Goal: Information Seeking & Learning: Learn about a topic

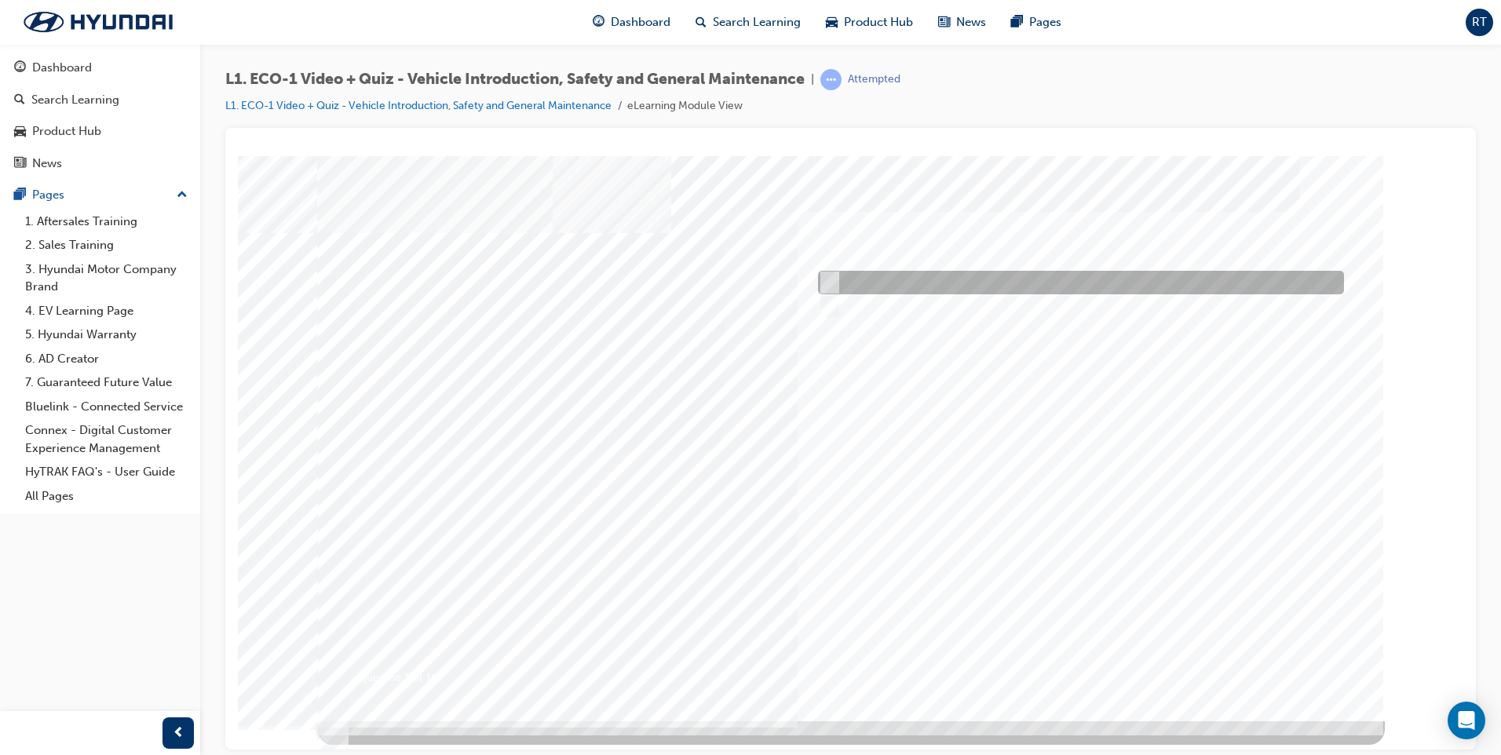
click at [833, 281] on input "Yes" at bounding box center [826, 282] width 17 height 17
radio input "true"
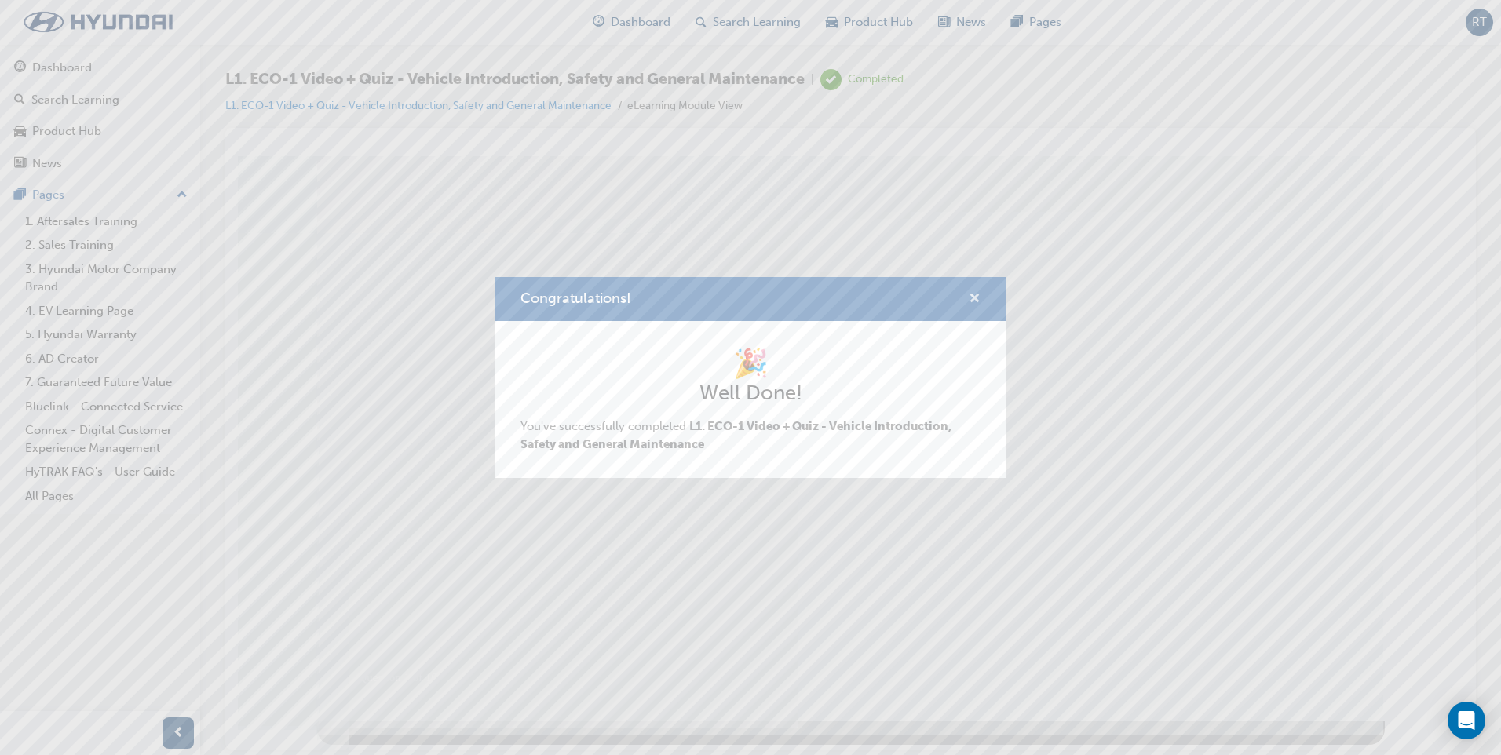
click at [979, 298] on span "cross-icon" at bounding box center [975, 300] width 12 height 14
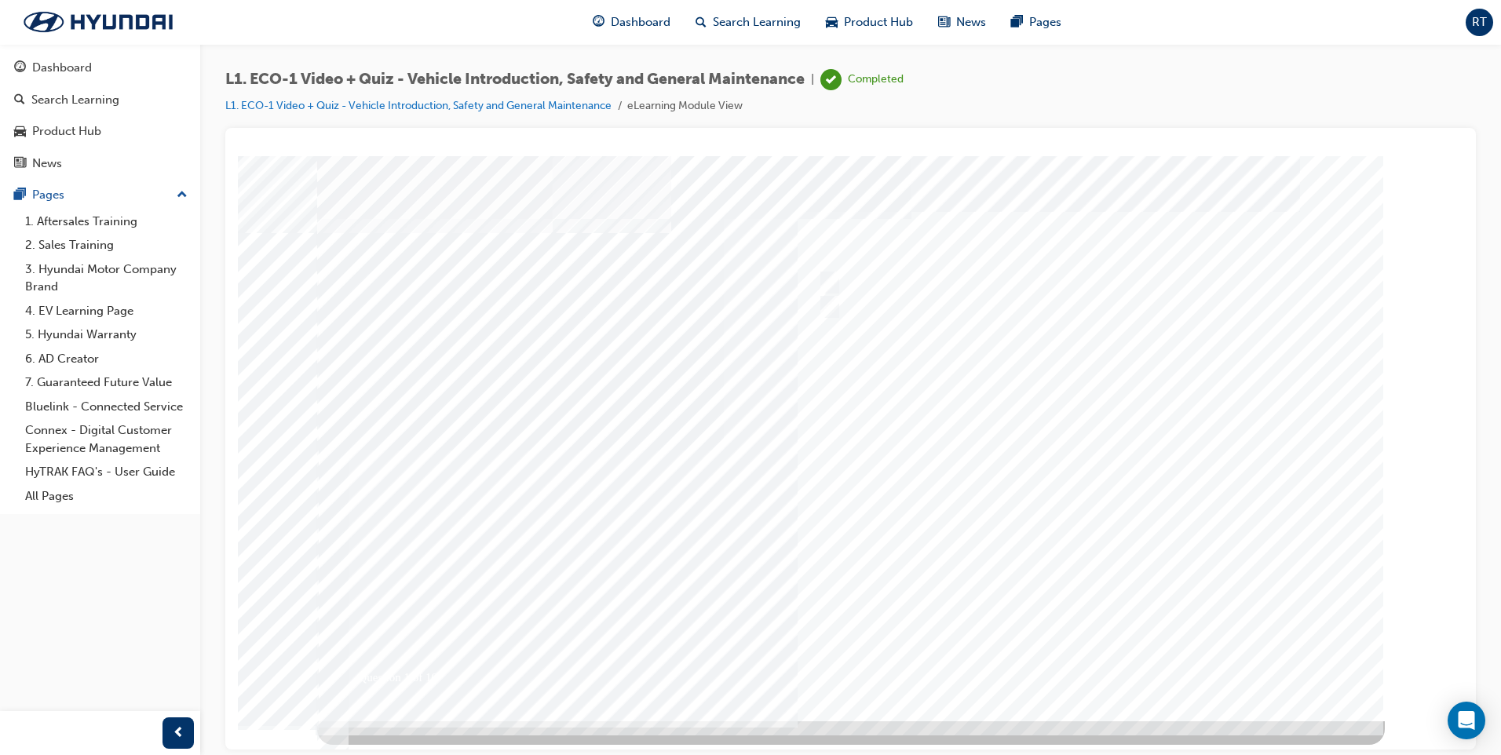
click at [1098, 665] on div at bounding box center [851, 437] width 1068 height 565
click at [828, 274] on input "Yes" at bounding box center [826, 282] width 17 height 17
radio input "true"
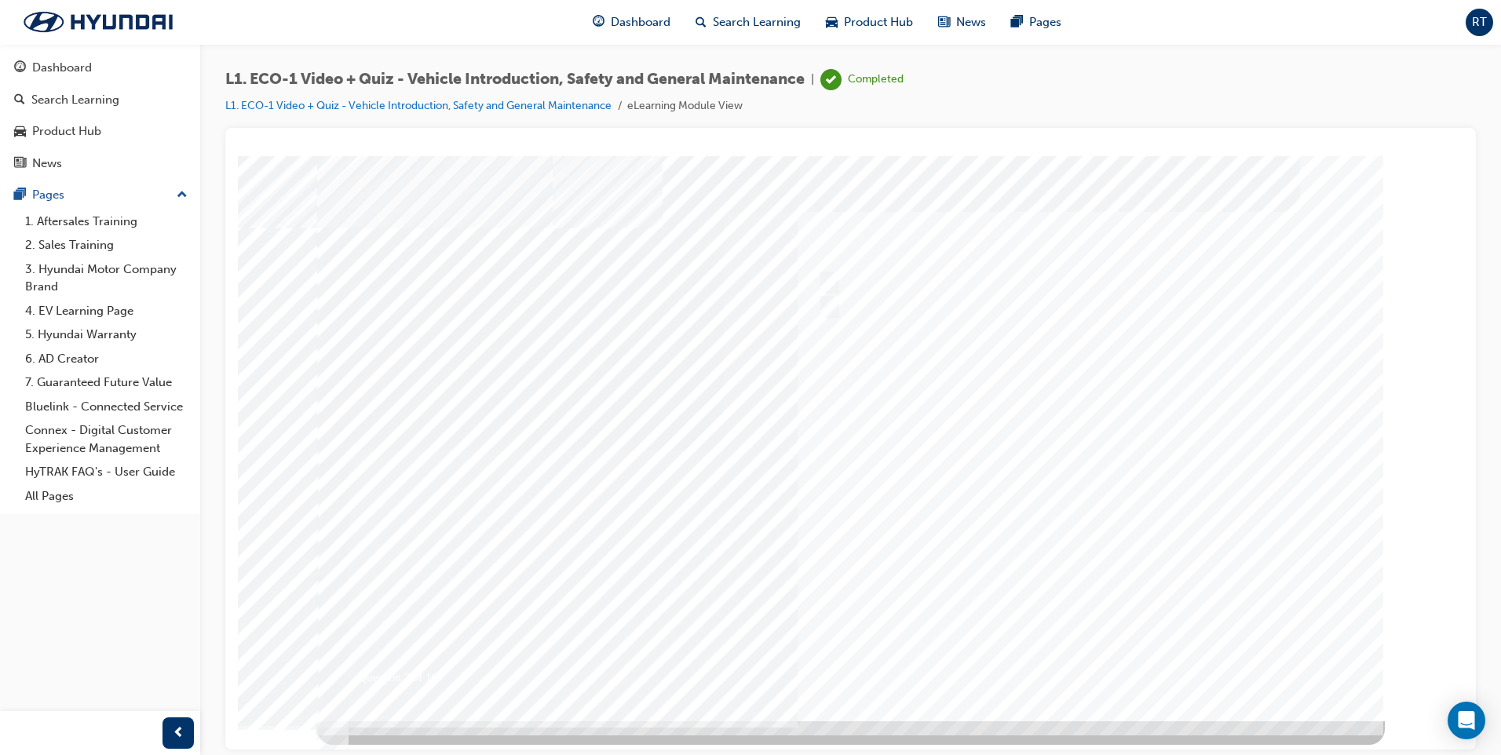
click at [826, 305] on div at bounding box center [851, 437] width 1068 height 565
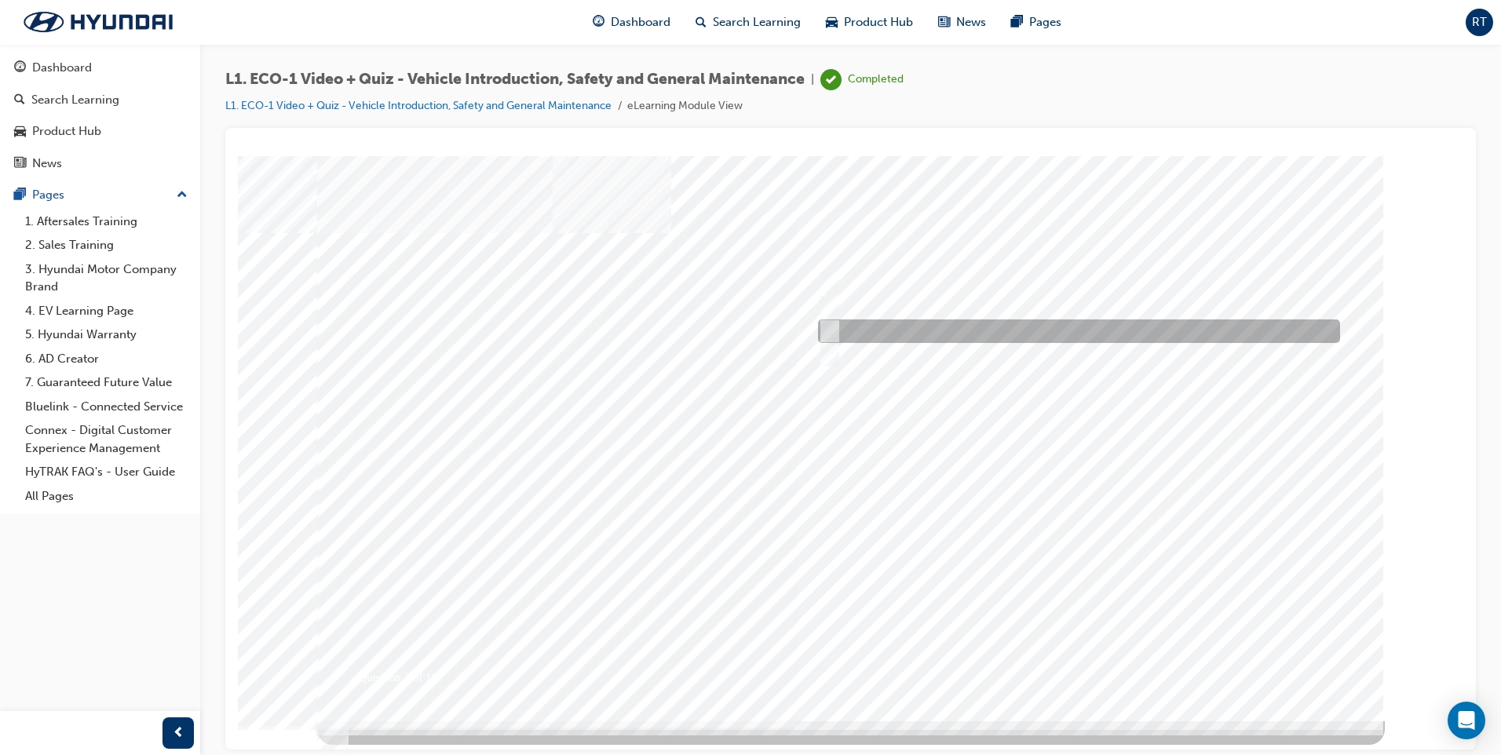
click at [831, 327] on input "Immediately advise an Eco Vehicle Specialist Technician." at bounding box center [826, 331] width 17 height 17
radio input "true"
click at [1070, 667] on div at bounding box center [851, 437] width 1068 height 565
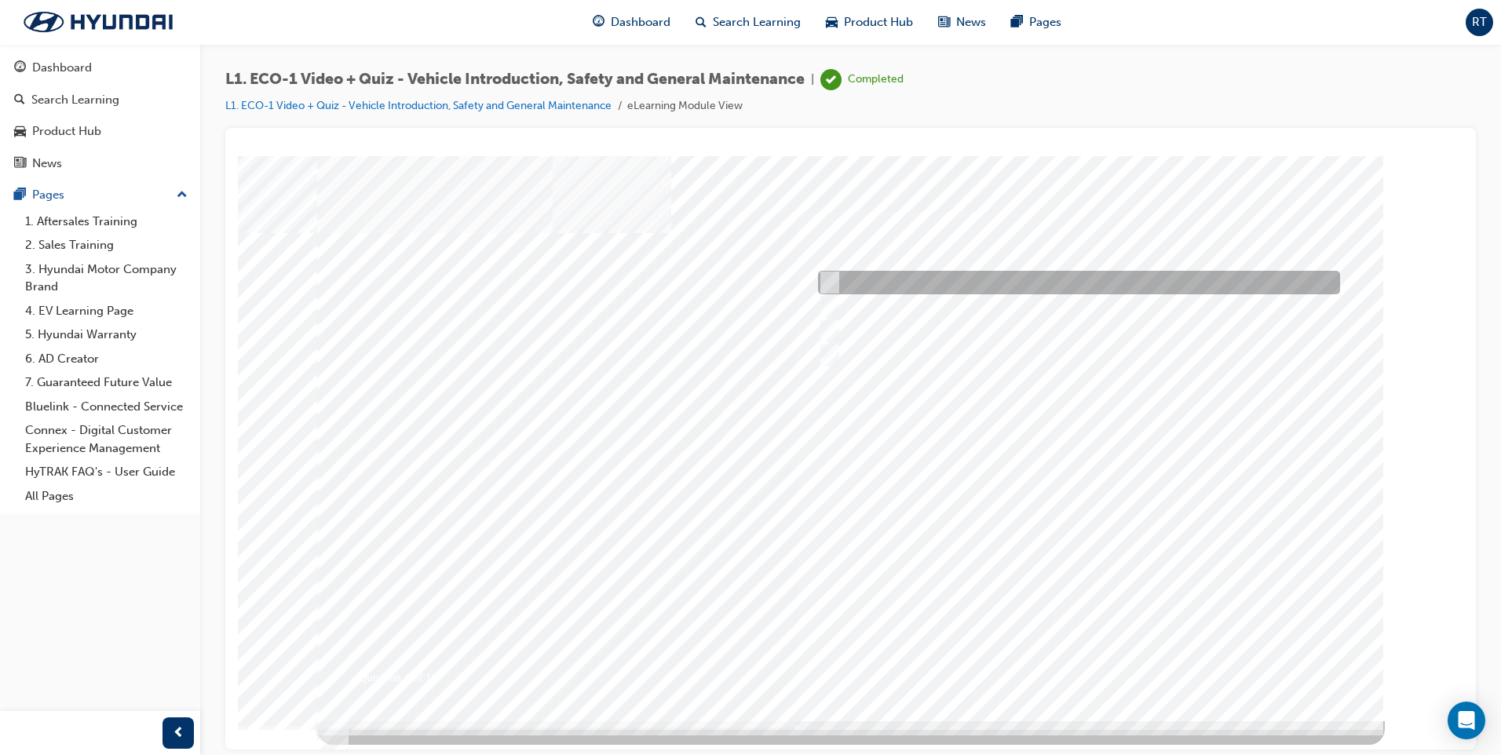
click at [834, 281] on input "An orange covering." at bounding box center [826, 282] width 17 height 17
radio input "true"
click at [1102, 661] on div at bounding box center [851, 437] width 1068 height 565
click at [832, 281] on input "Red means Danger while orange means Hazardous." at bounding box center [827, 282] width 17 height 17
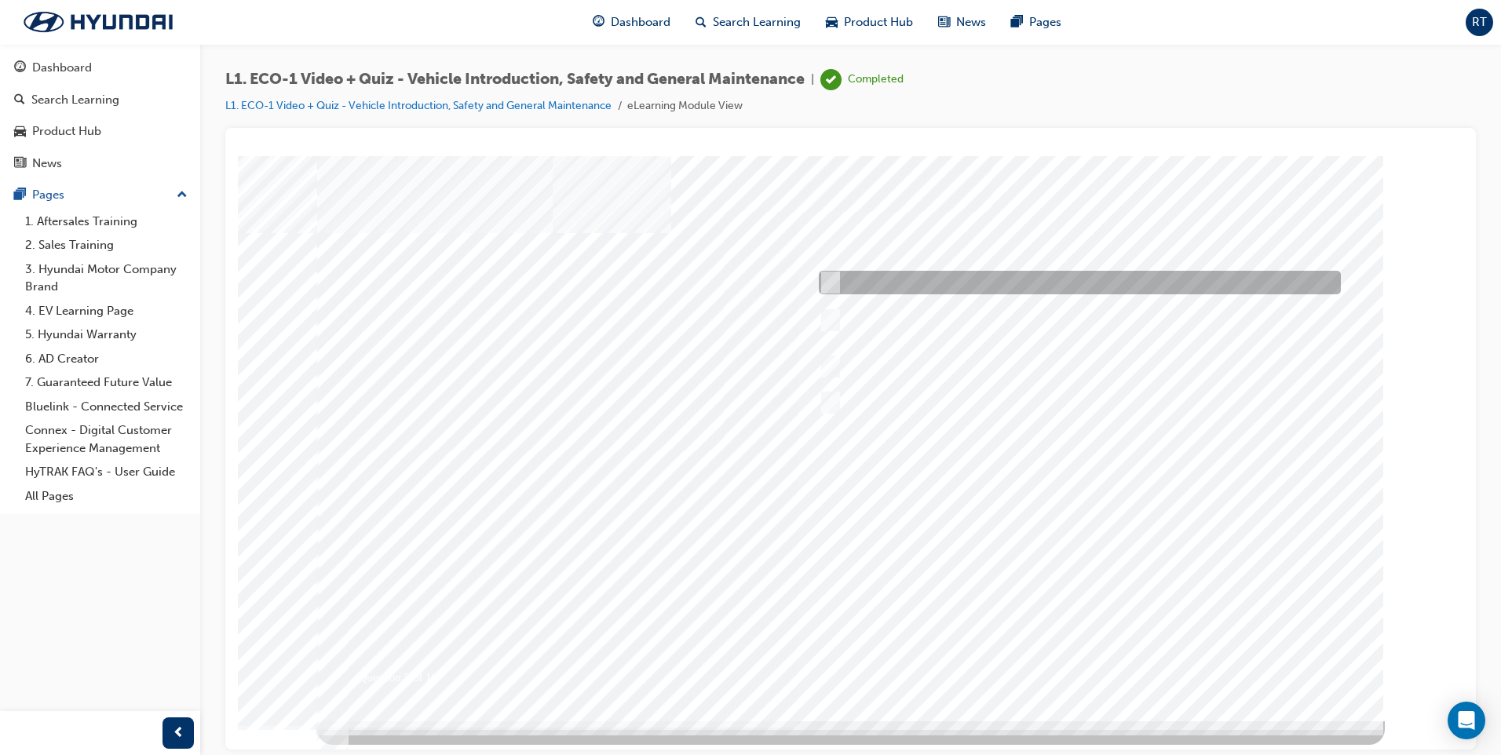
radio input "true"
click at [1081, 663] on div at bounding box center [851, 437] width 1068 height 565
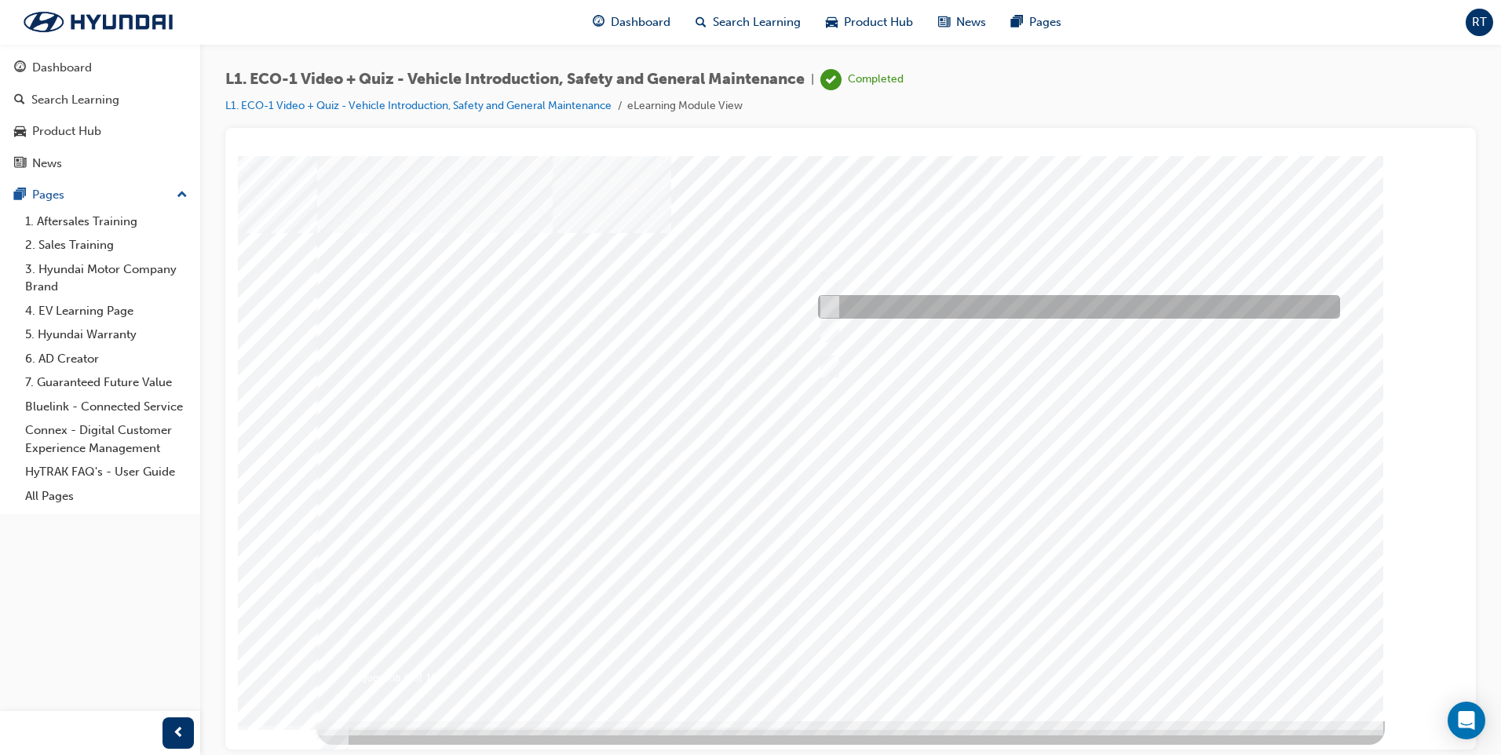
click at [828, 302] on input "Under the instruction of an Eco Vehicle Specialist Technician." at bounding box center [826, 306] width 17 height 17
radio input "true"
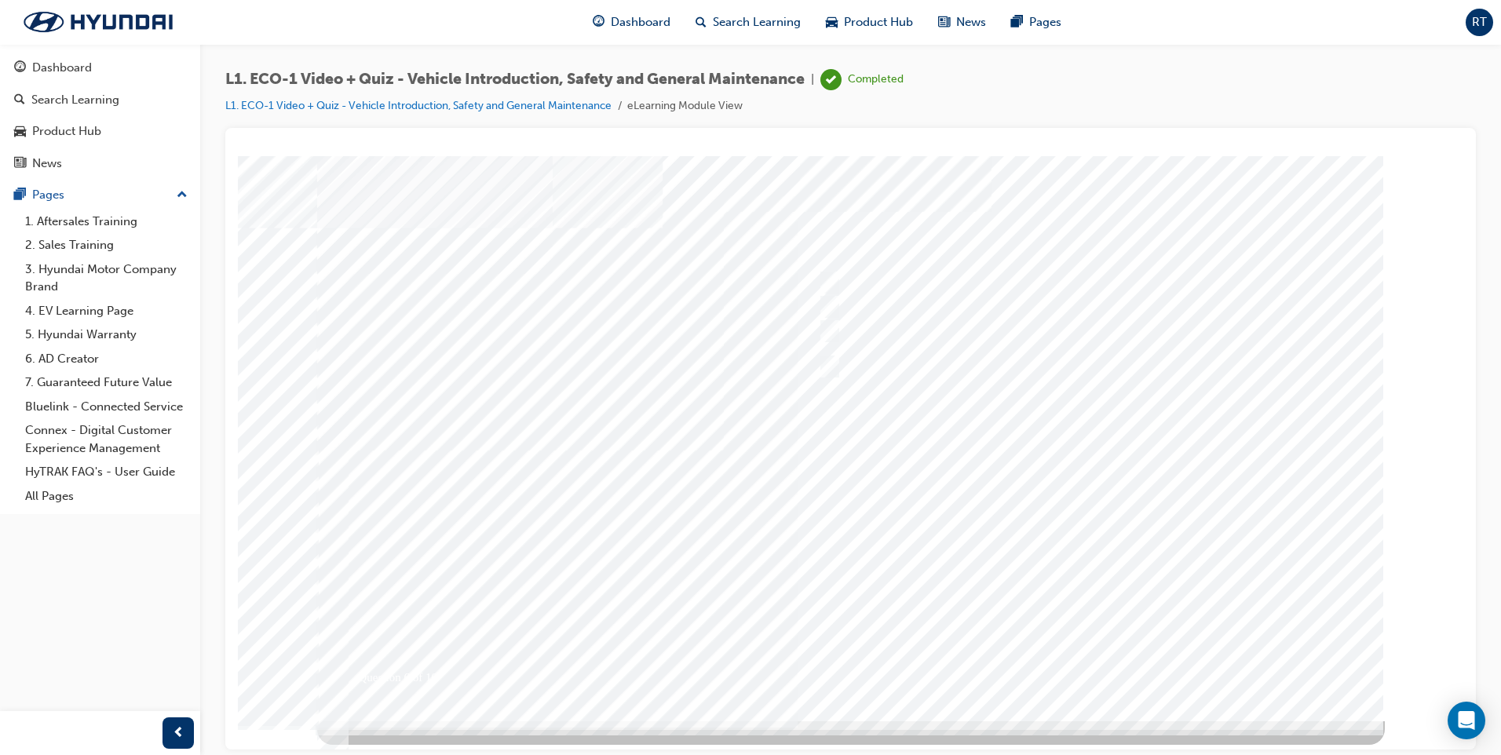
click at [1109, 659] on div at bounding box center [851, 437] width 1068 height 565
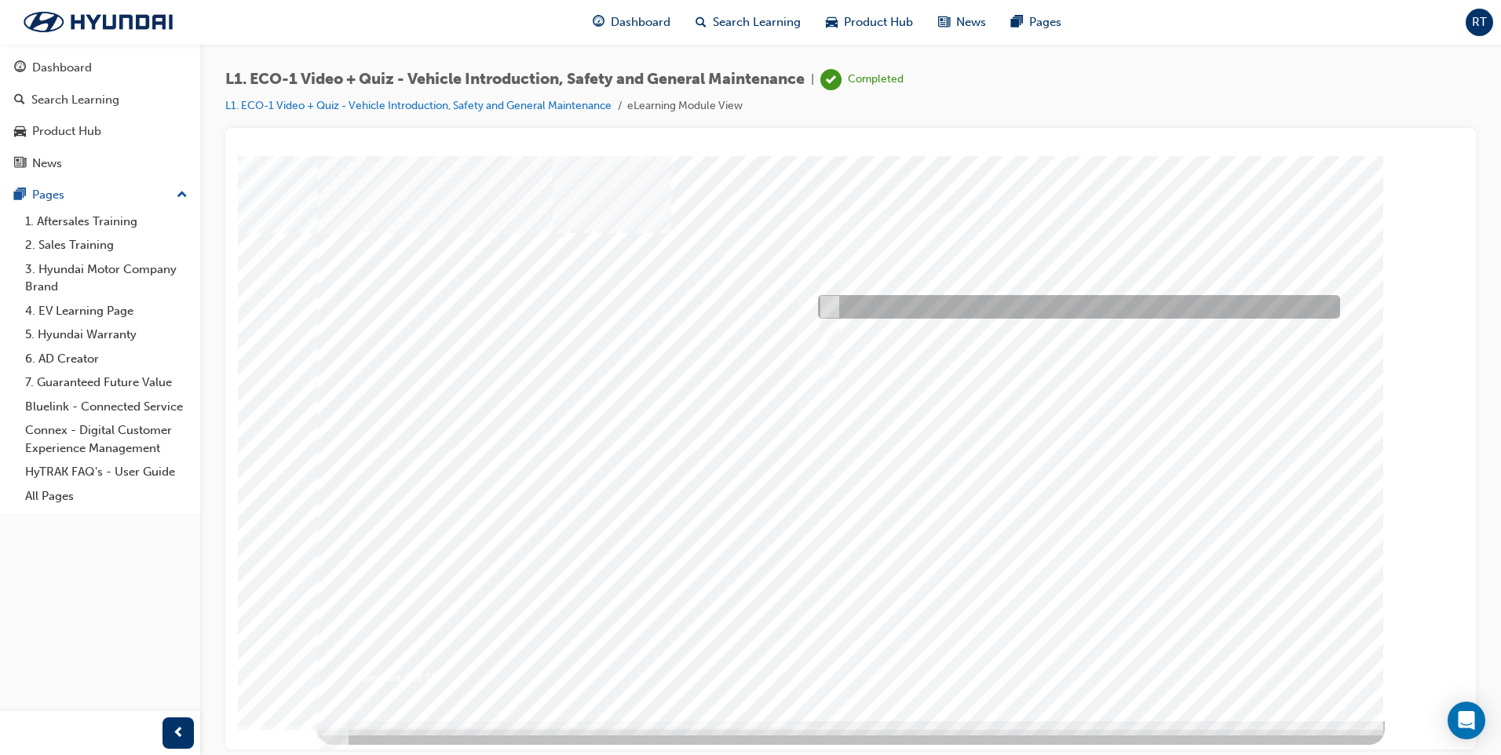
click at [831, 299] on input "No." at bounding box center [826, 306] width 17 height 17
radio input "true"
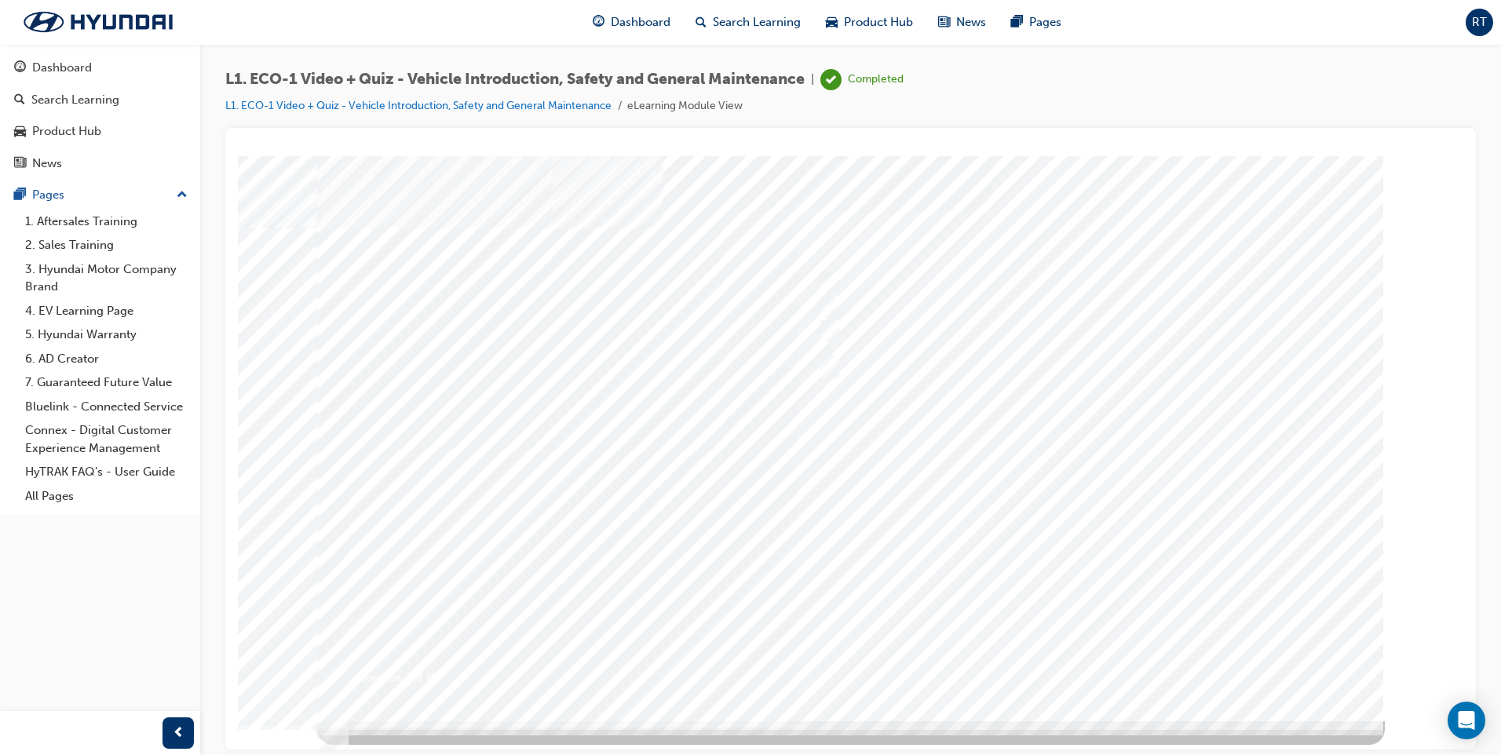
click at [1086, 668] on div at bounding box center [851, 437] width 1068 height 565
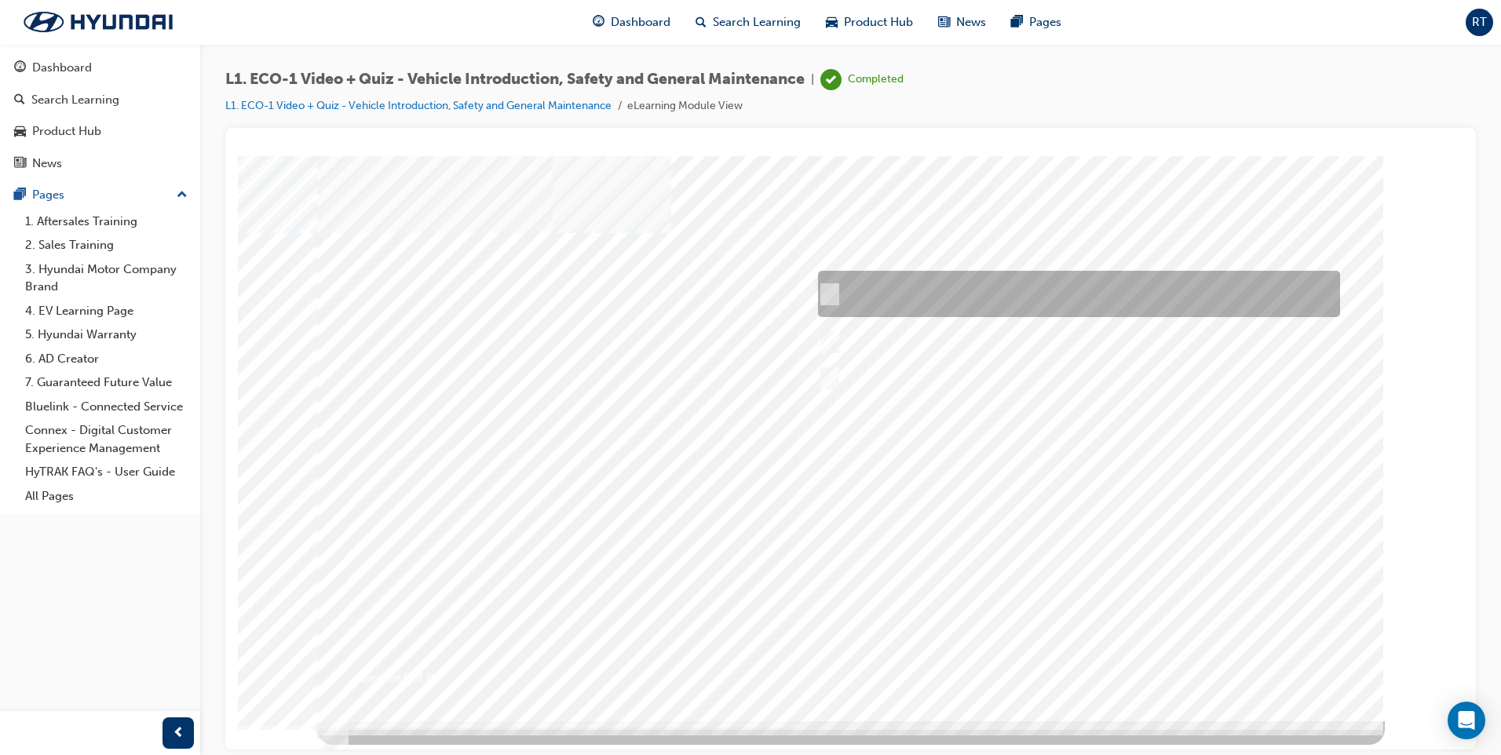
click at [835, 290] on div at bounding box center [1075, 294] width 522 height 46
radio input "true"
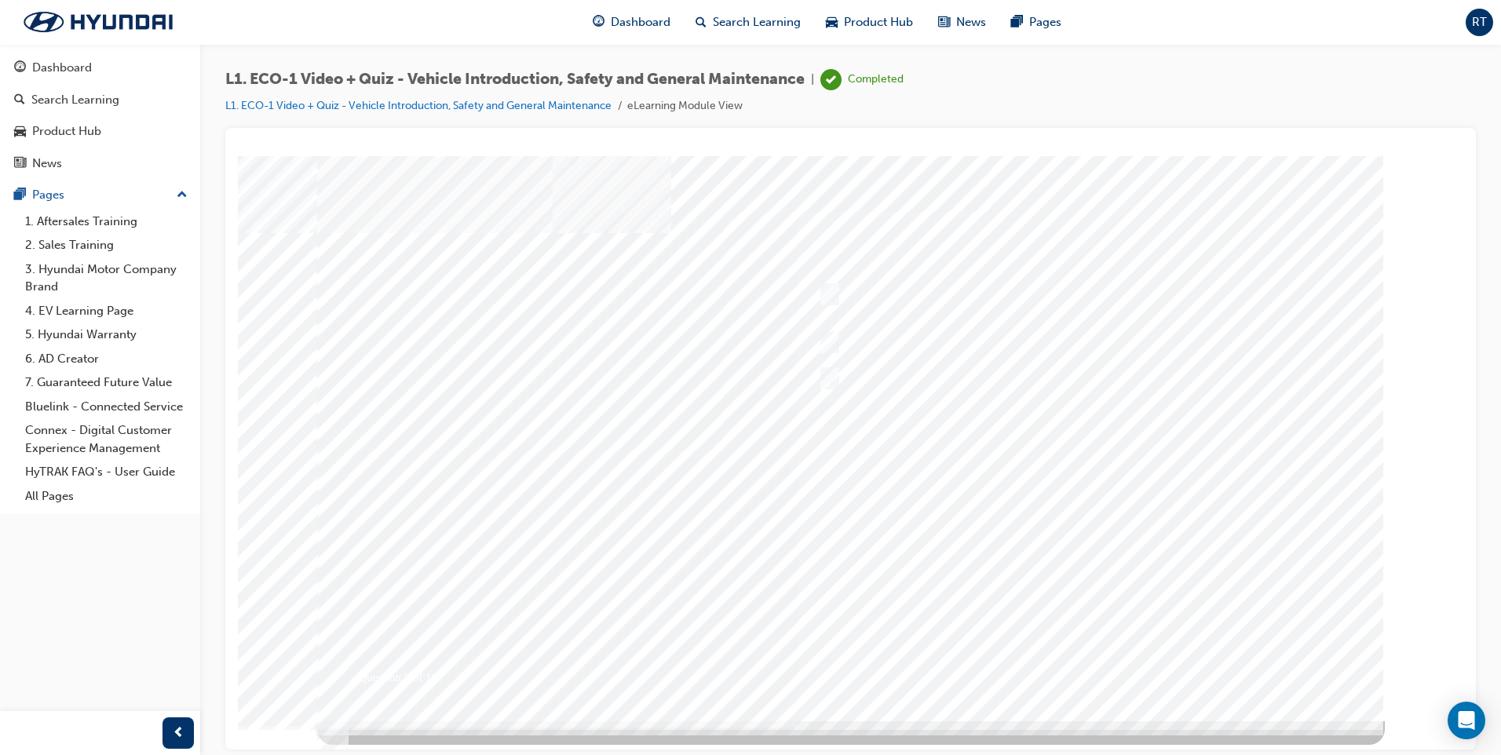
click at [1106, 658] on div at bounding box center [851, 437] width 1068 height 565
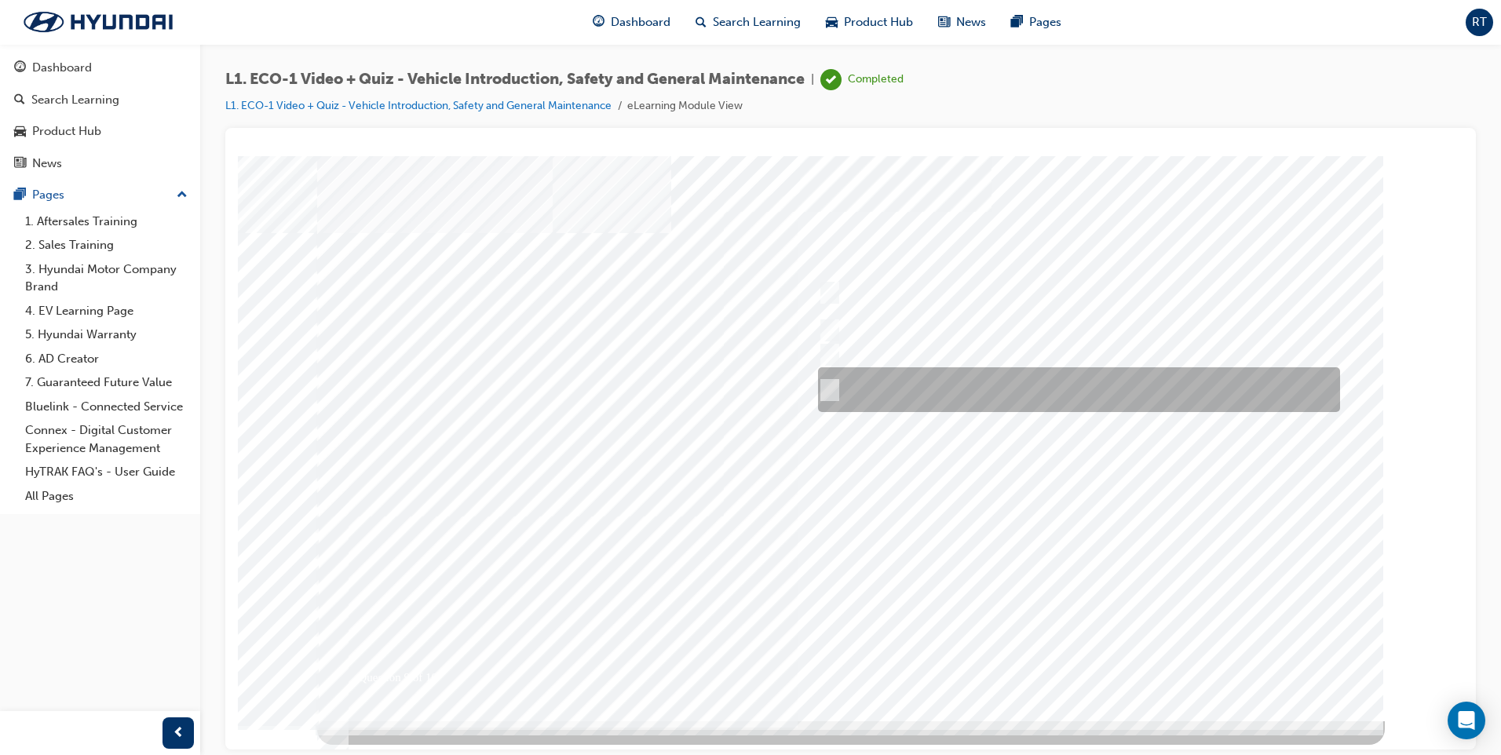
click at [829, 390] on input "Jump on the internet and check the “Hyundai Eco Vehicle Forum” for guidance." at bounding box center [826, 390] width 17 height 17
radio input "true"
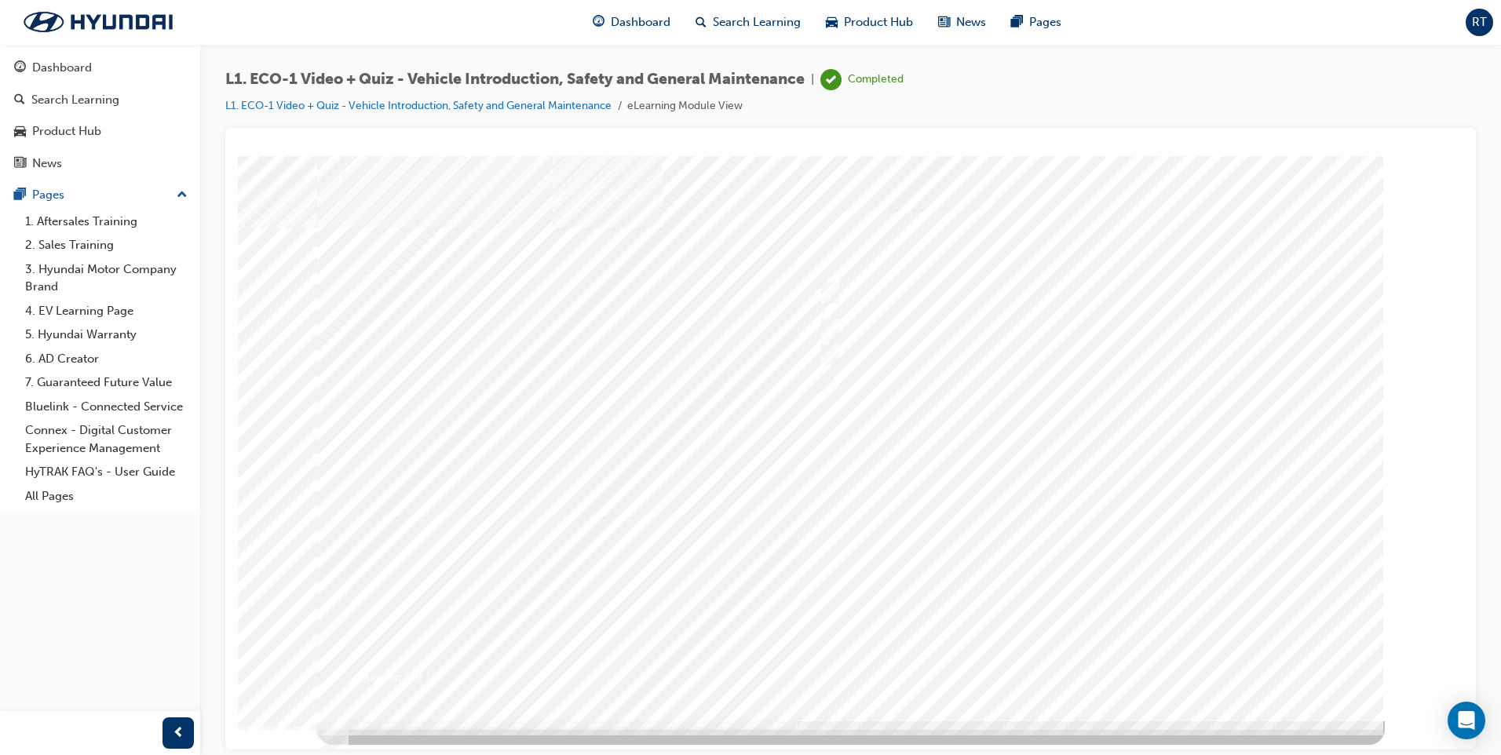
click at [1067, 656] on div at bounding box center [851, 437] width 1068 height 565
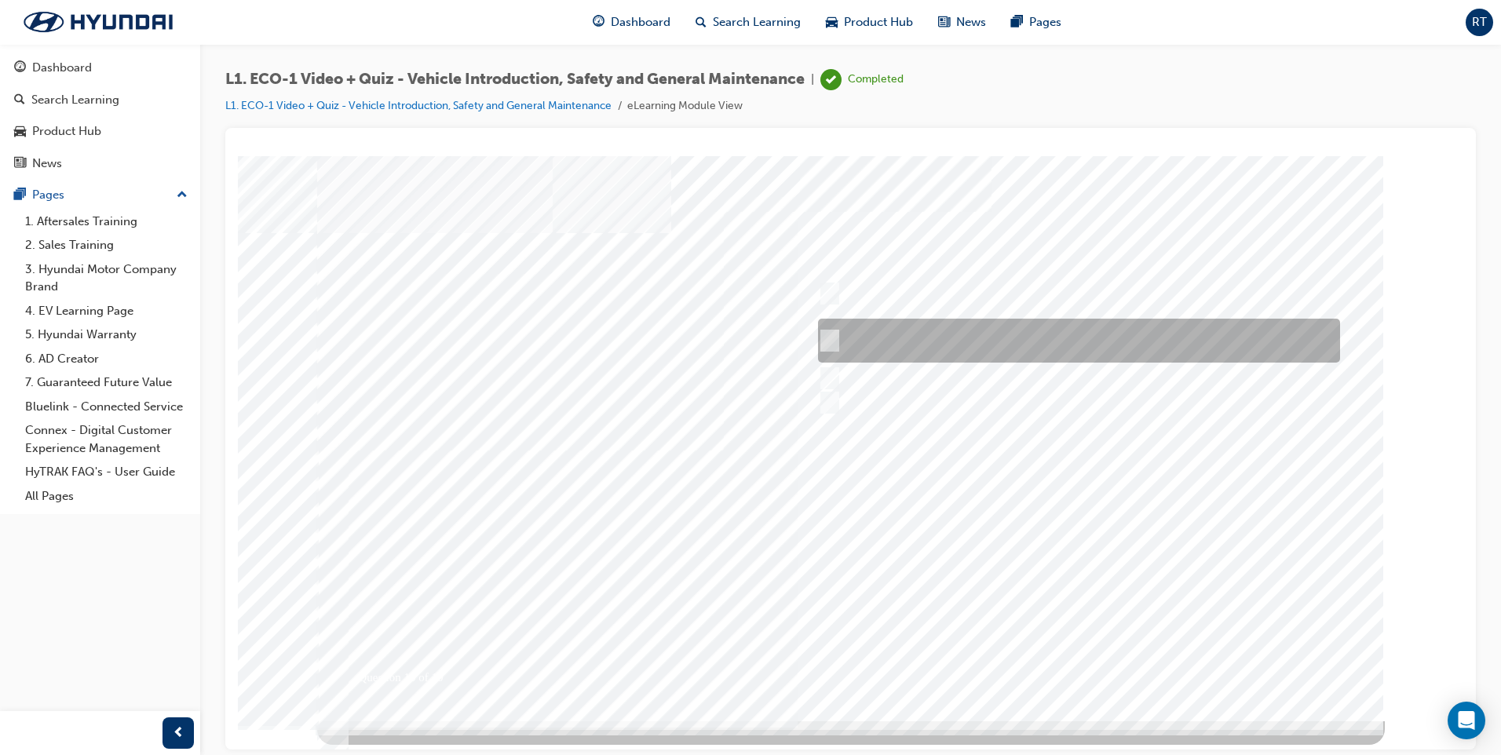
click at [835, 337] on input "Get the GDS and read out the code. Make a record on the R/O and clear the code." at bounding box center [826, 340] width 17 height 17
radio input "true"
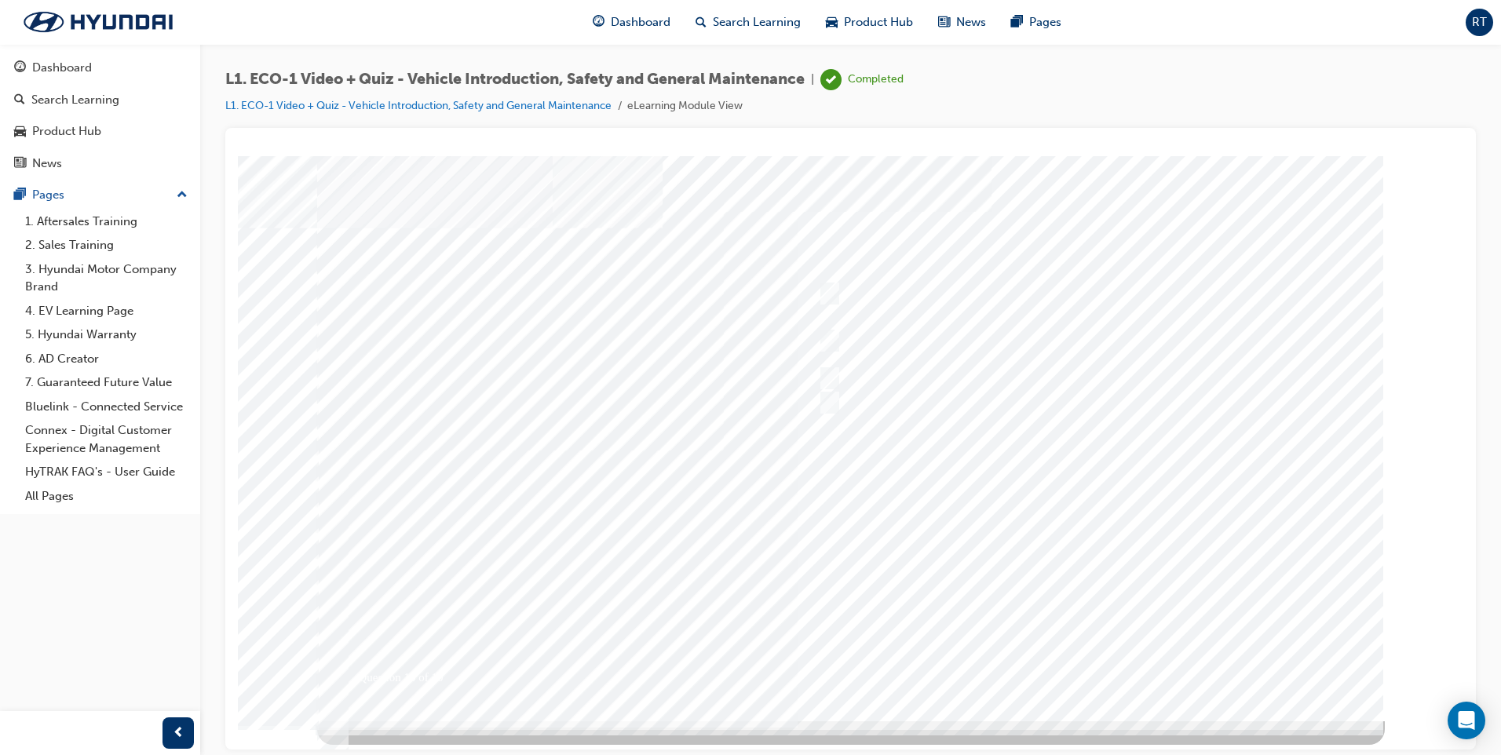
click at [1094, 658] on div at bounding box center [851, 437] width 1068 height 565
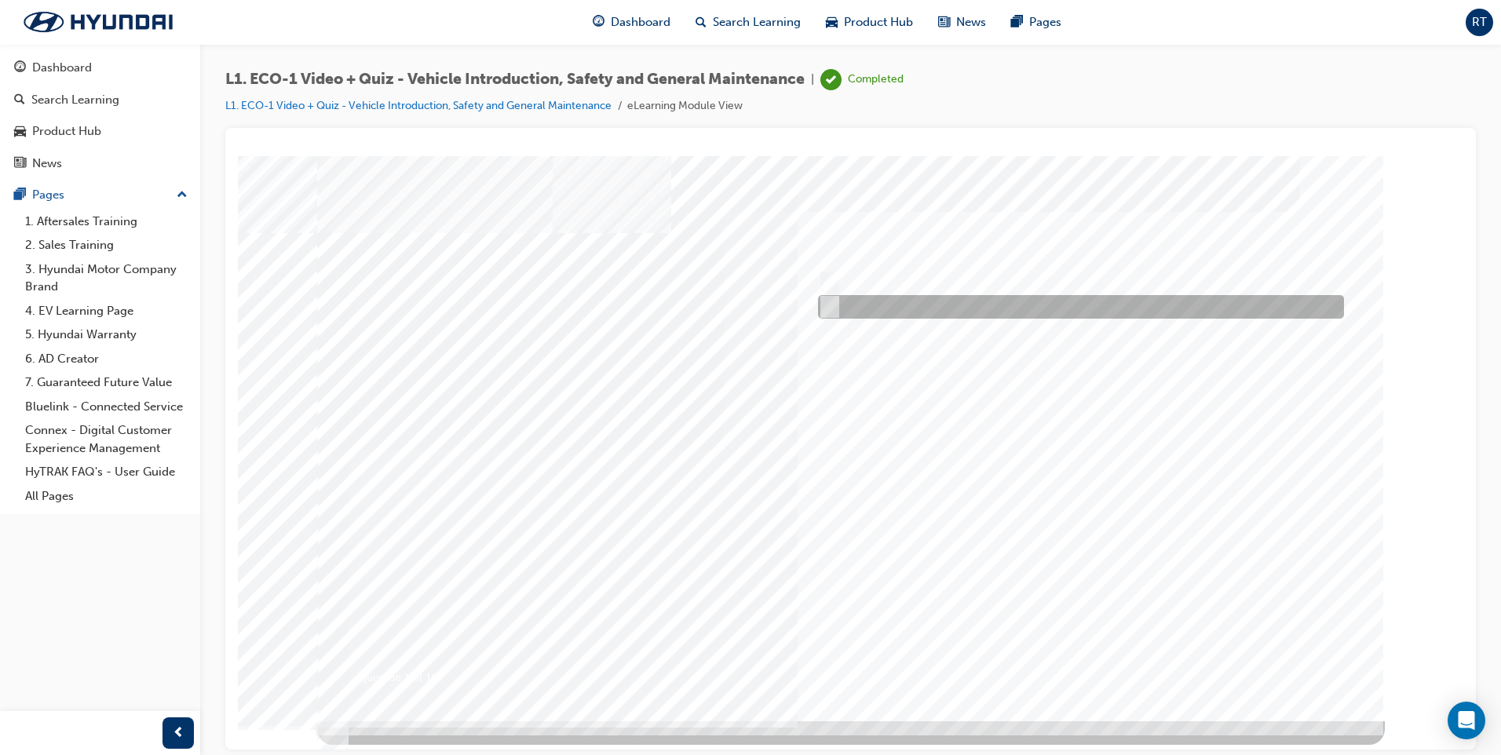
click at [828, 310] on input "No" at bounding box center [826, 306] width 17 height 17
radio input "true"
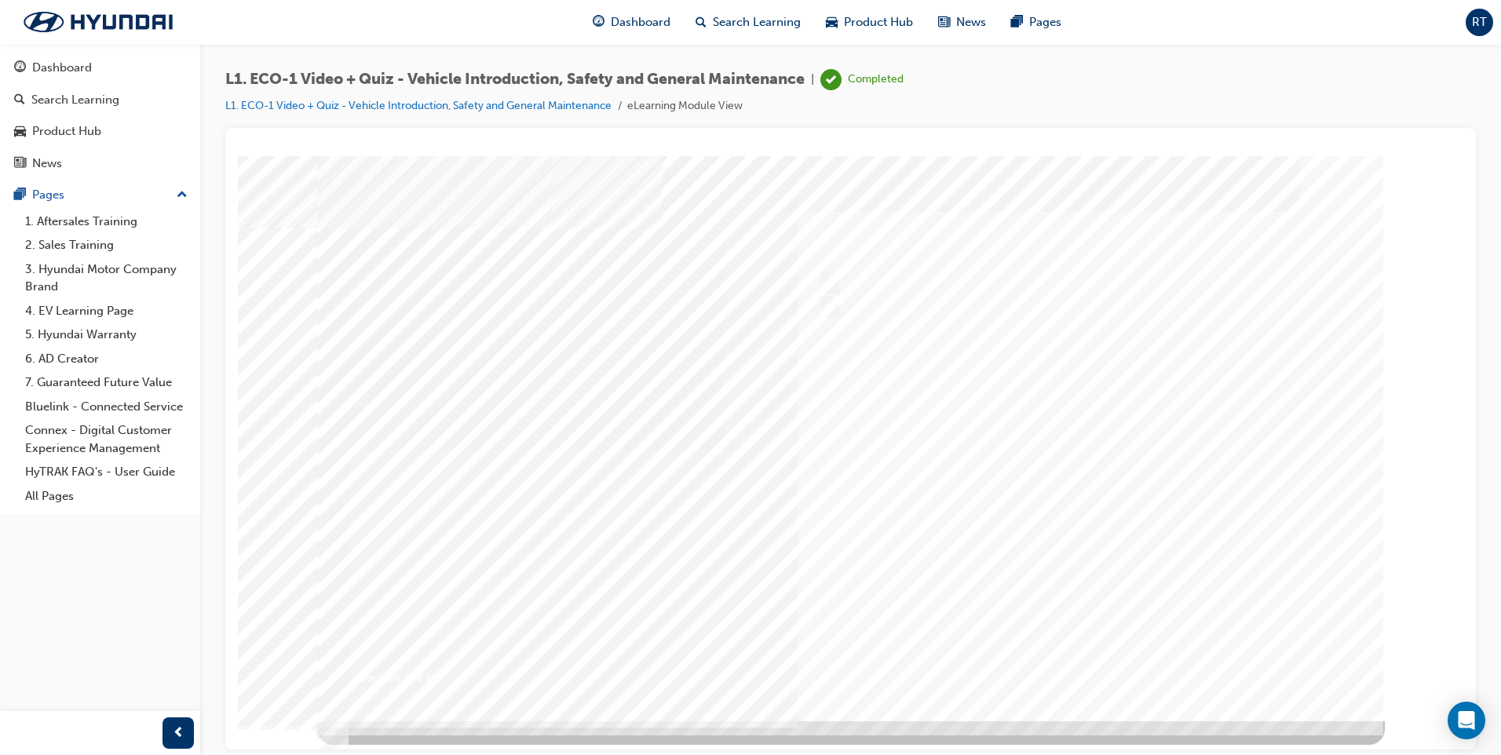
click at [1111, 668] on div at bounding box center [851, 437] width 1068 height 565
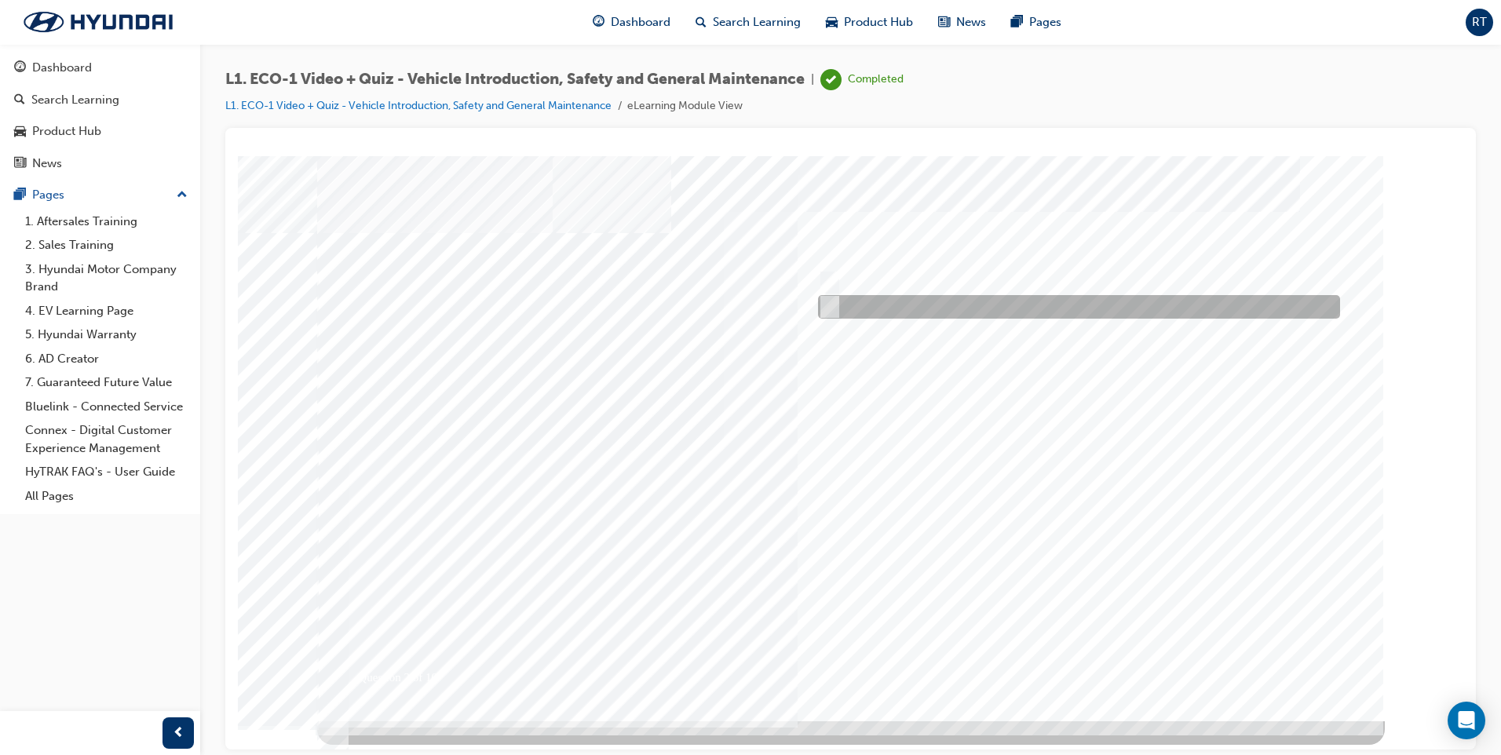
click at [828, 308] on input "No" at bounding box center [826, 306] width 17 height 17
radio input "true"
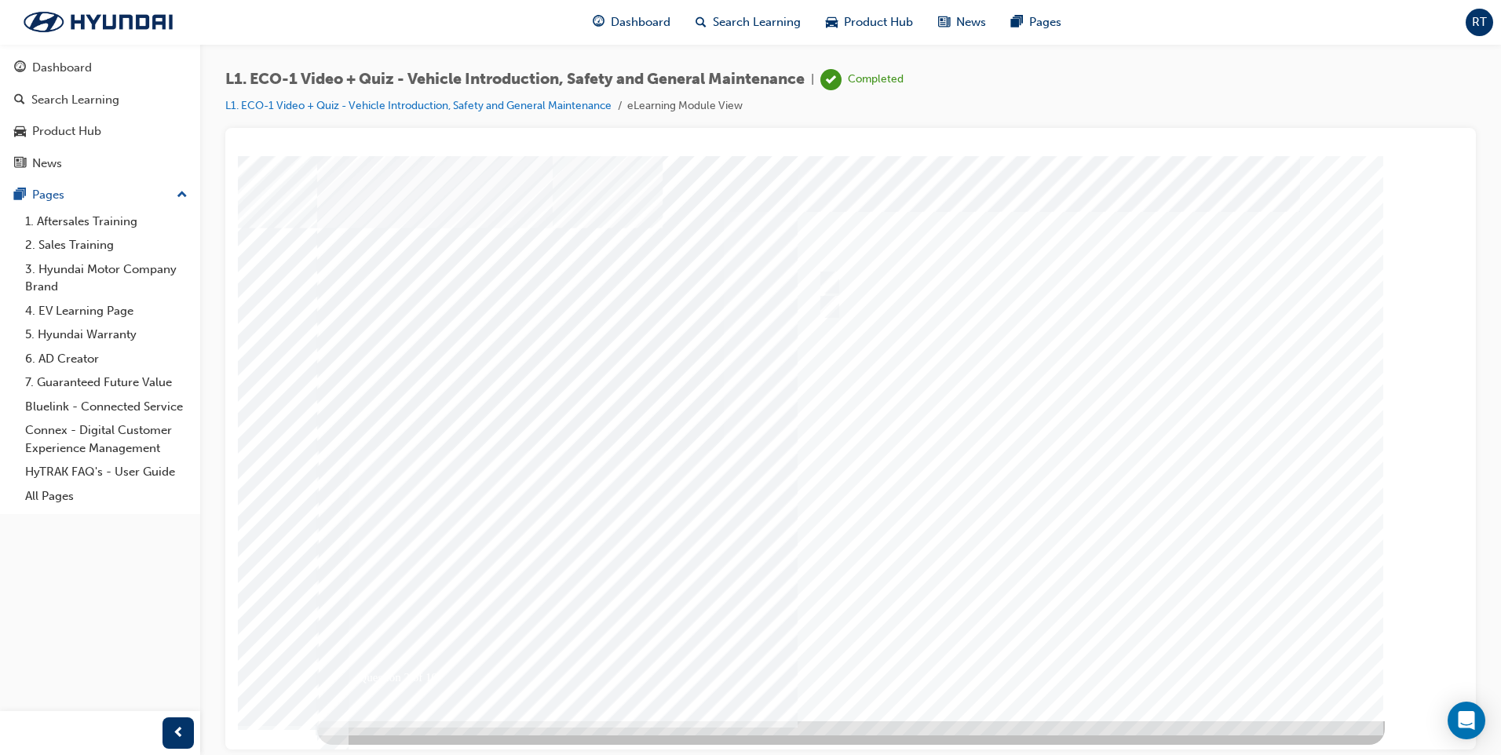
click at [1077, 663] on div at bounding box center [851, 437] width 1068 height 565
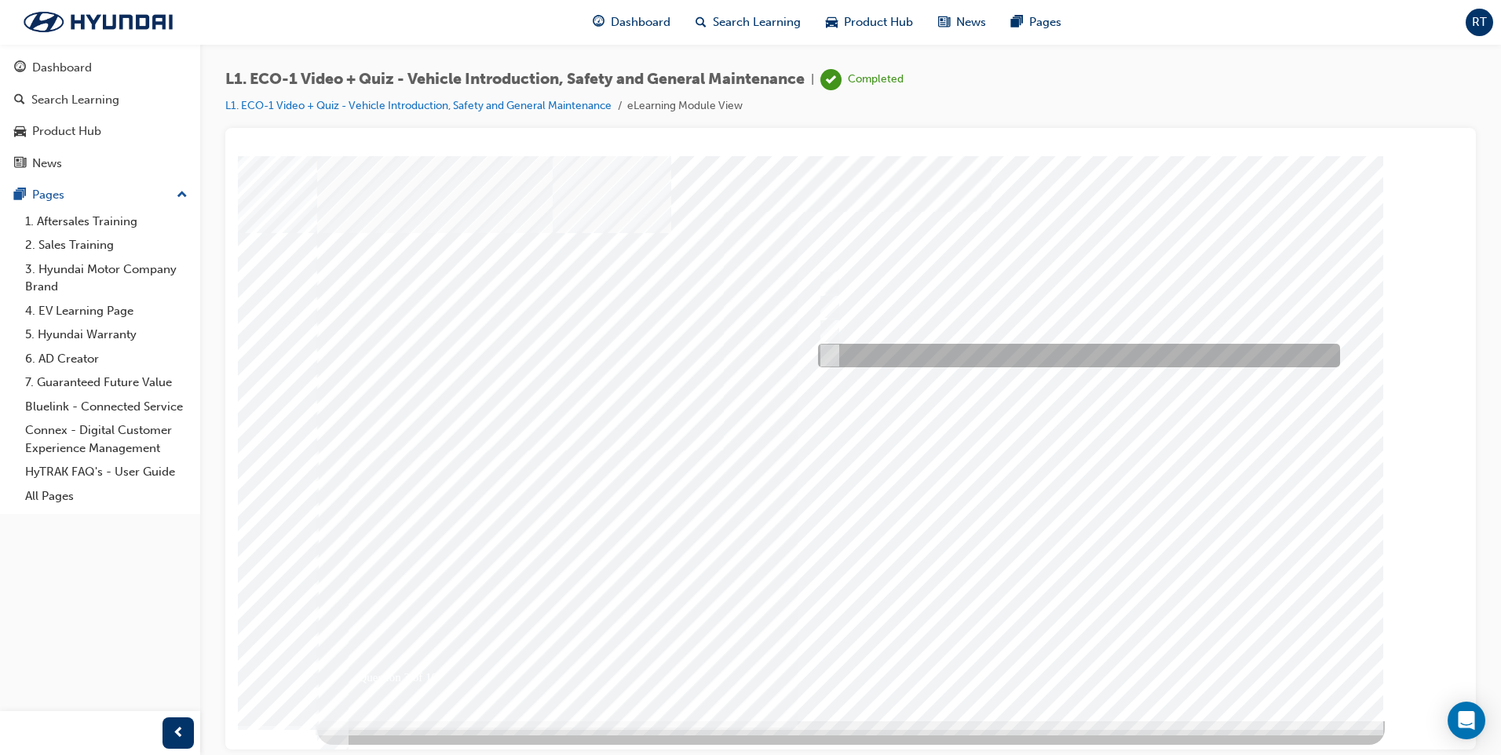
click at [828, 355] on input "Remove the Safety Plug from the High Voltage Battery." at bounding box center [826, 355] width 17 height 17
radio input "true"
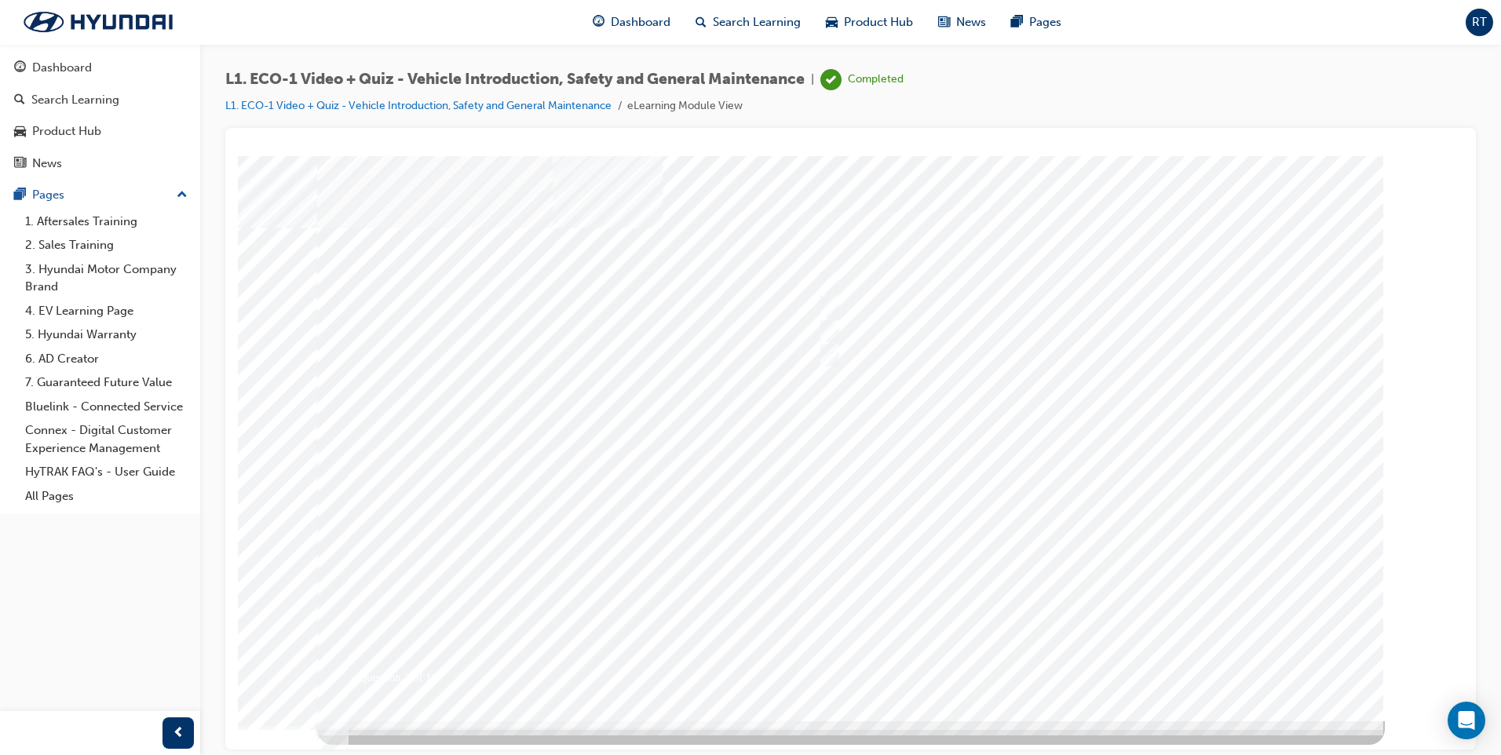
click at [1089, 657] on div at bounding box center [851, 437] width 1068 height 565
click at [829, 279] on input "An orange covering." at bounding box center [826, 282] width 17 height 17
radio input "true"
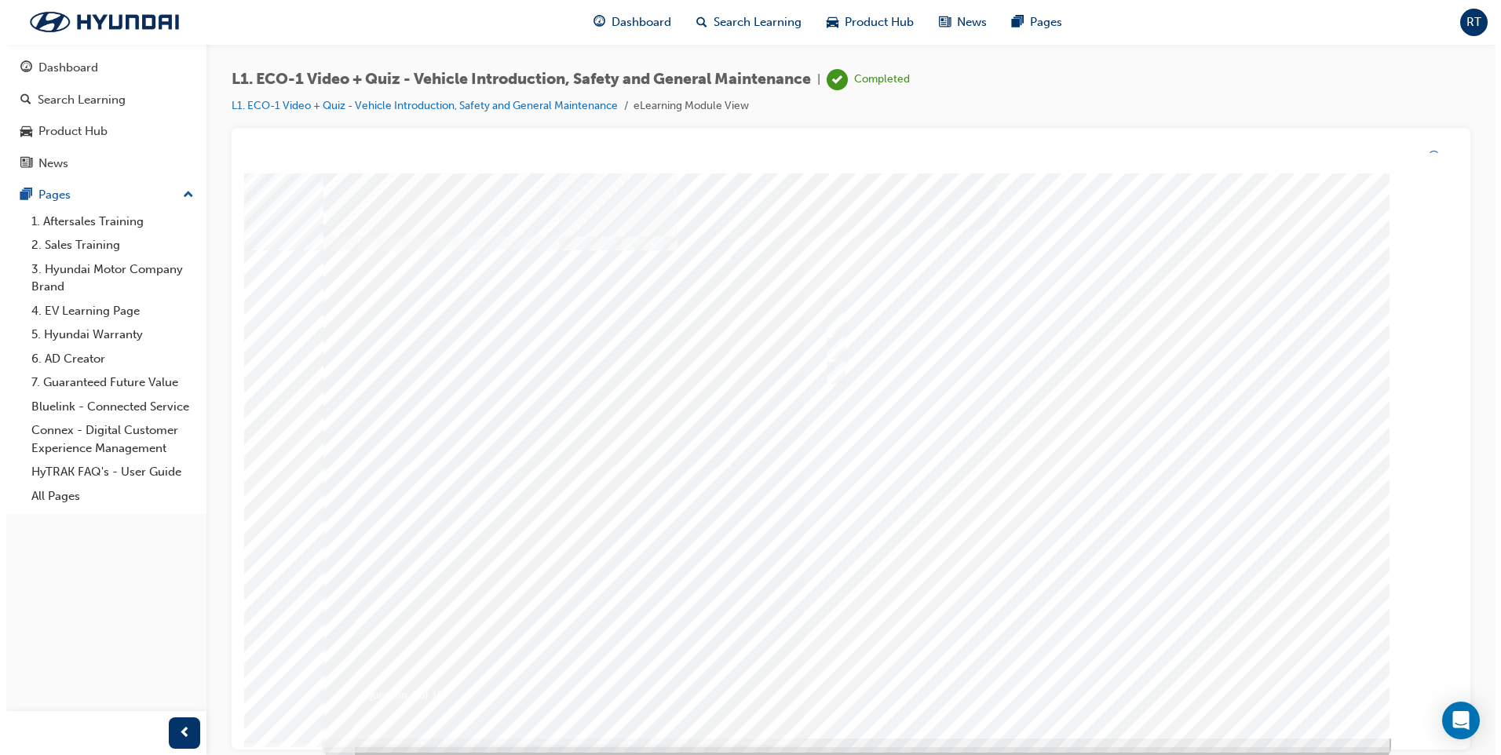
click at [1109, 663] on div at bounding box center [857, 456] width 1068 height 565
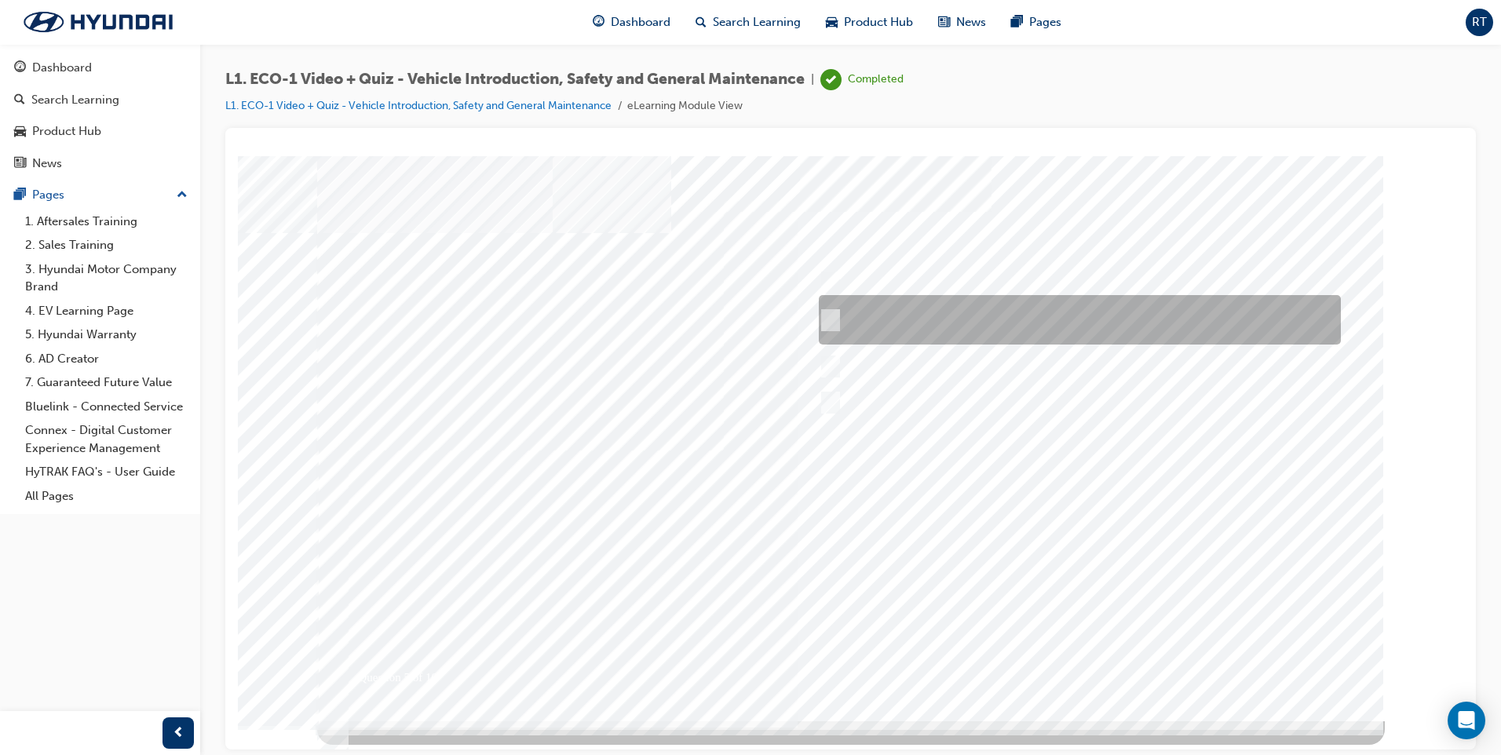
click at [825, 313] on input "Red means a voltage above 240 and orange means a voltage below 240 but above 60." at bounding box center [827, 320] width 17 height 17
radio input "true"
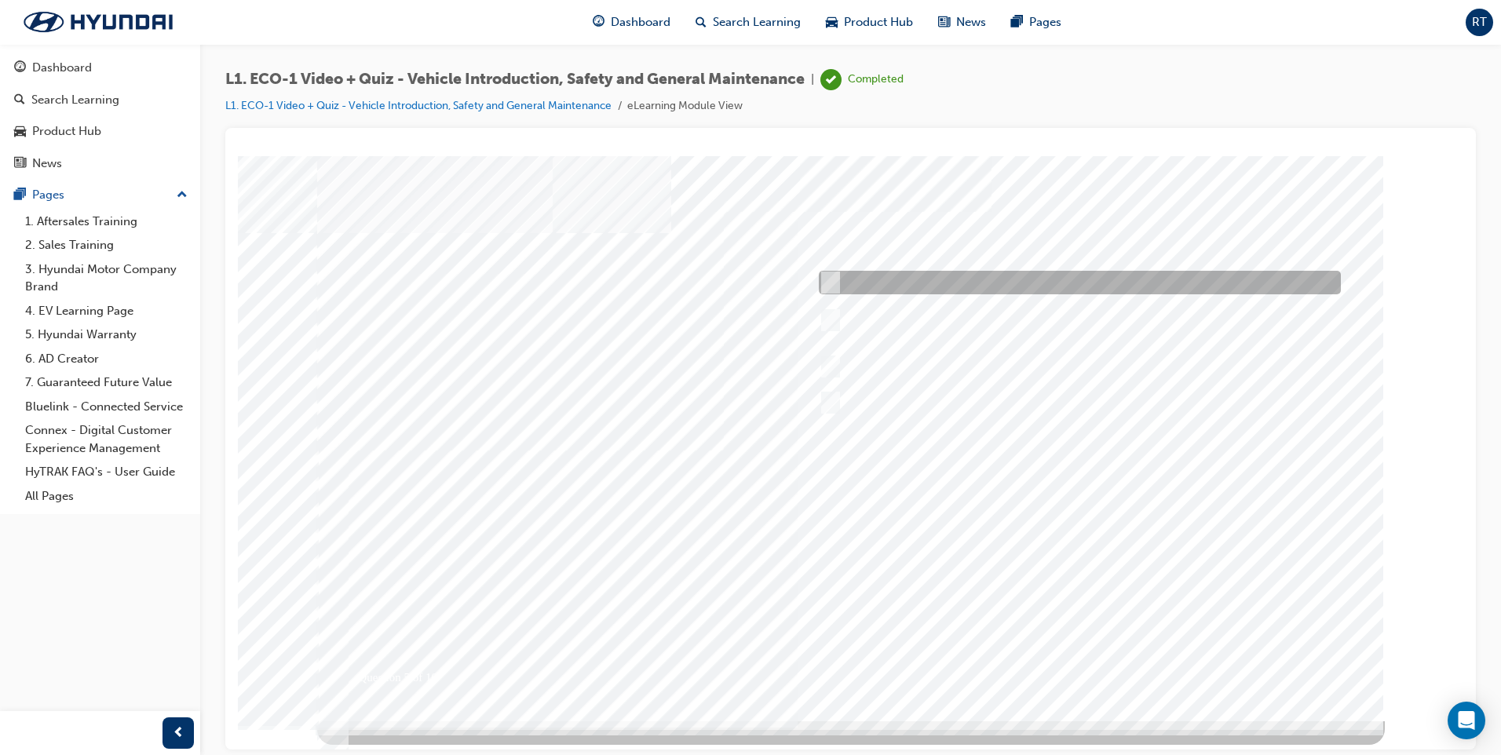
click at [829, 280] on input "Red means Danger while orange means Hazardous." at bounding box center [827, 282] width 17 height 17
radio input "true"
click at [1110, 660] on div at bounding box center [851, 437] width 1068 height 565
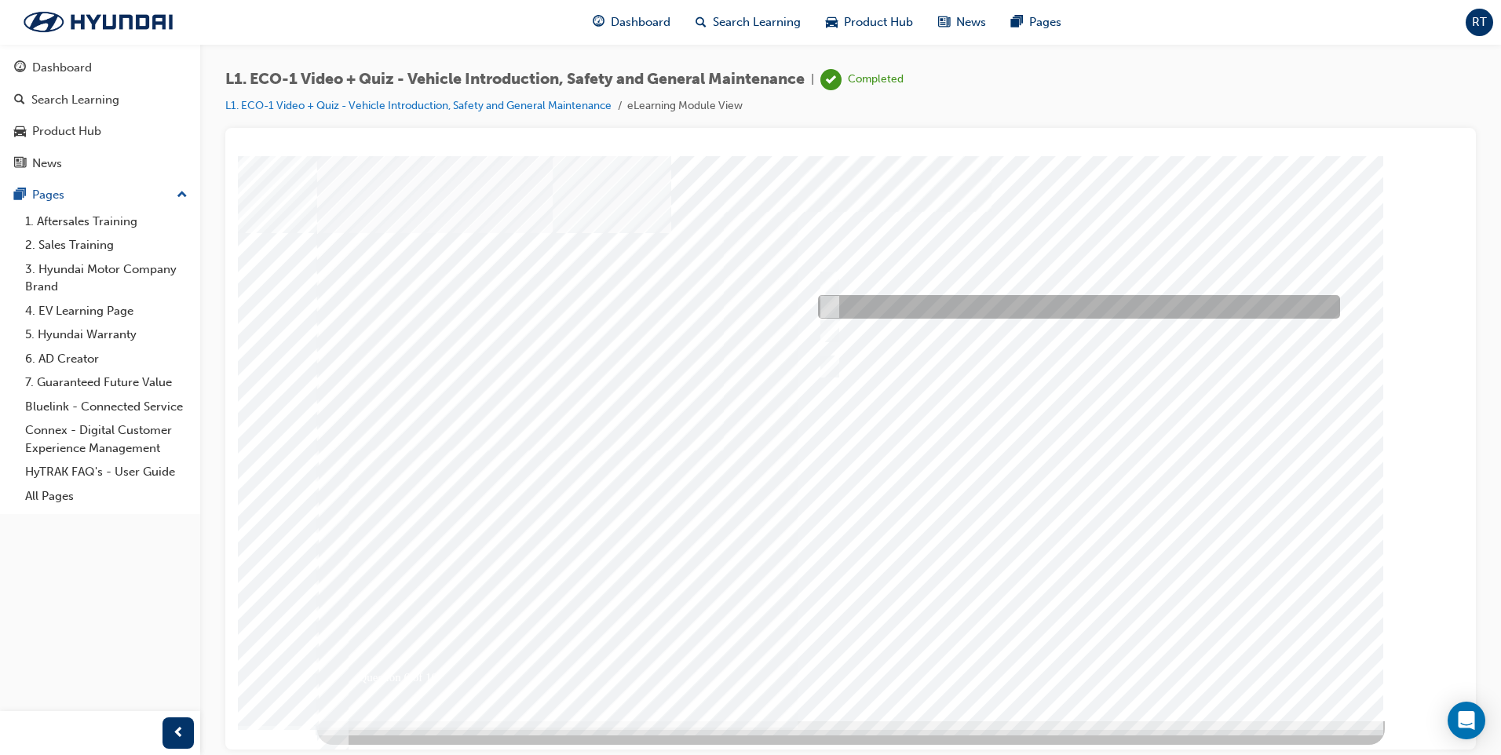
click at [832, 305] on input "Under the instruction of an Eco Vehicle Specialist Technician." at bounding box center [826, 306] width 17 height 17
radio input "true"
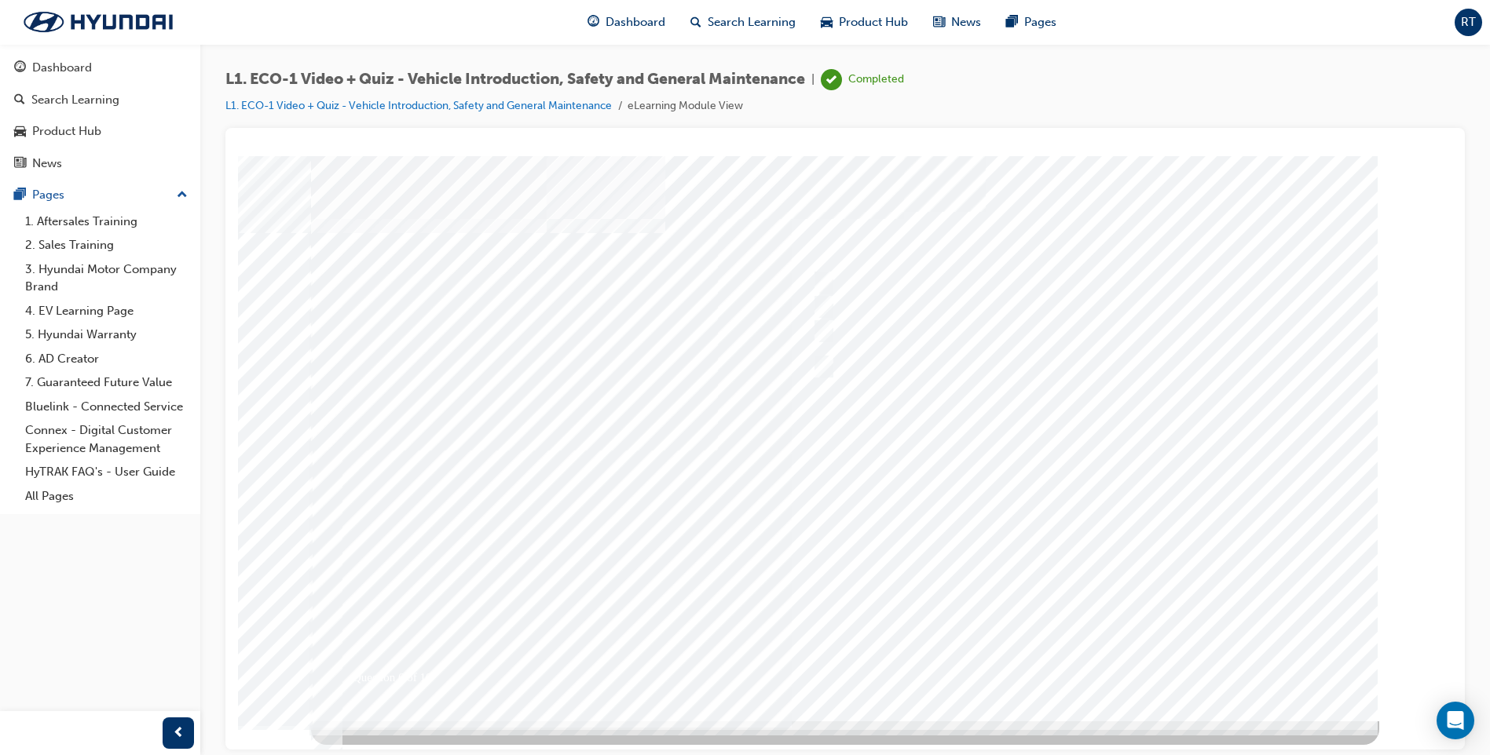
click at [1087, 639] on div at bounding box center [845, 437] width 1068 height 565
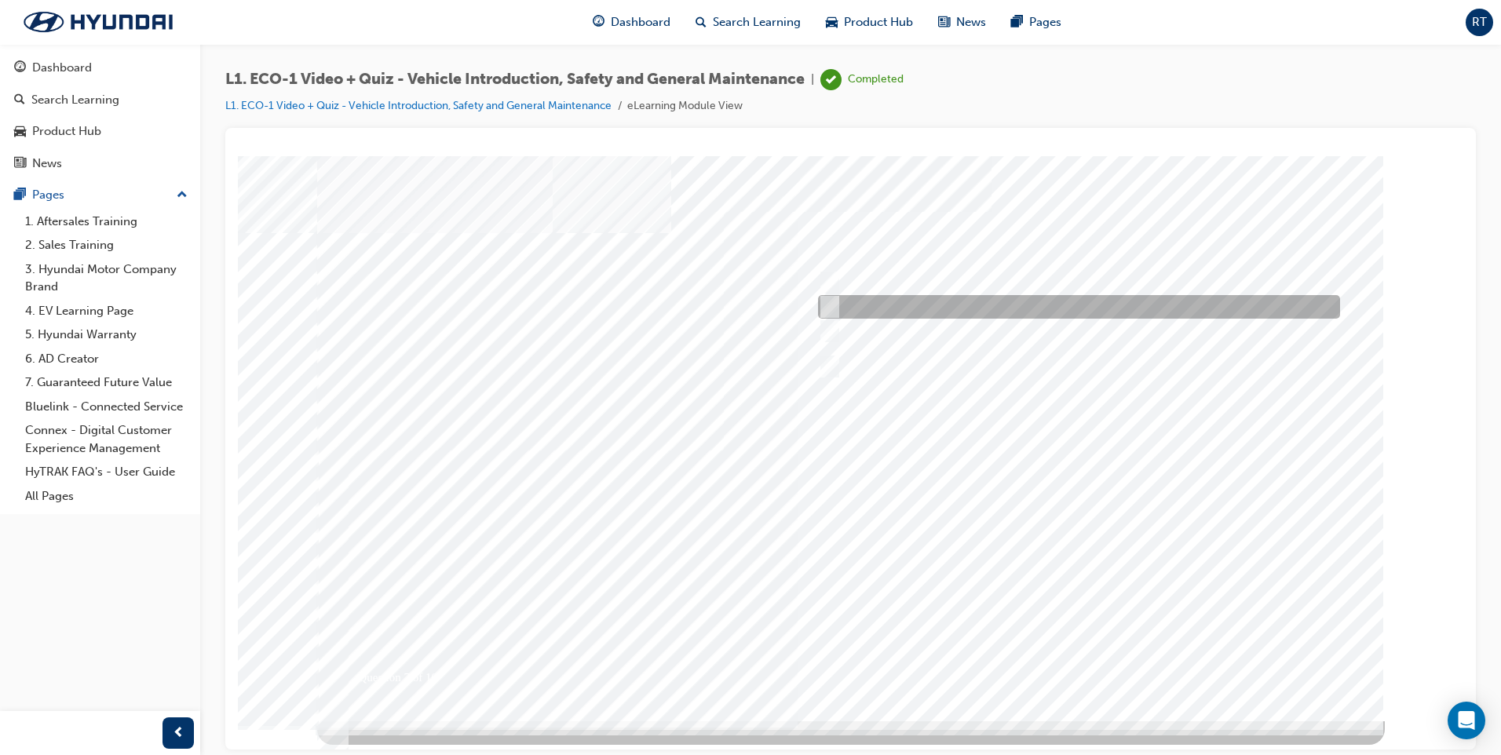
click at [828, 303] on input "No." at bounding box center [826, 306] width 17 height 17
radio input "true"
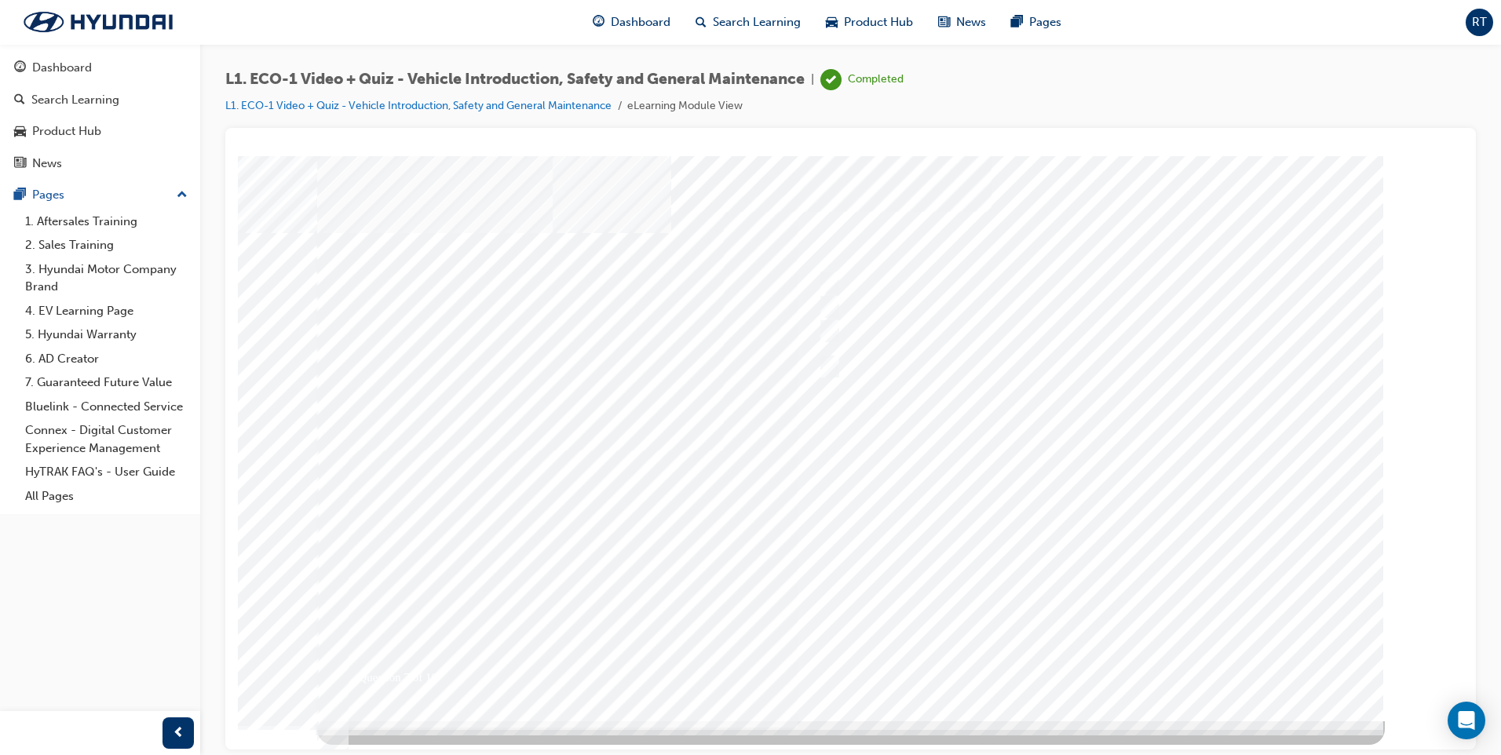
click at [1080, 659] on div at bounding box center [851, 437] width 1068 height 565
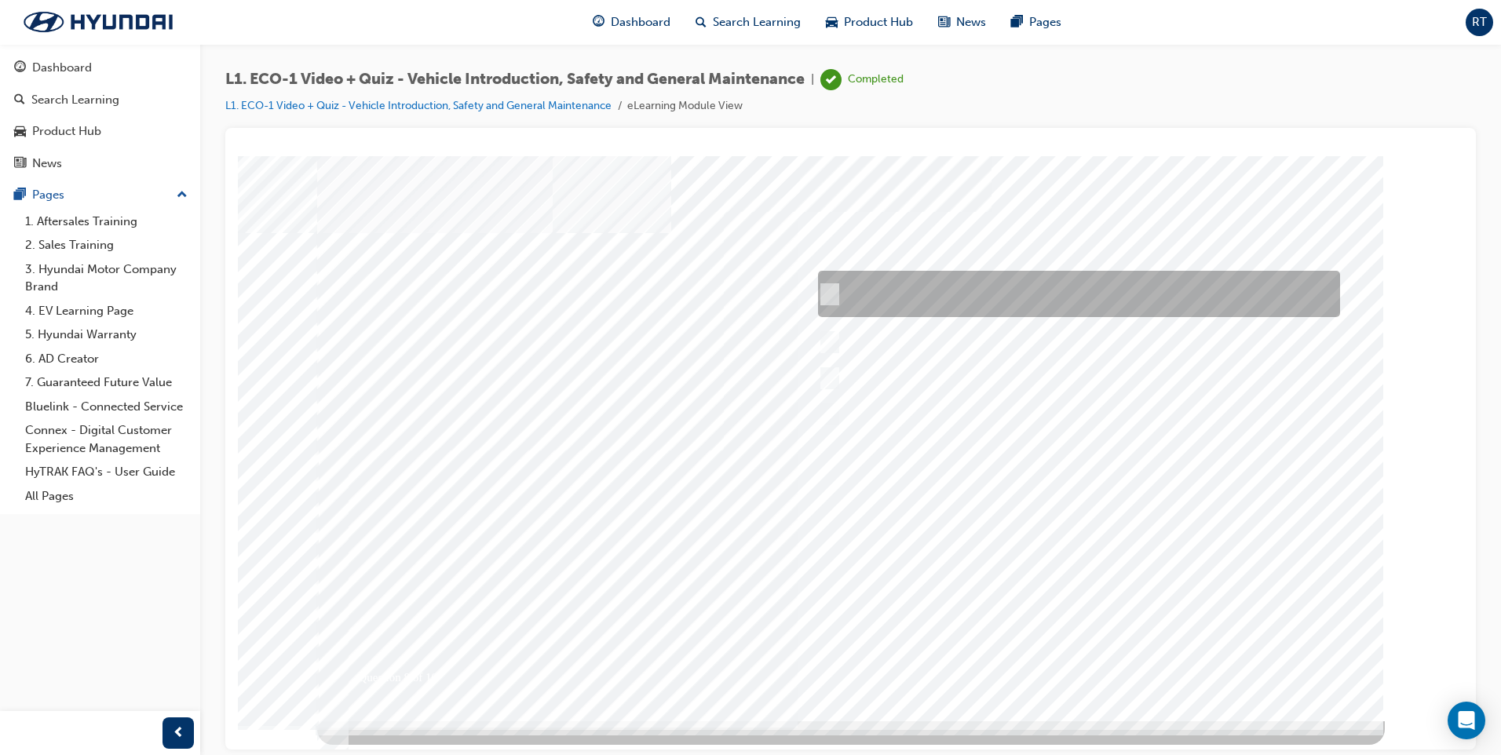
click at [830, 296] on input "No, the HV system must be de-energised by a High Voltage Technician." at bounding box center [826, 294] width 17 height 17
radio input "true"
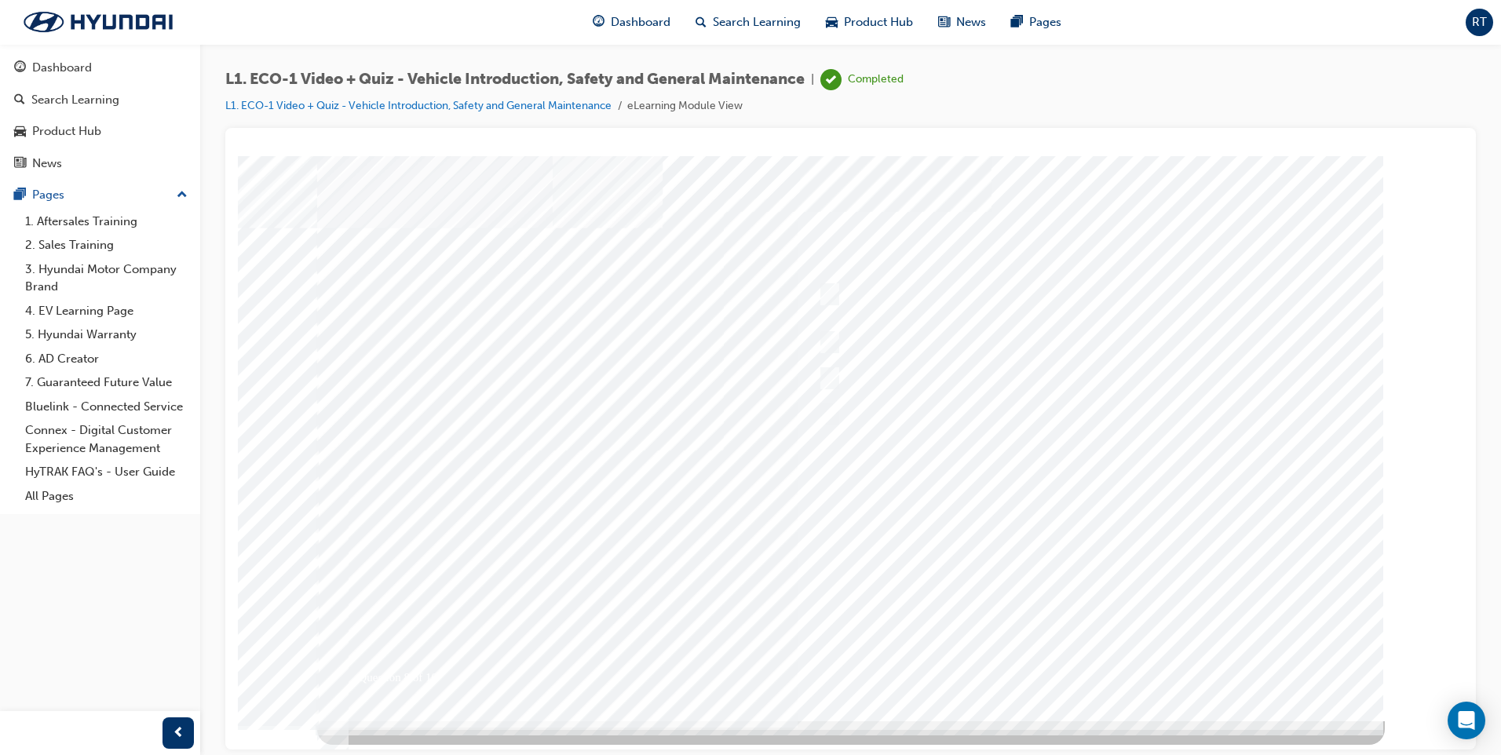
click at [1098, 671] on div at bounding box center [851, 437] width 1068 height 565
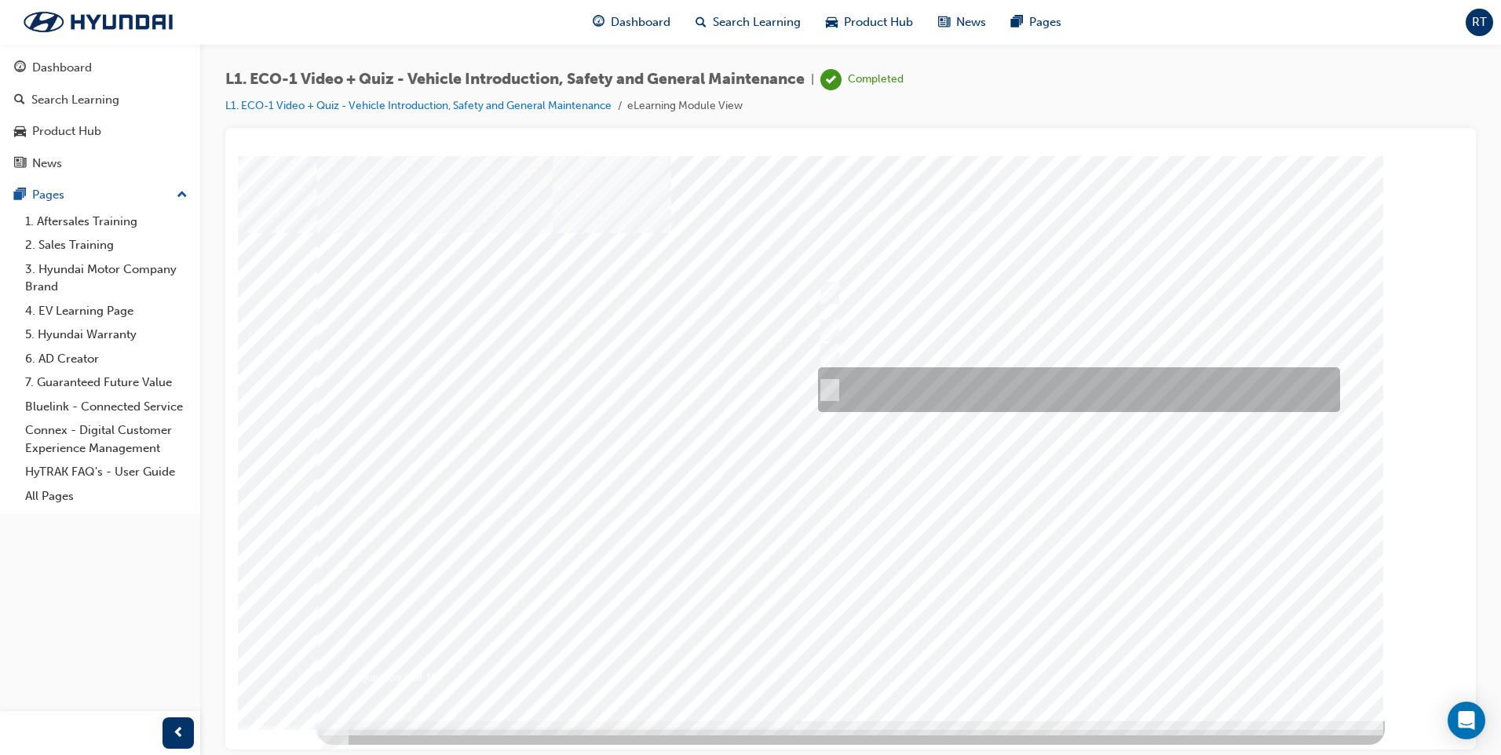
click at [832, 389] on input "Jump on the internet and check the “Hyundai Eco Vehicle Forum” for guidance." at bounding box center [826, 390] width 17 height 17
radio input "true"
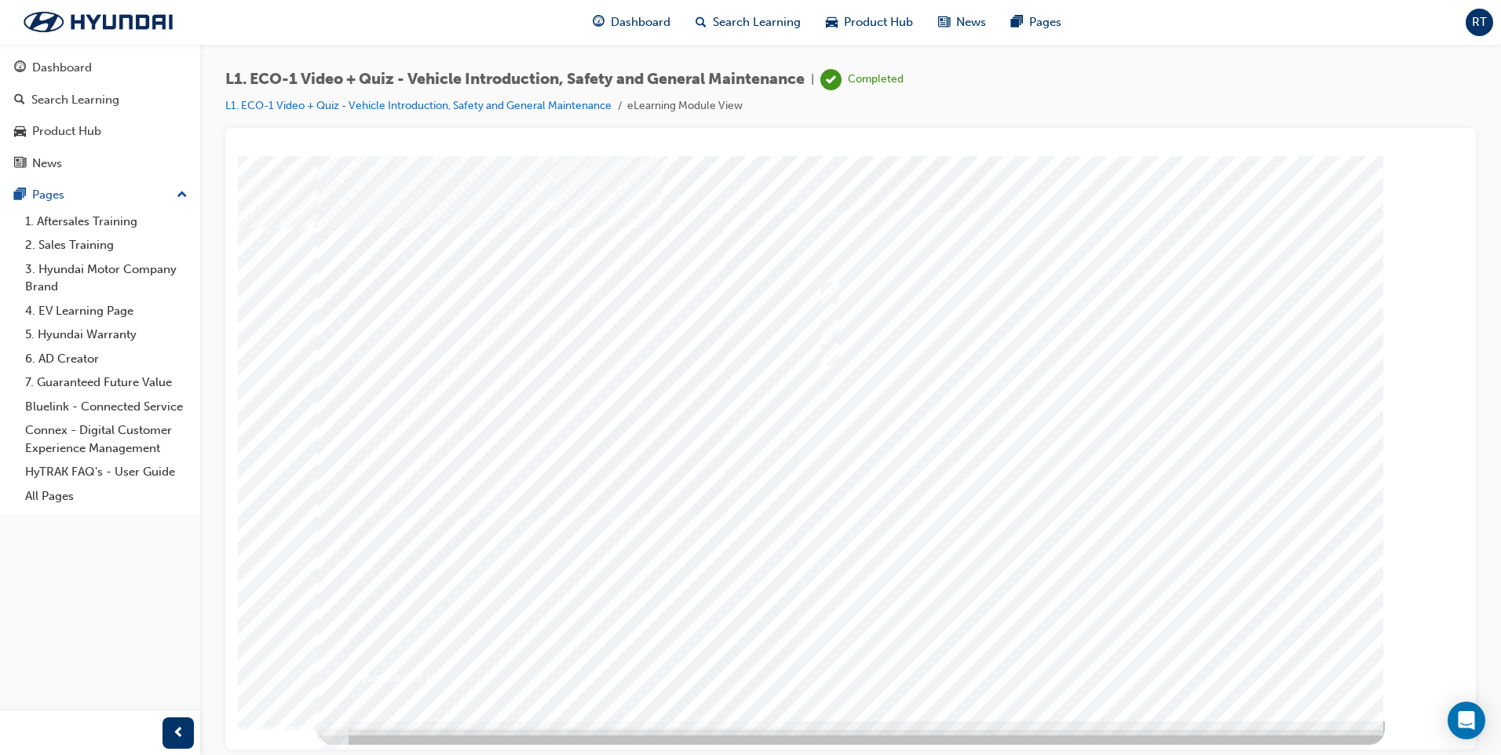
click at [1113, 659] on div at bounding box center [851, 437] width 1068 height 565
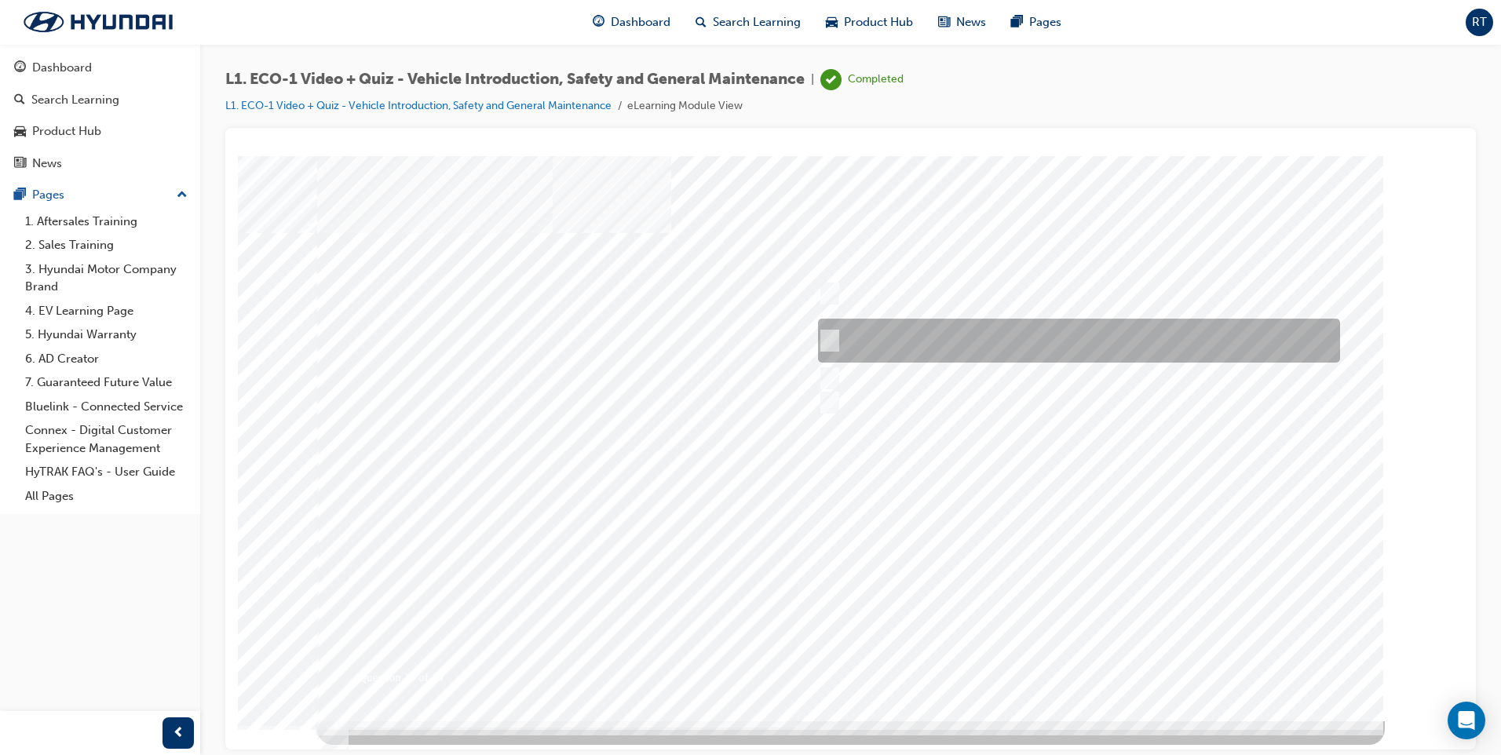
click at [827, 342] on input "Get the GDS and read out the code. Make a record on the R/O and clear the code." at bounding box center [826, 340] width 17 height 17
radio input "true"
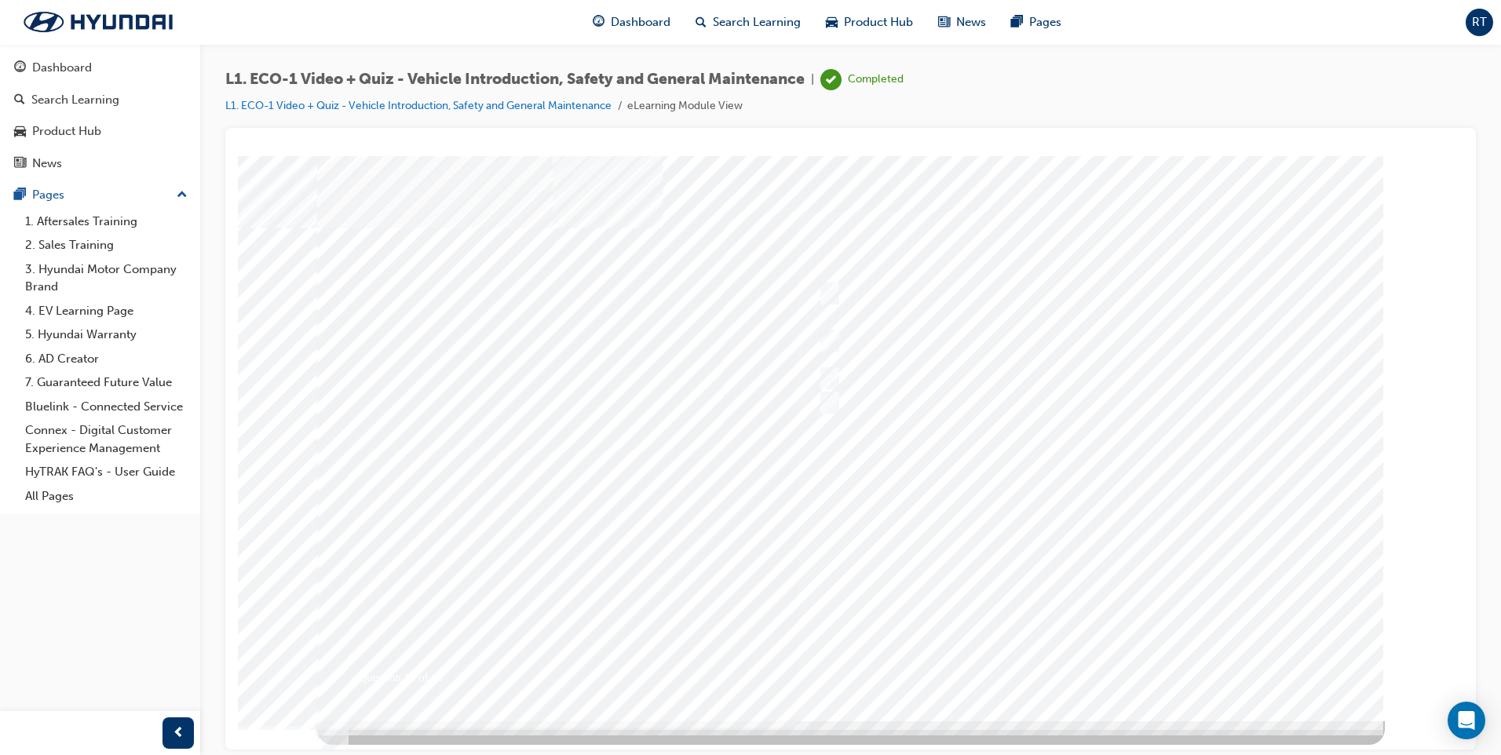
click at [1068, 656] on div at bounding box center [851, 437] width 1068 height 565
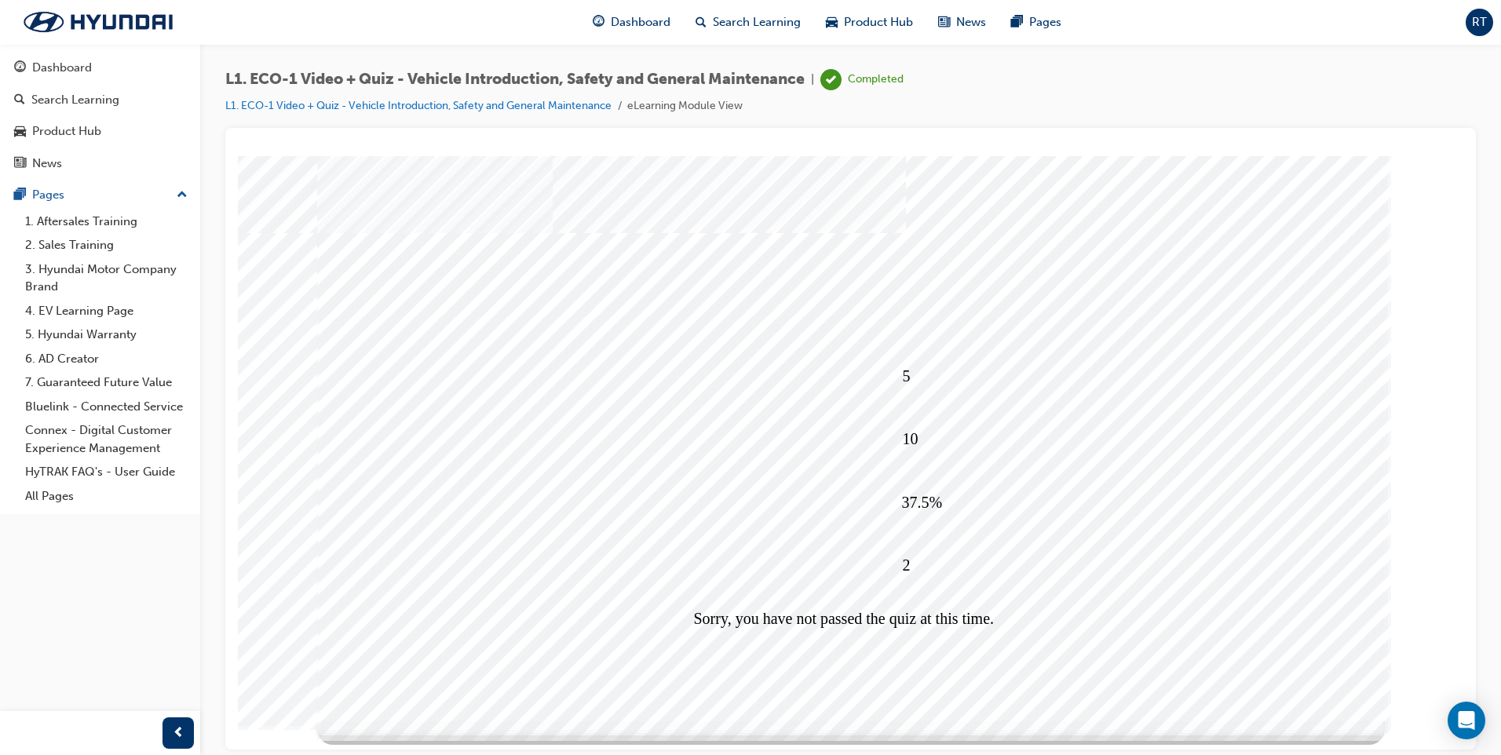
click at [196, 735] on div at bounding box center [100, 733] width 200 height 44
click at [144, 732] on div at bounding box center [100, 733] width 200 height 44
click at [174, 736] on span "prev-icon" at bounding box center [179, 734] width 12 height 20
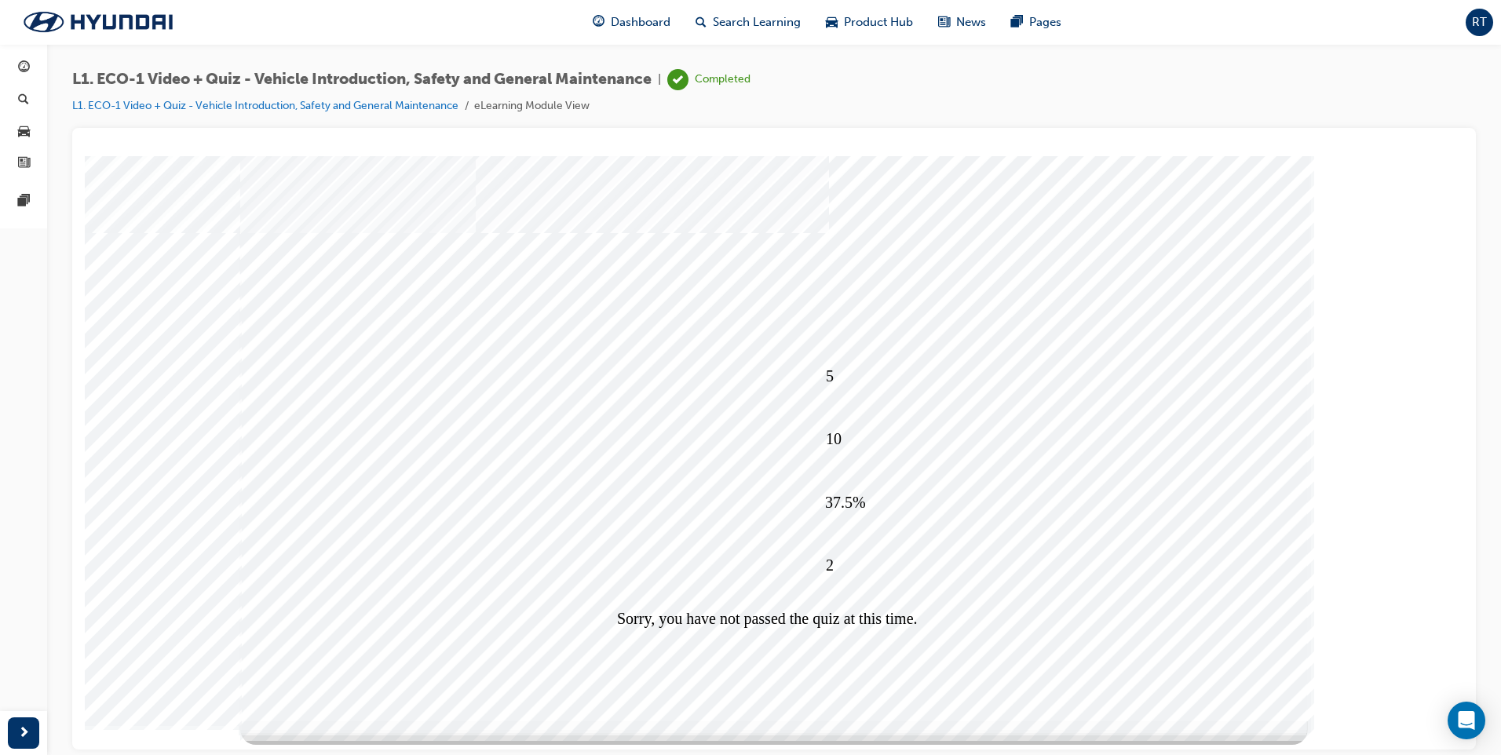
drag, startPoint x: 259, startPoint y: 891, endPoint x: 174, endPoint y: 734, distance: 178.5
click at [174, 162] on div "5 10 37.5% 2 Sorry, you have not passed the quiz at this time." at bounding box center [774, 162] width 1366 height 0
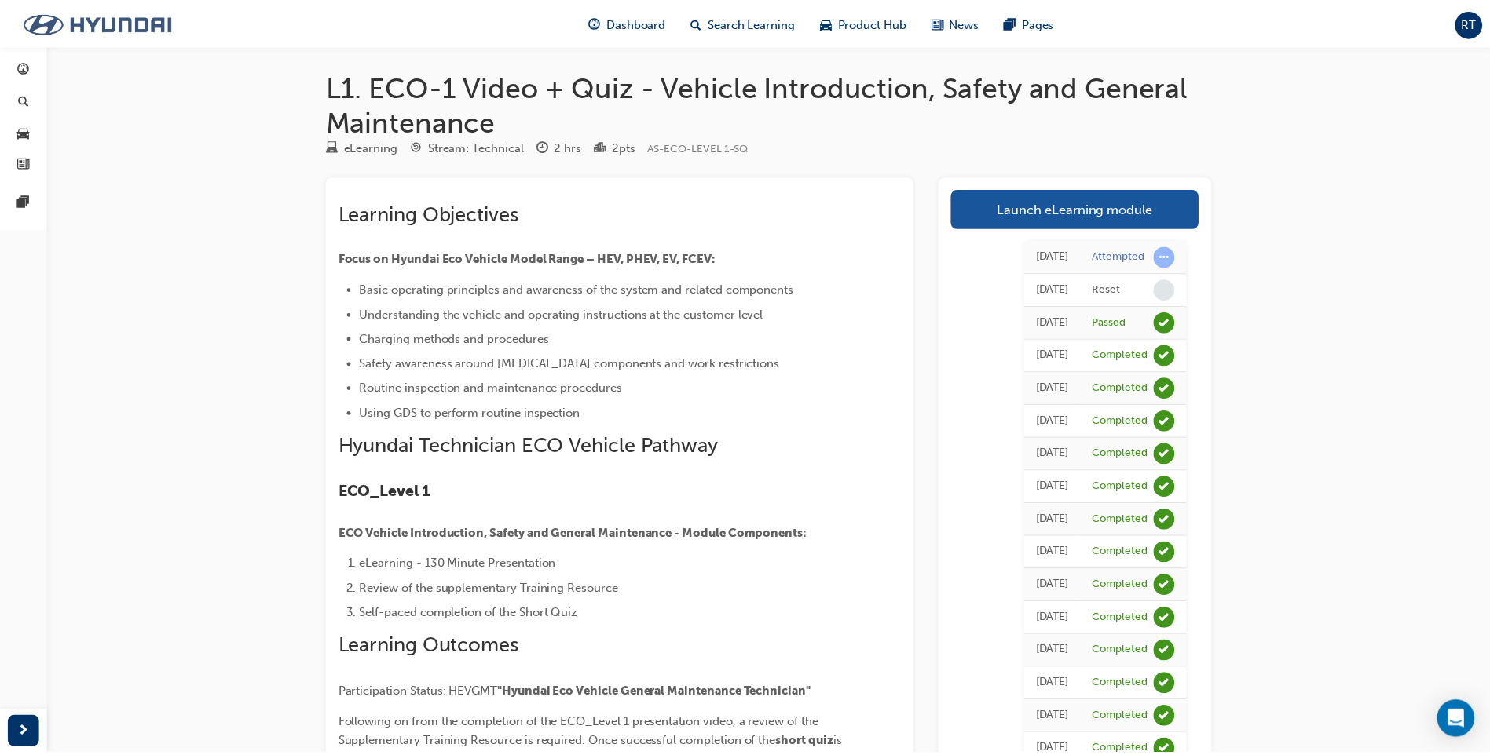
scroll to position [125, 0]
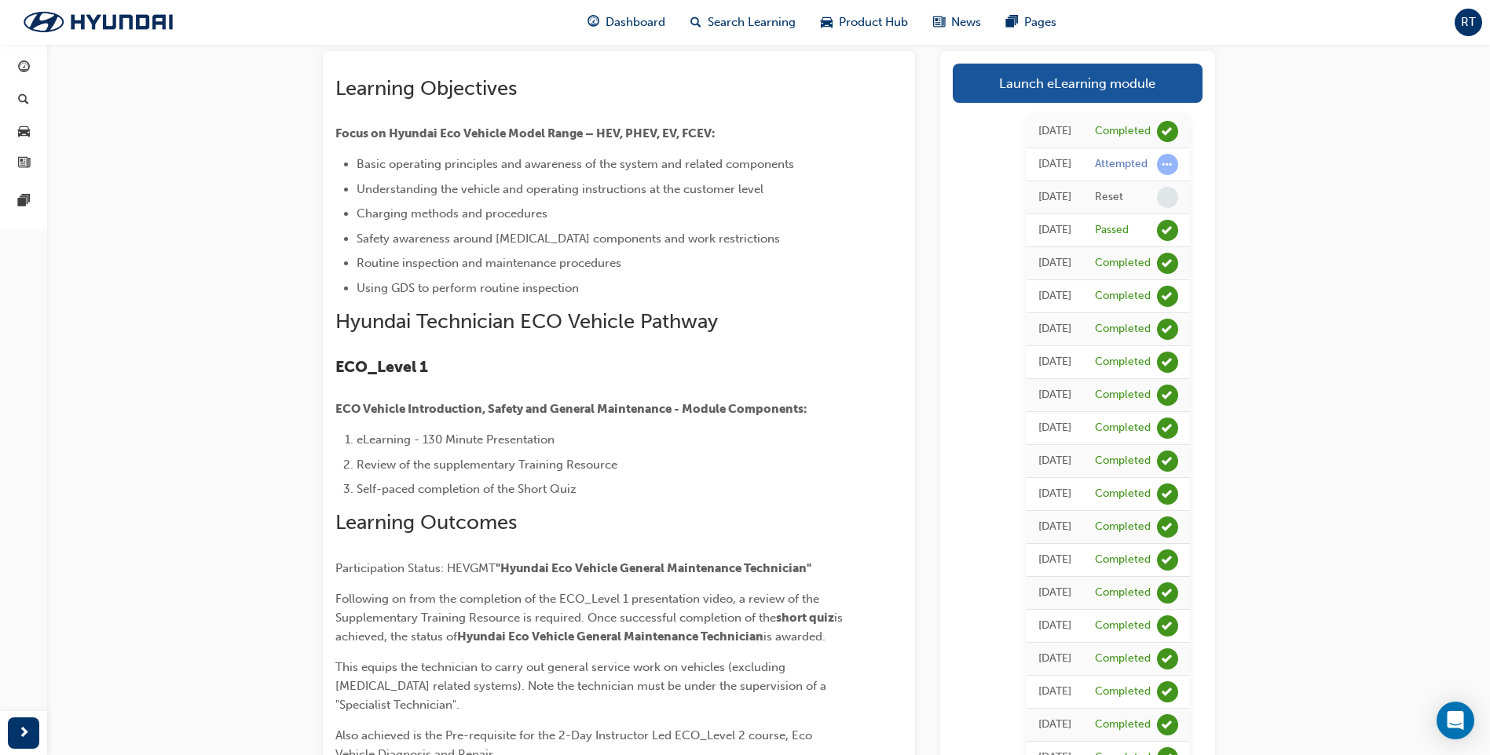
click at [1135, 164] on div "Attempted" at bounding box center [1121, 164] width 53 height 15
click at [1174, 167] on span "learningRecordVerb_ATTEMPT-icon" at bounding box center [1167, 164] width 21 height 21
click at [1174, 163] on span "learningRecordVerb_ATTEMPT-icon" at bounding box center [1167, 164] width 21 height 21
click at [1104, 166] on div "Attempted" at bounding box center [1121, 164] width 53 height 15
click at [1110, 197] on div "Reset" at bounding box center [1109, 197] width 28 height 15
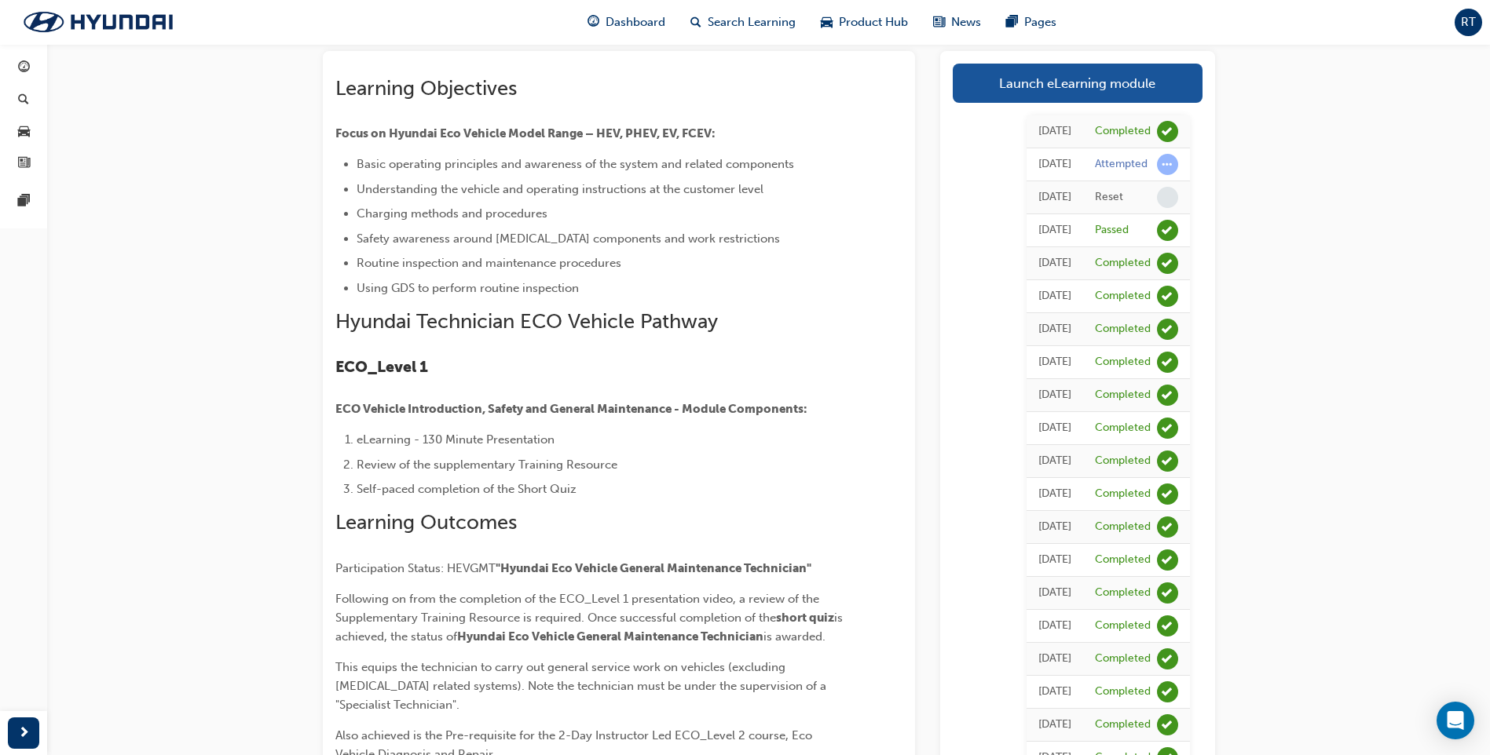
click at [1038, 201] on div "[DATE]" at bounding box center [1054, 197] width 33 height 18
click at [1147, 85] on link "Launch eLearning module" at bounding box center [1077, 83] width 250 height 39
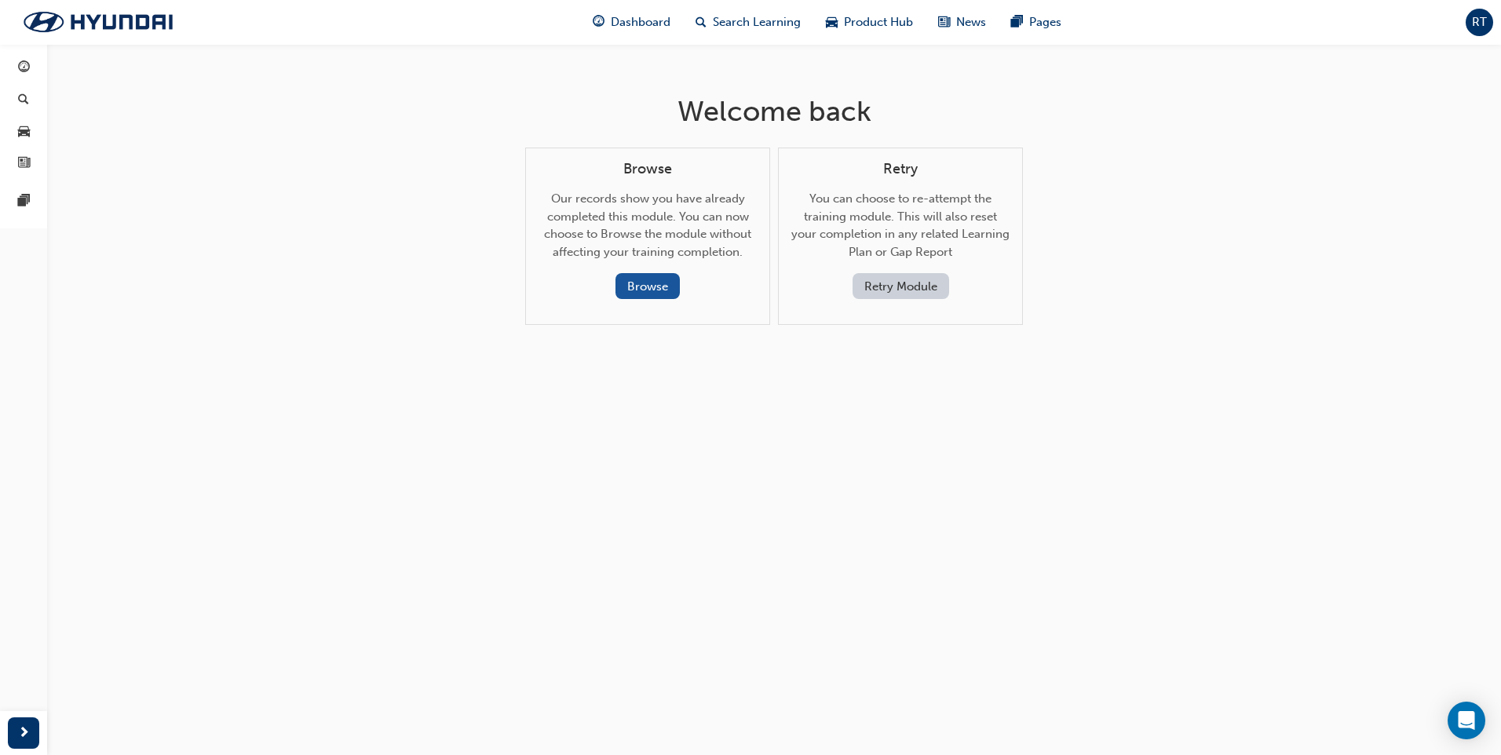
click at [923, 294] on button "Retry Module" at bounding box center [901, 286] width 97 height 26
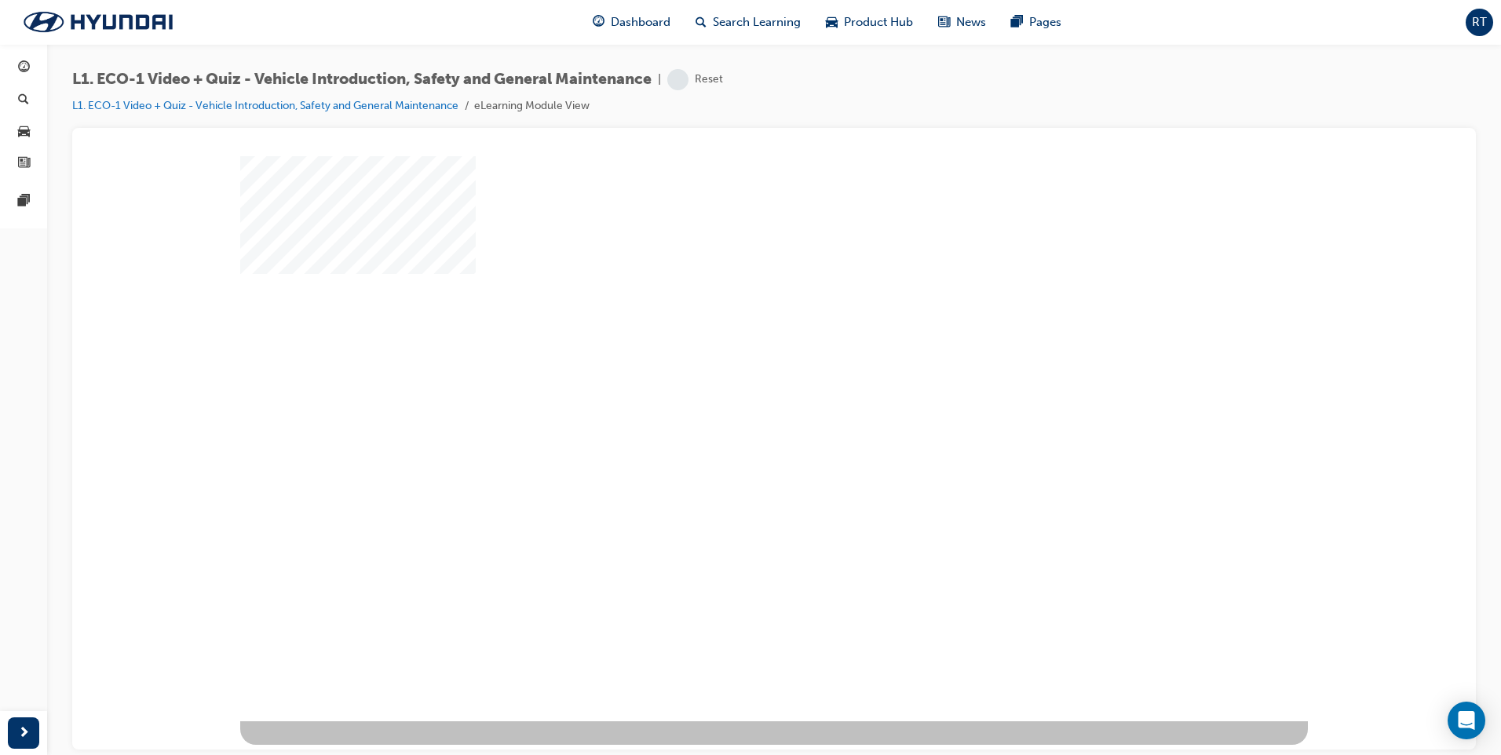
click at [729, 393] on div "play" at bounding box center [729, 393] width 0 height 0
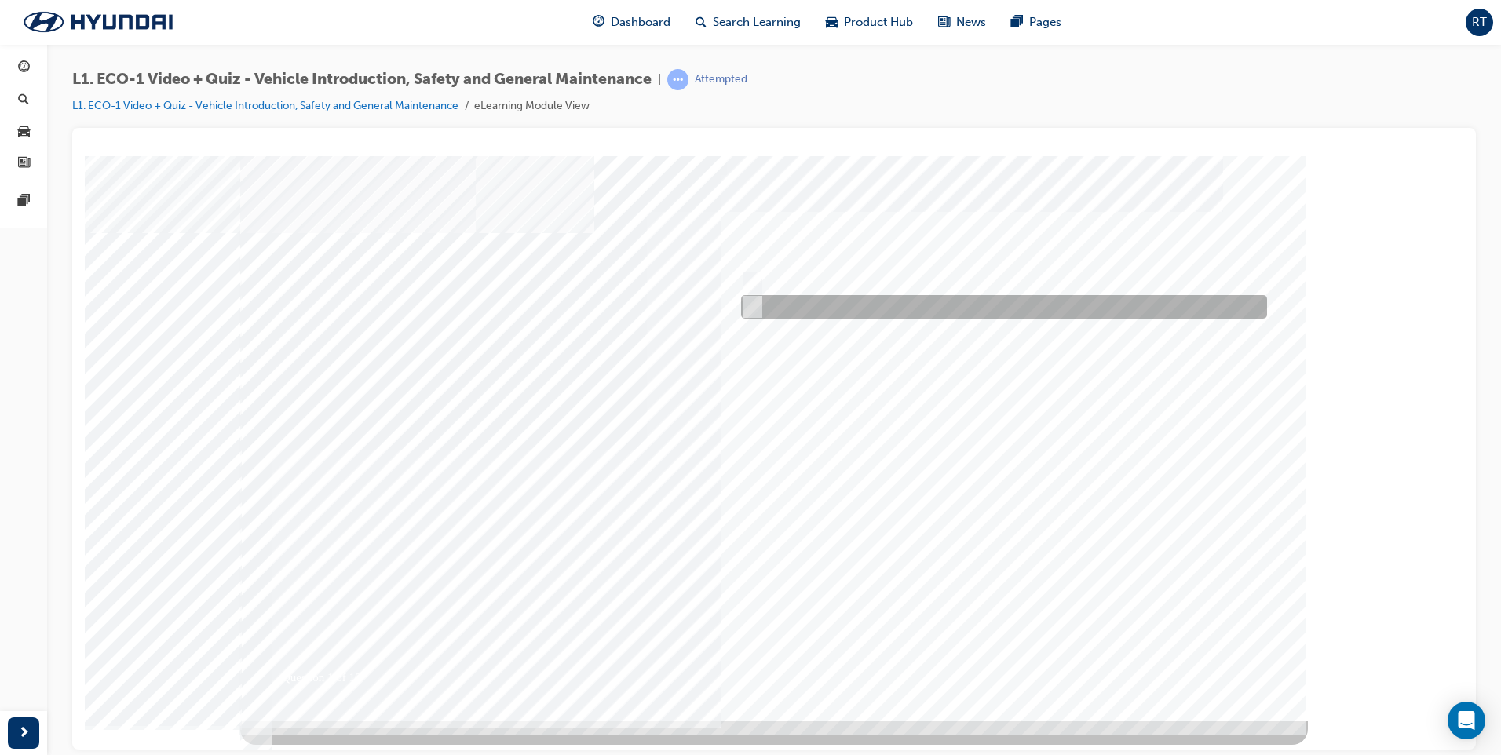
click at [748, 305] on input "No" at bounding box center [749, 306] width 17 height 17
radio input "true"
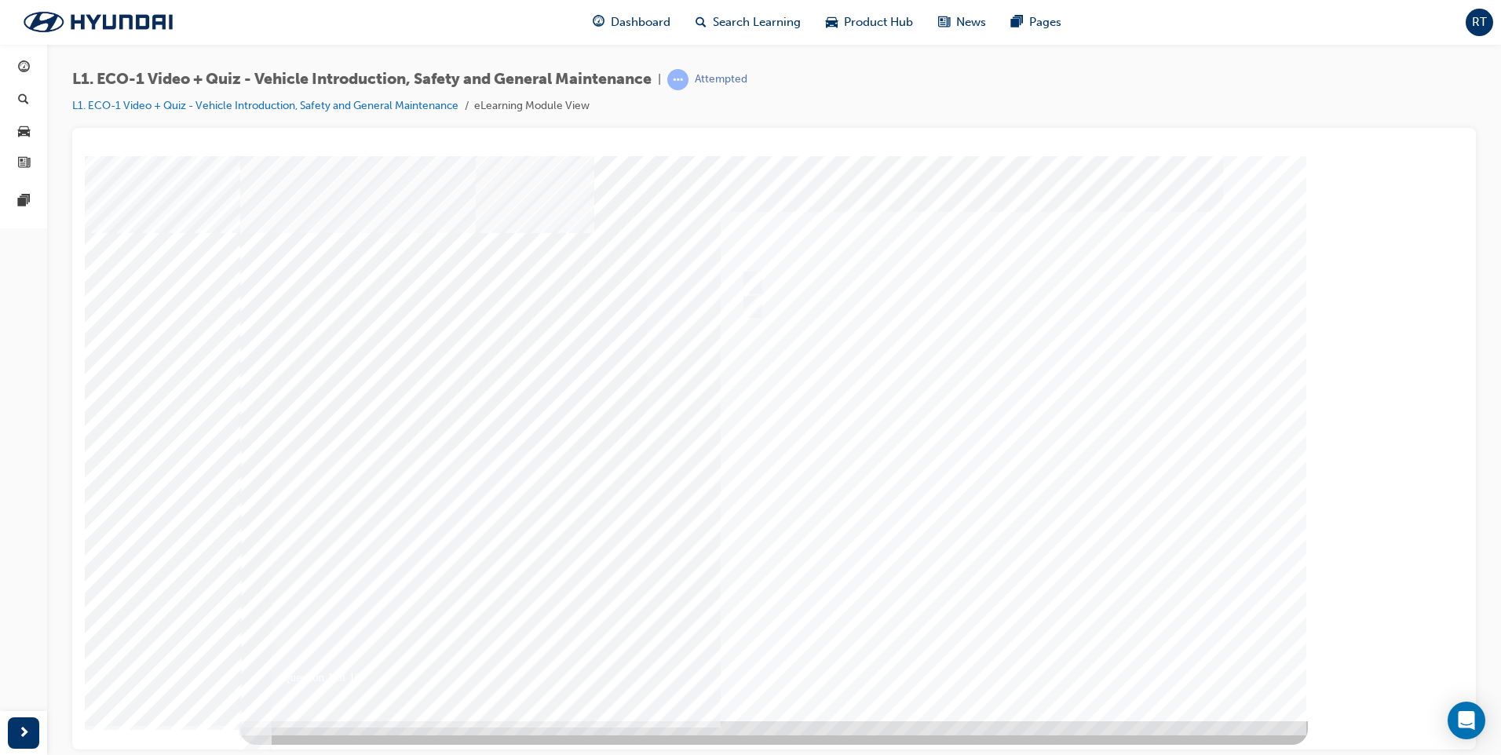
click at [1014, 665] on div at bounding box center [774, 437] width 1068 height 565
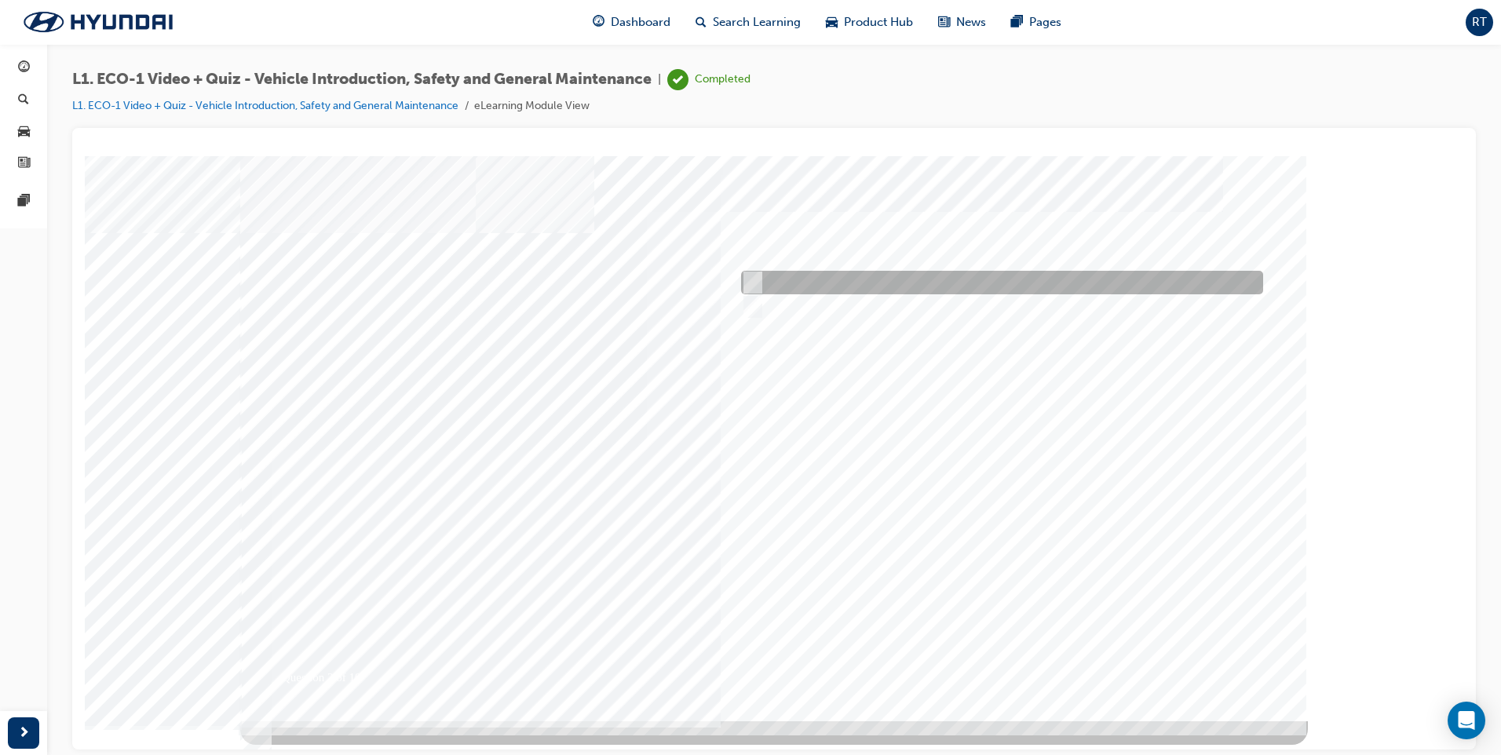
click at [762, 280] on div at bounding box center [998, 283] width 522 height 24
radio input "true"
click at [1007, 674] on div at bounding box center [774, 437] width 1068 height 565
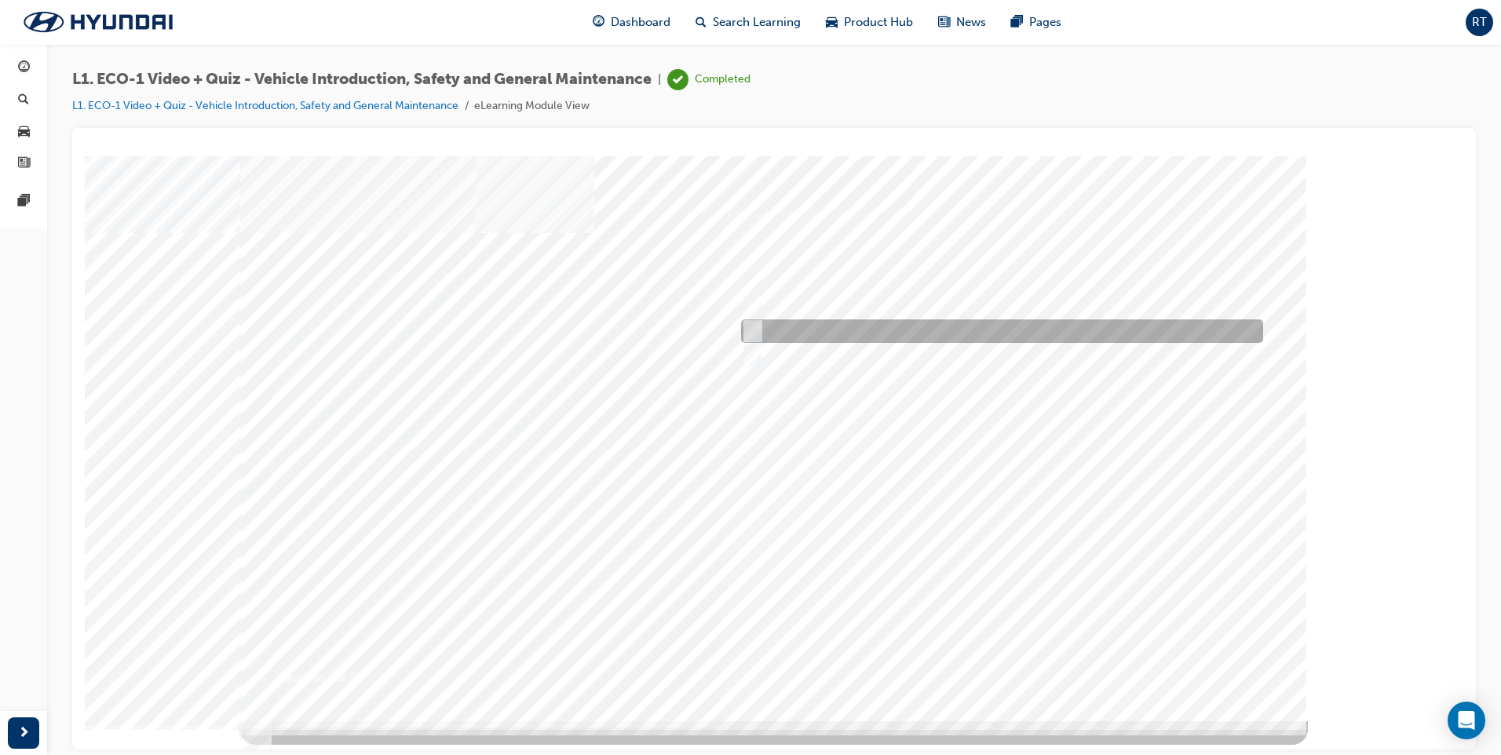
click at [758, 331] on input "Immediately advise an Eco Vehicle Specialist Technician." at bounding box center [749, 331] width 17 height 17
radio input "true"
click at [1024, 660] on div at bounding box center [774, 437] width 1068 height 565
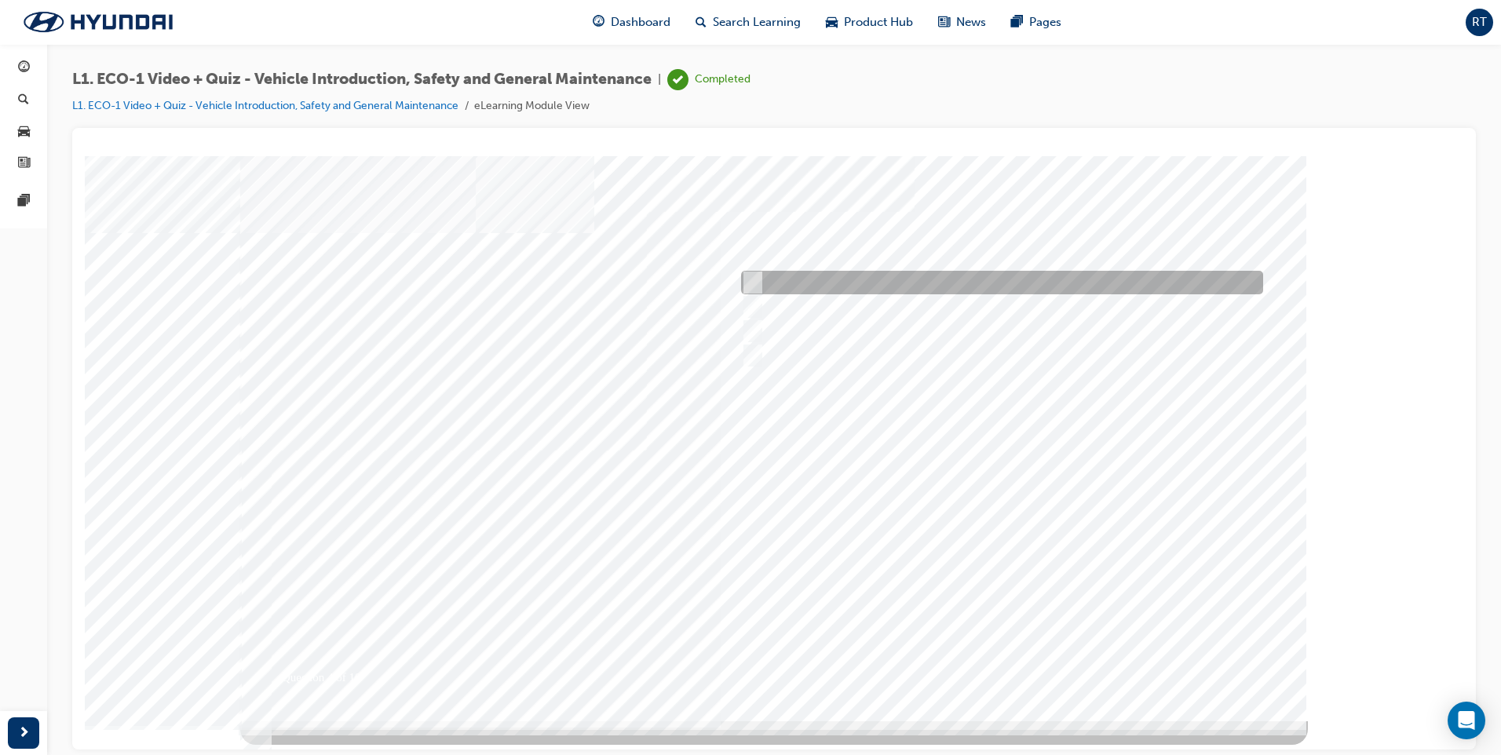
click at [755, 281] on input "An orange covering." at bounding box center [749, 282] width 17 height 17
radio input "true"
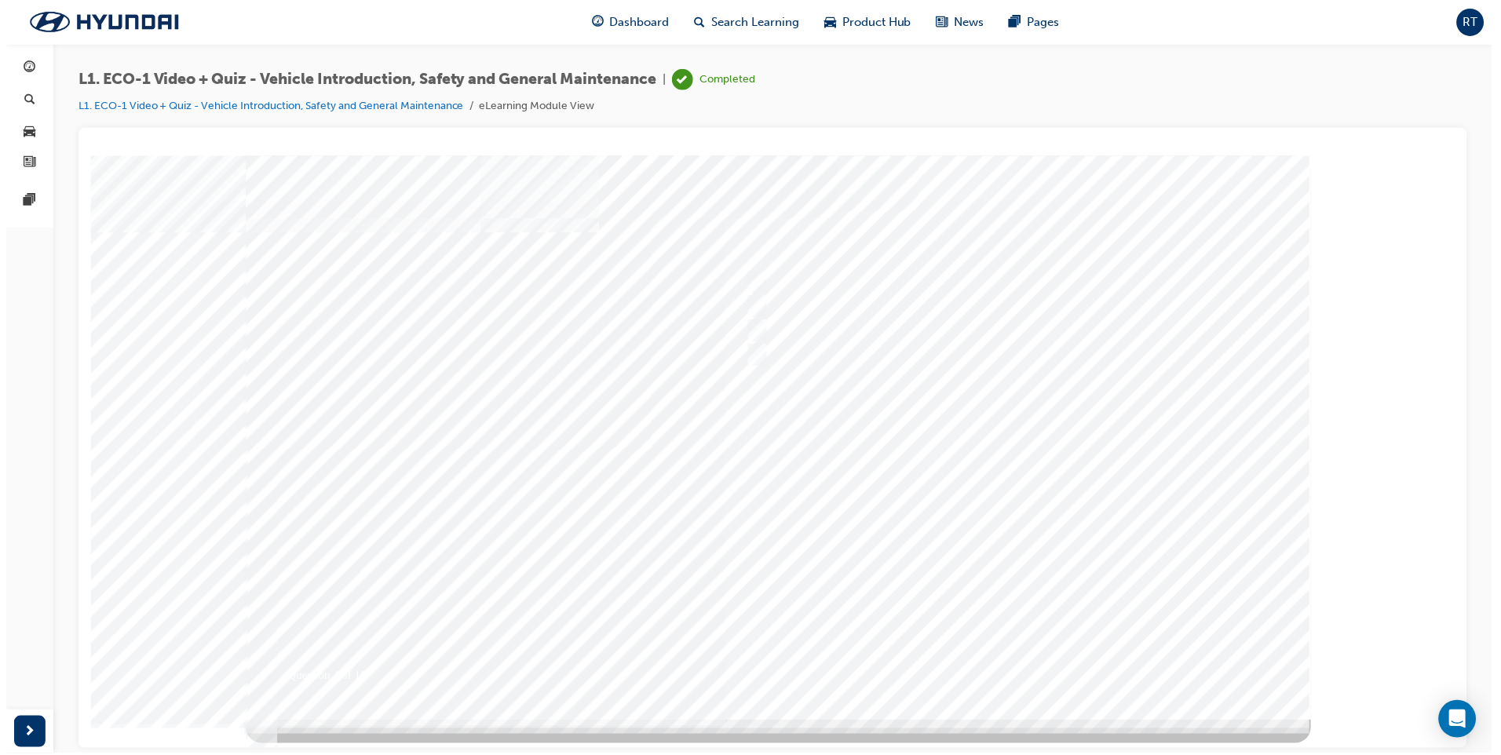
click at [1000, 649] on div at bounding box center [780, 437] width 1068 height 565
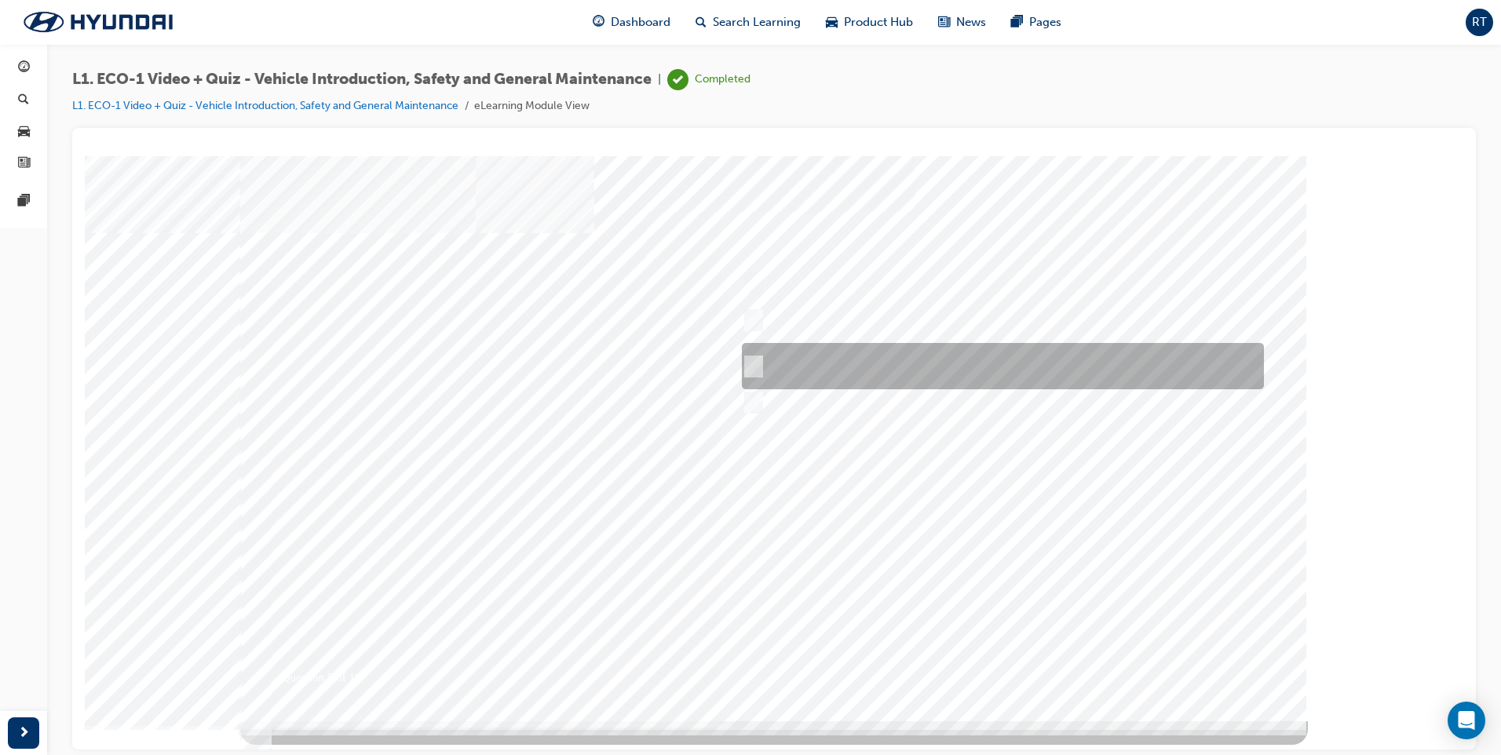
click at [757, 369] on input "Red means High Voltage is present, and orange means High Voltage may be present." at bounding box center [750, 366] width 17 height 17
radio input "true"
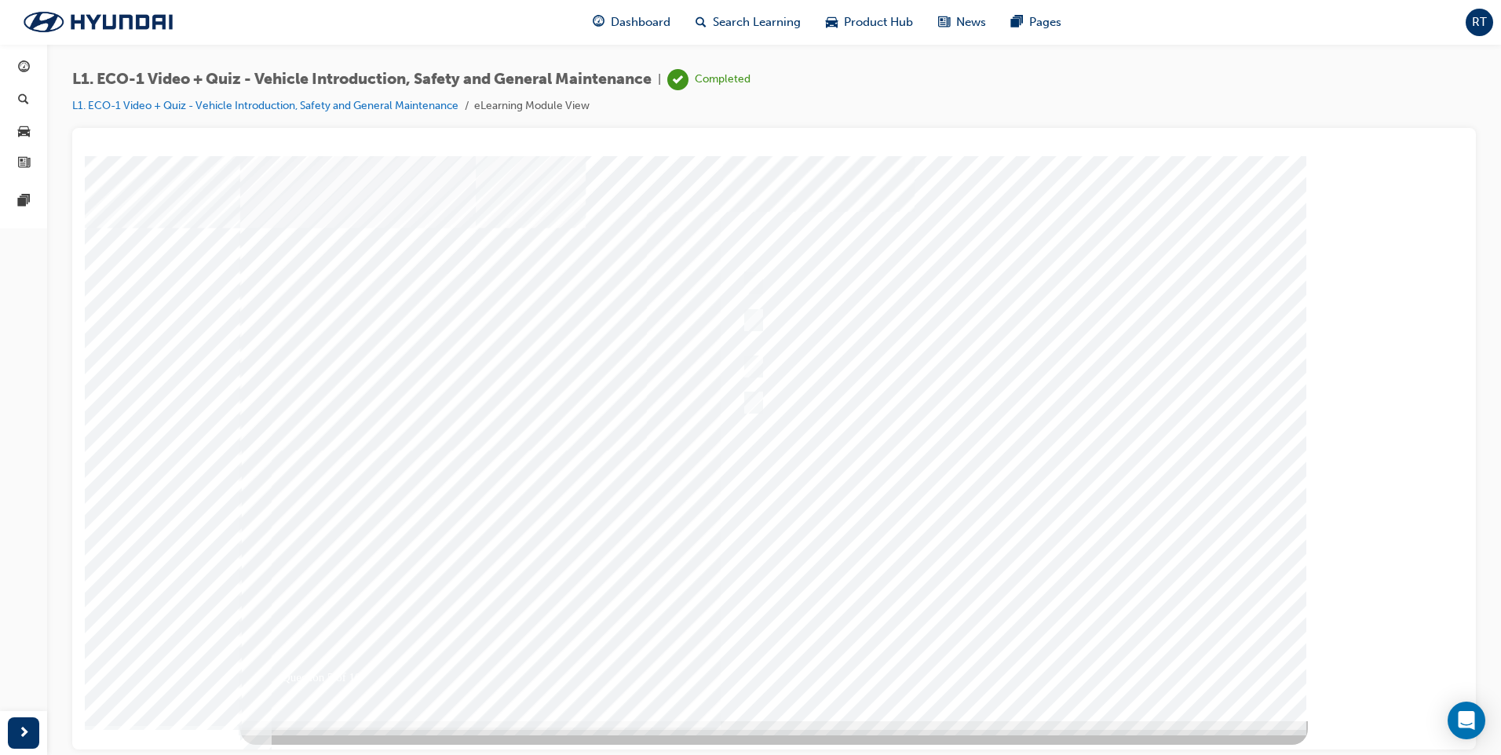
click at [1014, 664] on div at bounding box center [774, 437] width 1068 height 565
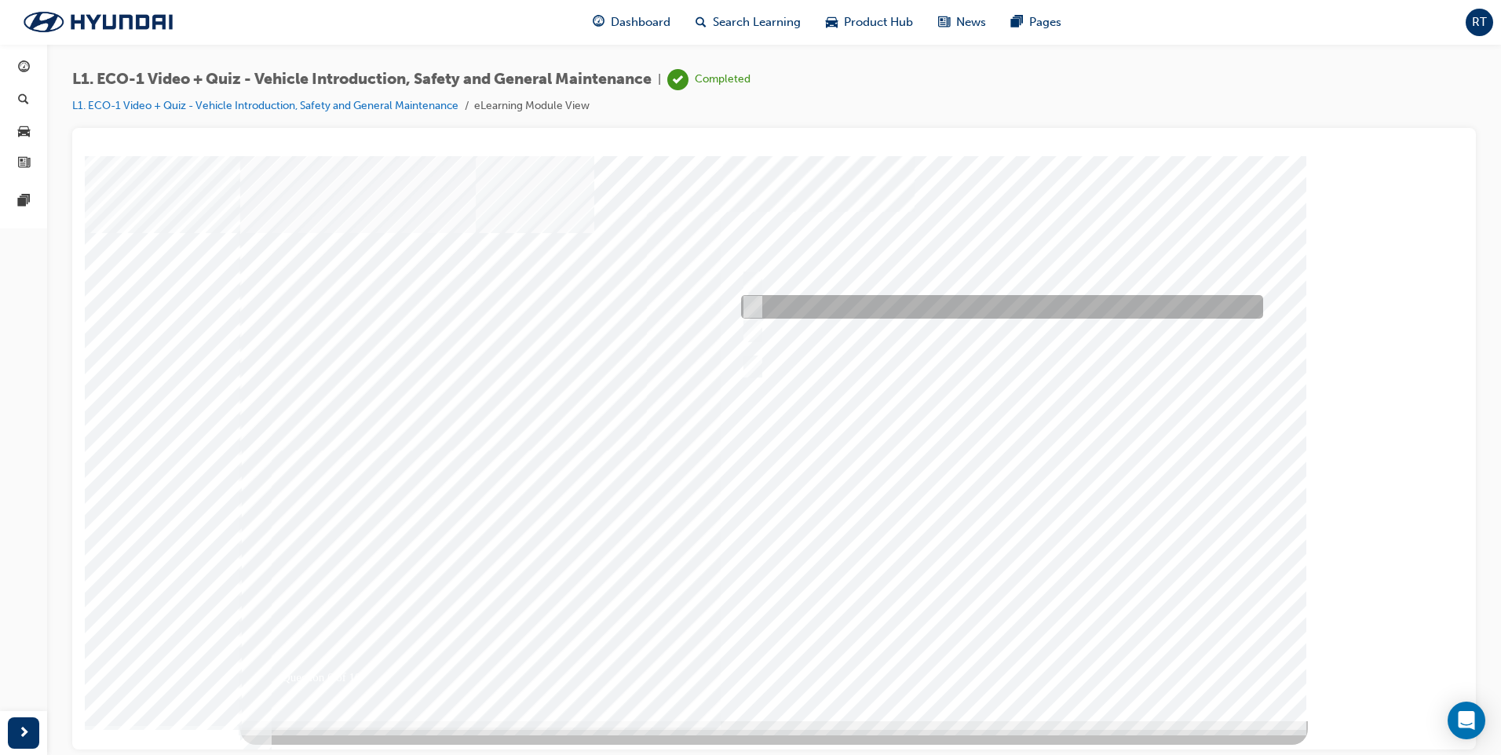
click at [756, 310] on input "Under the instruction of an Eco Vehicle Specialist Technician." at bounding box center [749, 306] width 17 height 17
radio input "true"
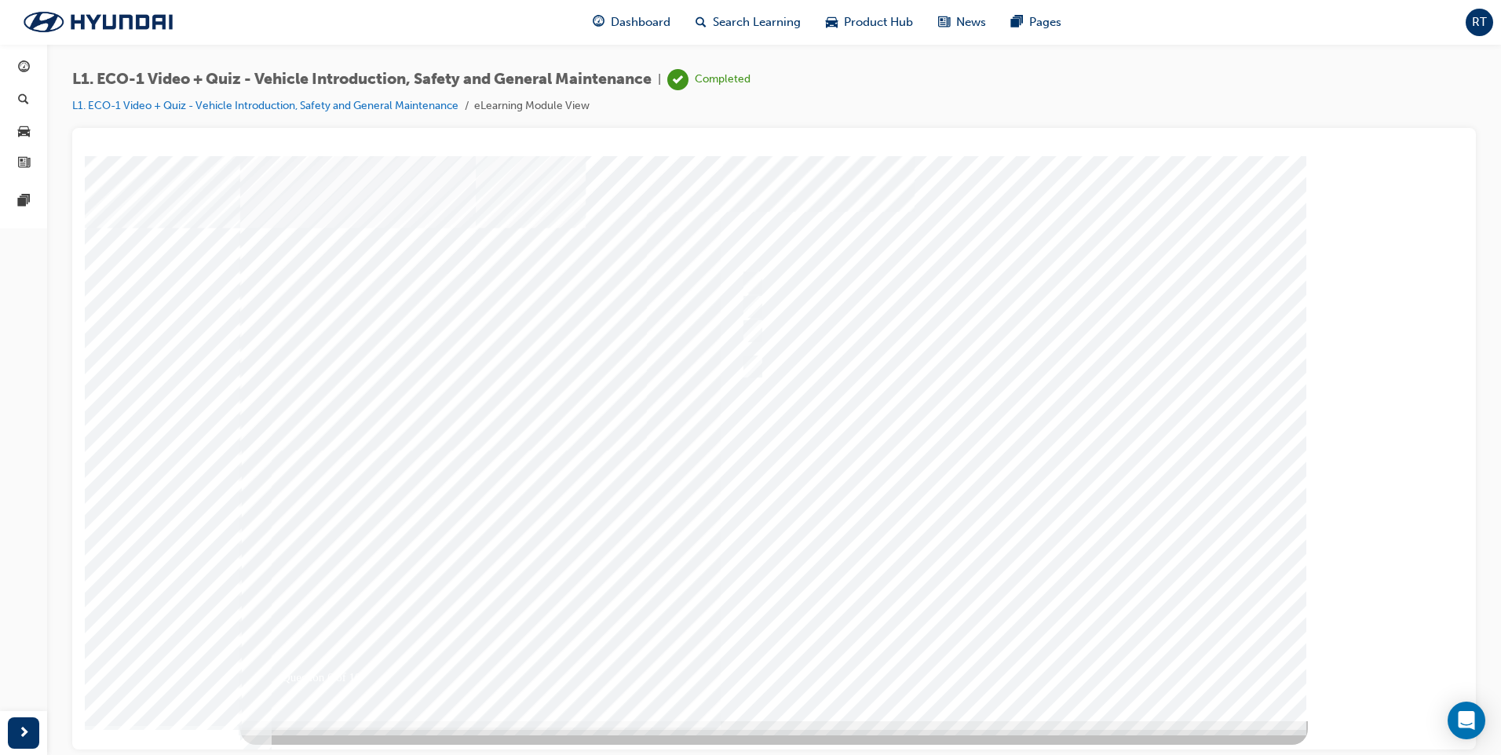
click at [1003, 656] on div at bounding box center [774, 437] width 1068 height 565
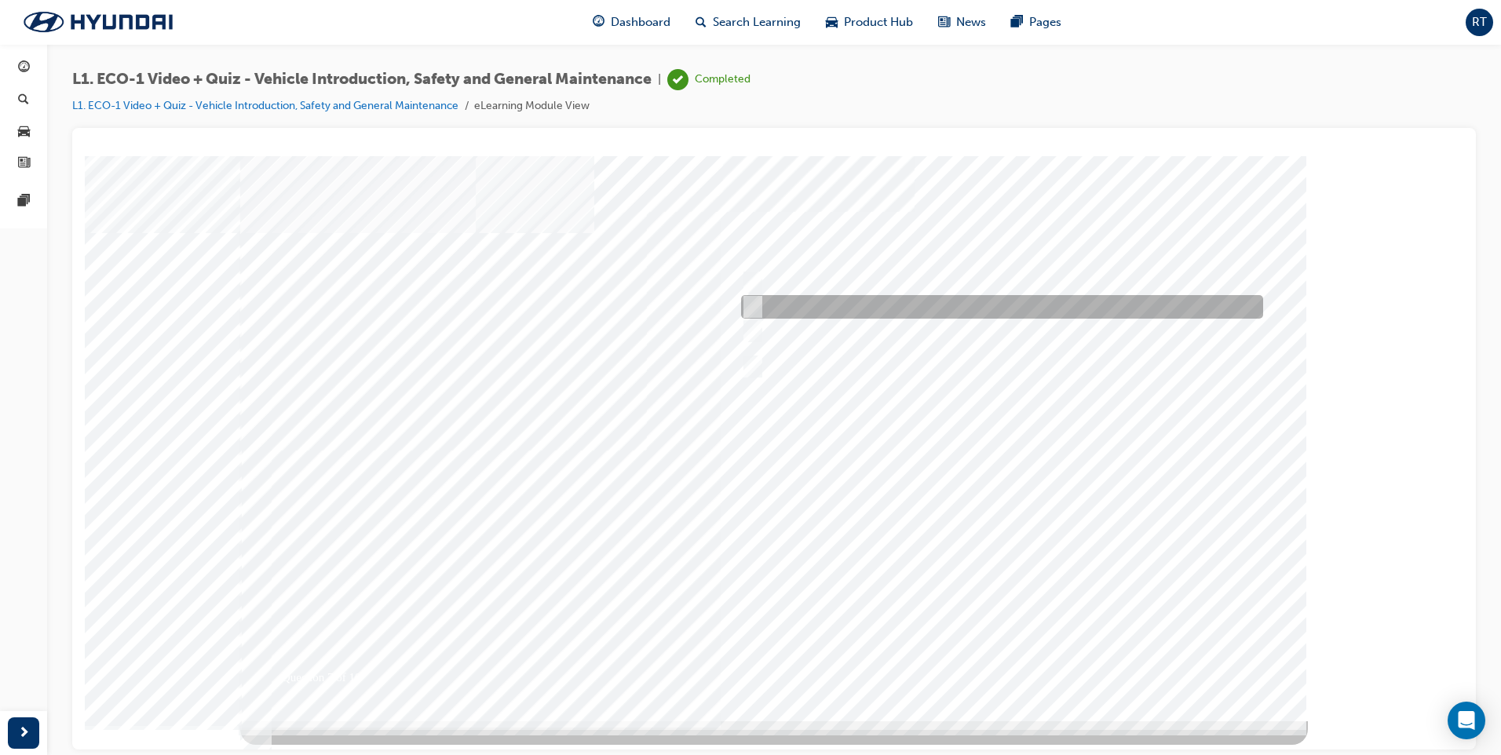
click at [755, 308] on input "No." at bounding box center [749, 306] width 17 height 17
radio input "true"
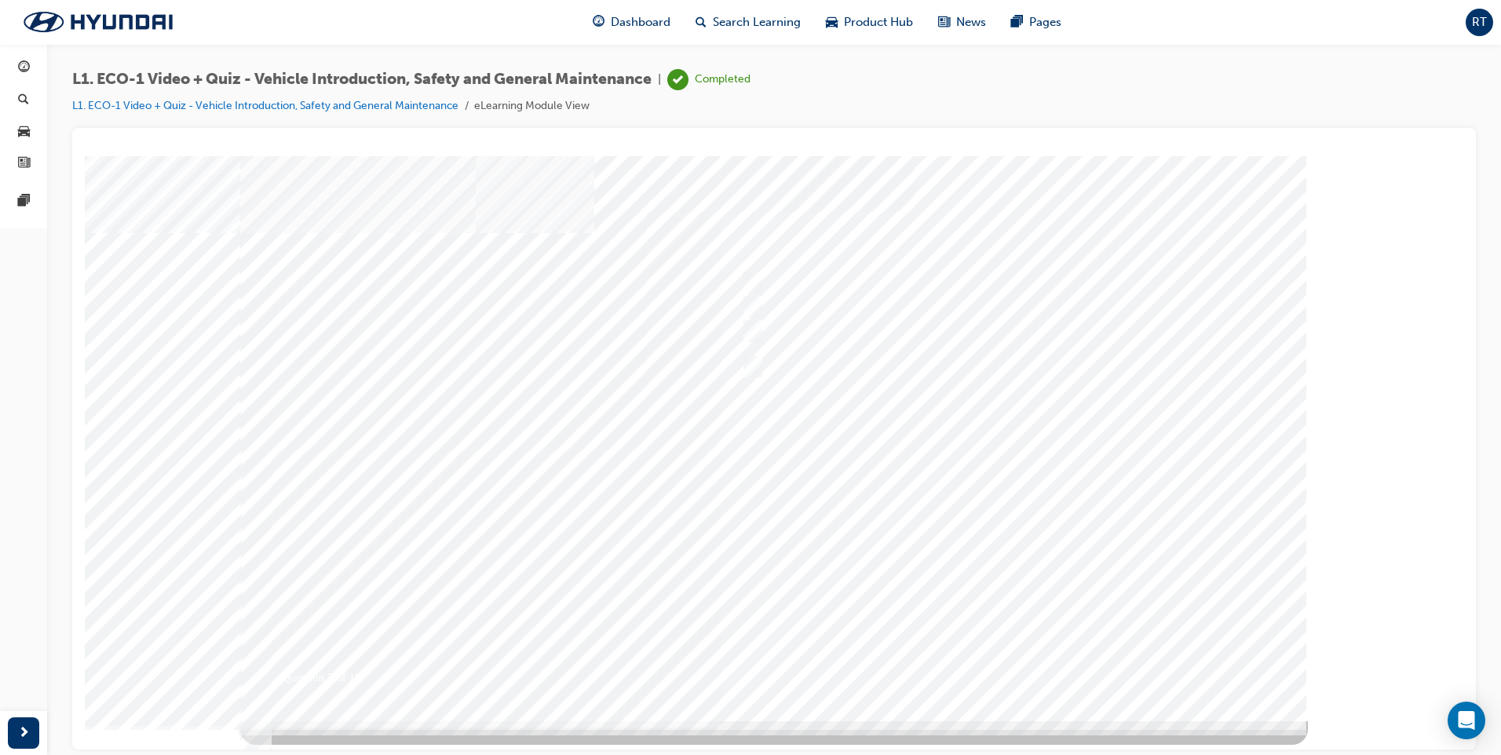
click at [1011, 659] on div at bounding box center [774, 437] width 1068 height 565
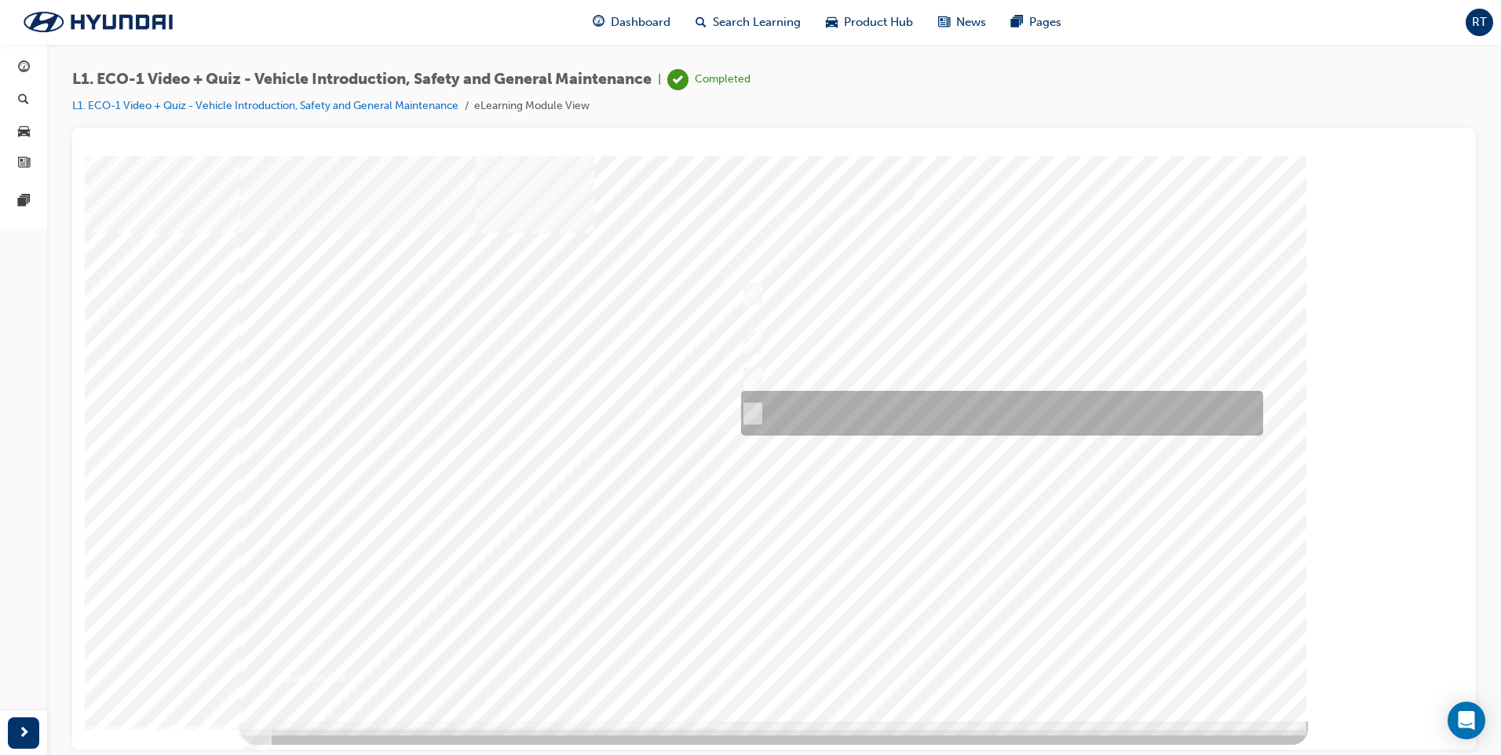
click at [750, 408] on input "Yes, if no HV faults are present, and a visual inspection has been performed." at bounding box center [749, 413] width 17 height 17
radio input "true"
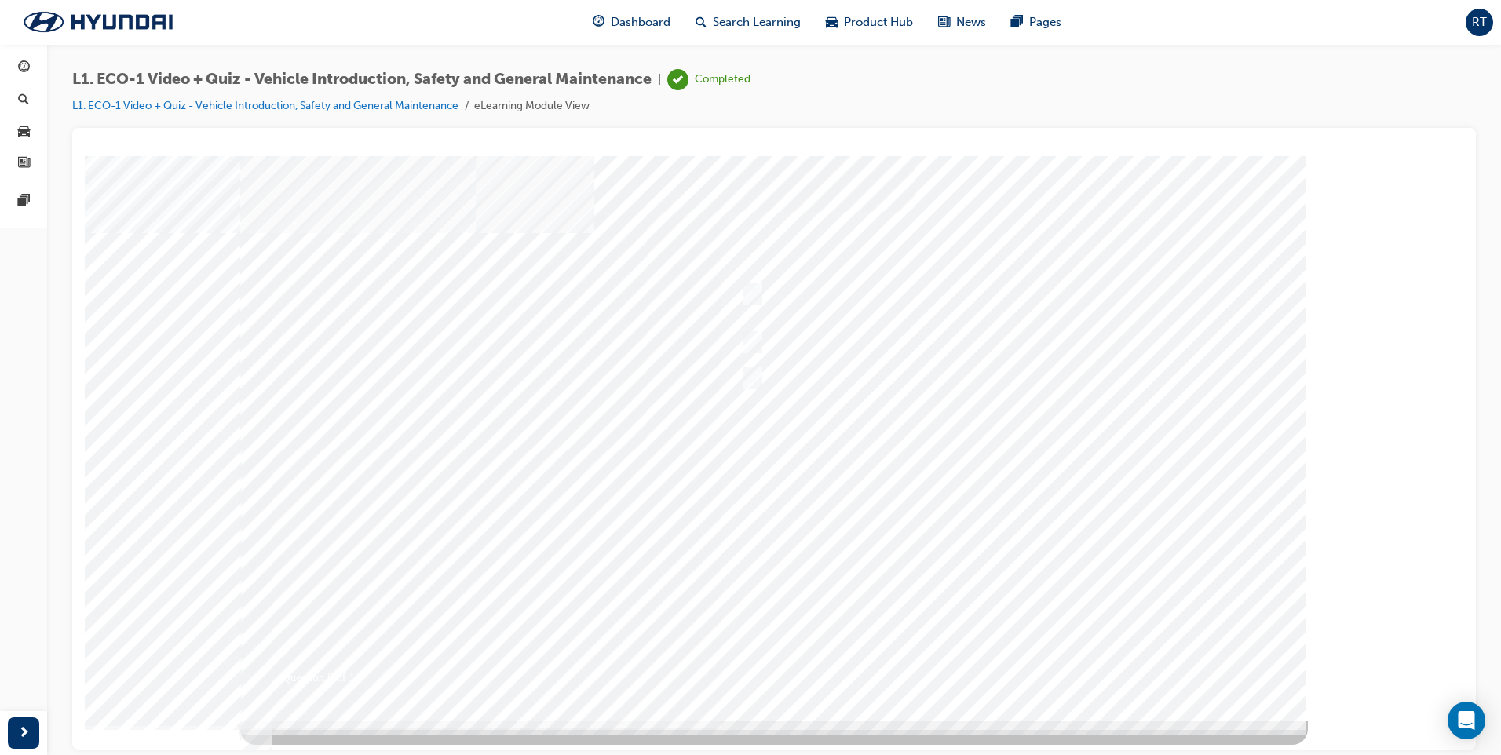
click at [1014, 664] on div at bounding box center [774, 437] width 1068 height 565
click at [758, 327] on div at bounding box center [998, 331] width 522 height 24
radio input "true"
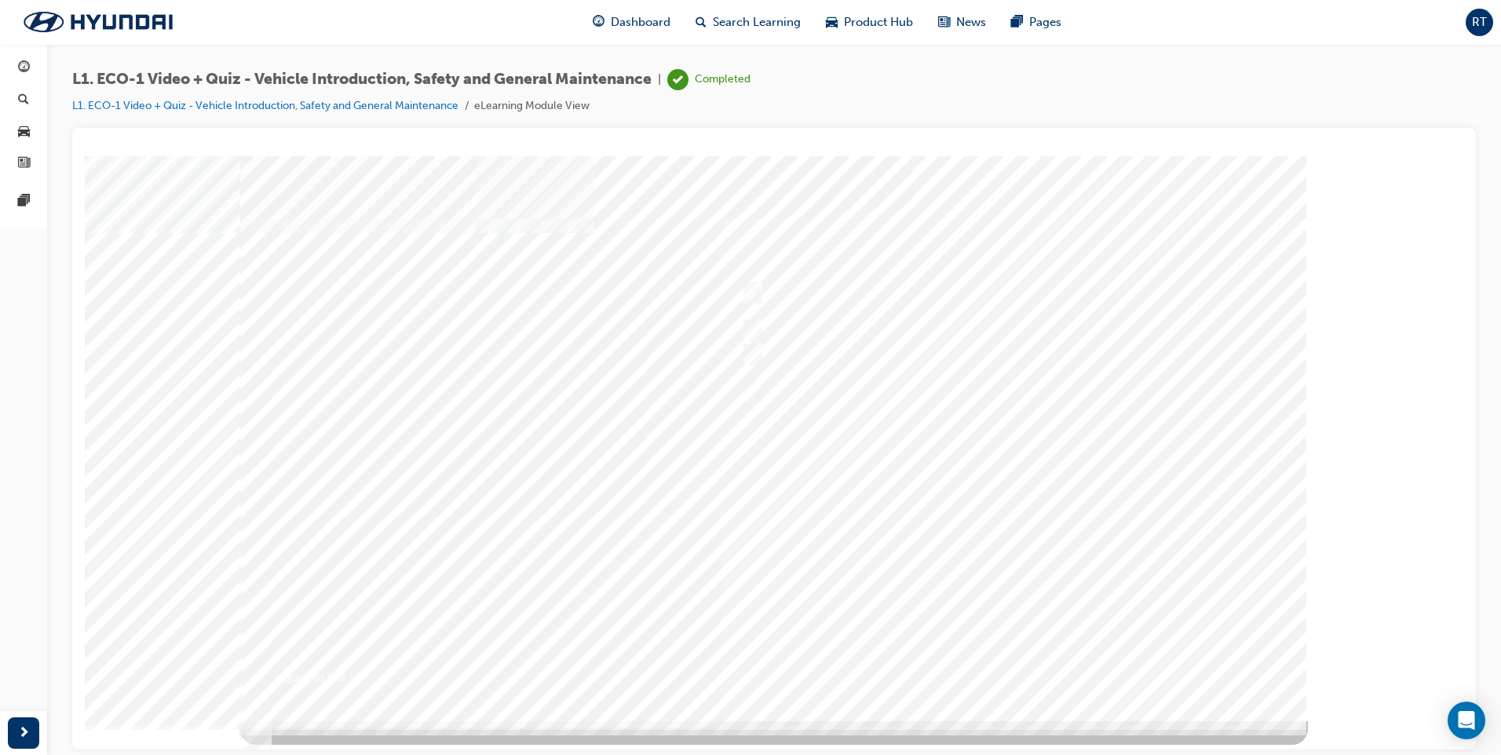
click at [1016, 663] on div at bounding box center [774, 437] width 1068 height 565
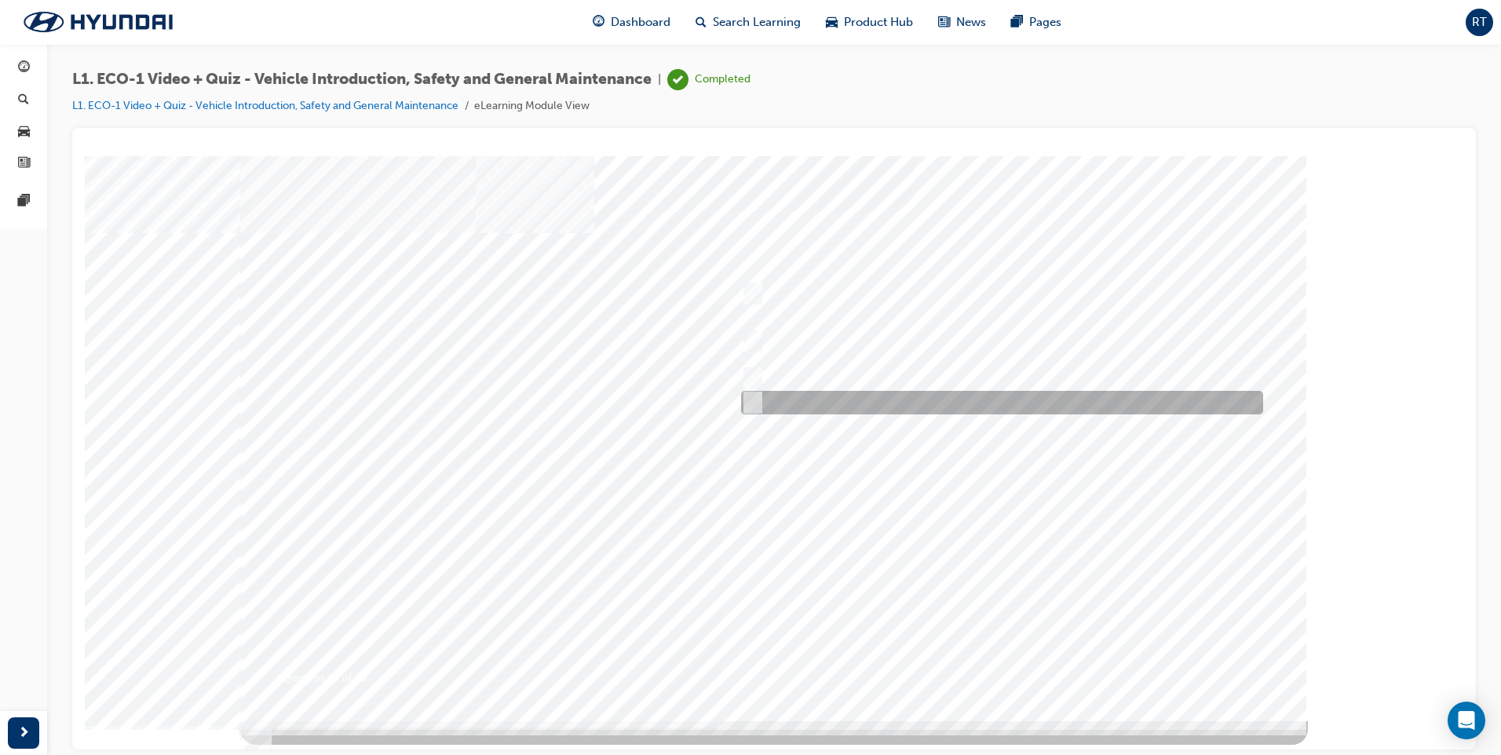
click at [744, 400] on input "Advise your Eco Vehicle Specialist Technician." at bounding box center [749, 402] width 17 height 17
radio input "true"
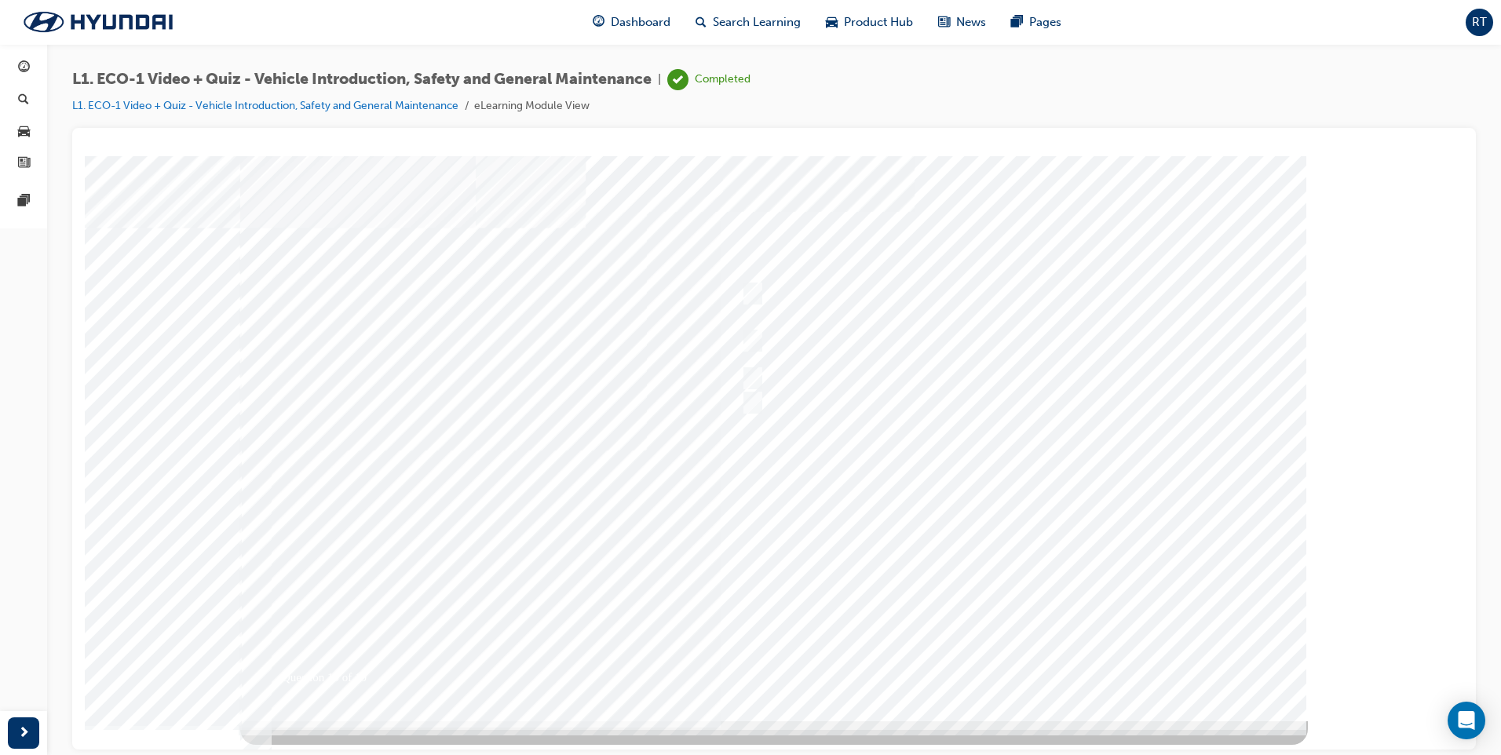
click at [1015, 664] on div at bounding box center [774, 437] width 1068 height 565
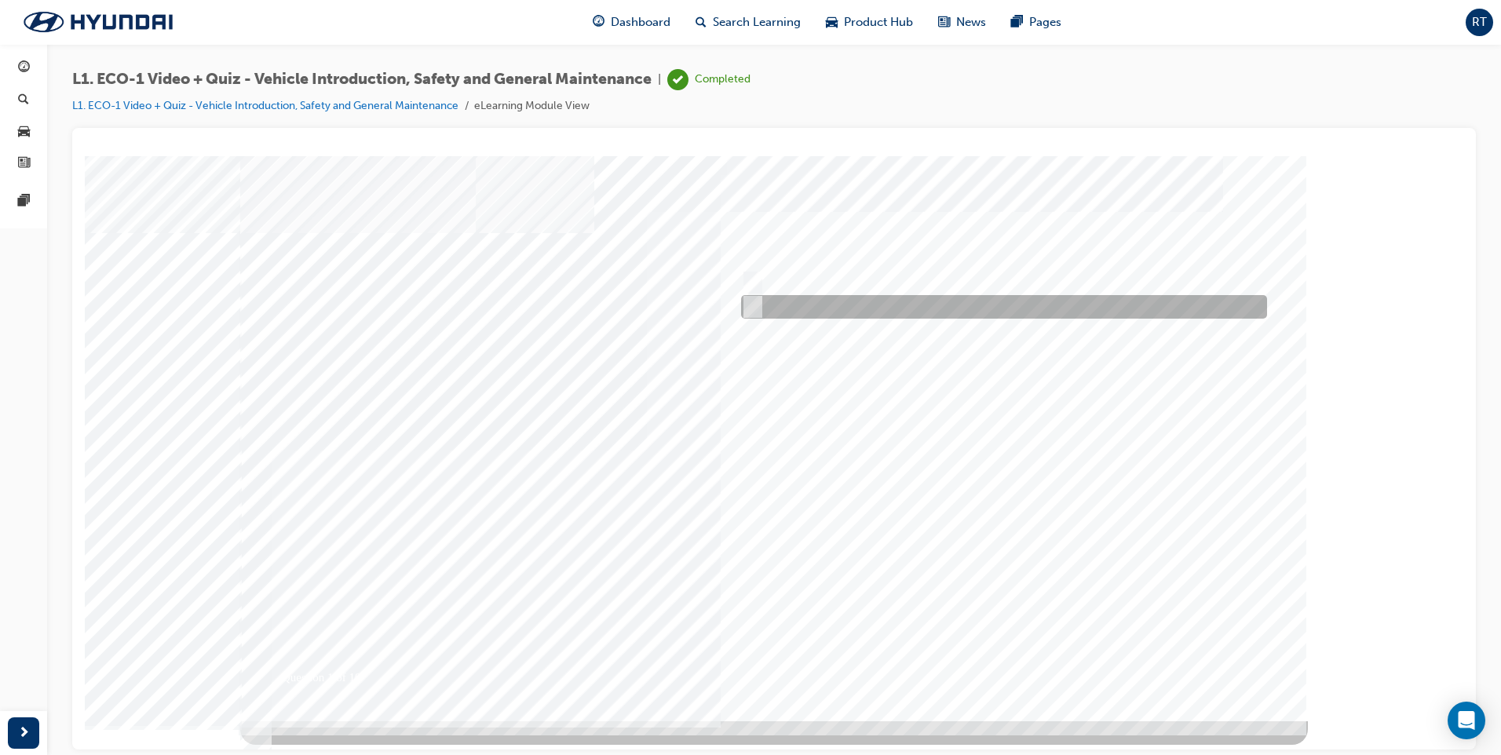
click at [757, 304] on input "No" at bounding box center [749, 306] width 17 height 17
radio input "true"
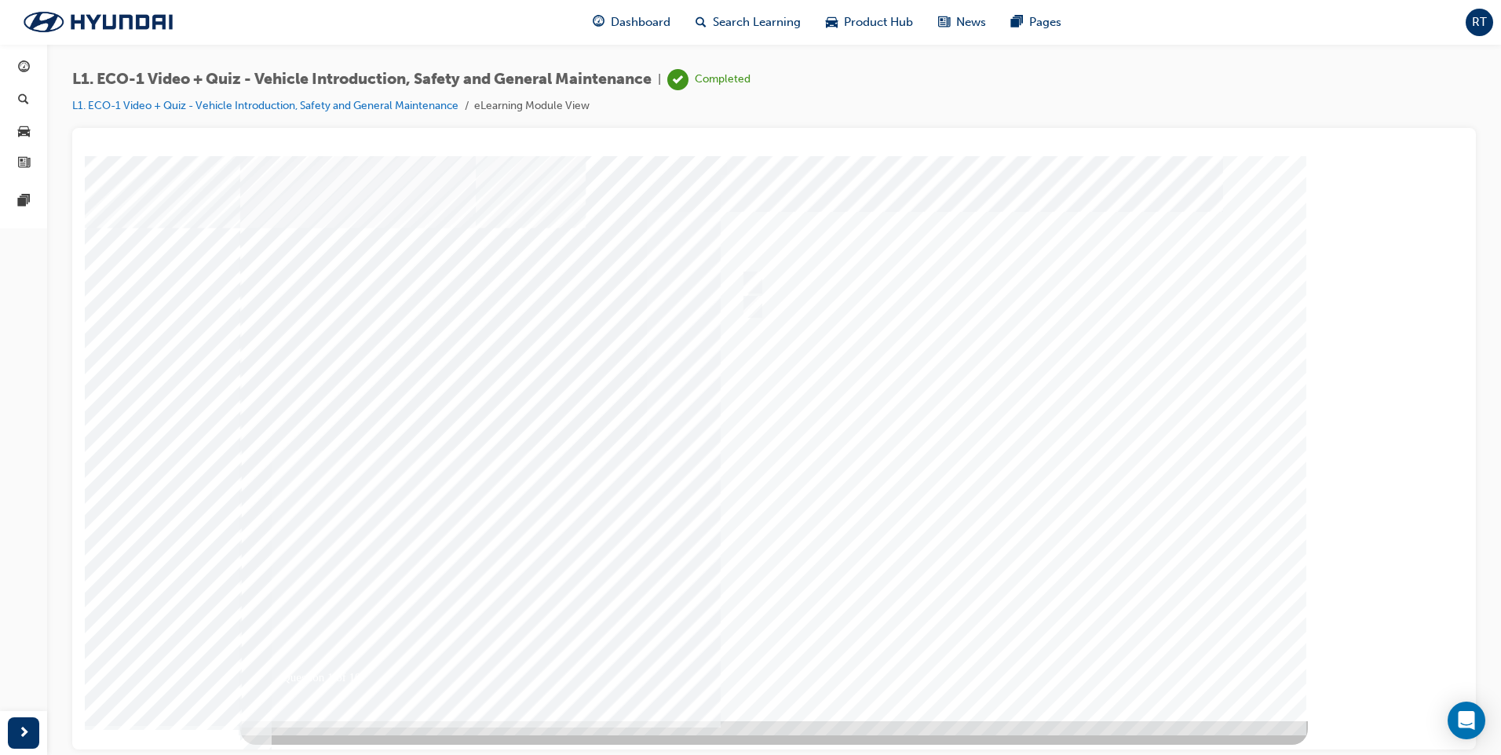
click at [1021, 668] on div at bounding box center [774, 437] width 1068 height 565
click at [752, 281] on input "Yes" at bounding box center [749, 282] width 17 height 17
radio input "true"
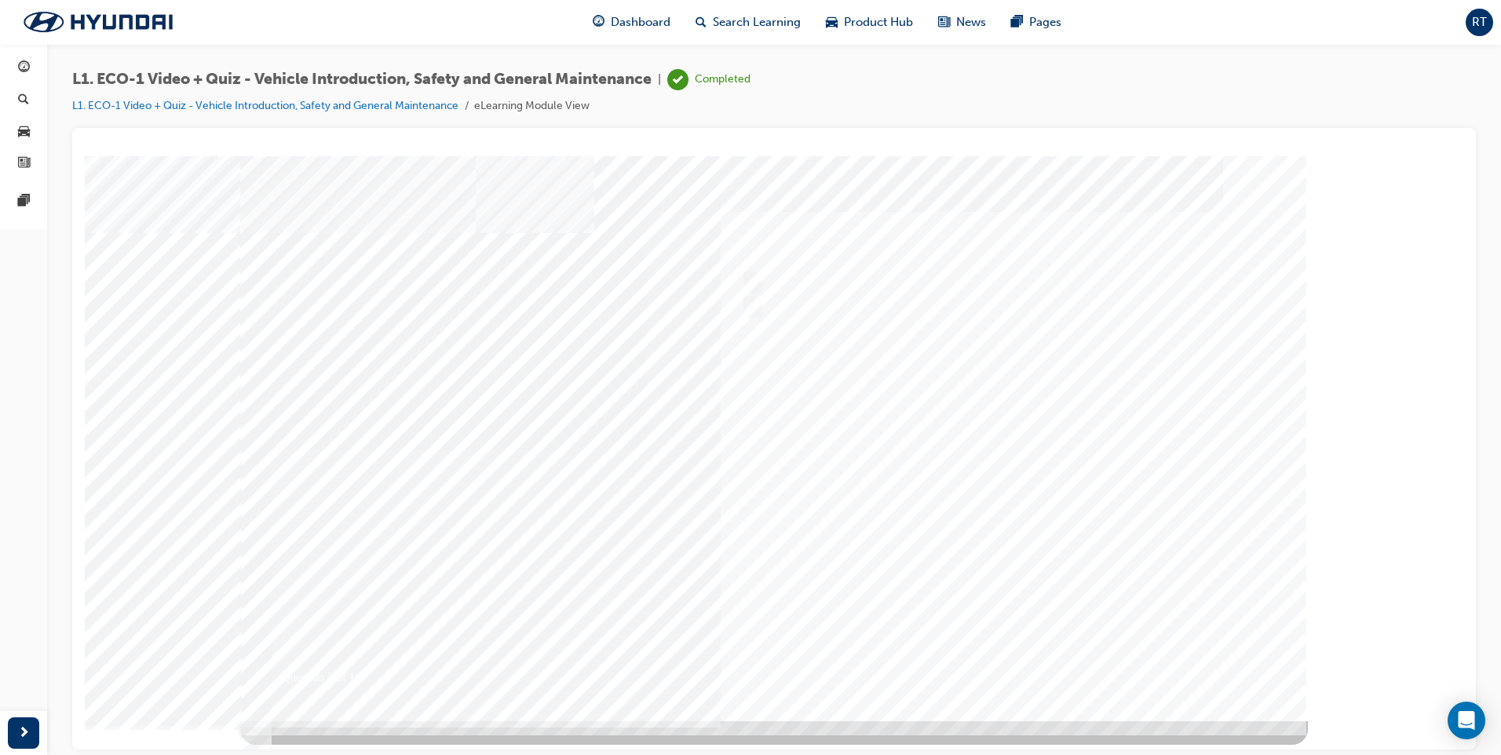
click at [1022, 666] on div at bounding box center [774, 437] width 1068 height 565
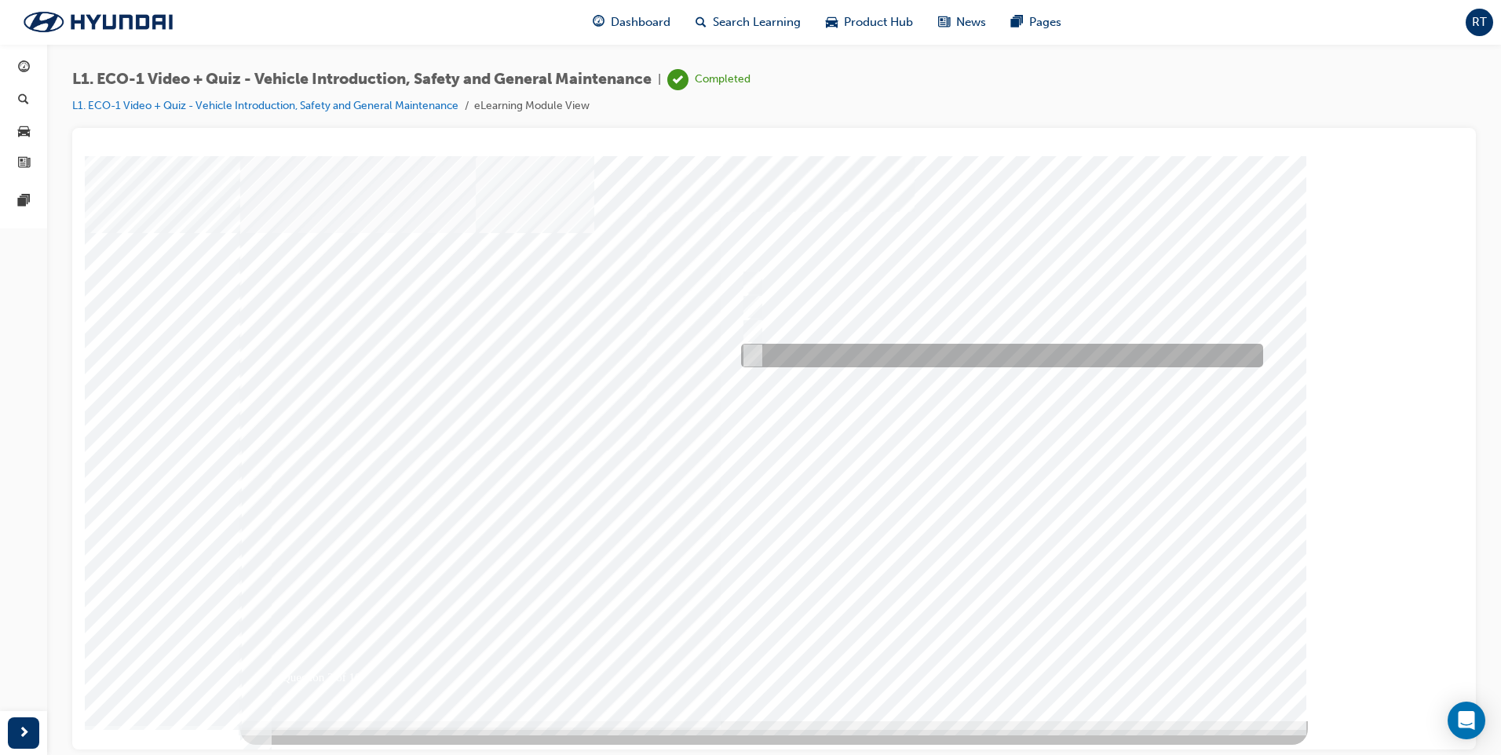
click at [756, 354] on input "Remove the Safety Plug from the High Voltage Battery." at bounding box center [749, 355] width 17 height 17
radio input "true"
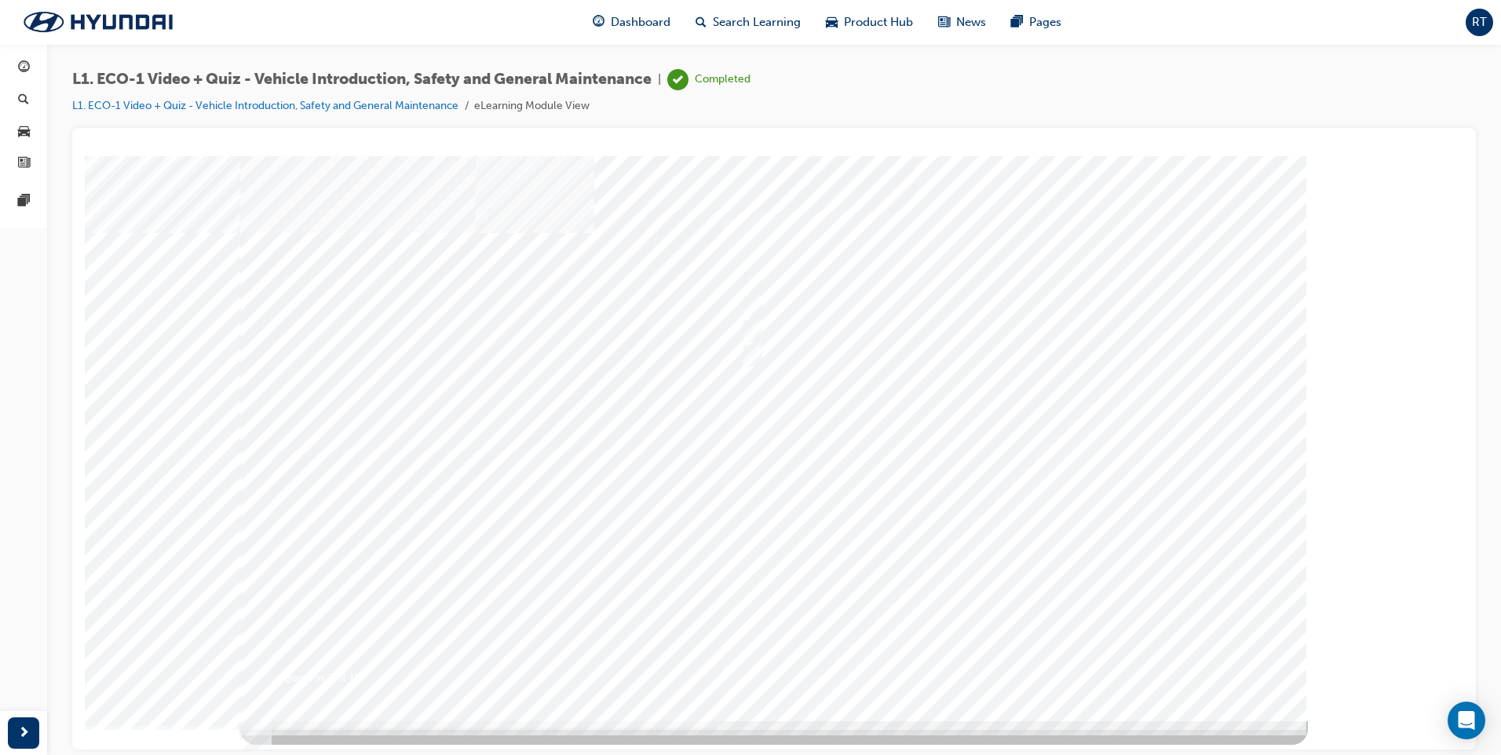
click at [990, 672] on div at bounding box center [774, 437] width 1068 height 565
click at [748, 278] on input "An orange covering." at bounding box center [749, 282] width 17 height 17
radio input "true"
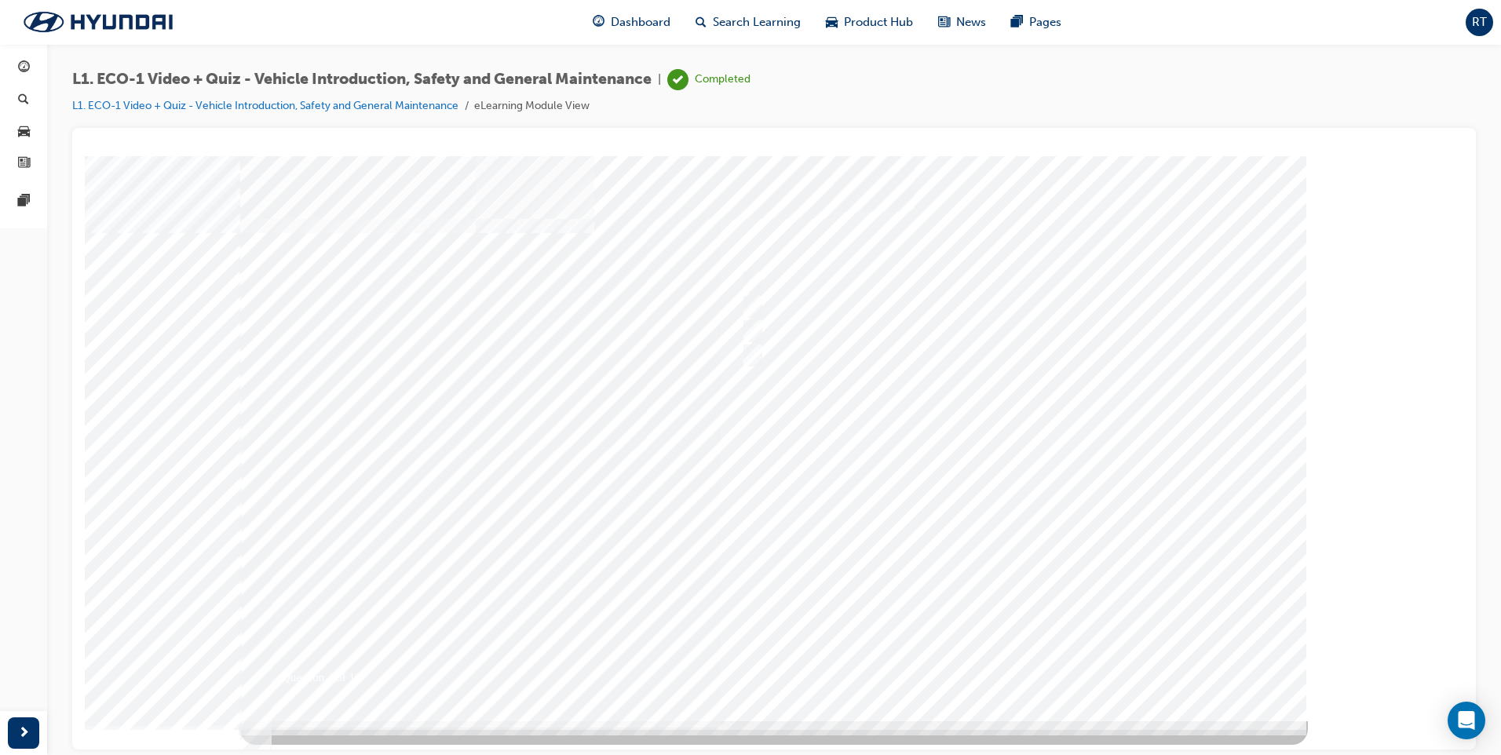
click at [1007, 662] on div at bounding box center [774, 437] width 1068 height 565
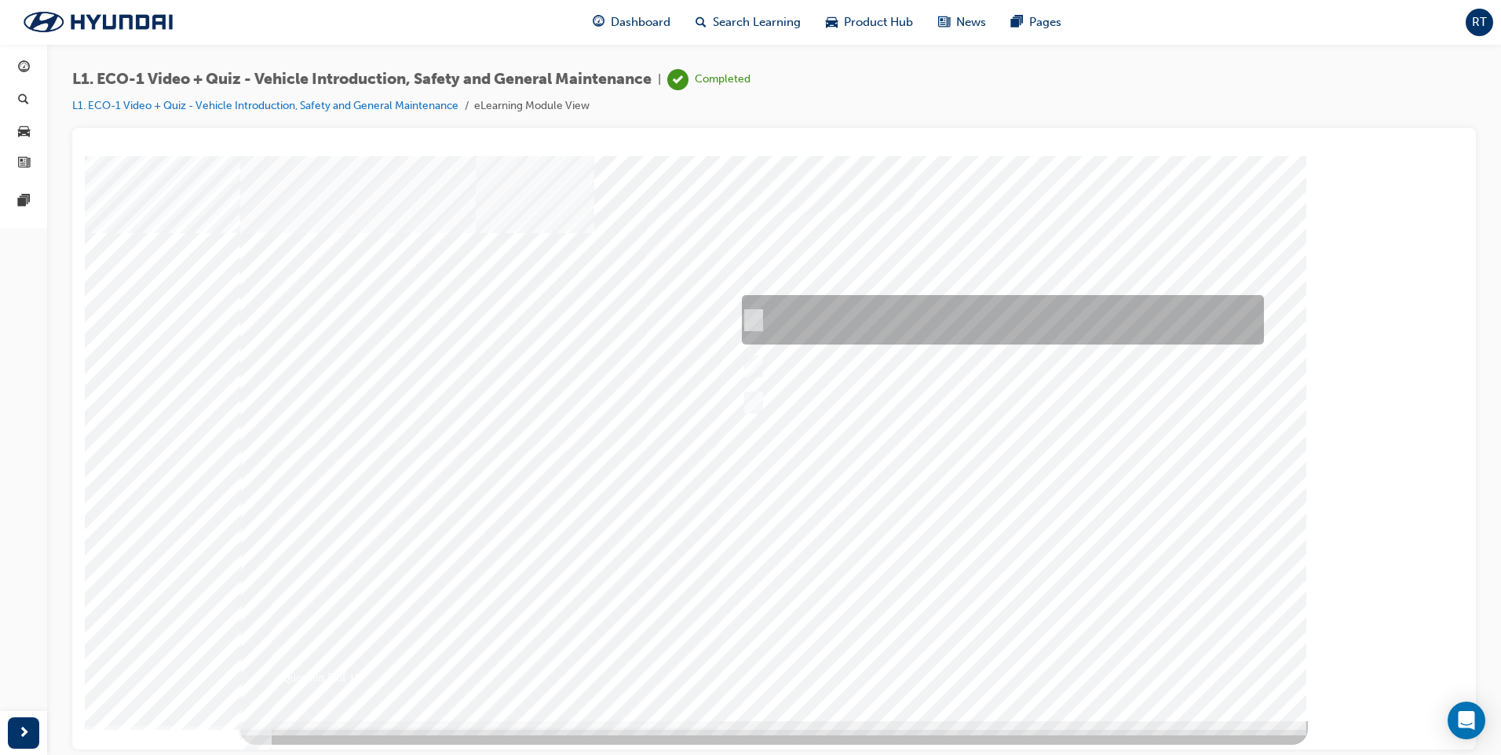
click at [761, 317] on div at bounding box center [999, 319] width 522 height 49
radio input "true"
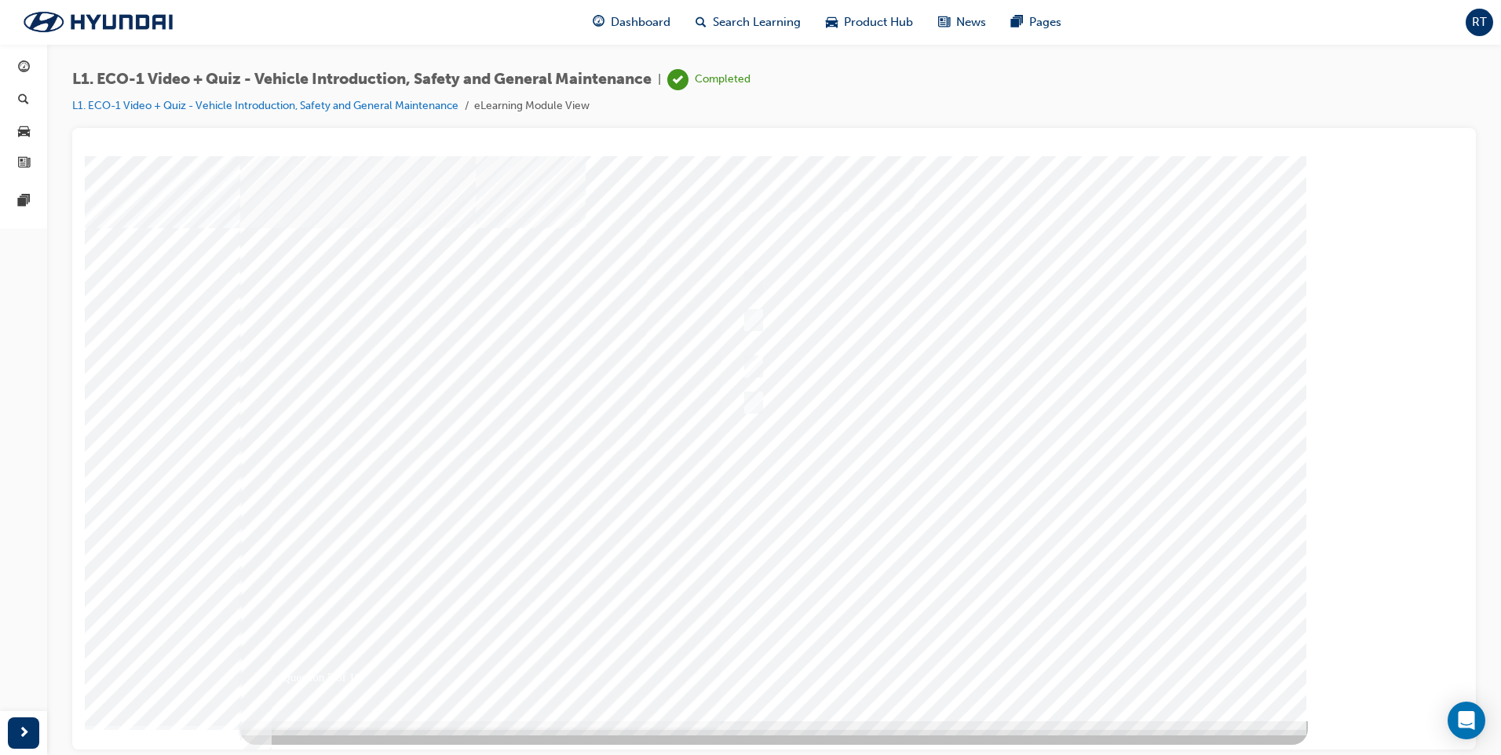
click at [1015, 674] on div at bounding box center [774, 437] width 1068 height 565
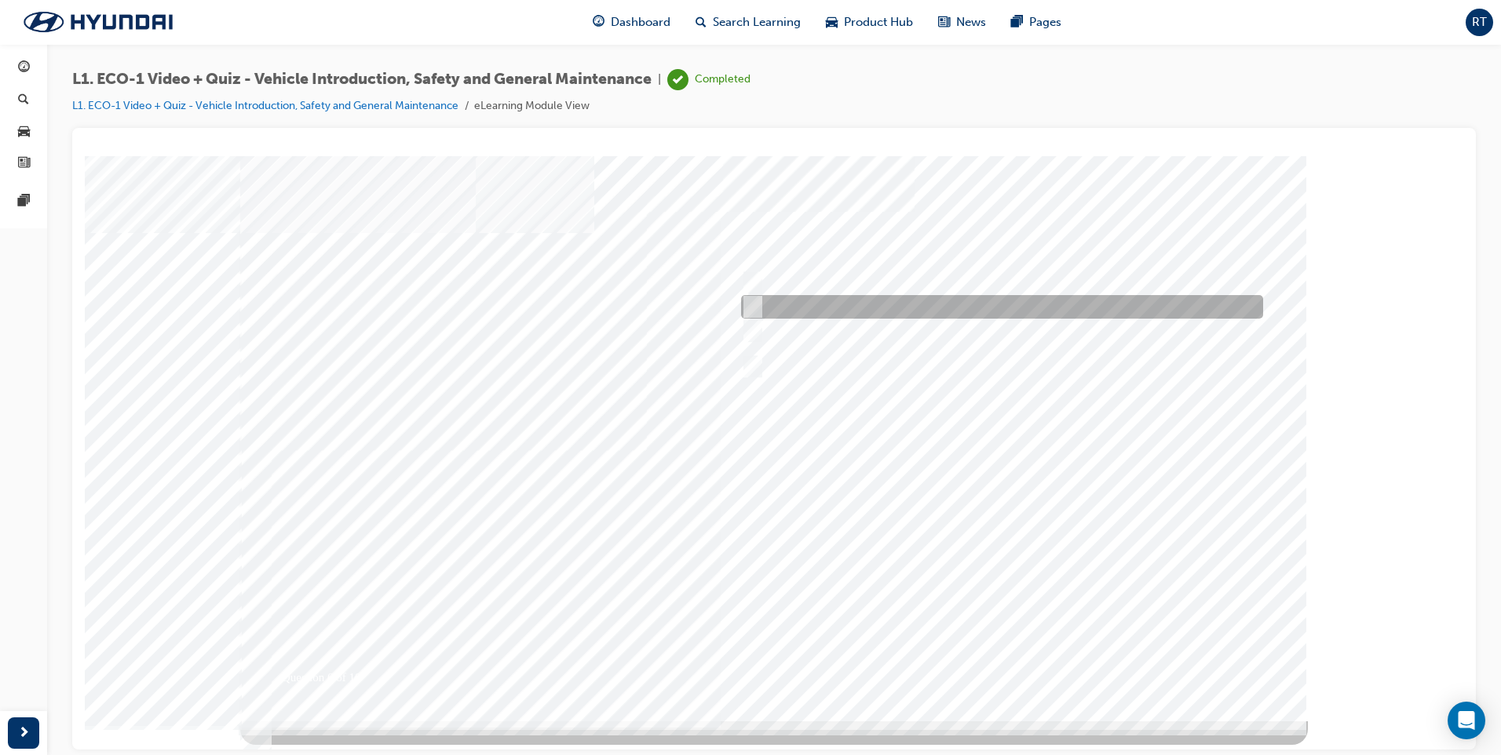
click at [750, 302] on input "Under the instruction of an Eco Vehicle Specialist Technician." at bounding box center [749, 306] width 17 height 17
radio input "true"
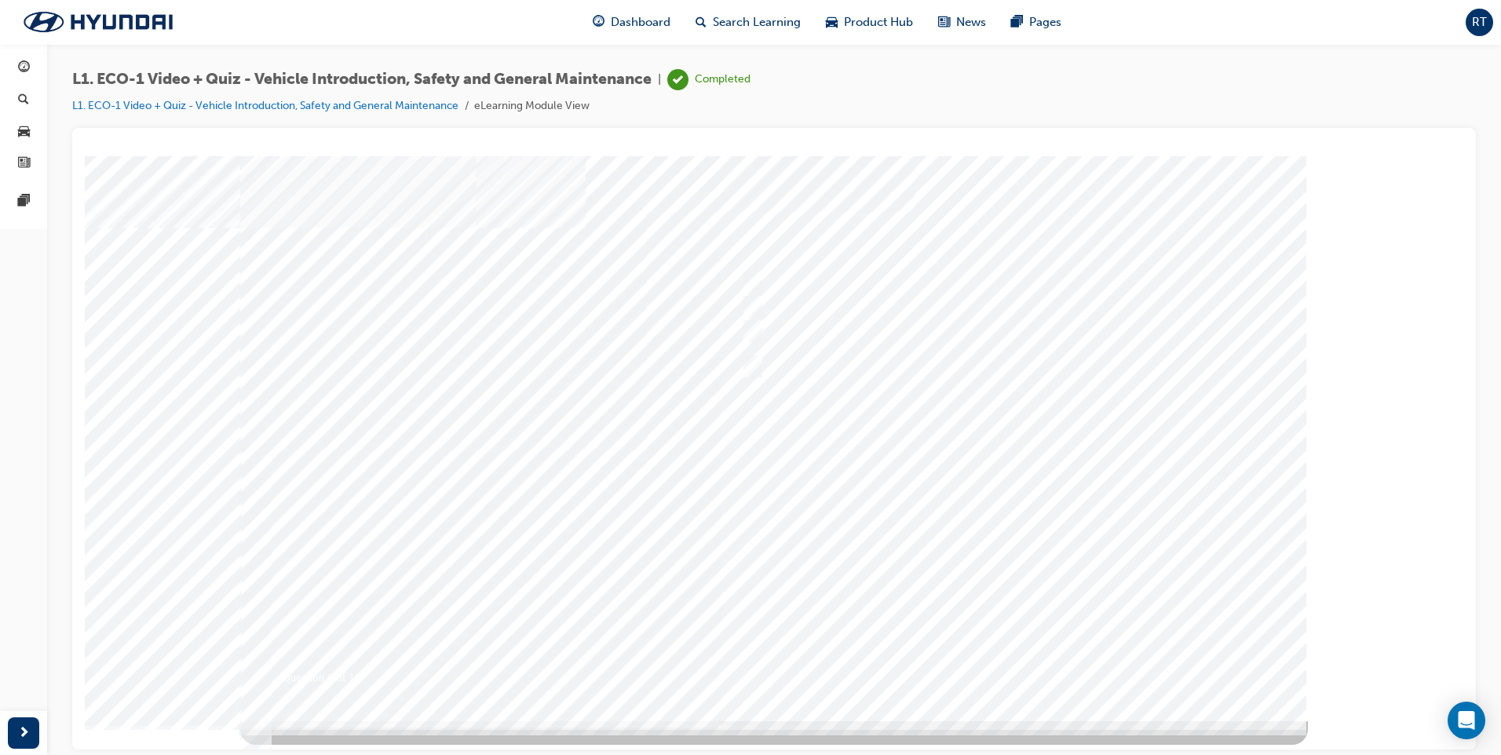
click at [1029, 663] on div at bounding box center [774, 437] width 1068 height 565
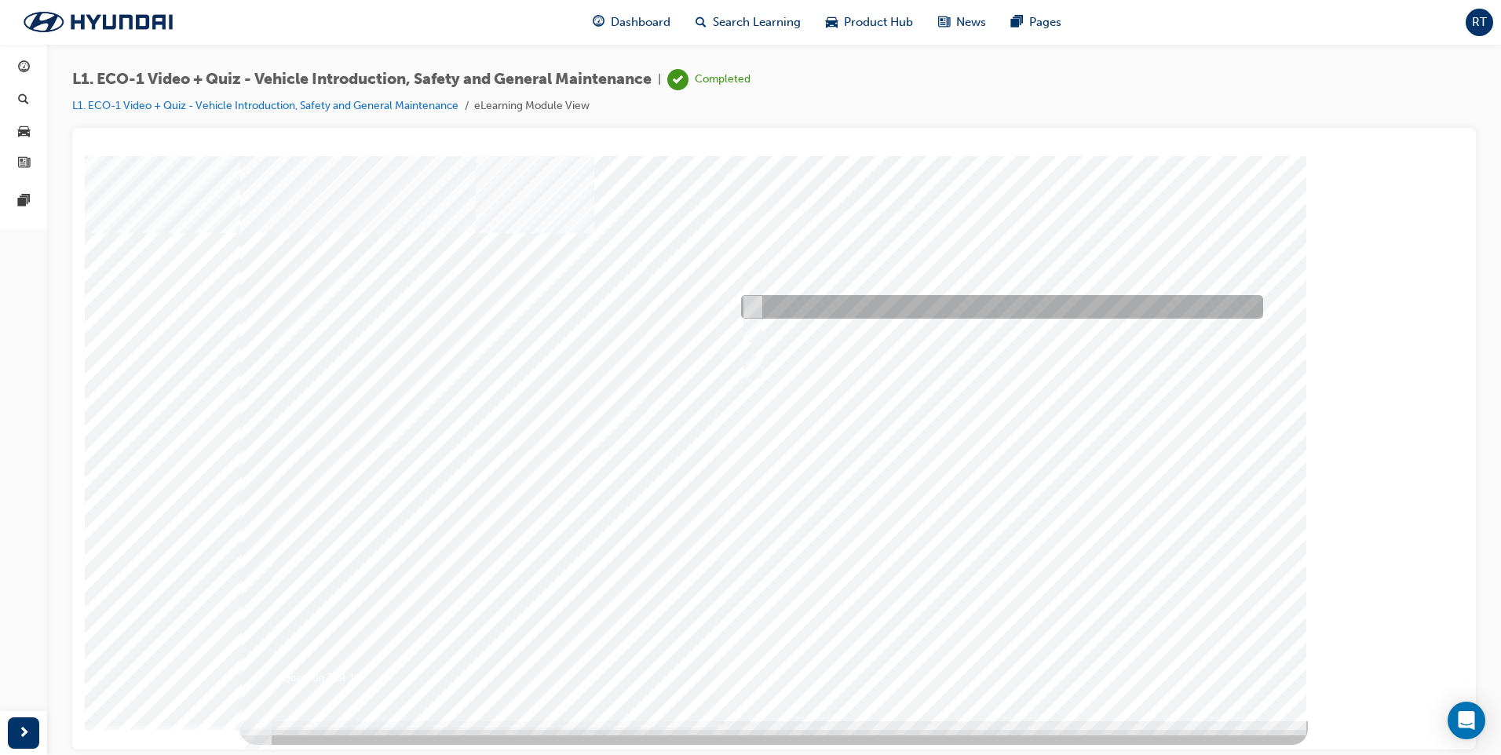
click at [758, 299] on div at bounding box center [998, 307] width 522 height 24
radio input "true"
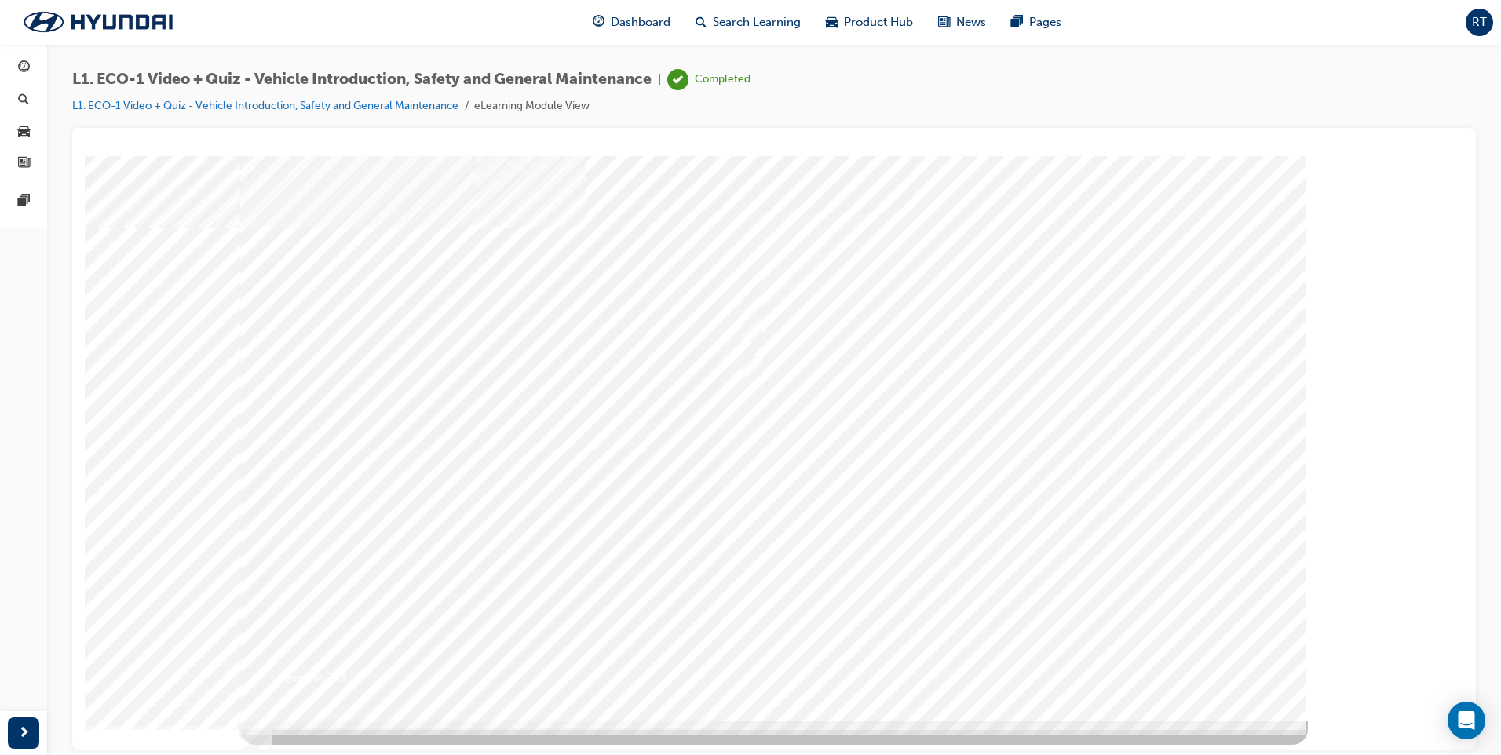
click at [1029, 661] on div at bounding box center [774, 437] width 1068 height 565
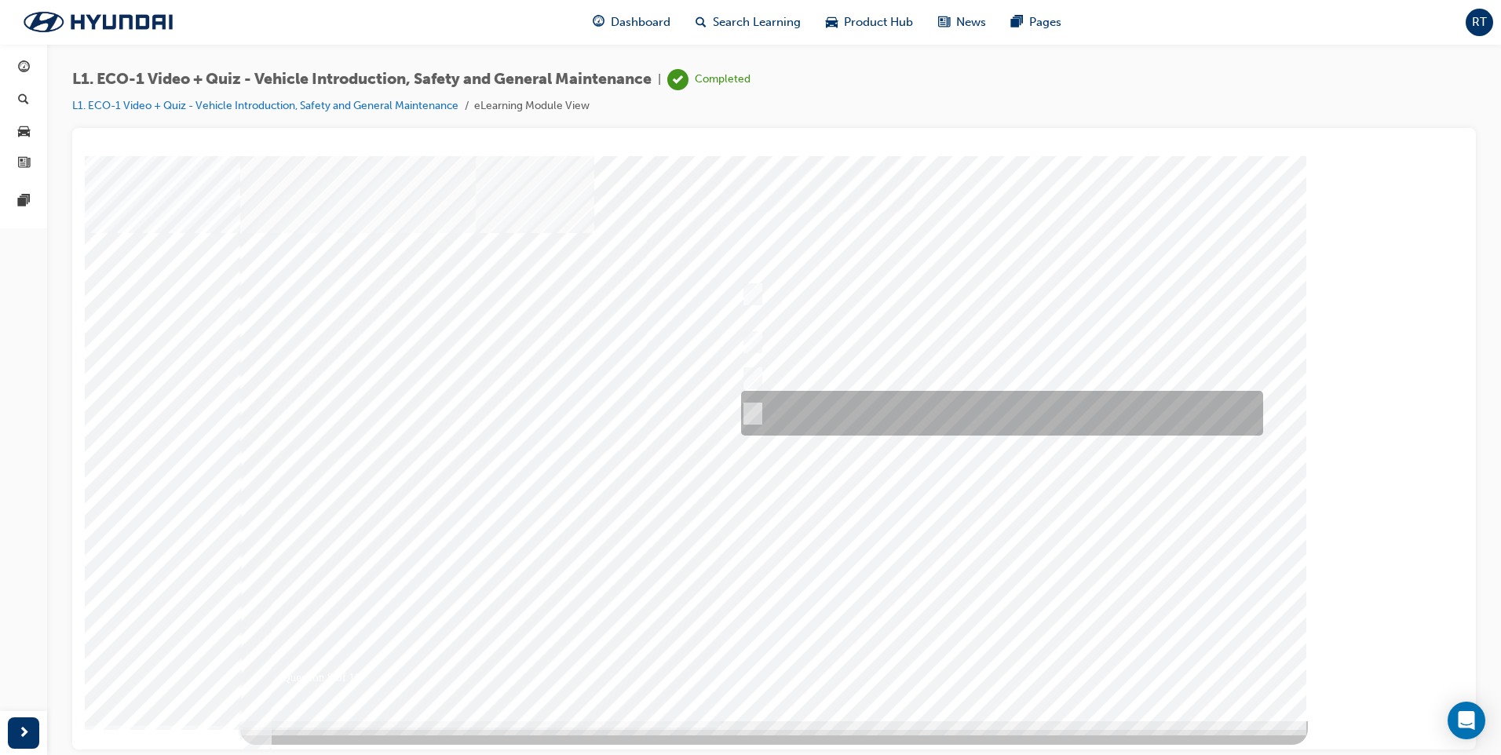
click at [758, 411] on div at bounding box center [998, 413] width 522 height 45
radio input "true"
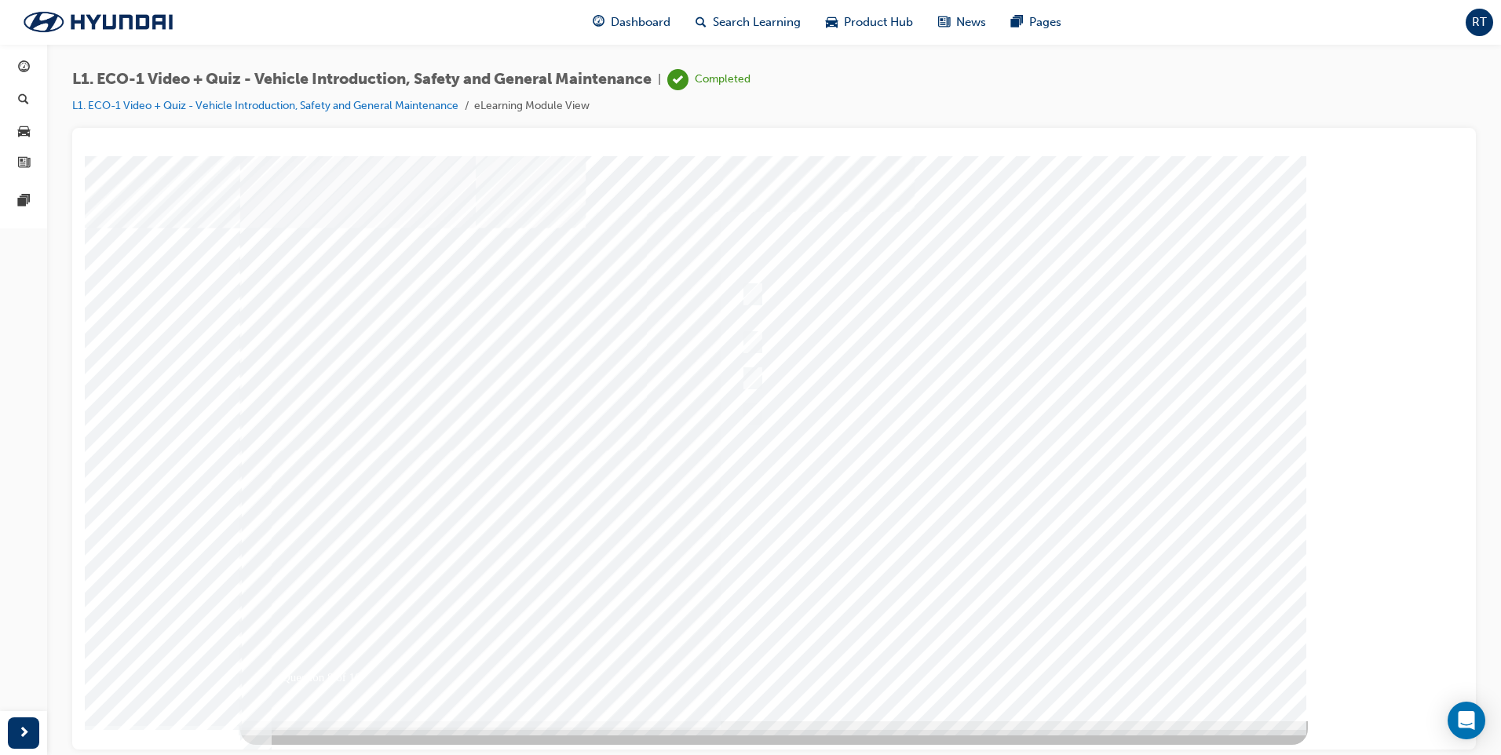
click at [1005, 663] on div at bounding box center [774, 437] width 1068 height 565
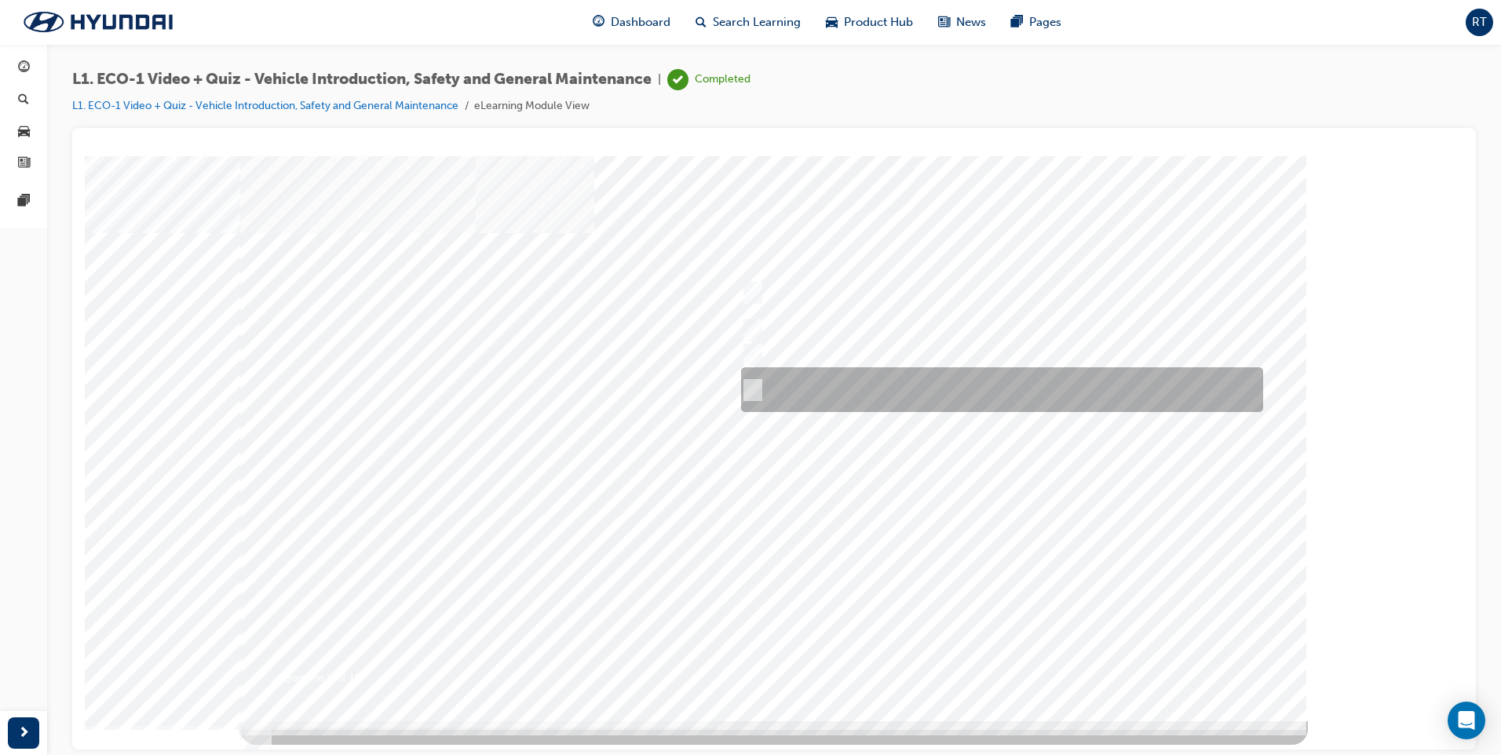
click at [751, 388] on input "Jump on the internet and check the “Hyundai Eco Vehicle Forum” for guidance." at bounding box center [749, 390] width 17 height 17
radio input "true"
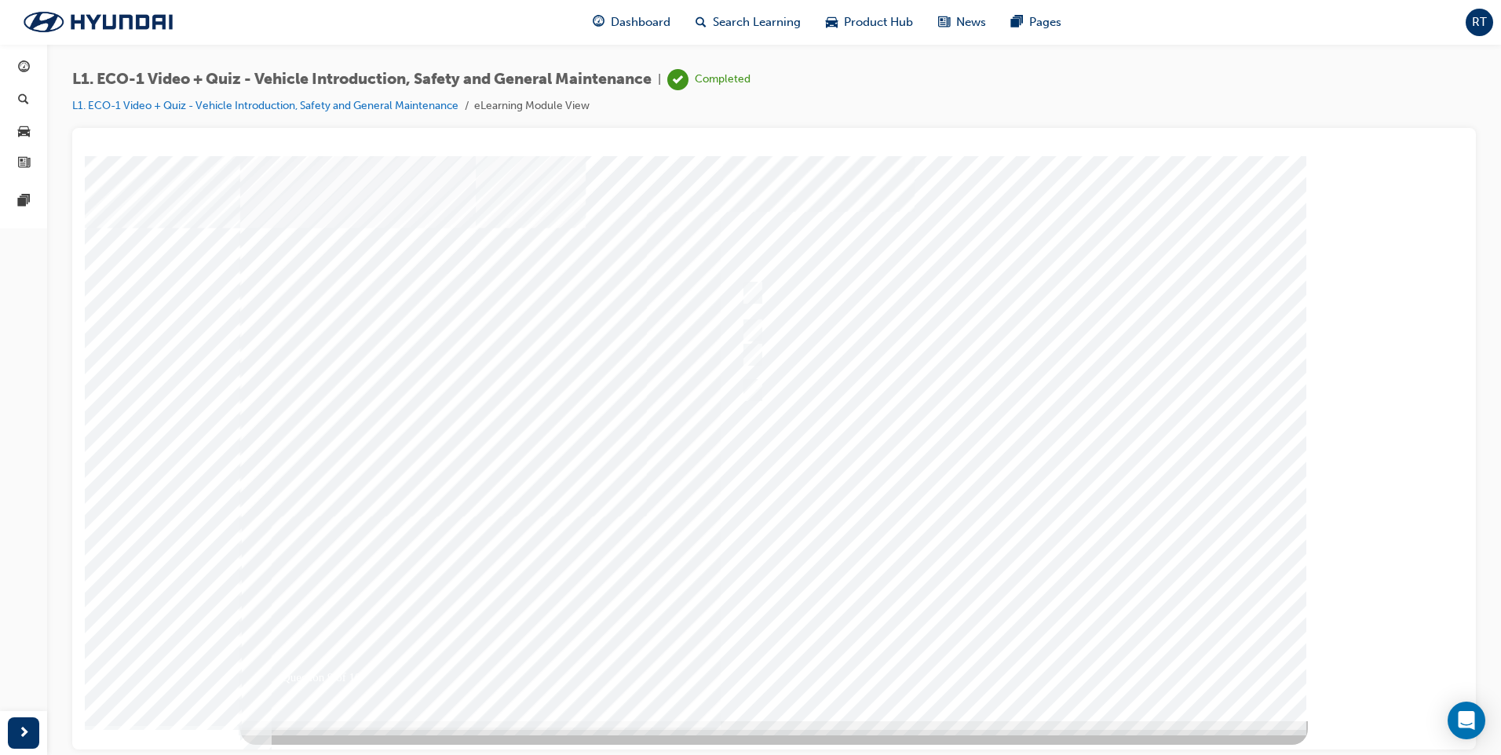
click at [1011, 652] on div at bounding box center [774, 437] width 1068 height 565
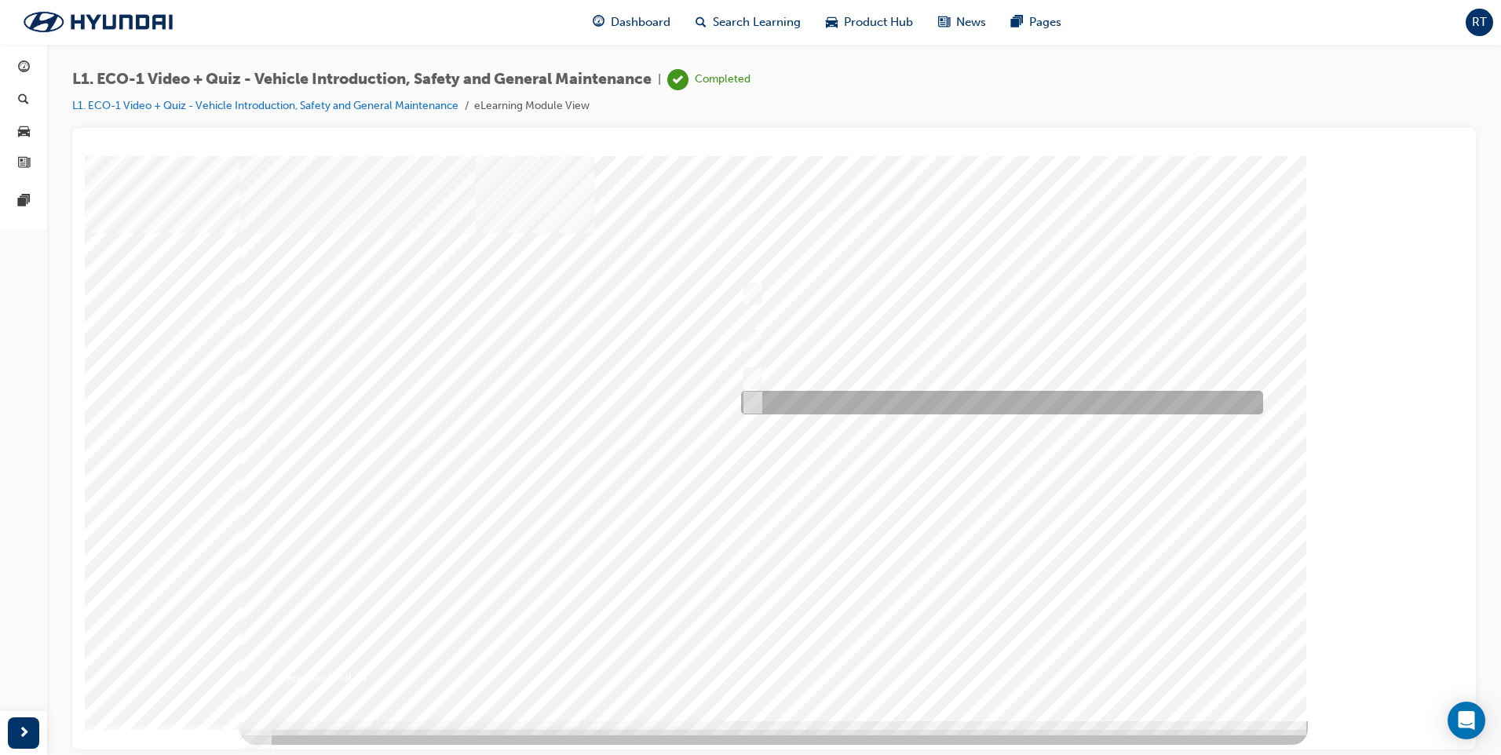
click at [749, 400] on input "Advise your Eco Vehicle Specialist Technician." at bounding box center [749, 402] width 17 height 17
radio input "true"
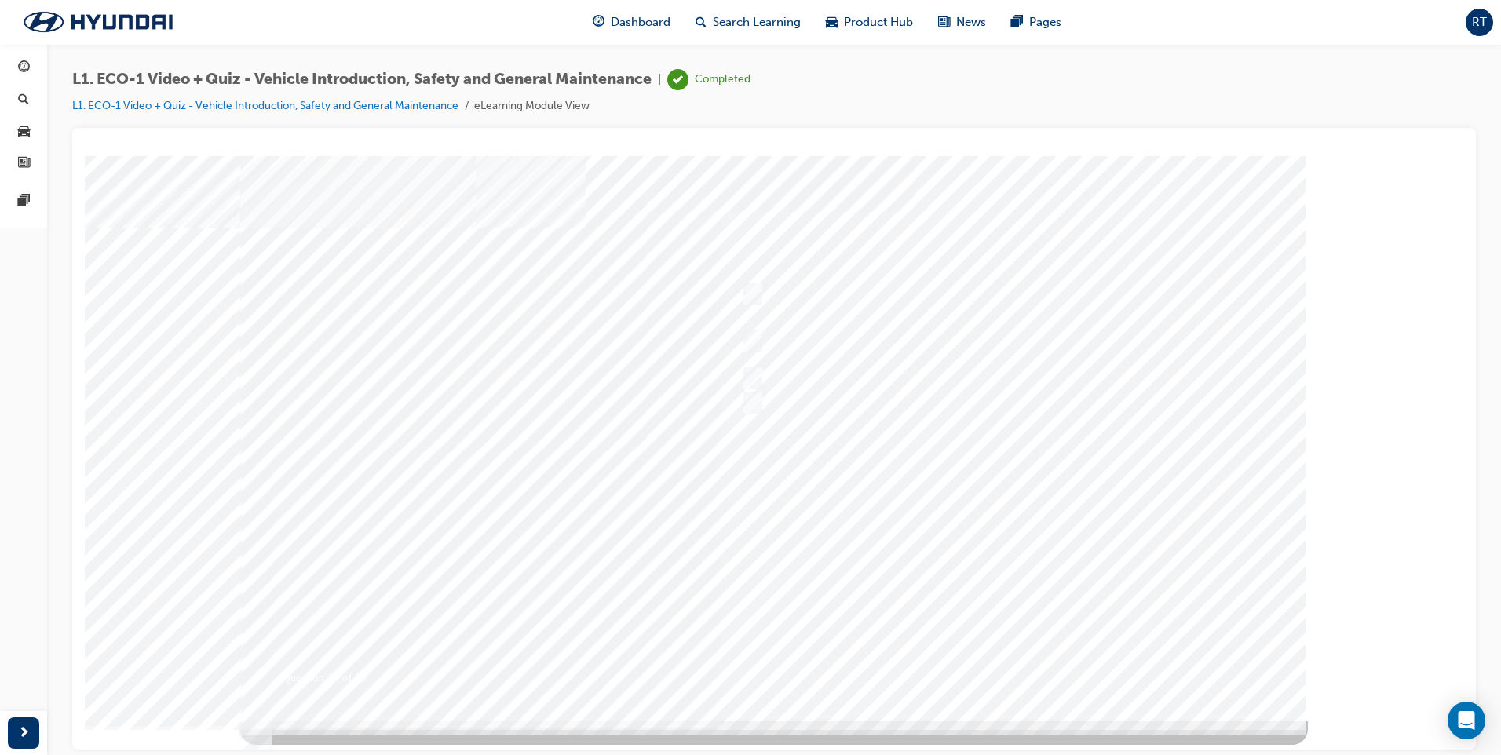
click at [1005, 660] on div at bounding box center [769, 437] width 1068 height 565
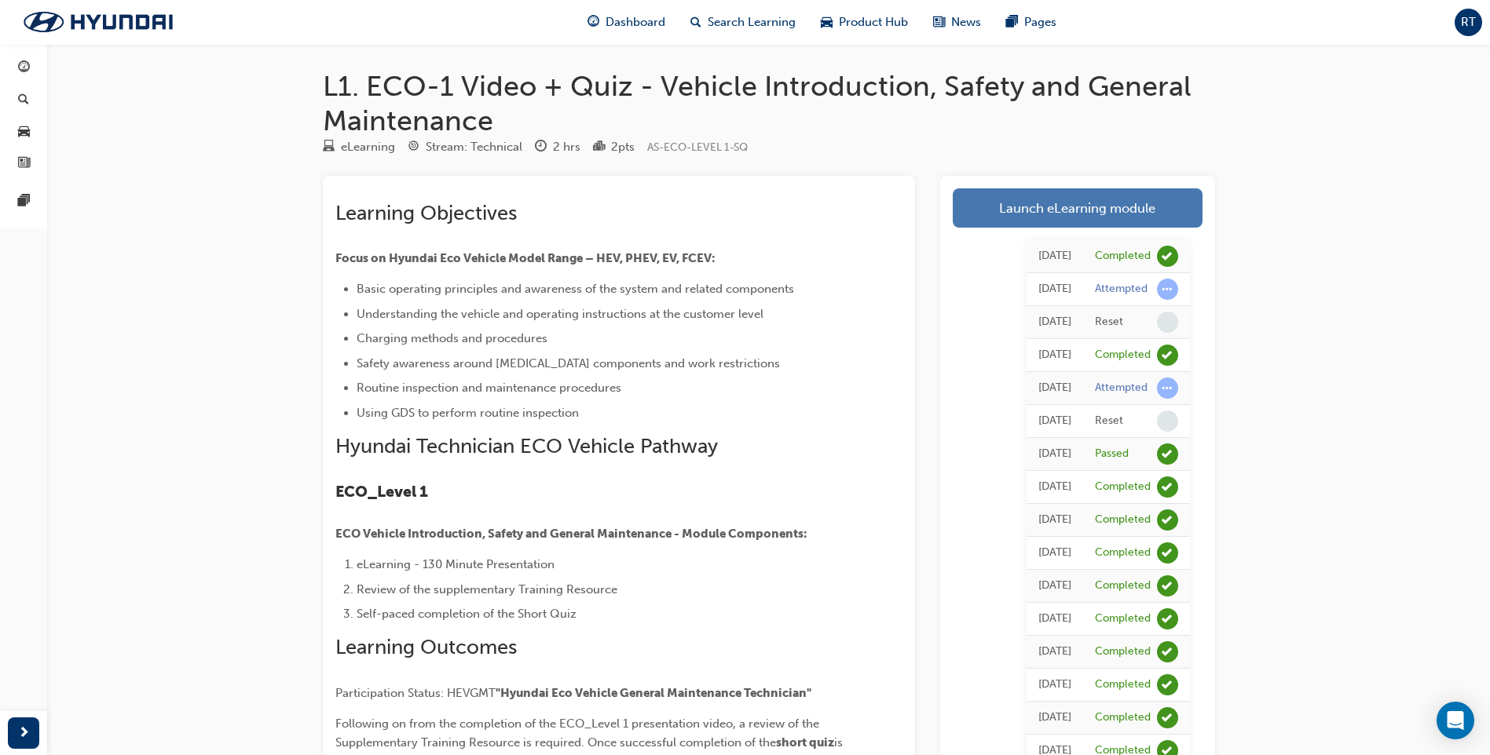
click at [1078, 210] on link "Launch eLearning module" at bounding box center [1077, 207] width 250 height 39
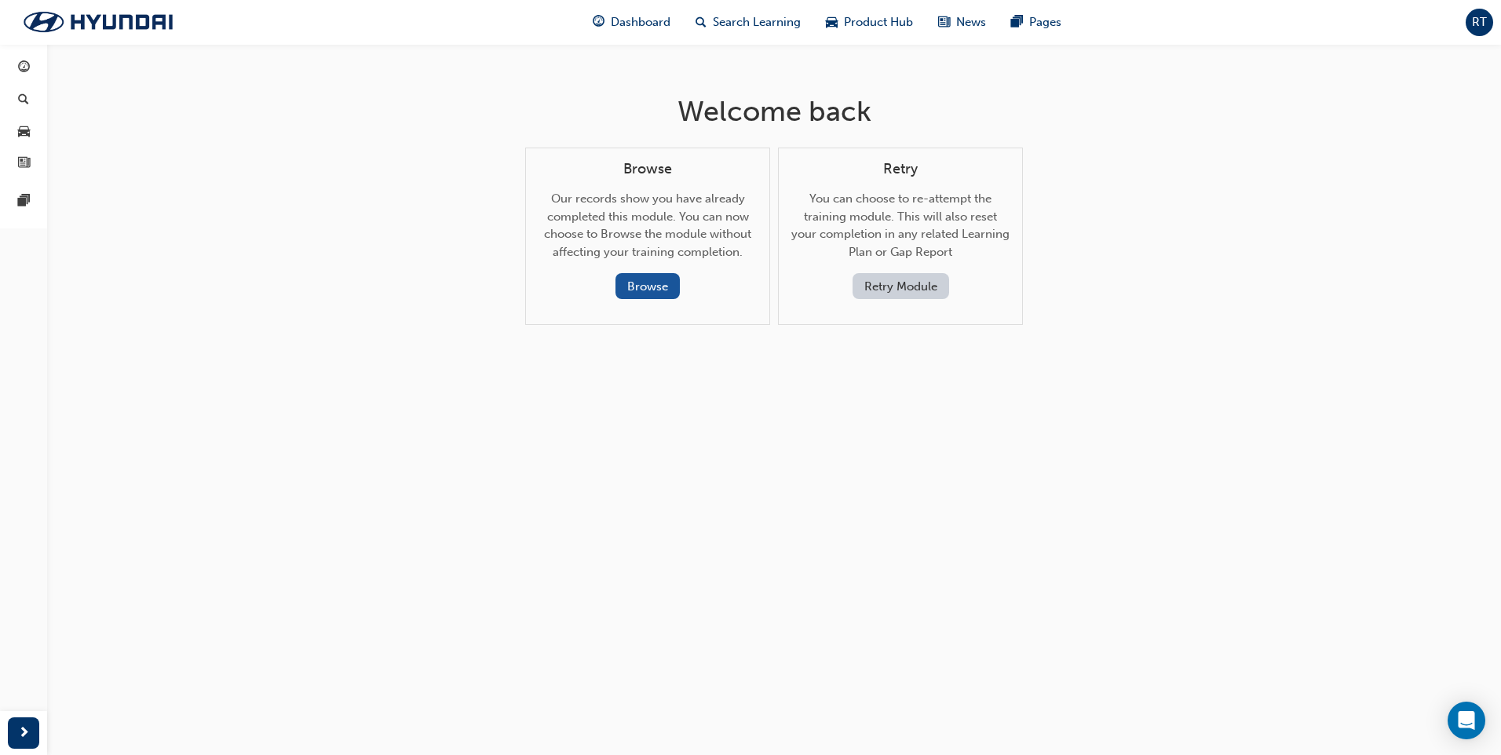
click at [888, 294] on button "Retry Module" at bounding box center [901, 286] width 97 height 26
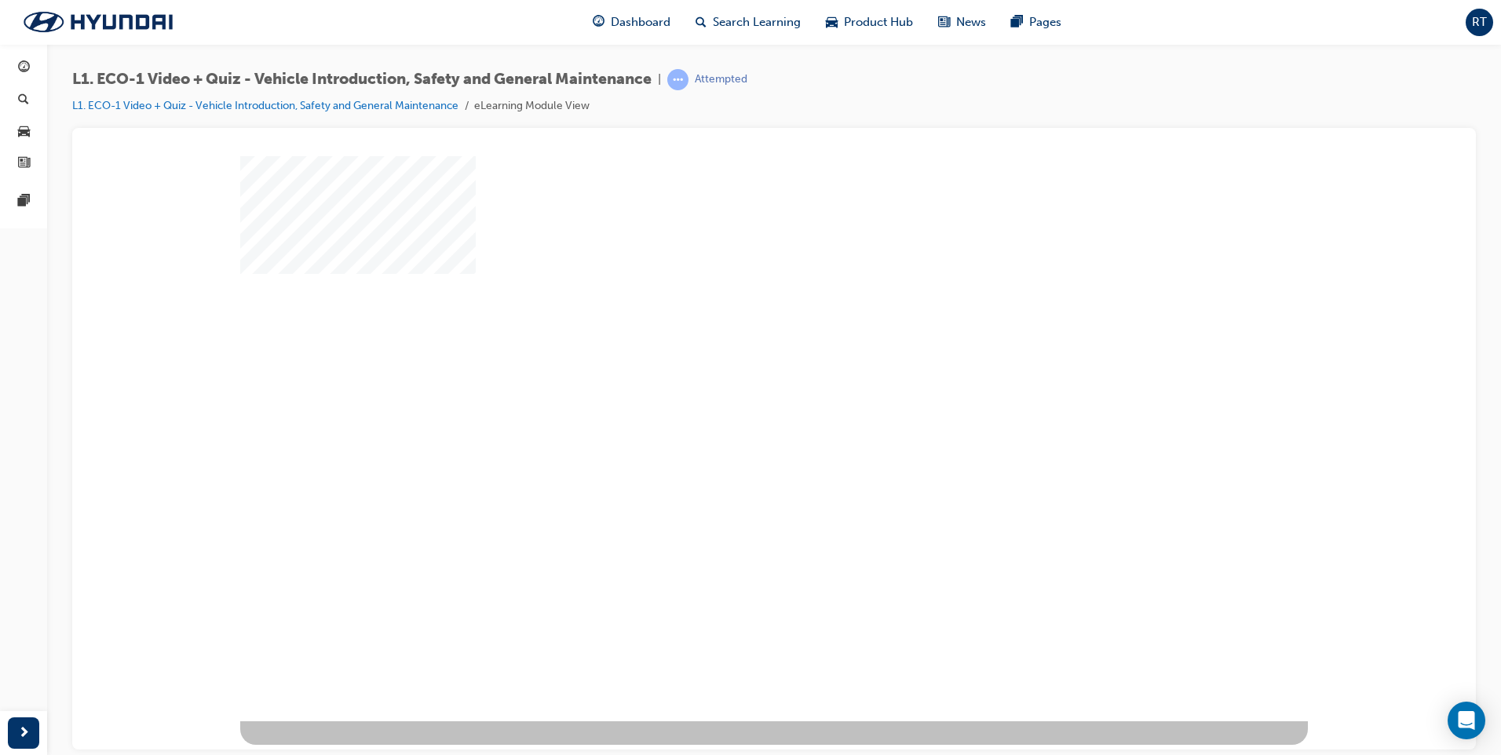
click at [729, 393] on div "play" at bounding box center [729, 393] width 0 height 0
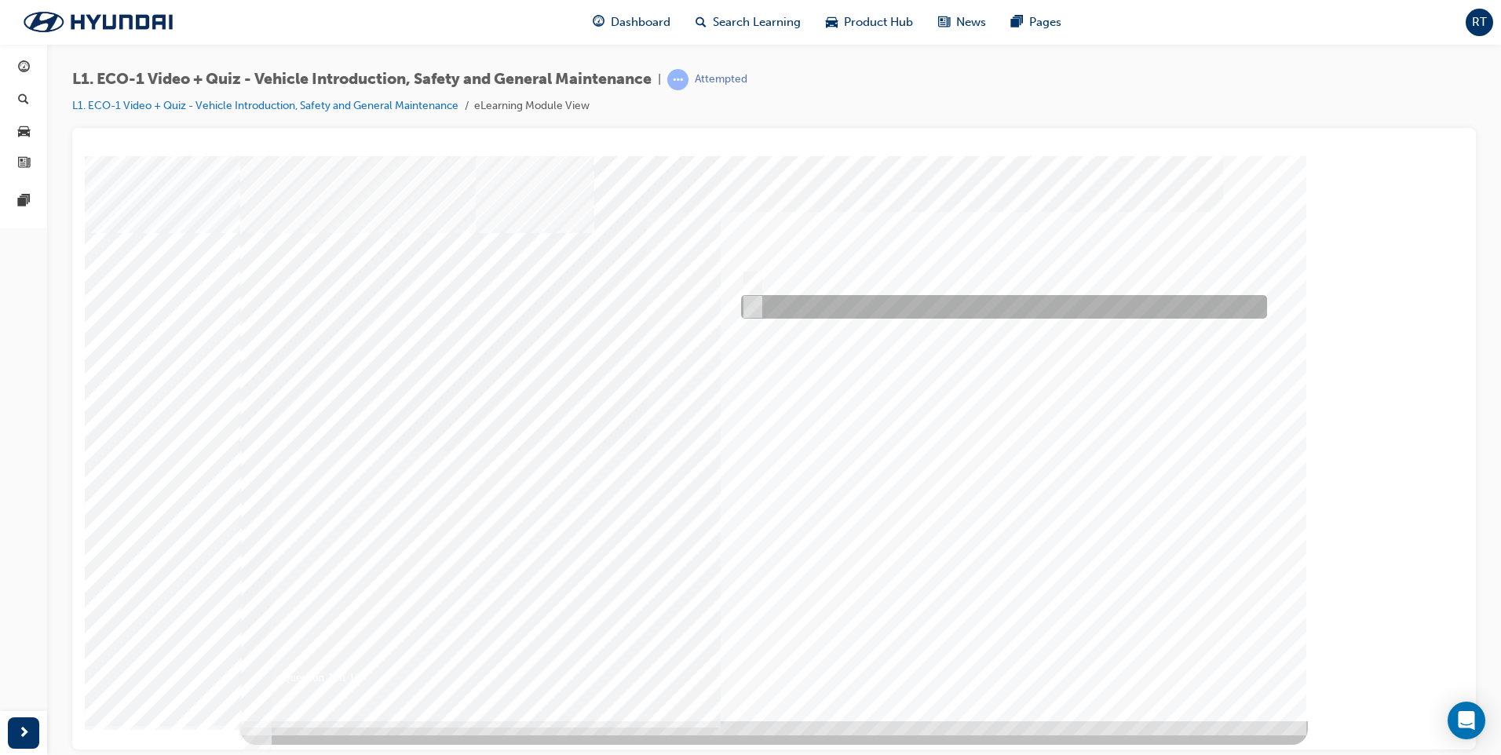
click at [752, 307] on input "No" at bounding box center [749, 306] width 17 height 17
radio input "true"
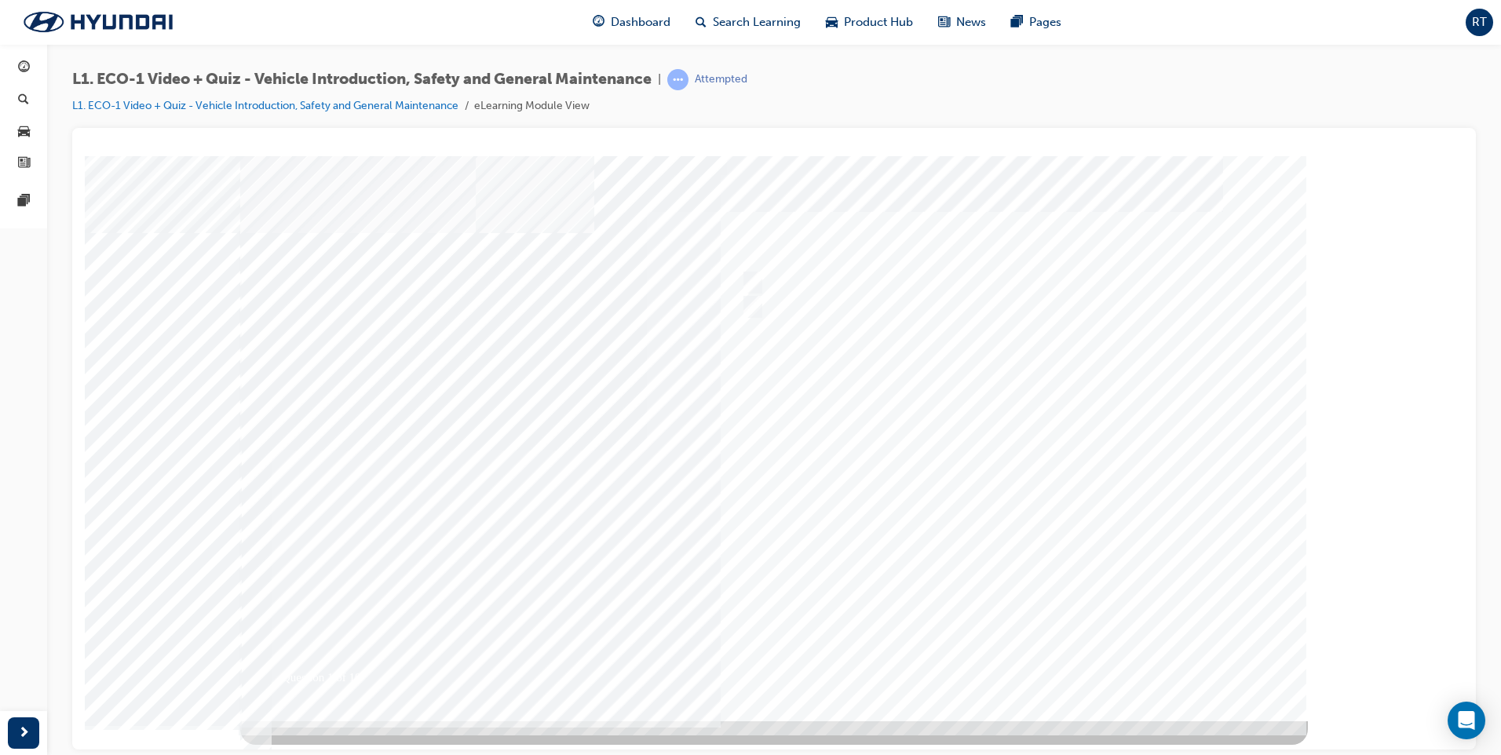
click at [1014, 668] on div at bounding box center [774, 437] width 1068 height 565
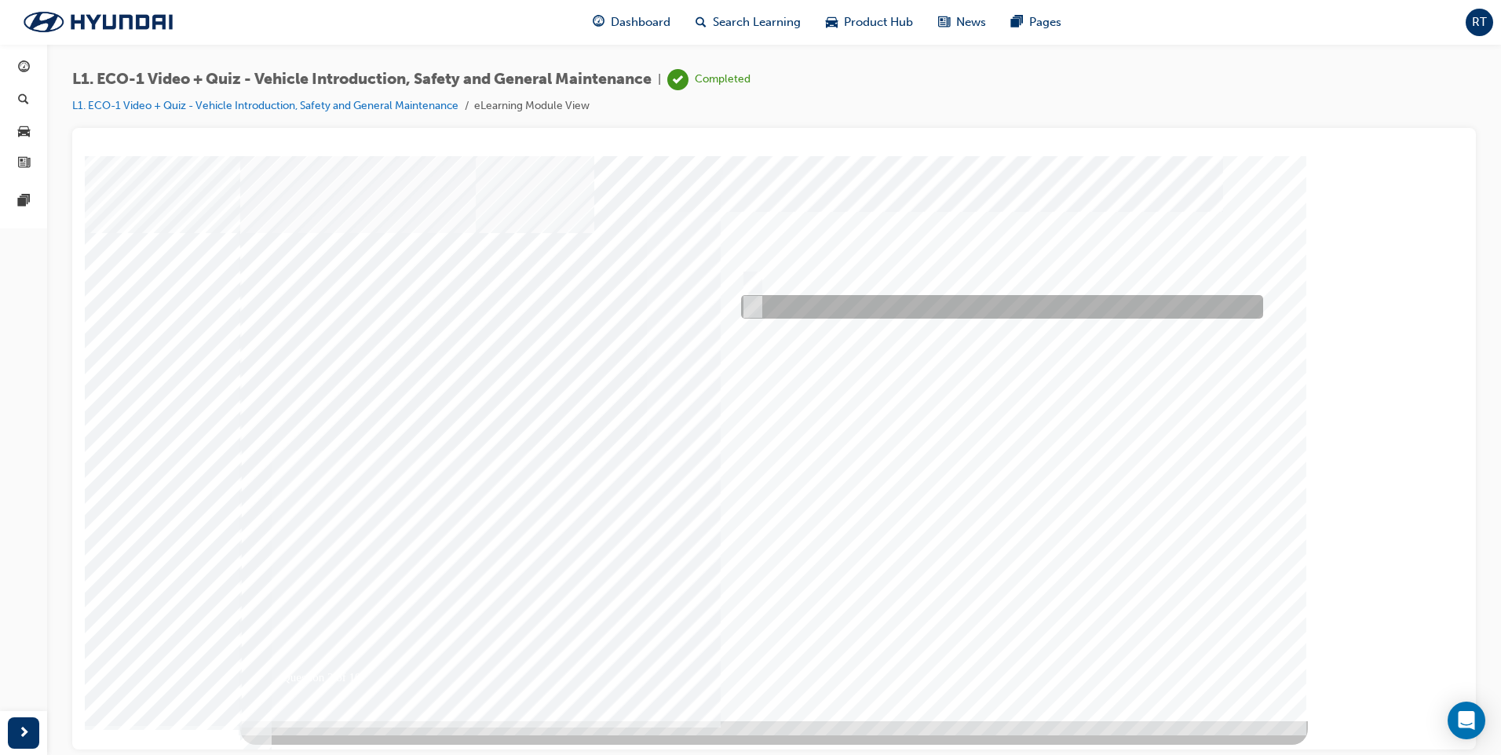
click at [744, 301] on input "No" at bounding box center [749, 306] width 17 height 17
radio input "true"
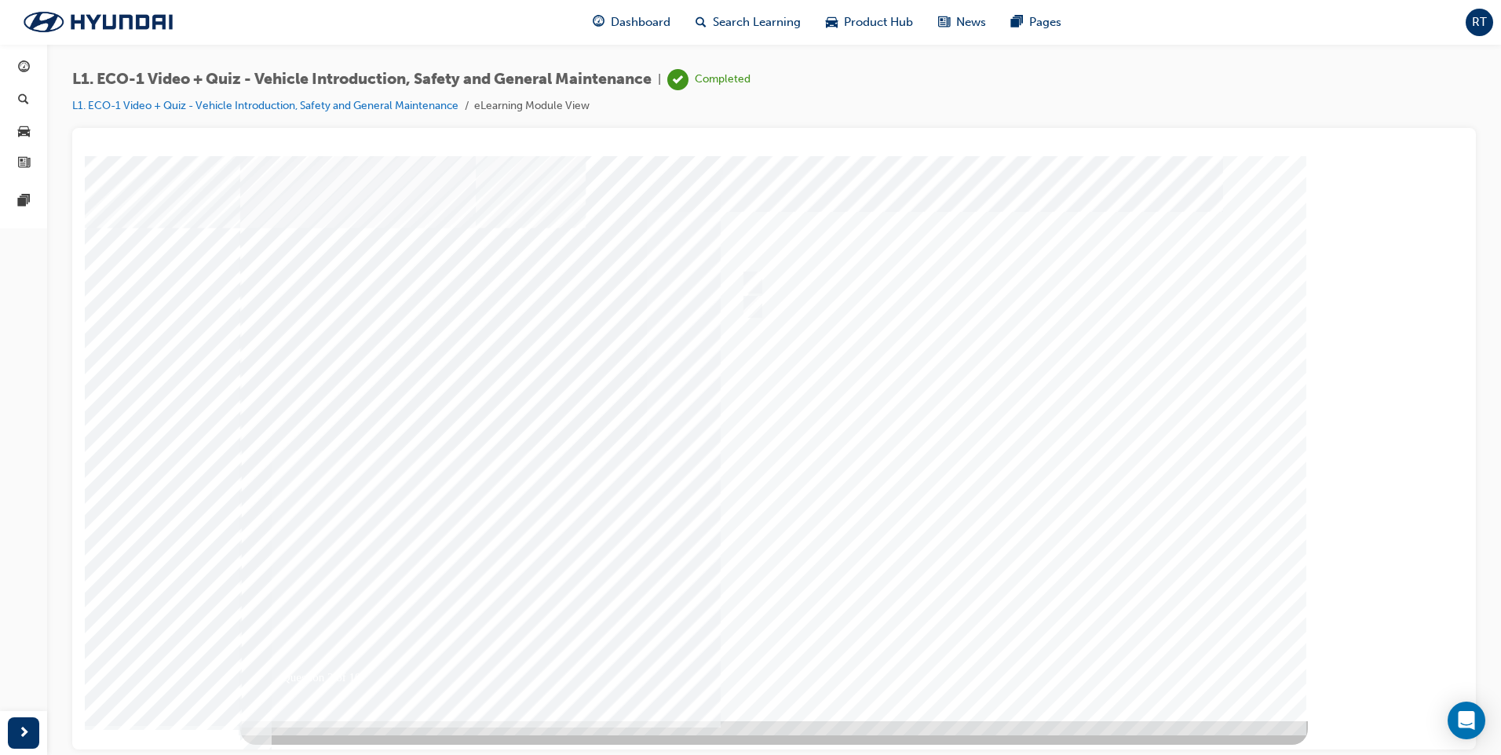
click at [1013, 665] on div at bounding box center [774, 437] width 1068 height 565
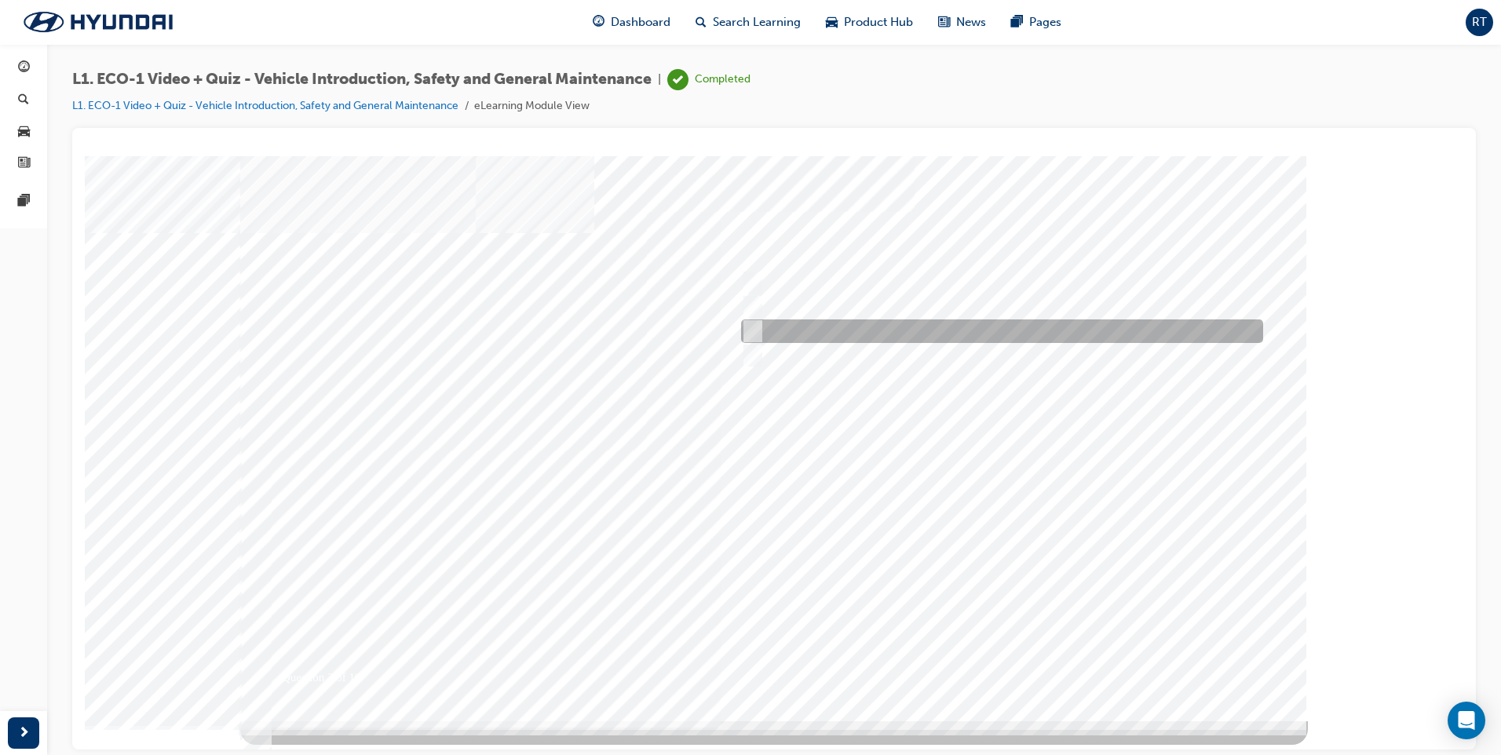
click at [751, 327] on input "Immediately advise an Eco Vehicle Specialist Technician." at bounding box center [749, 331] width 17 height 17
radio input "true"
click at [1045, 643] on div at bounding box center [774, 437] width 1068 height 565
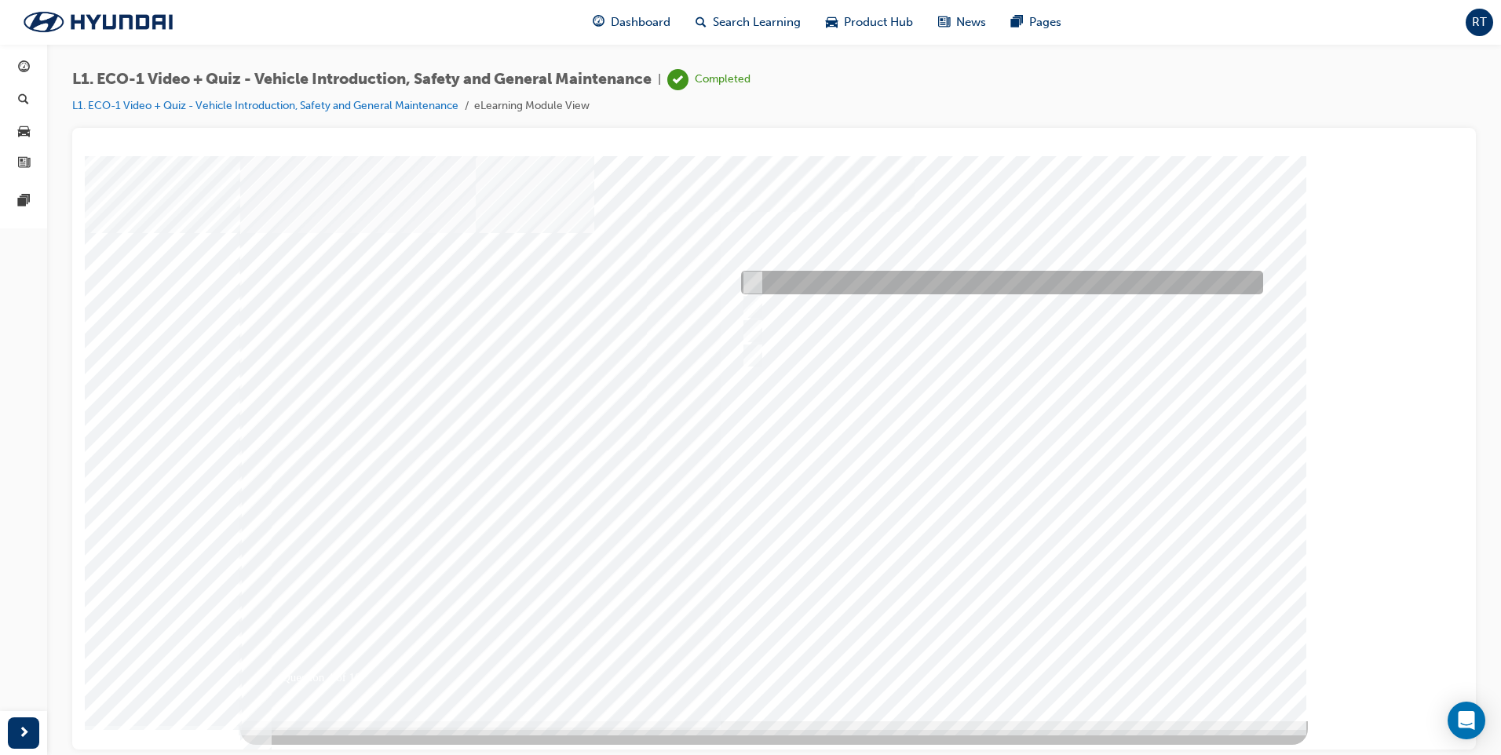
click at [753, 277] on input "An orange covering." at bounding box center [749, 282] width 17 height 17
radio input "true"
click at [999, 663] on div at bounding box center [774, 437] width 1068 height 565
click at [750, 280] on input "Red means Danger while orange means Hazardous." at bounding box center [750, 282] width 17 height 17
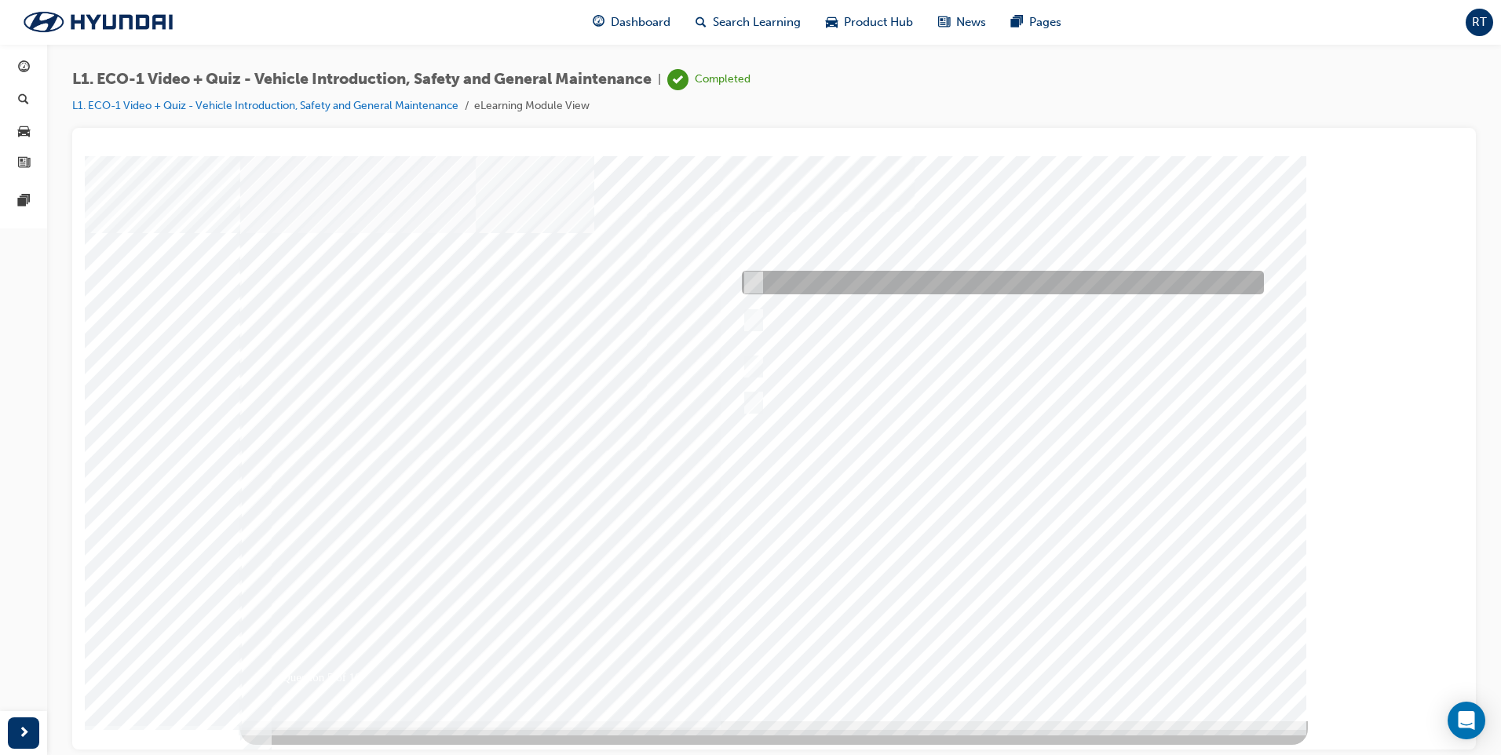
radio input "true"
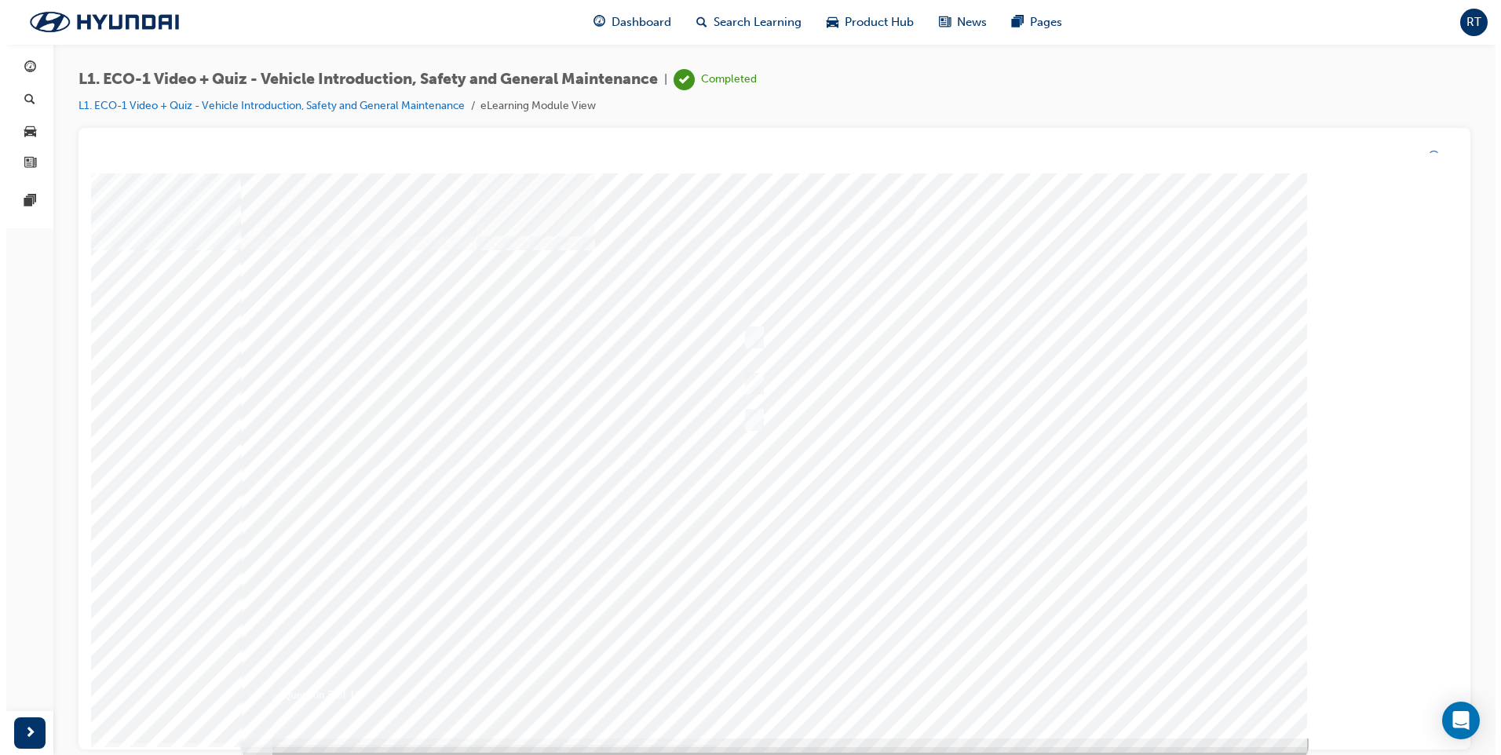
click at [1036, 681] on div at bounding box center [774, 456] width 1068 height 565
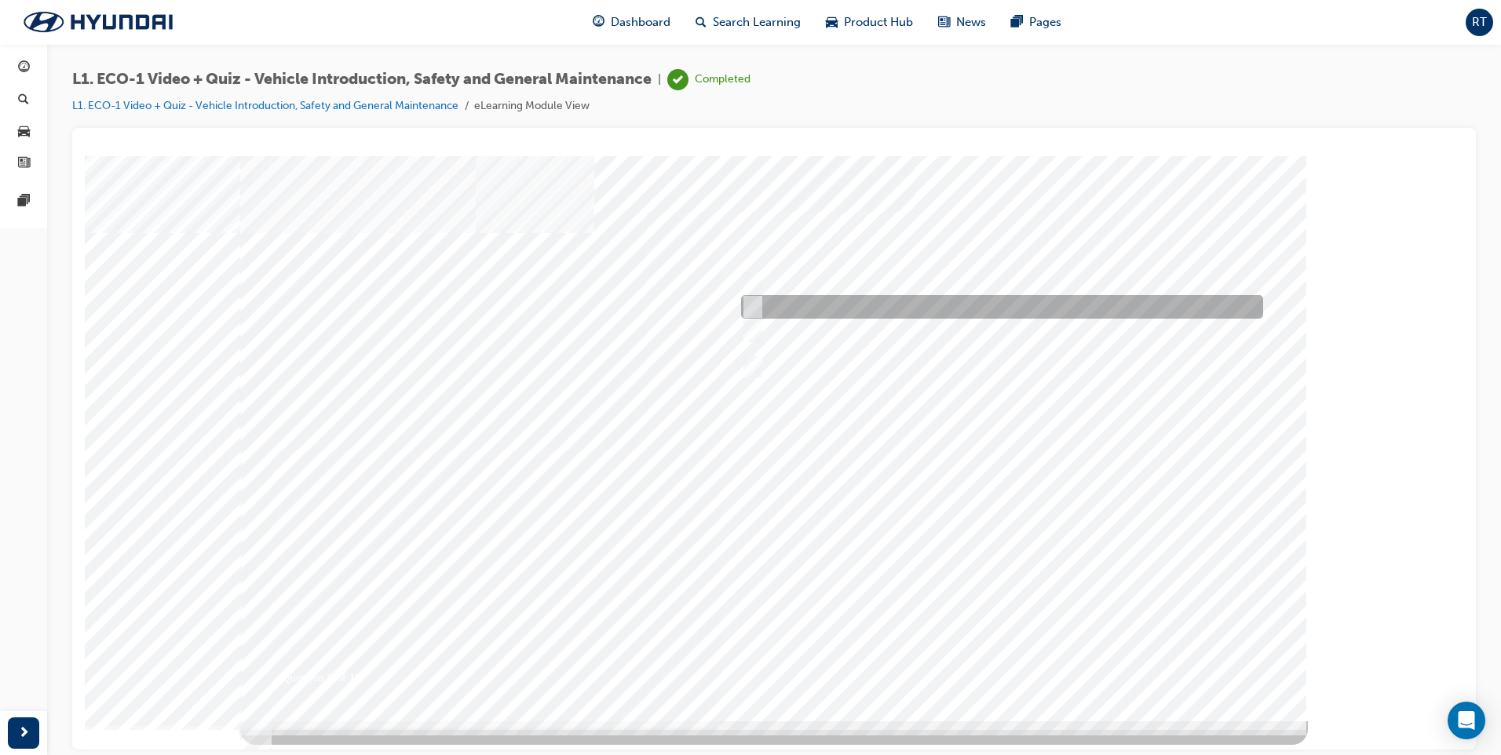
click at [756, 301] on input "Under the instruction of an Eco Vehicle Specialist Technician." at bounding box center [749, 306] width 17 height 17
radio input "true"
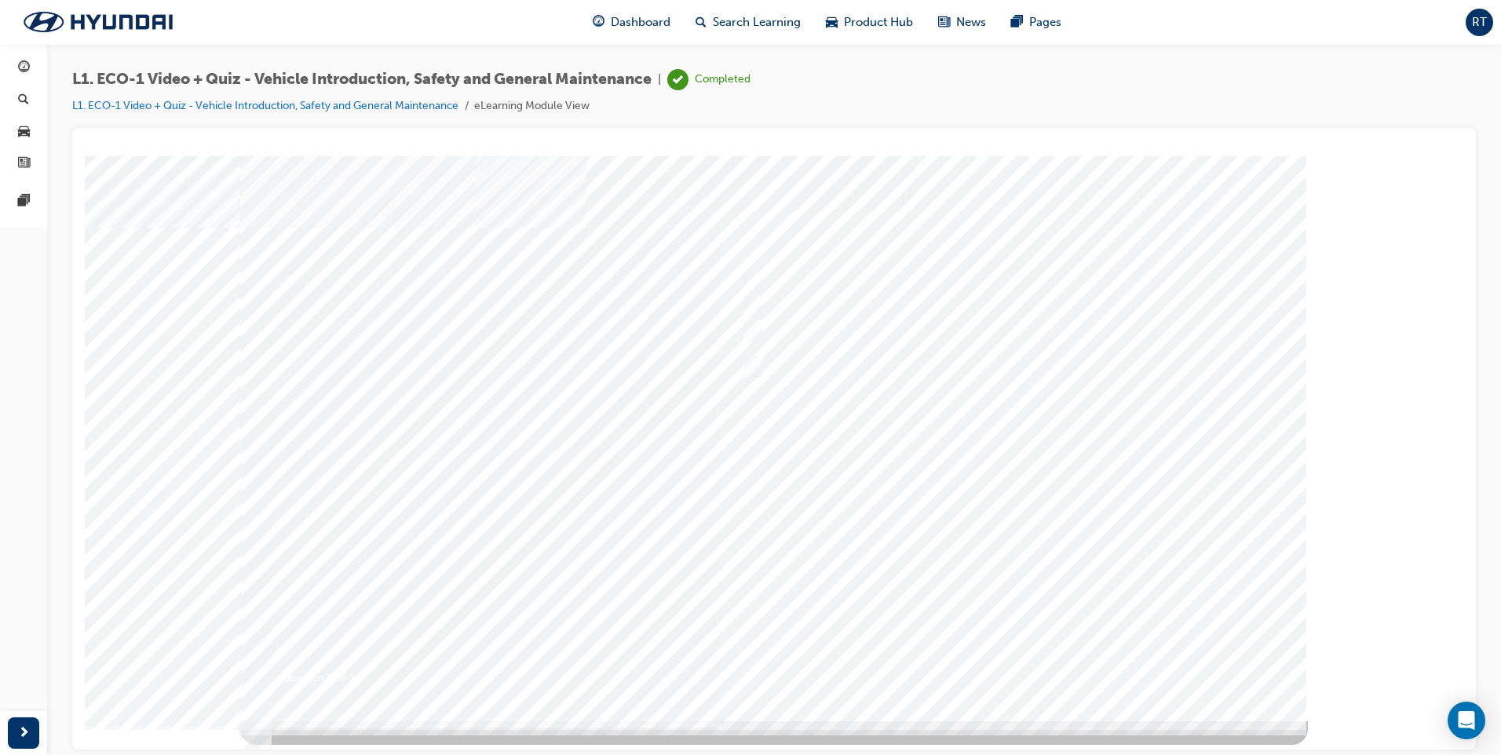
click at [1022, 654] on div at bounding box center [774, 437] width 1068 height 565
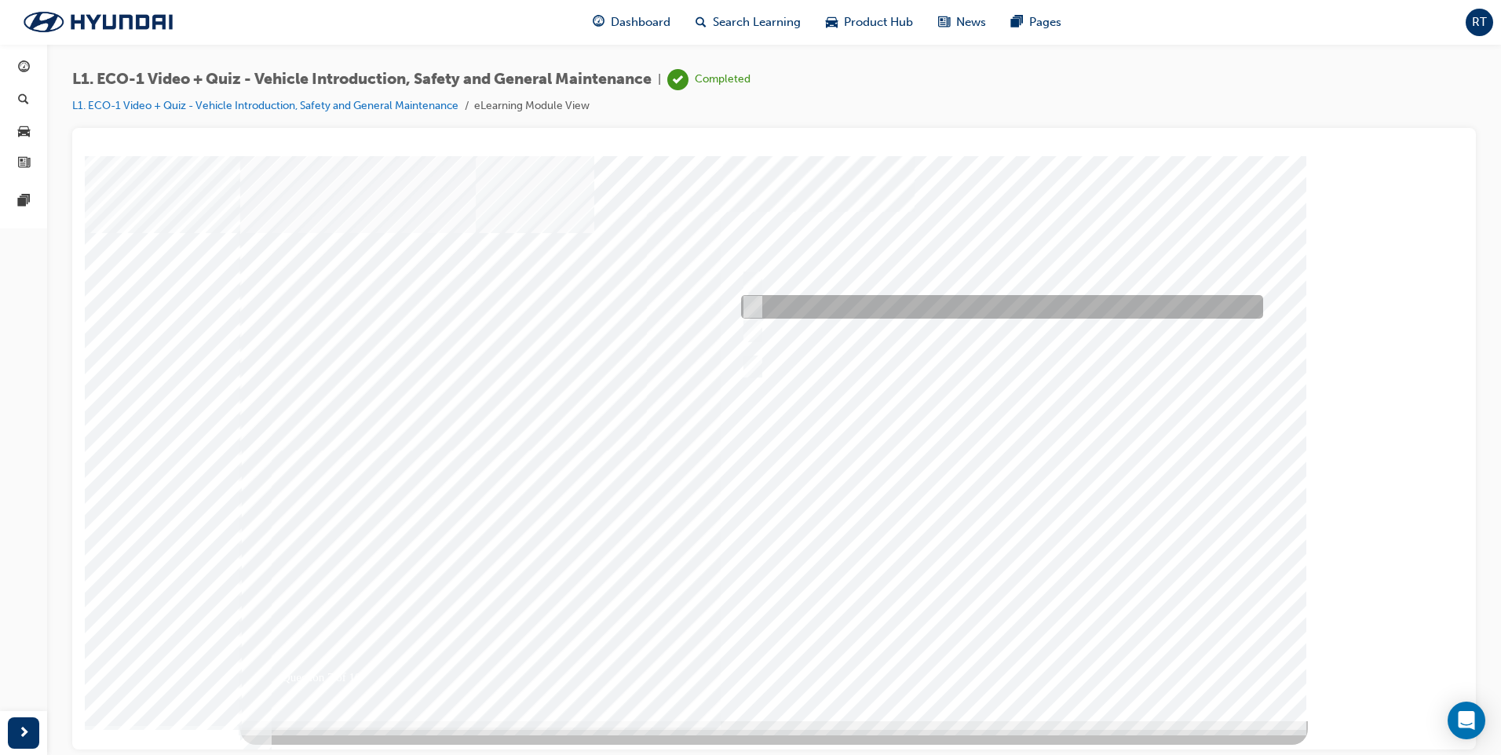
click at [759, 303] on div at bounding box center [998, 307] width 522 height 24
radio input "true"
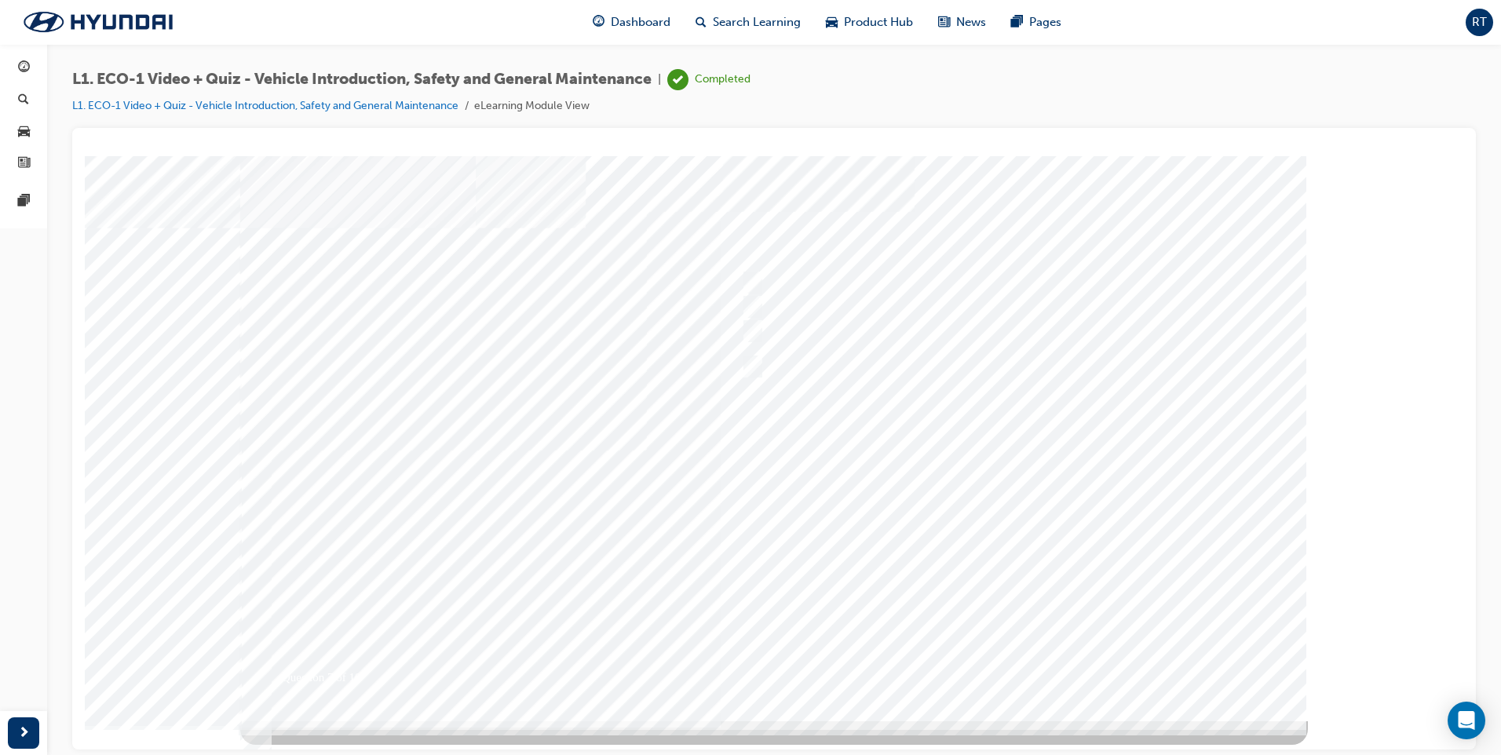
click at [986, 660] on div at bounding box center [774, 437] width 1068 height 565
click at [748, 407] on div at bounding box center [774, 437] width 1068 height 565
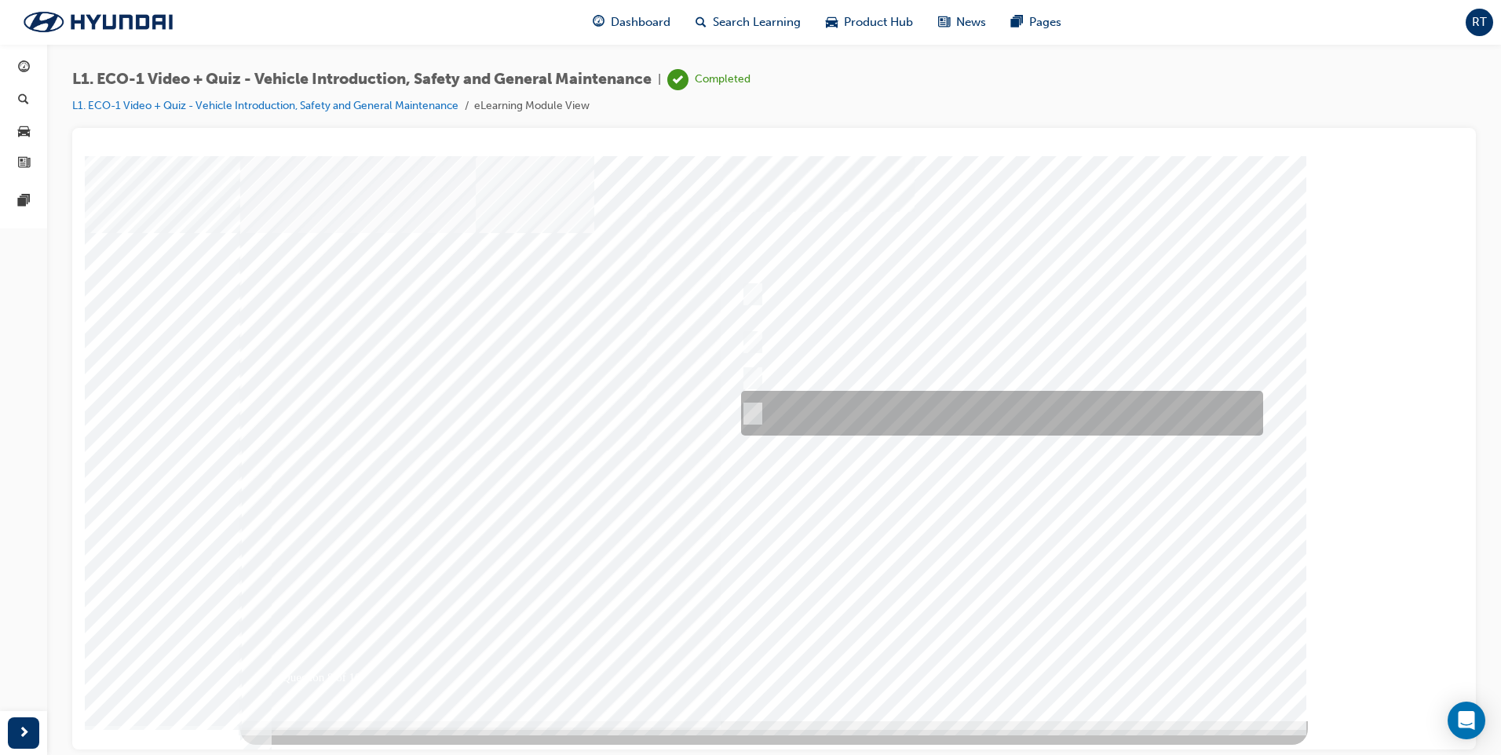
click at [751, 413] on input "Yes, if no HV faults are present, and a visual inspection has been performed." at bounding box center [749, 413] width 17 height 17
radio input "true"
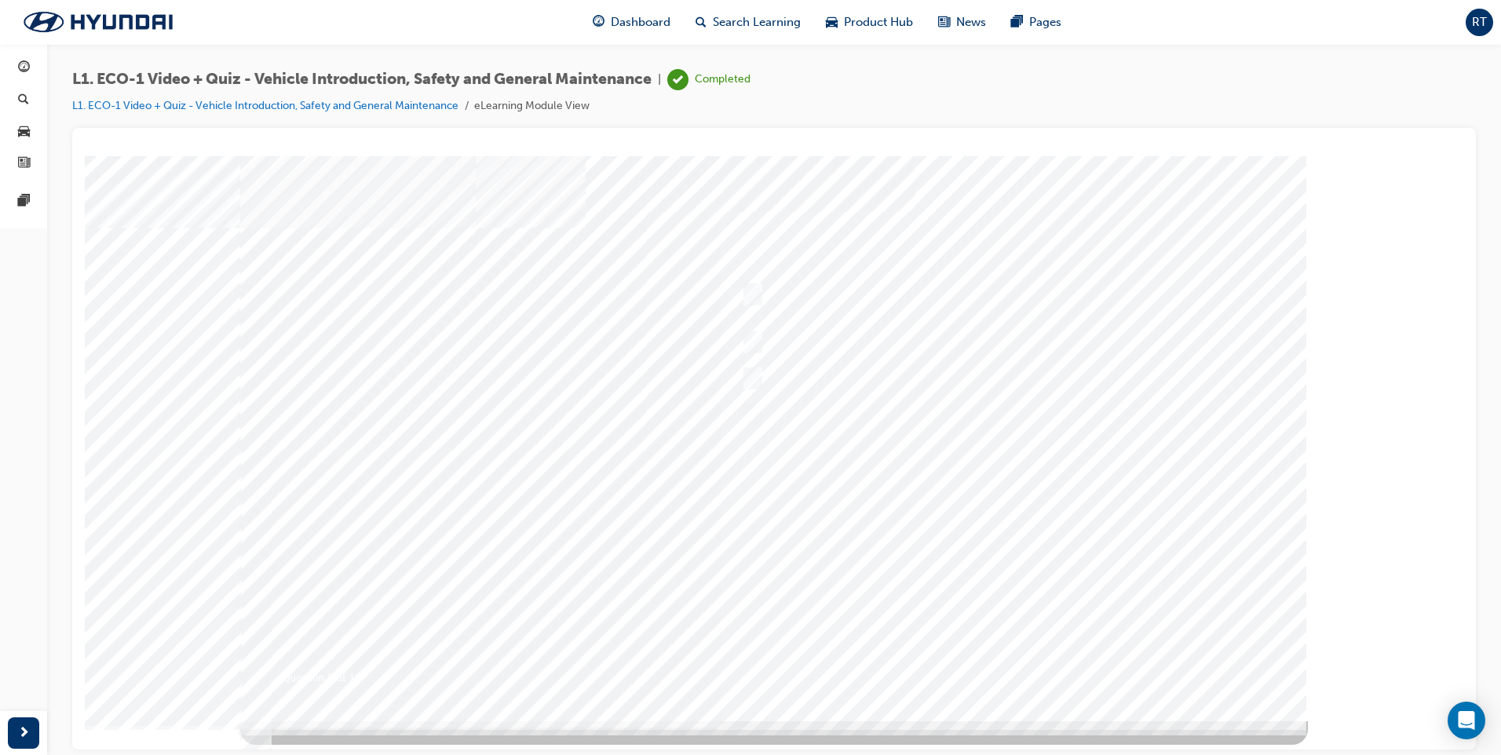
click at [1001, 671] on div at bounding box center [769, 456] width 1068 height 565
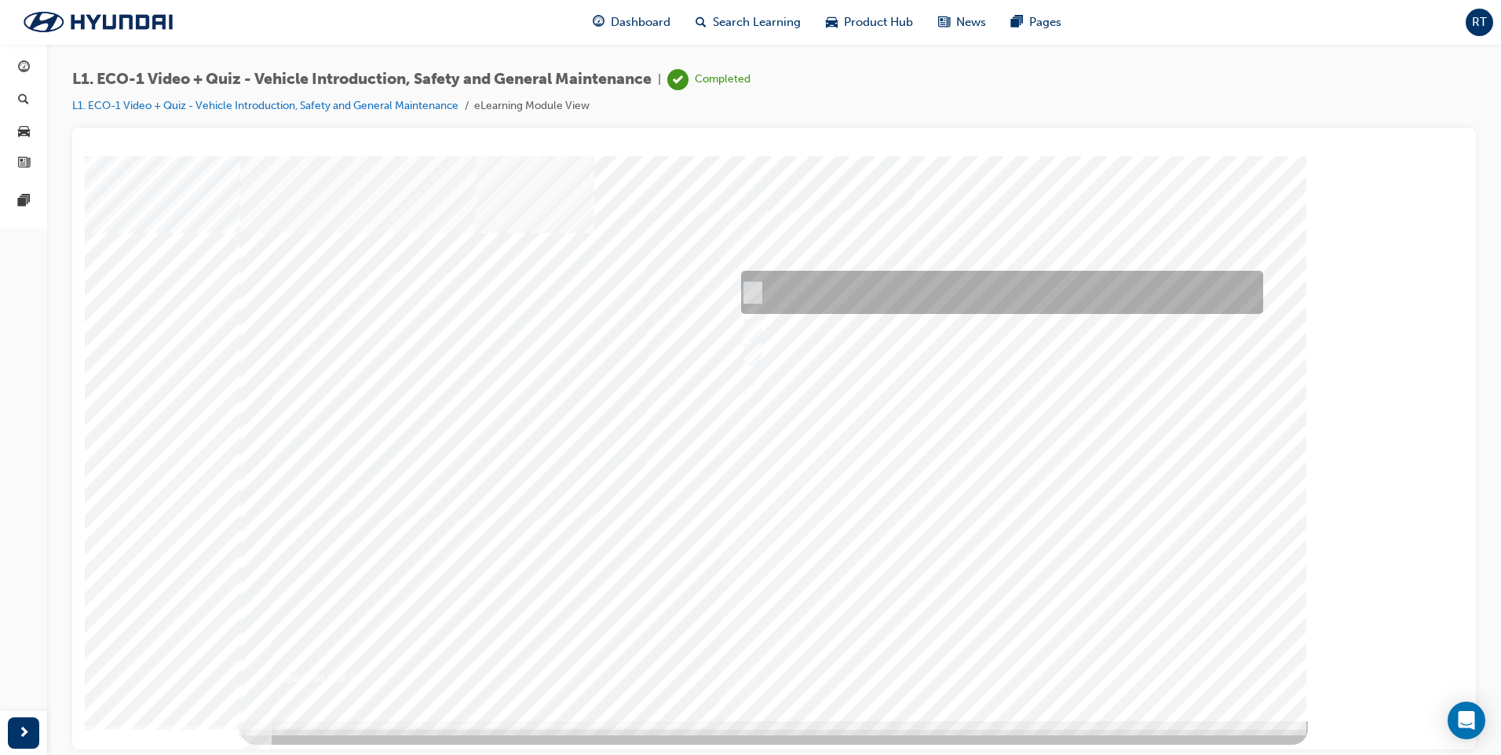
click at [750, 287] on input "Wait for the EVST in charge to return before proceeding with the work." at bounding box center [749, 292] width 17 height 17
radio input "true"
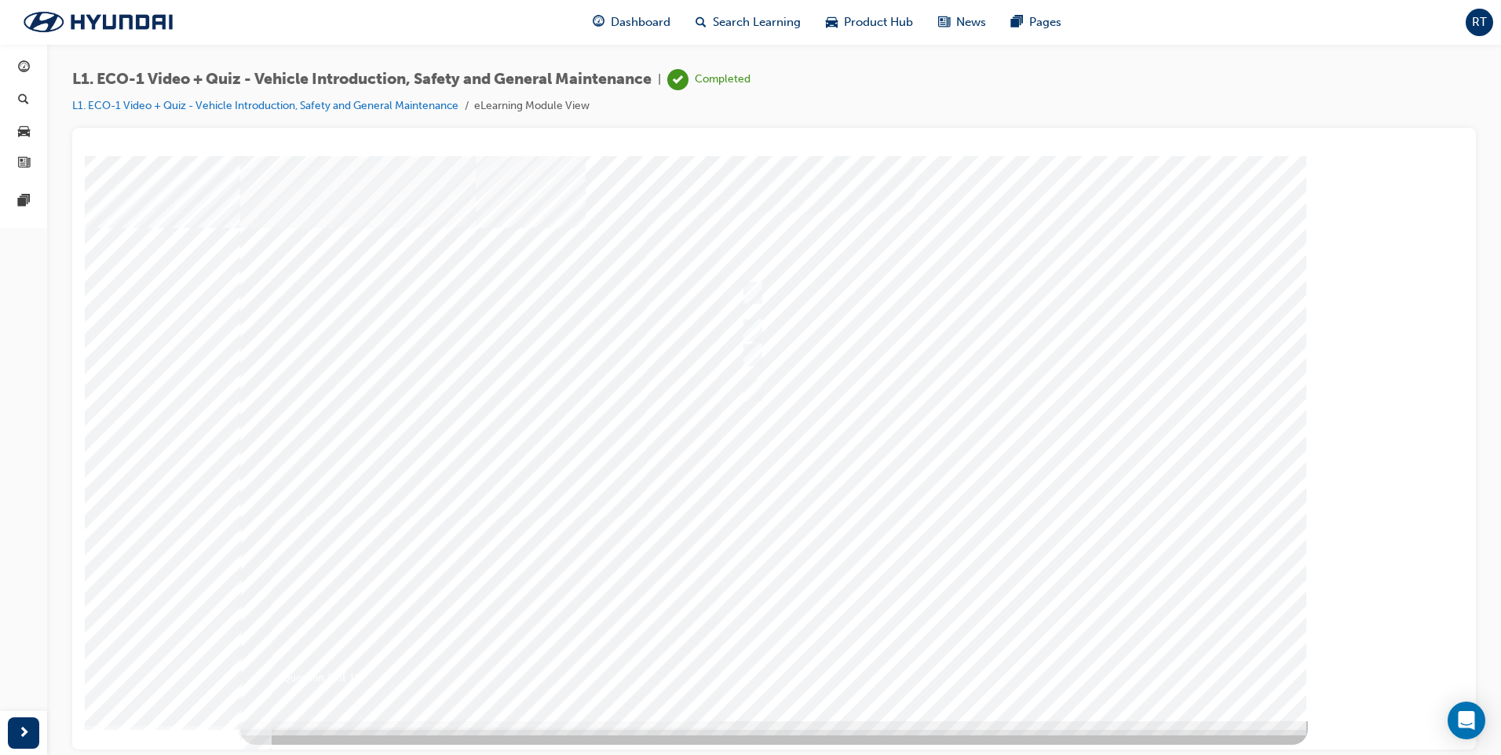
click at [1015, 682] on div at bounding box center [774, 456] width 1068 height 565
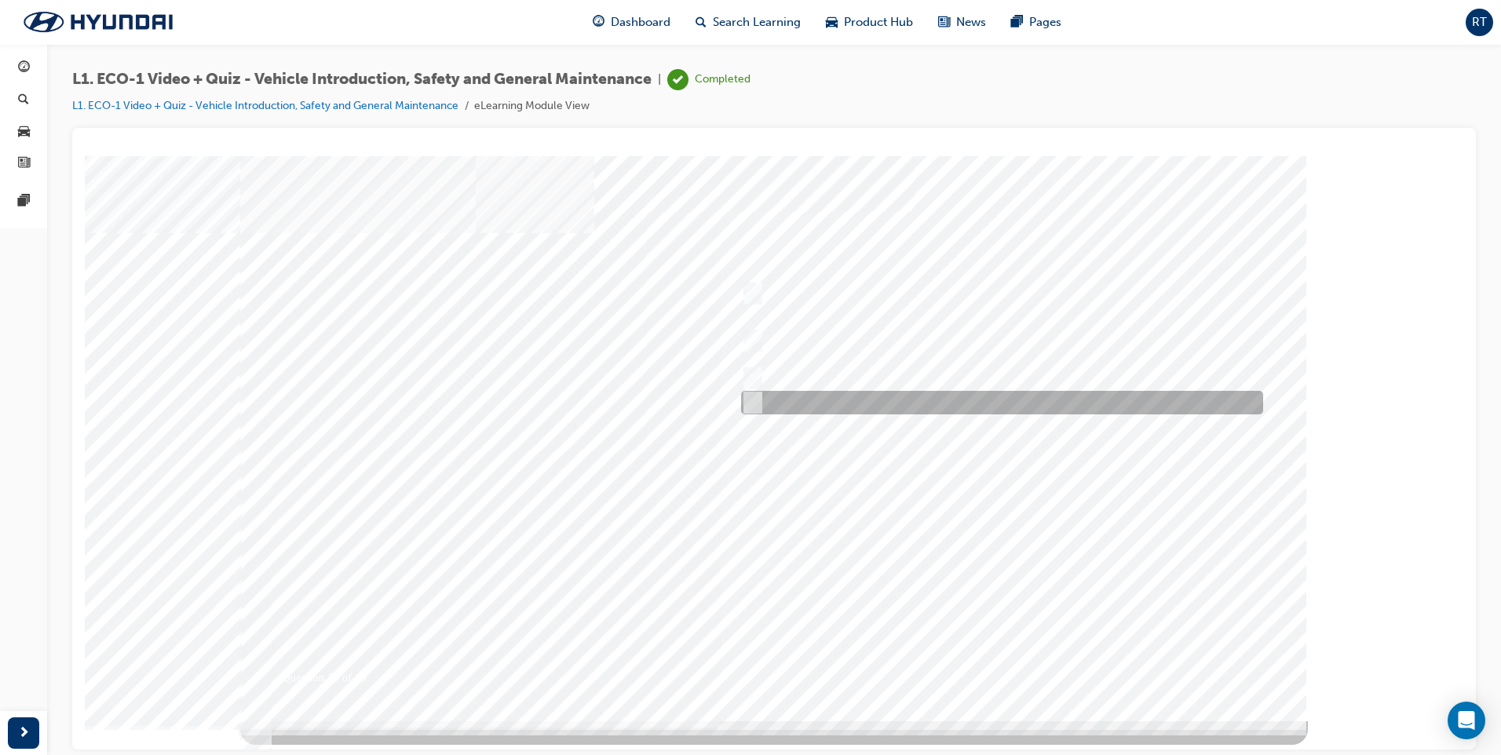
click at [752, 402] on input "Advise your Eco Vehicle Specialist Technician." at bounding box center [749, 402] width 17 height 17
radio input "true"
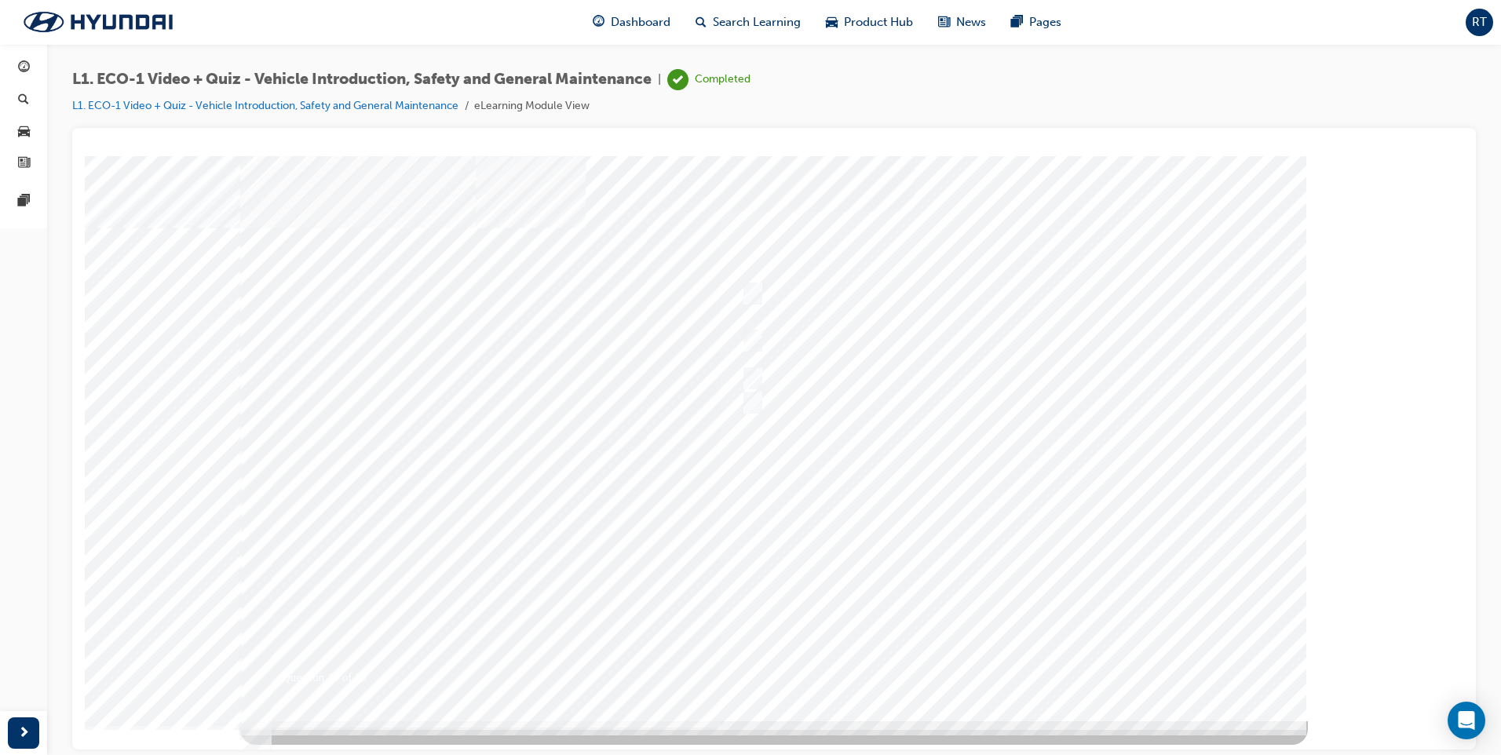
click at [993, 655] on div at bounding box center [774, 437] width 1068 height 565
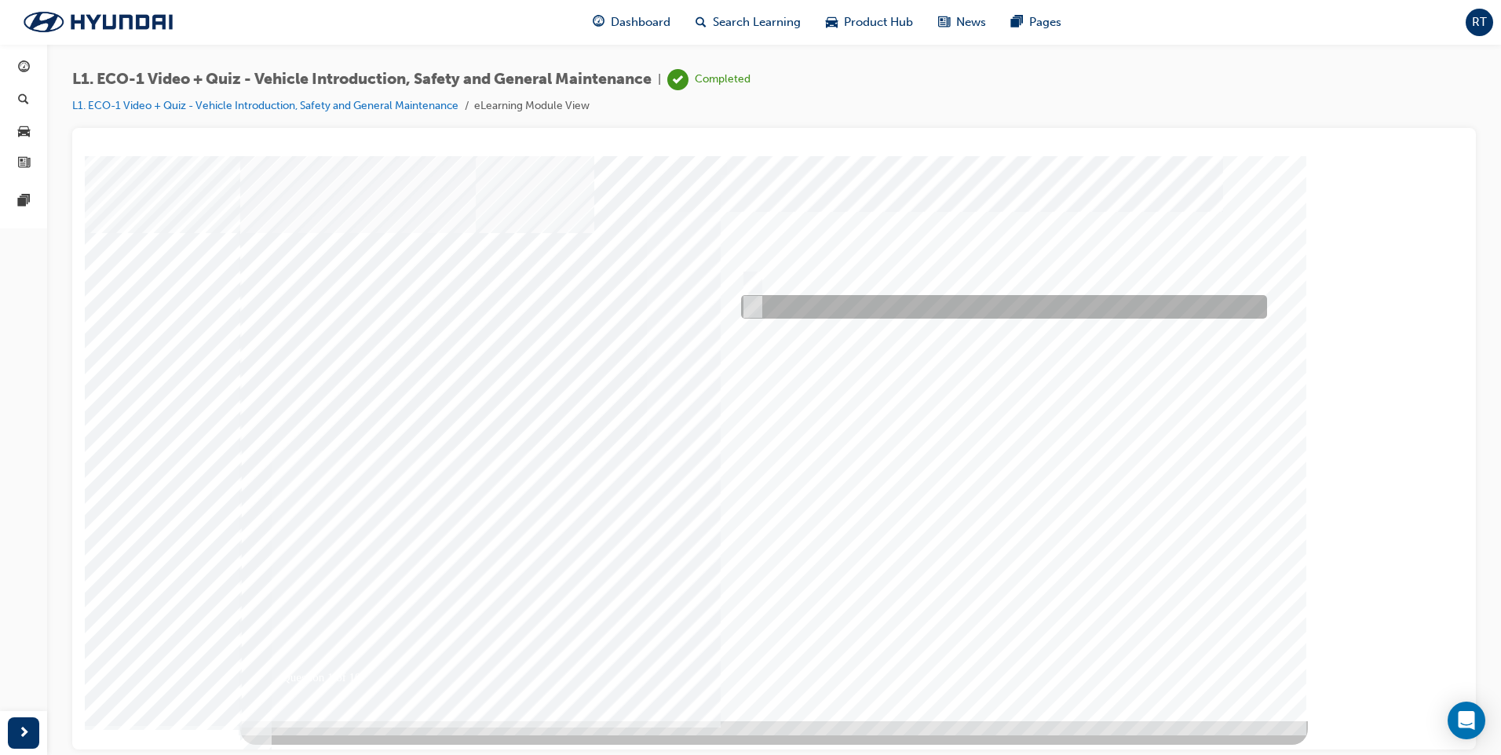
click at [754, 299] on input "No" at bounding box center [749, 306] width 17 height 17
radio input "true"
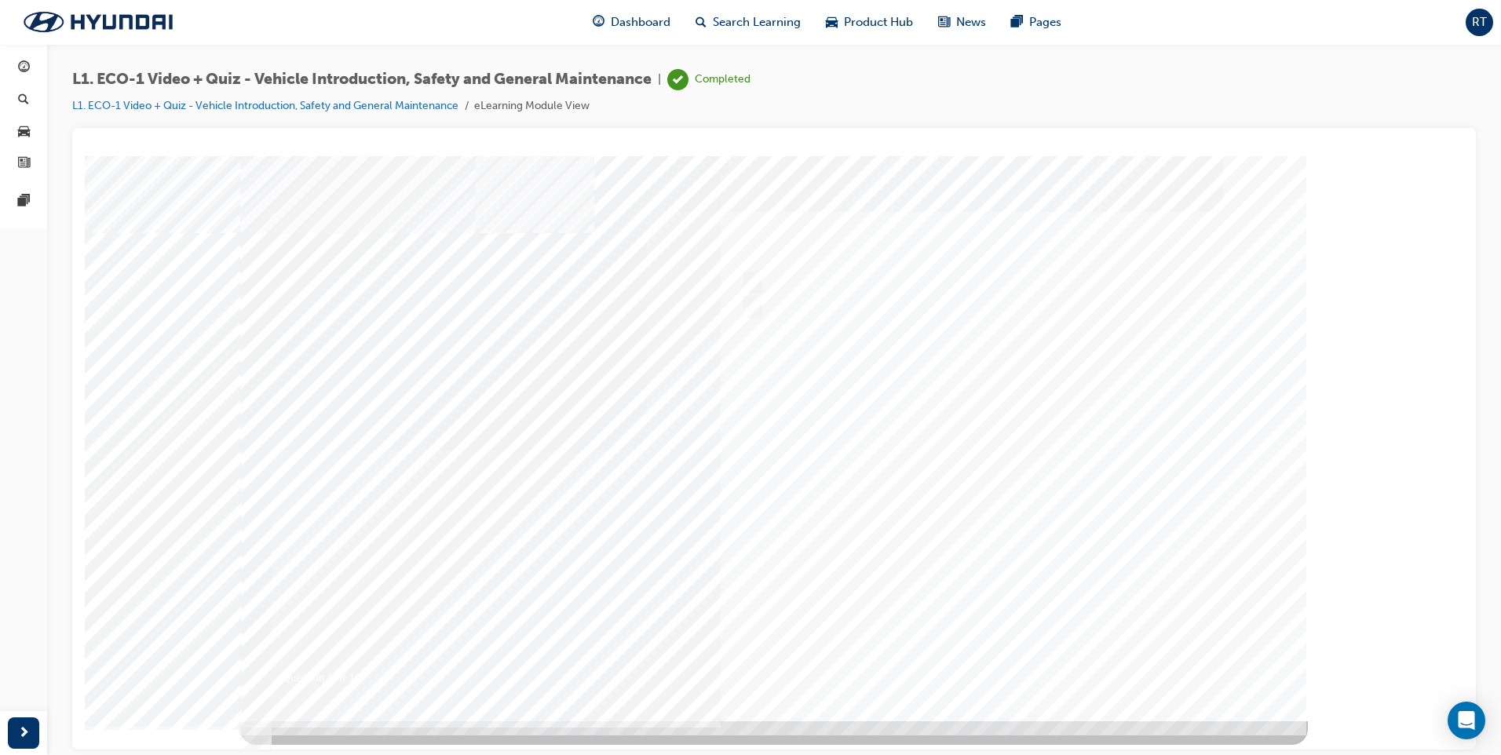
click at [1058, 656] on div at bounding box center [774, 437] width 1068 height 565
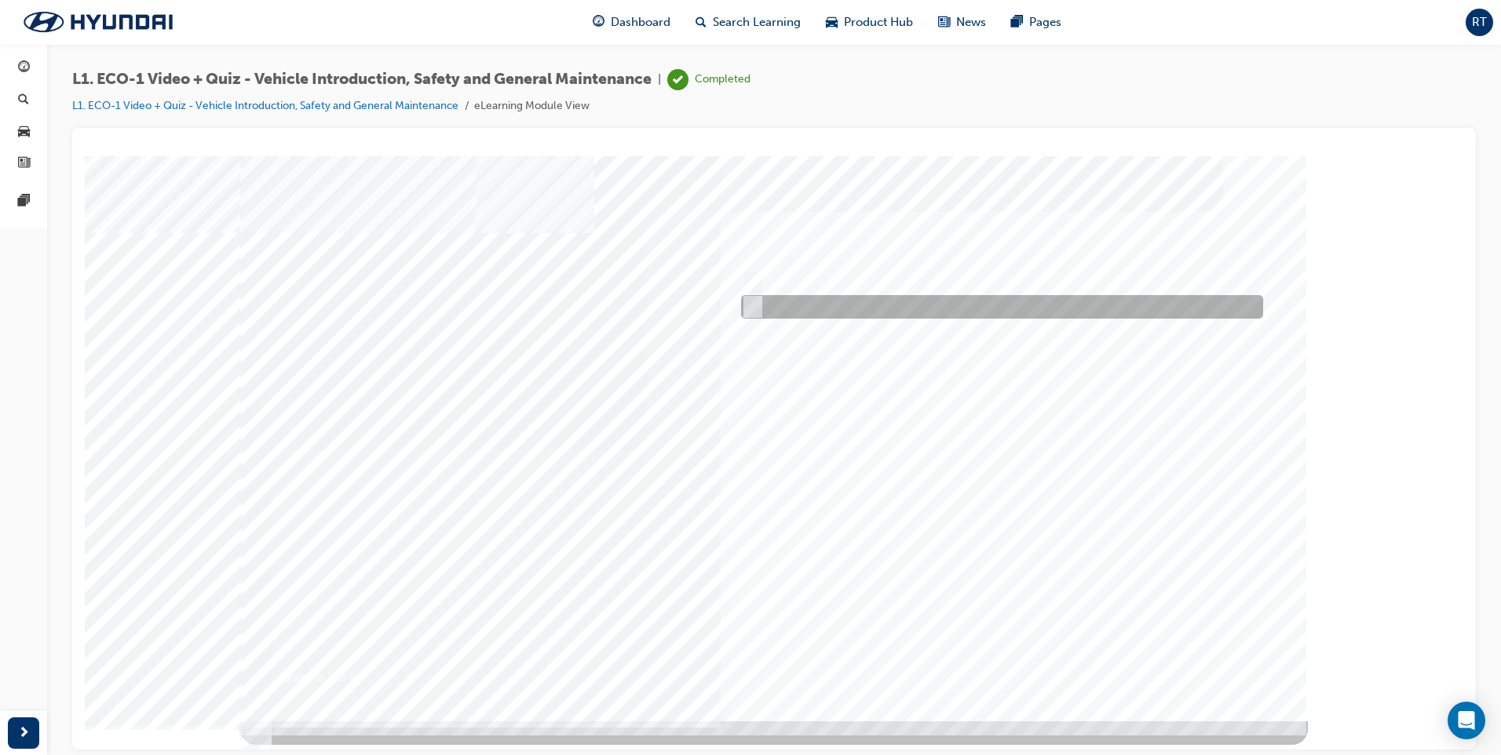
click at [748, 309] on input "No" at bounding box center [749, 306] width 17 height 17
radio input "true"
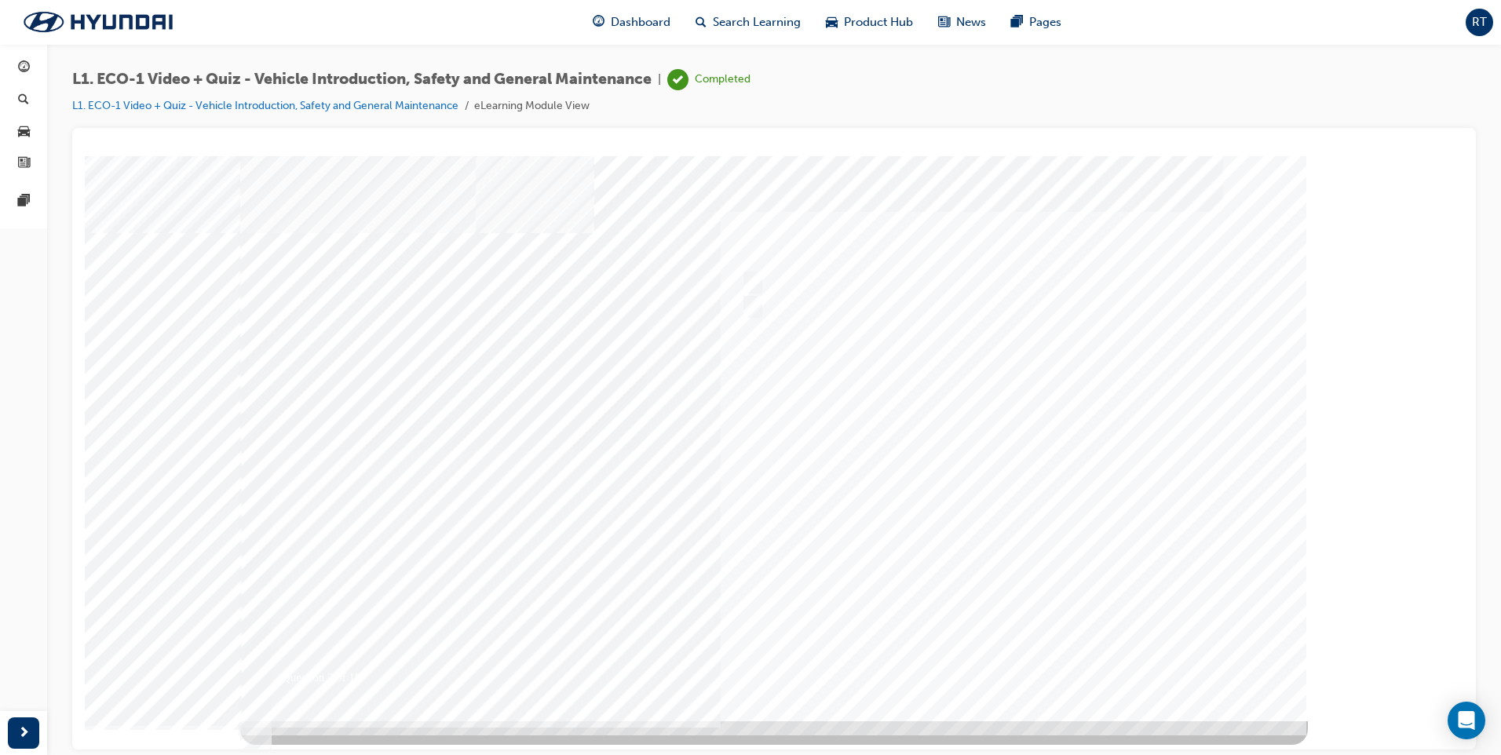
click at [997, 668] on div at bounding box center [774, 437] width 1068 height 565
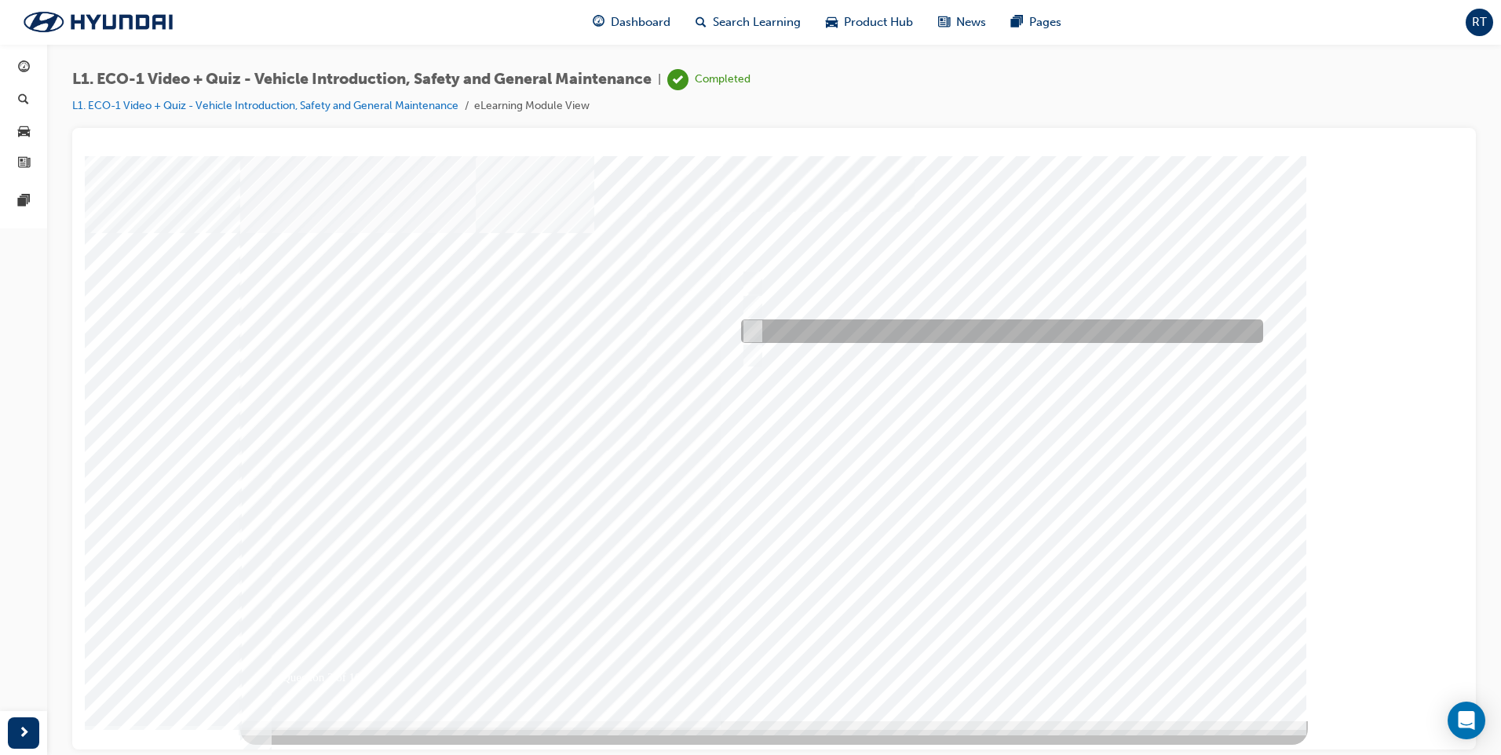
click at [758, 327] on input "Immediately advise an Eco Vehicle Specialist Technician." at bounding box center [749, 331] width 17 height 17
radio input "true"
click at [1018, 656] on div at bounding box center [774, 437] width 1068 height 565
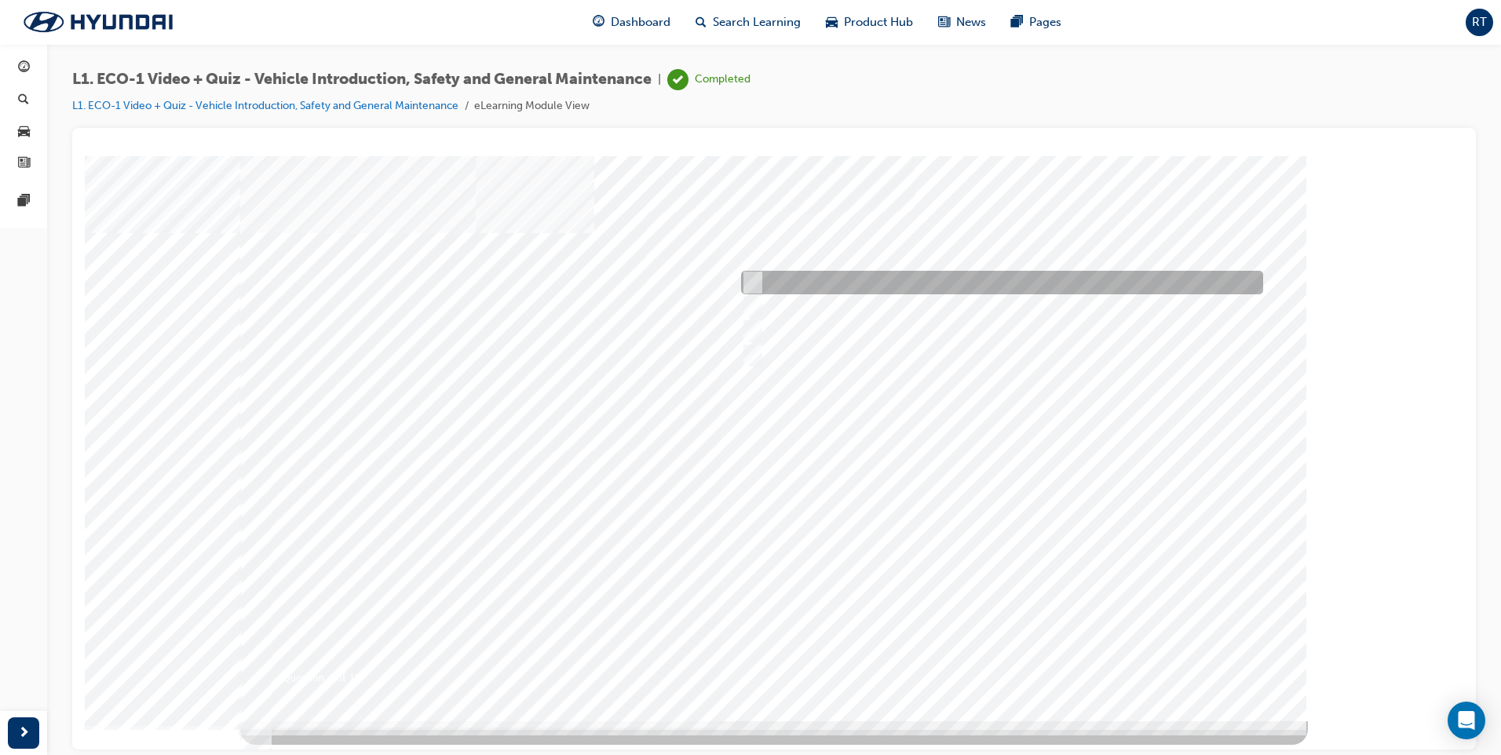
click at [751, 283] on input "An orange covering." at bounding box center [749, 282] width 17 height 17
radio input "true"
click at [1020, 666] on div at bounding box center [774, 437] width 1068 height 565
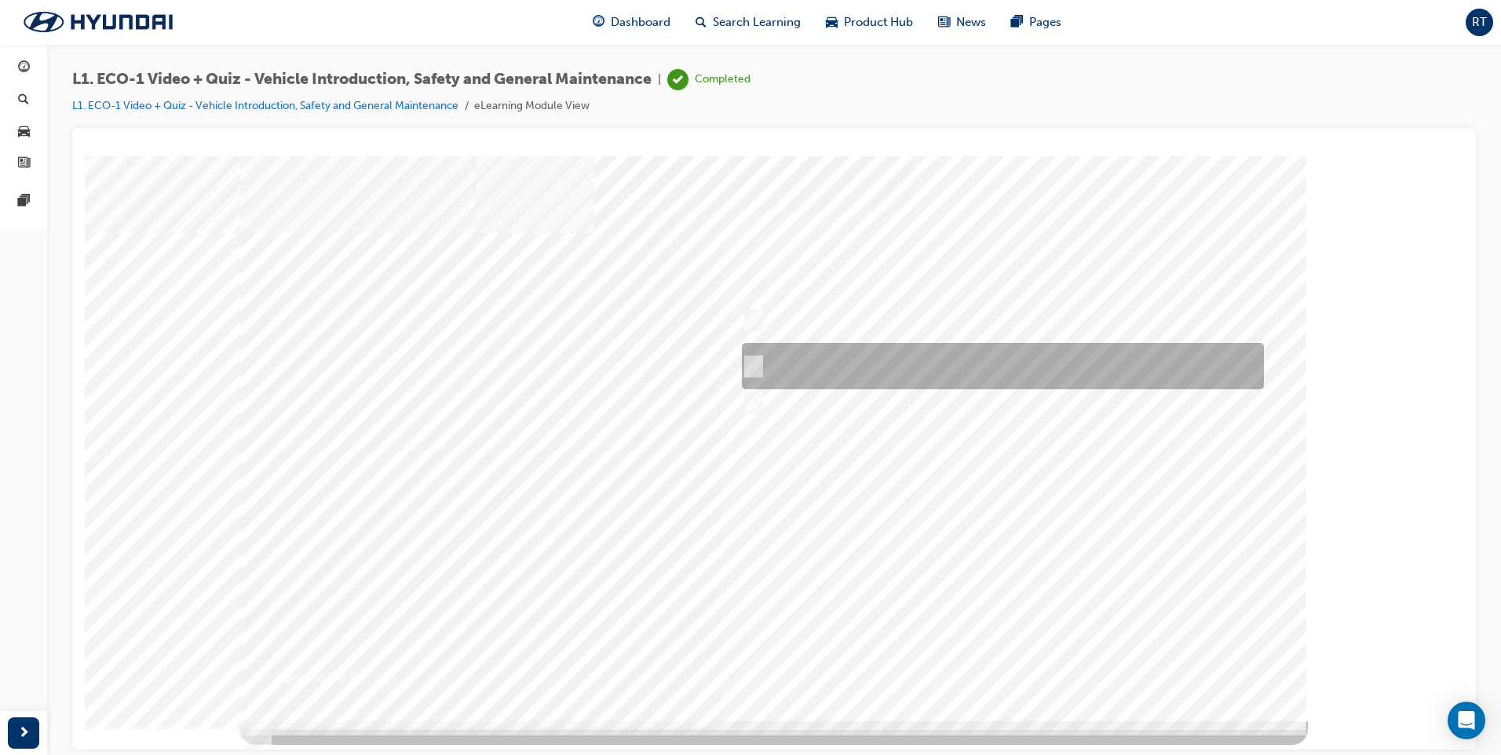
click at [754, 364] on input "Red means High Voltage is present, and orange means High Voltage may be present." at bounding box center [750, 366] width 17 height 17
radio input "true"
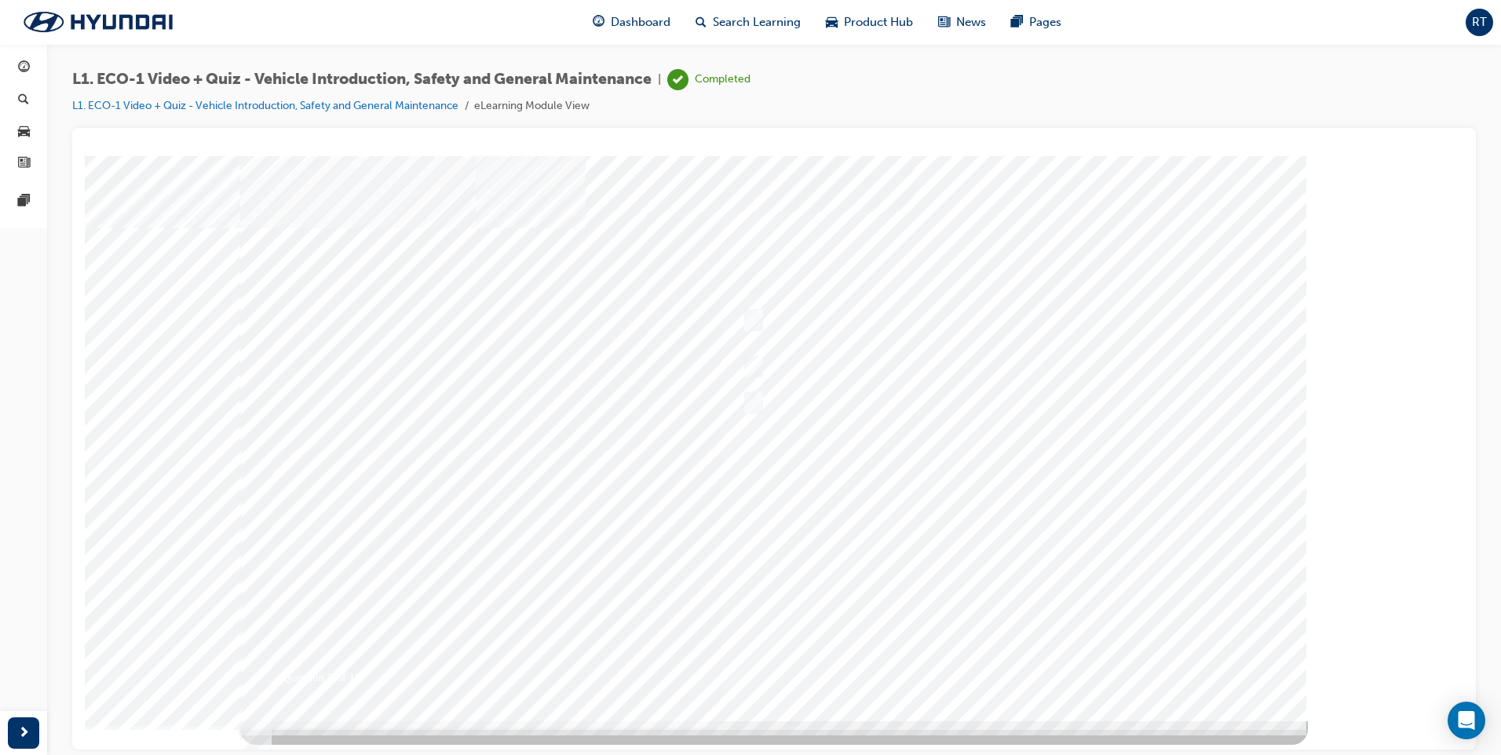
click at [1014, 655] on div at bounding box center [774, 437] width 1068 height 565
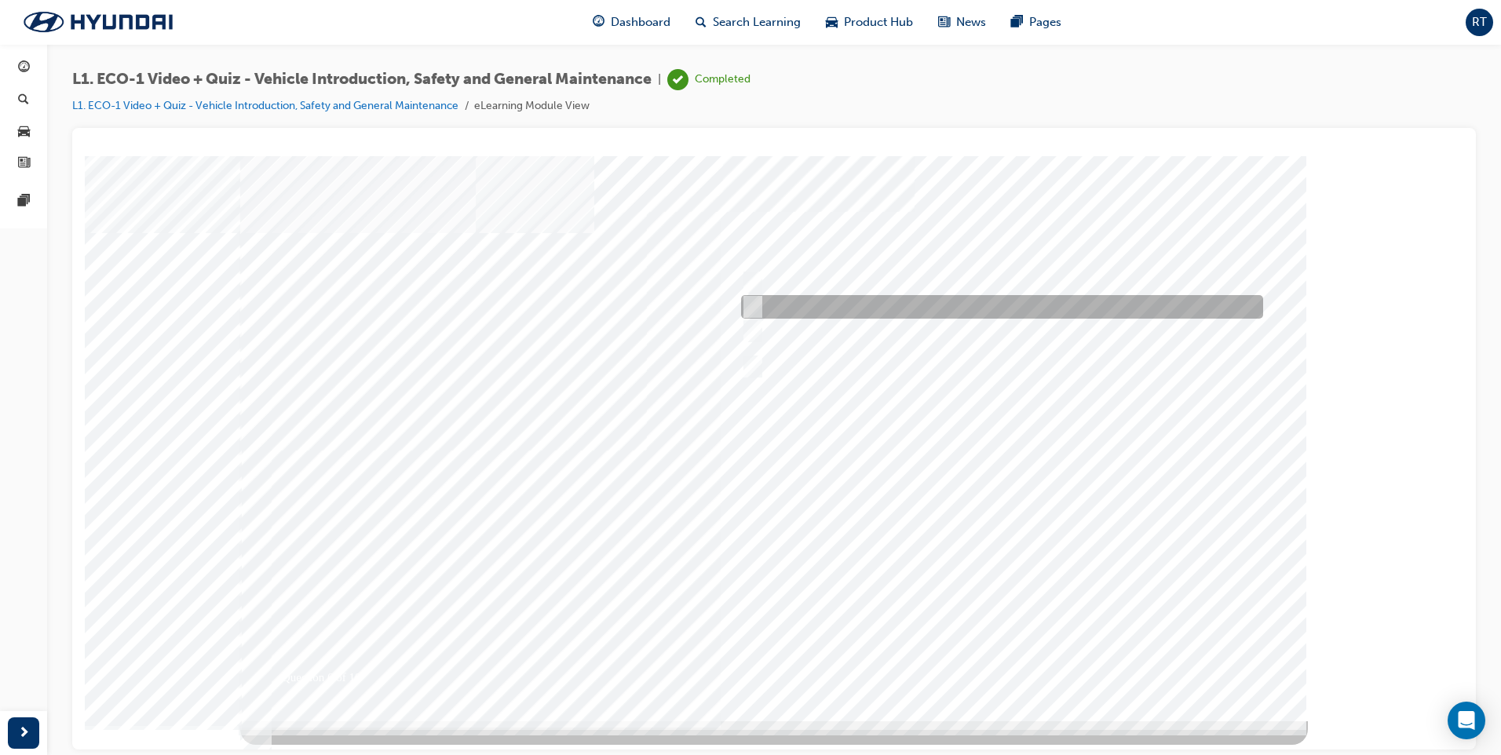
click at [748, 304] on input "Under the instruction of an Eco Vehicle Specialist Technician." at bounding box center [749, 306] width 17 height 17
radio input "true"
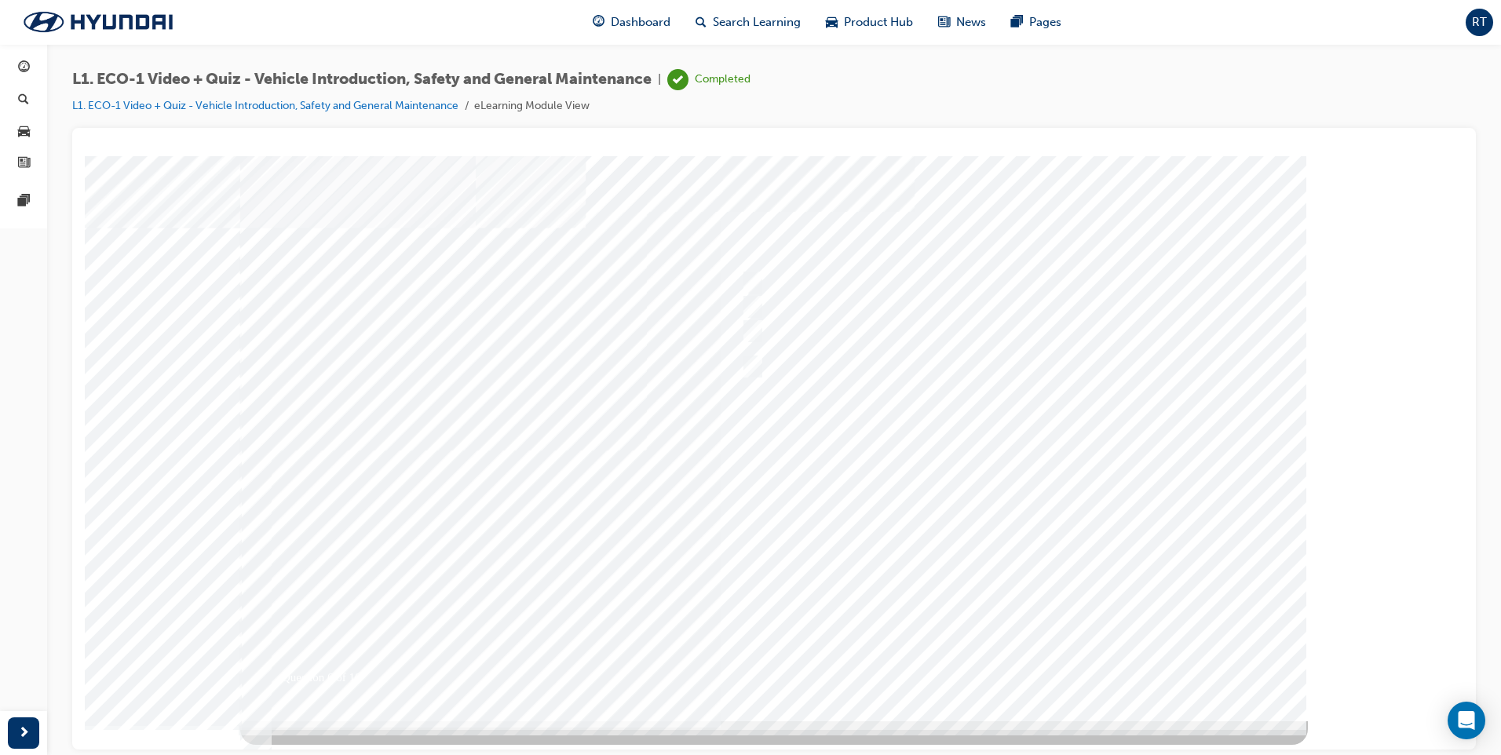
click at [1025, 666] on div at bounding box center [774, 437] width 1068 height 565
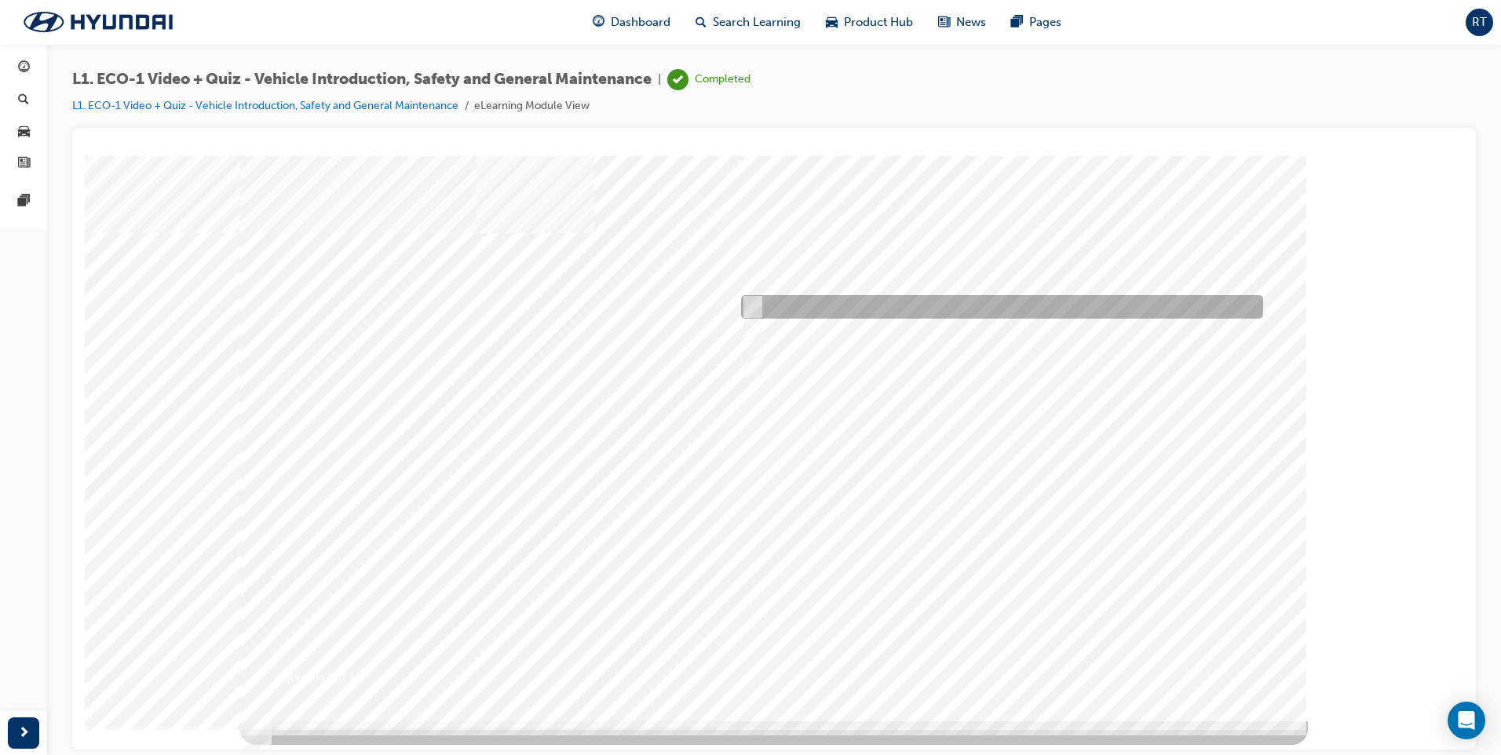
click at [754, 305] on input "No." at bounding box center [749, 306] width 17 height 17
radio input "true"
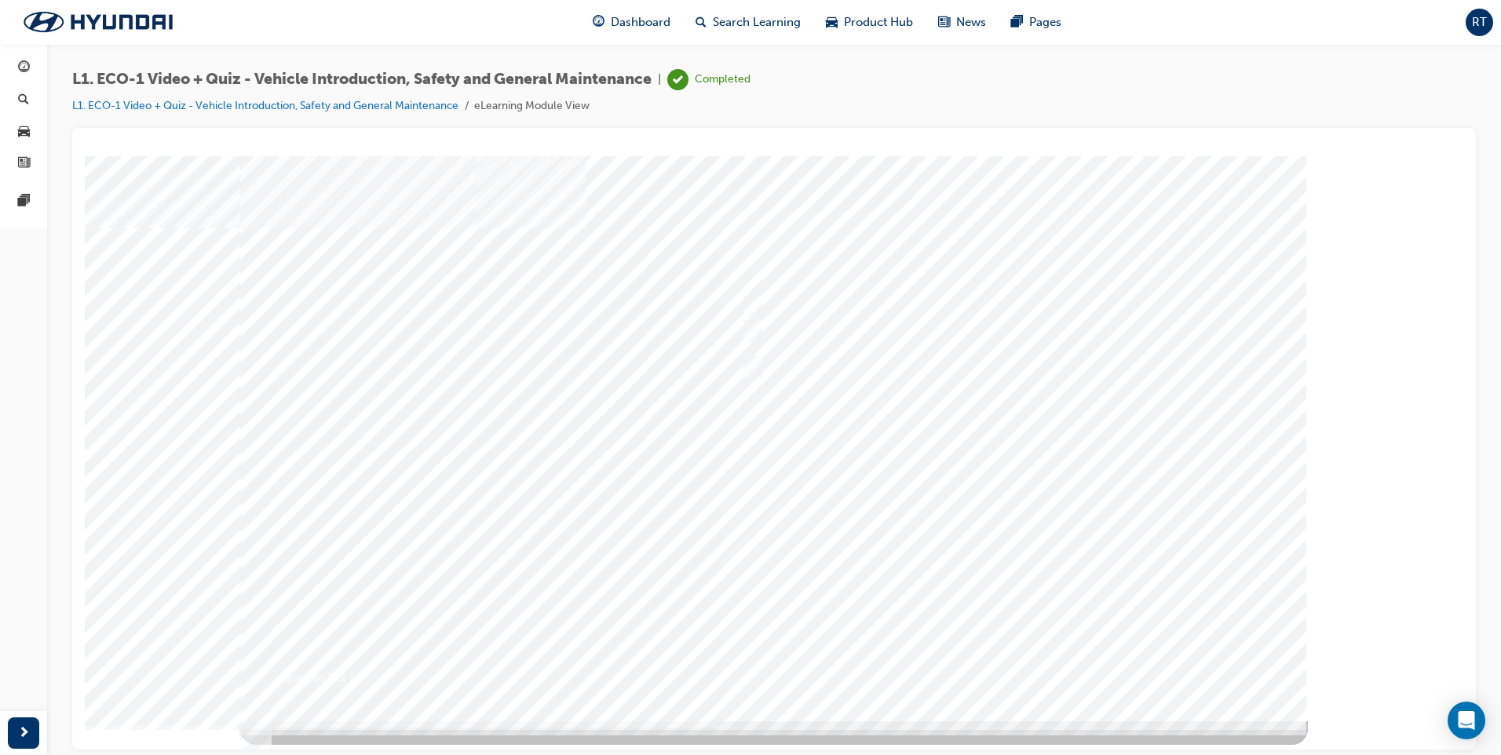
click at [1017, 668] on div at bounding box center [774, 437] width 1068 height 565
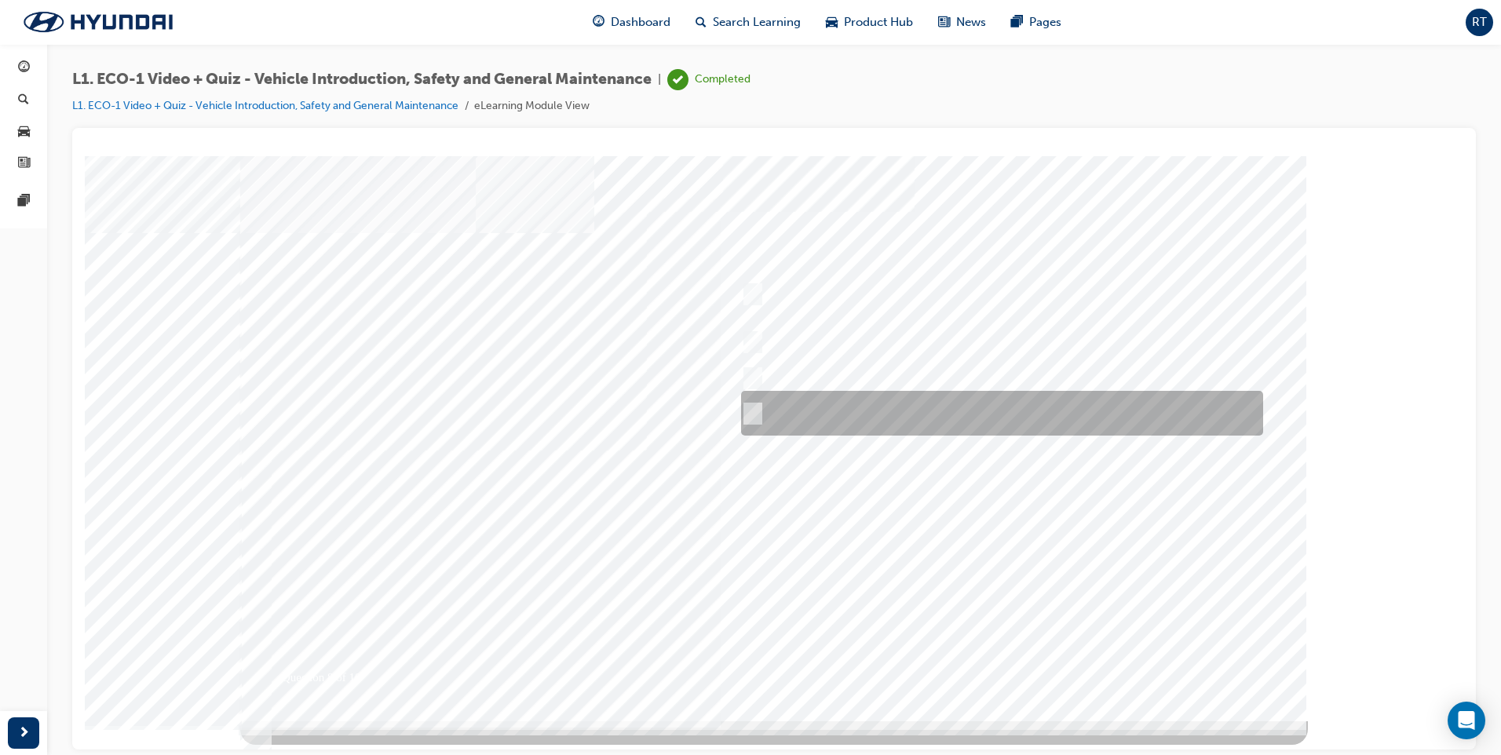
click at [751, 409] on input "Yes, if no HV faults are present, and a visual inspection has been performed." at bounding box center [749, 413] width 17 height 17
radio input "true"
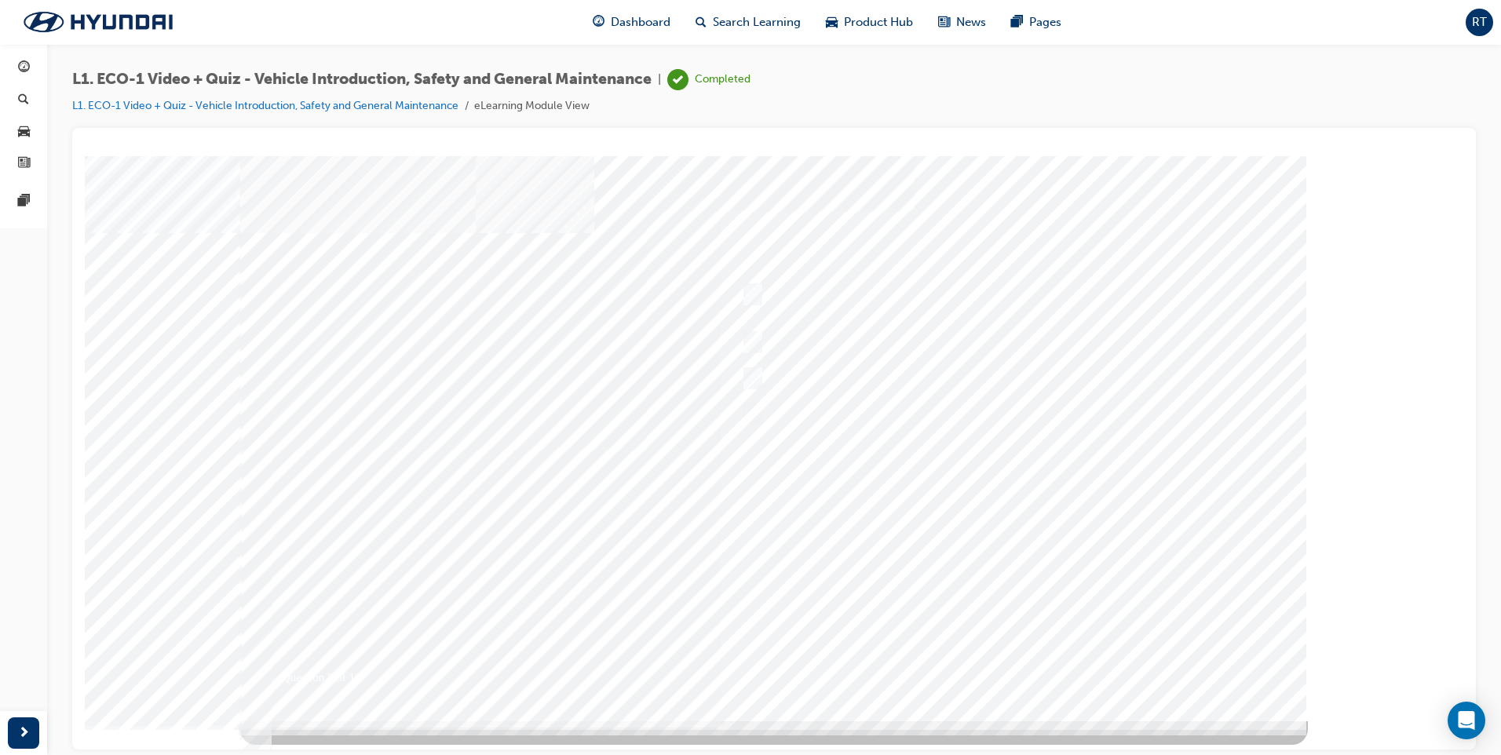
click at [1022, 658] on div at bounding box center [774, 437] width 1068 height 565
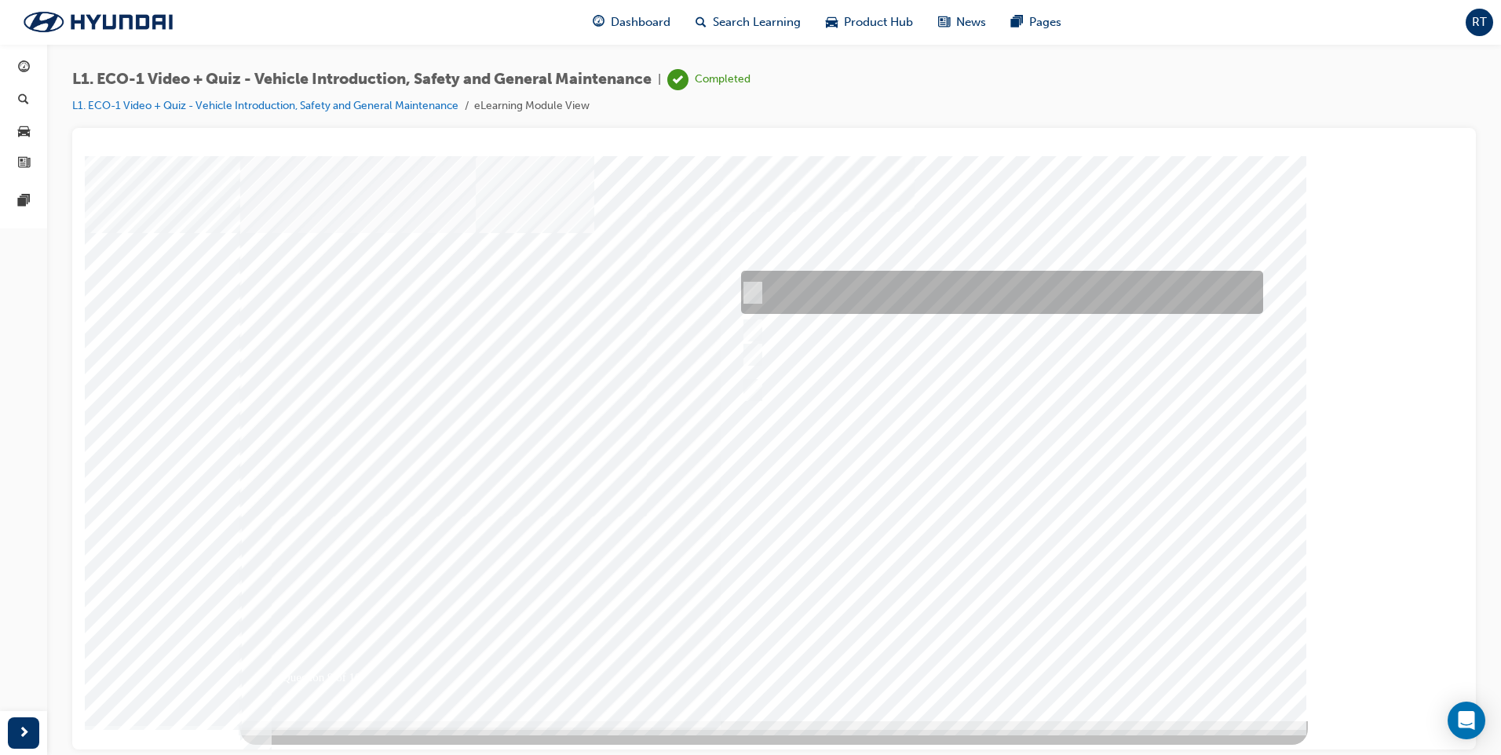
click at [751, 287] on input "Wait for the EVST in charge to return before proceeding with the work." at bounding box center [749, 292] width 17 height 17
radio input "true"
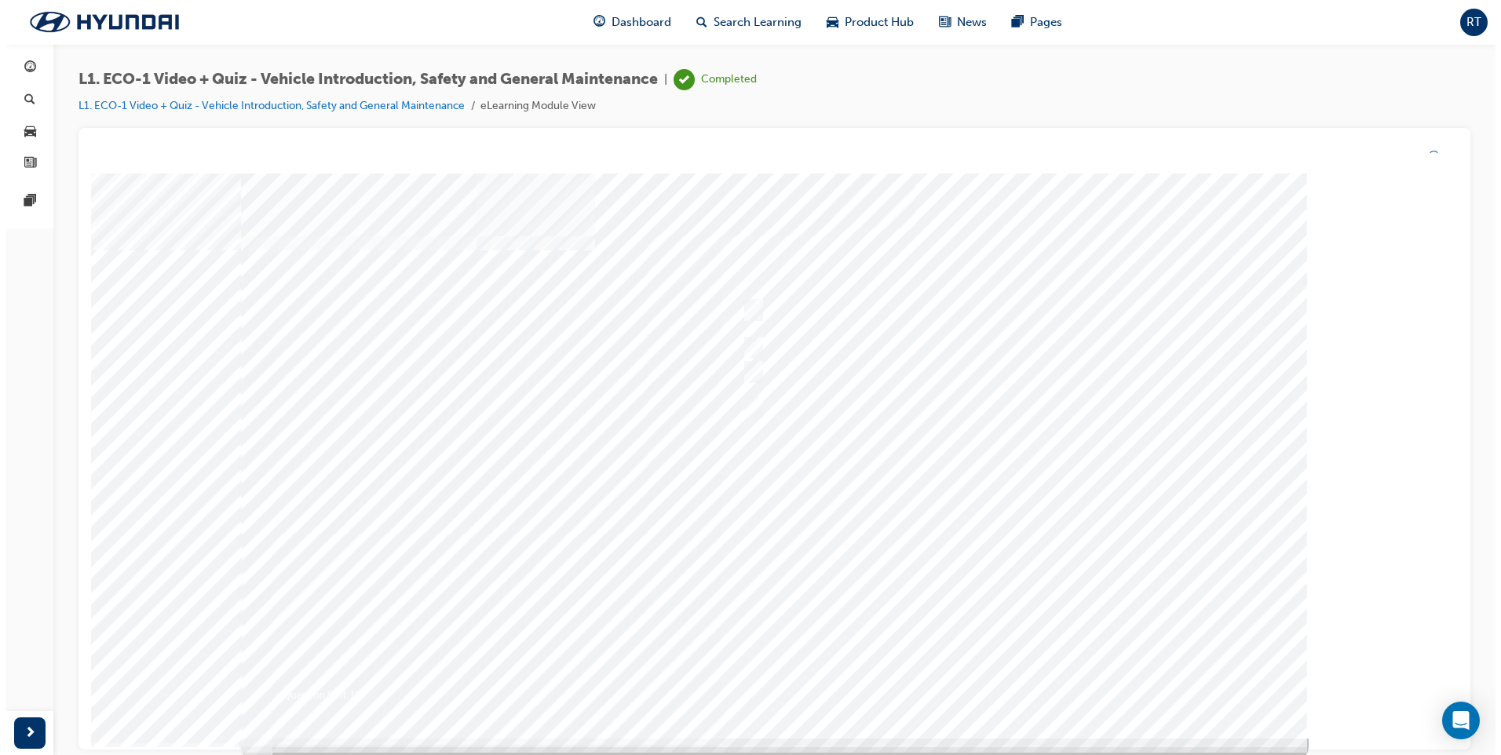
drag, startPoint x: 1032, startPoint y: 683, endPoint x: 1032, endPoint y: 665, distance: 18.1
click at [1032, 682] on div at bounding box center [774, 456] width 1068 height 565
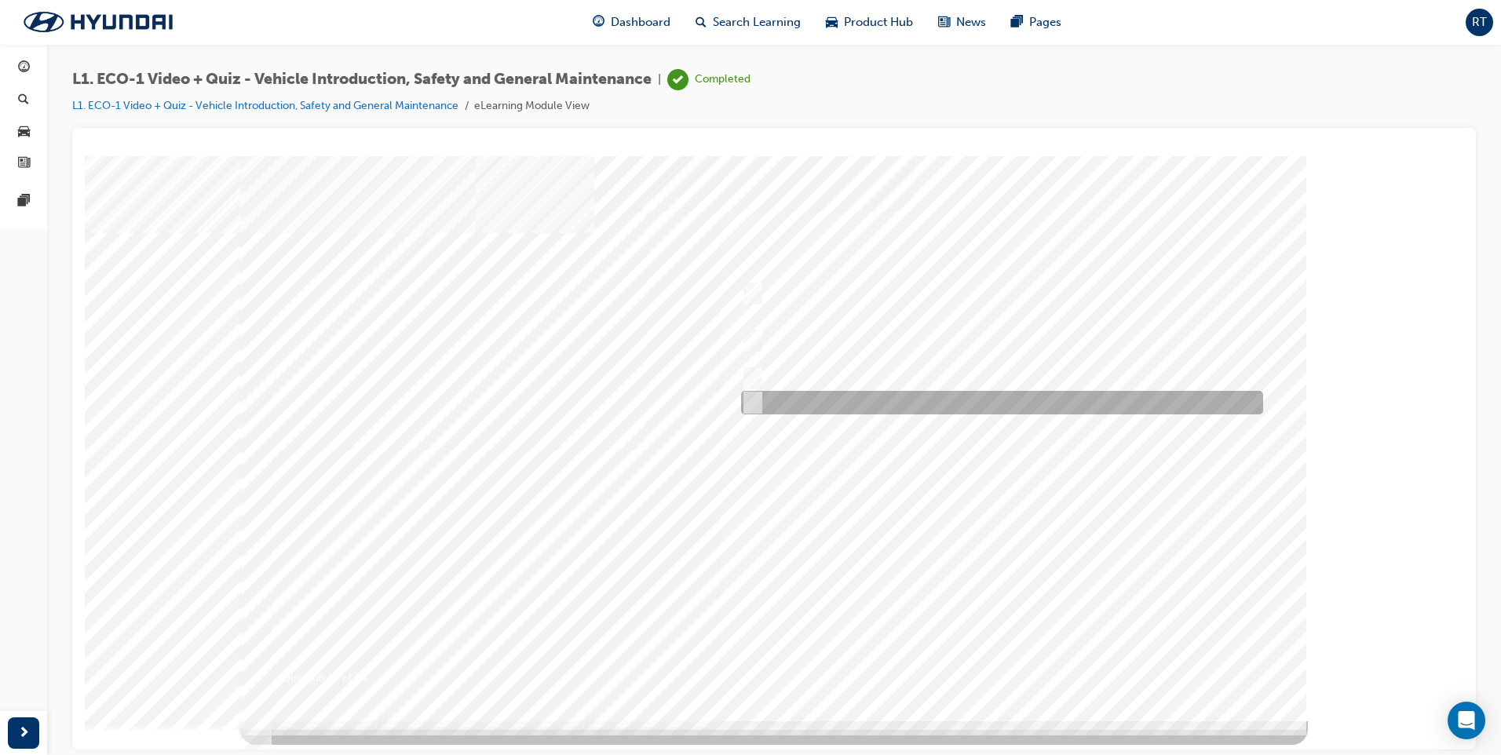
click at [751, 404] on input "Advise your Eco Vehicle Specialist Technician." at bounding box center [749, 402] width 17 height 17
radio input "true"
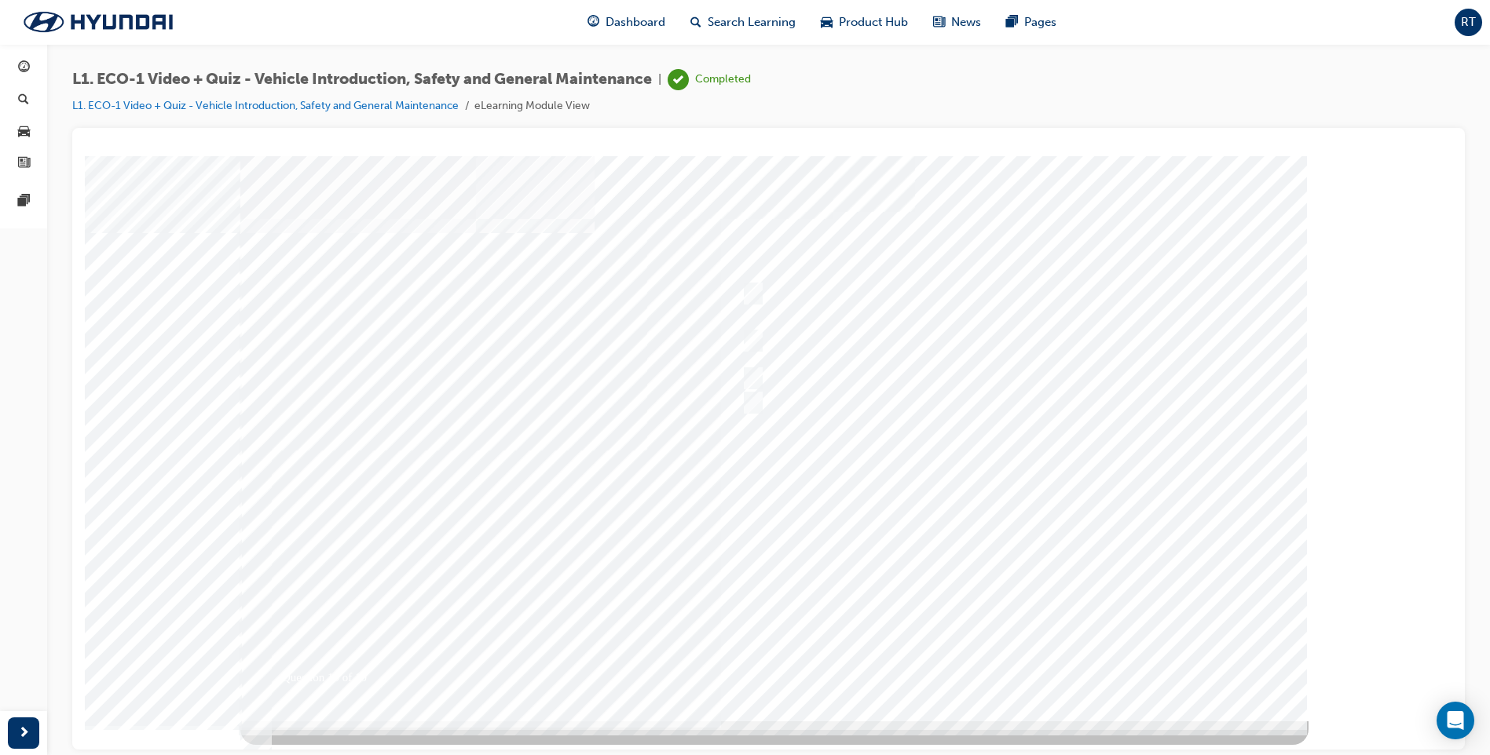
click at [999, 641] on div at bounding box center [774, 437] width 1068 height 565
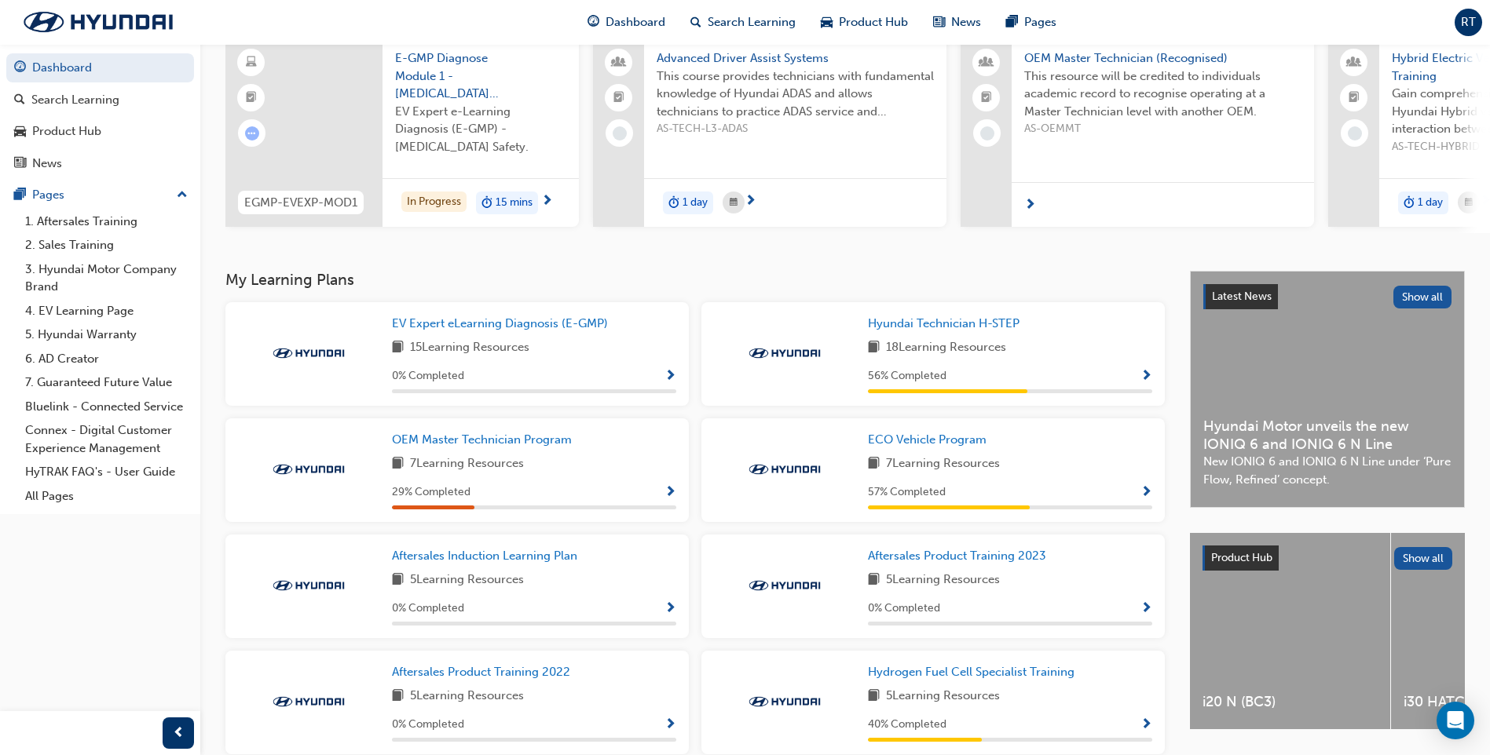
scroll to position [157, 0]
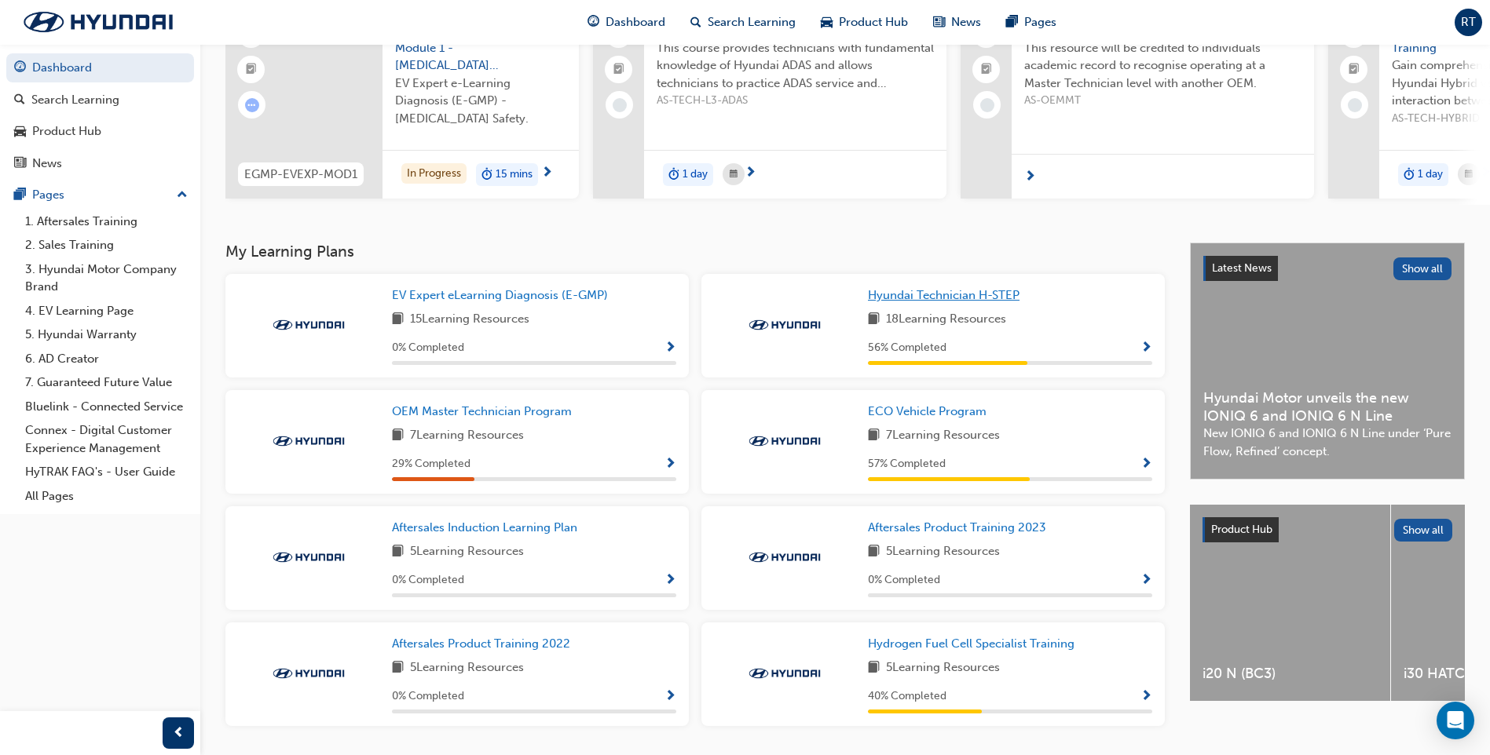
click at [938, 302] on span "Hyundai Technician H-STEP" at bounding box center [944, 295] width 152 height 14
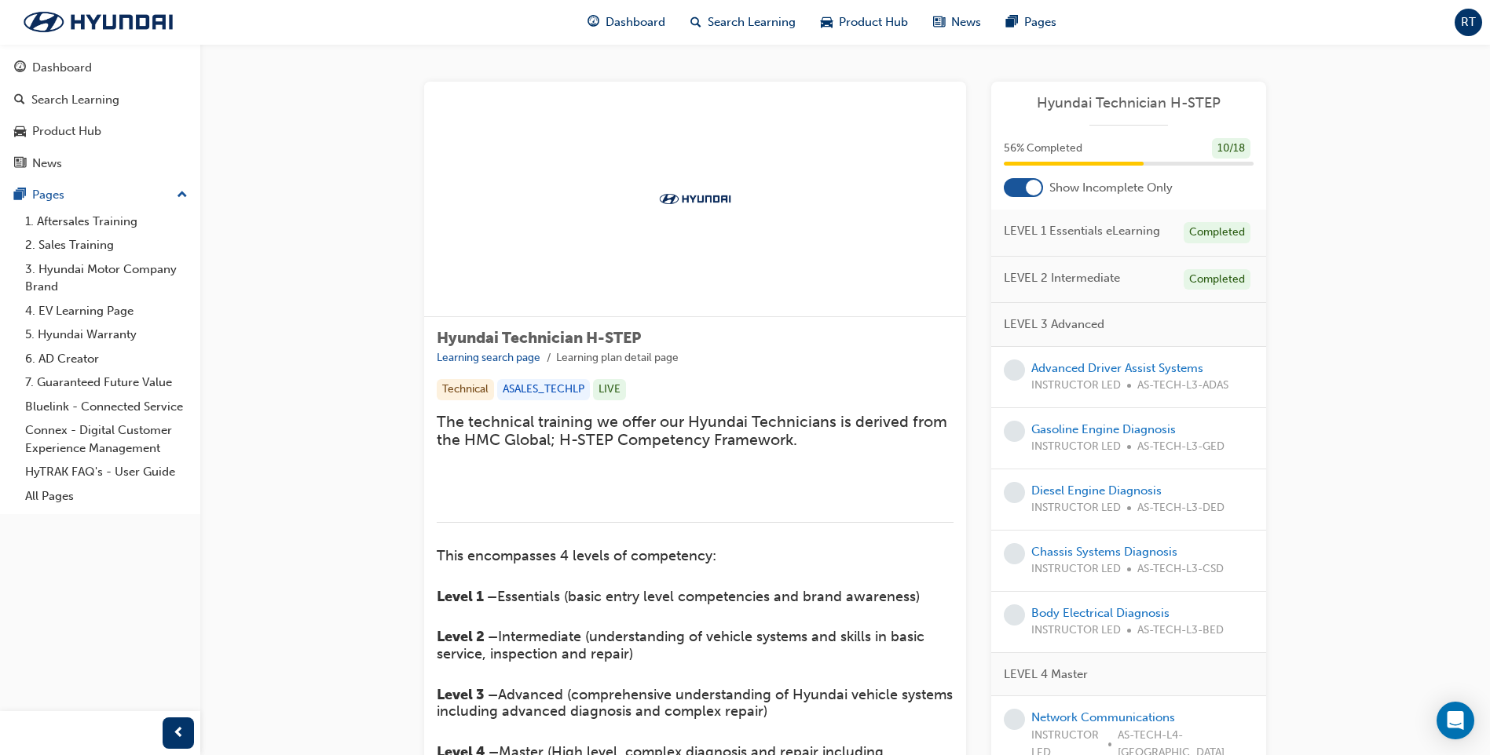
click at [1148, 98] on span "Hyundai Technician H-STEP" at bounding box center [1128, 103] width 250 height 18
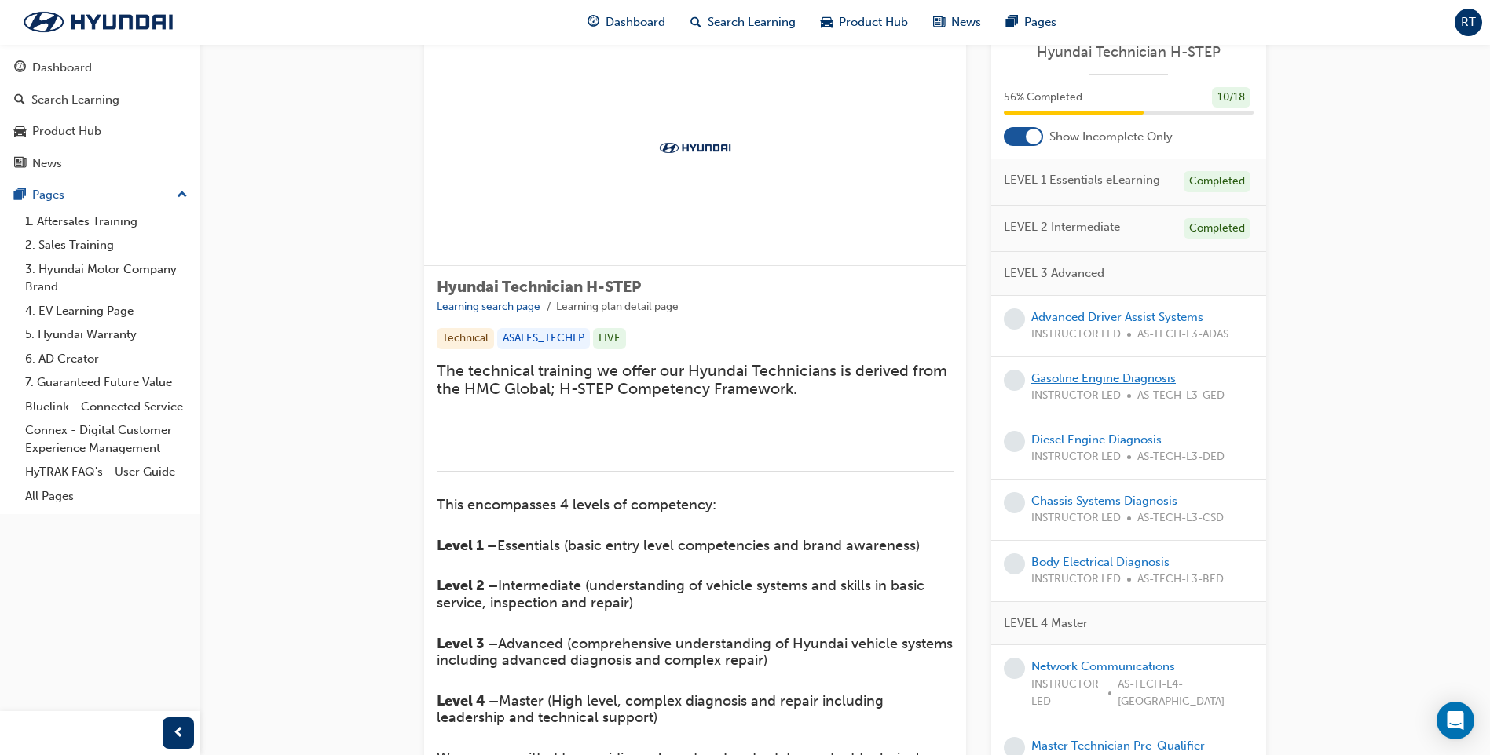
scroll to position [79, 0]
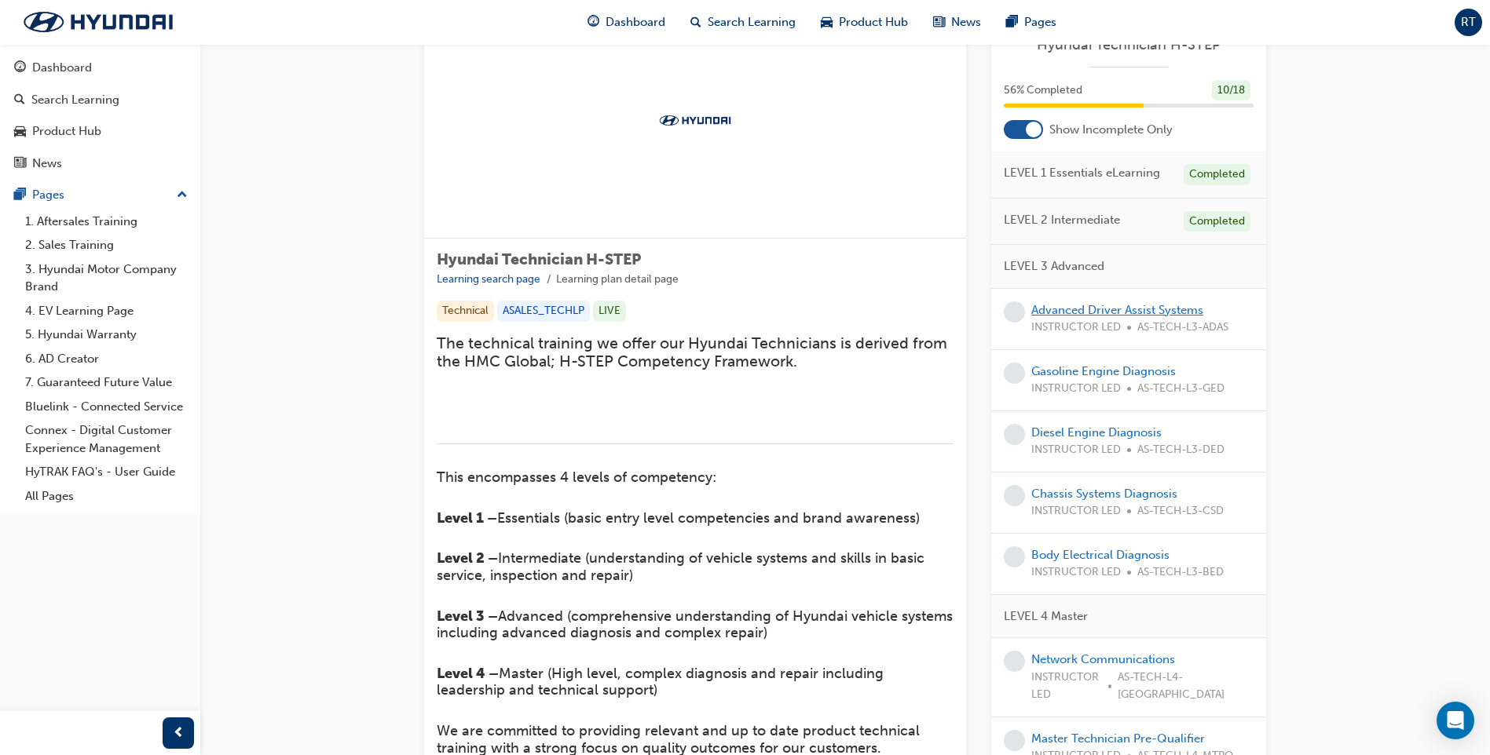
click at [1134, 304] on link "Advanced Driver Assist Systems" at bounding box center [1117, 310] width 172 height 14
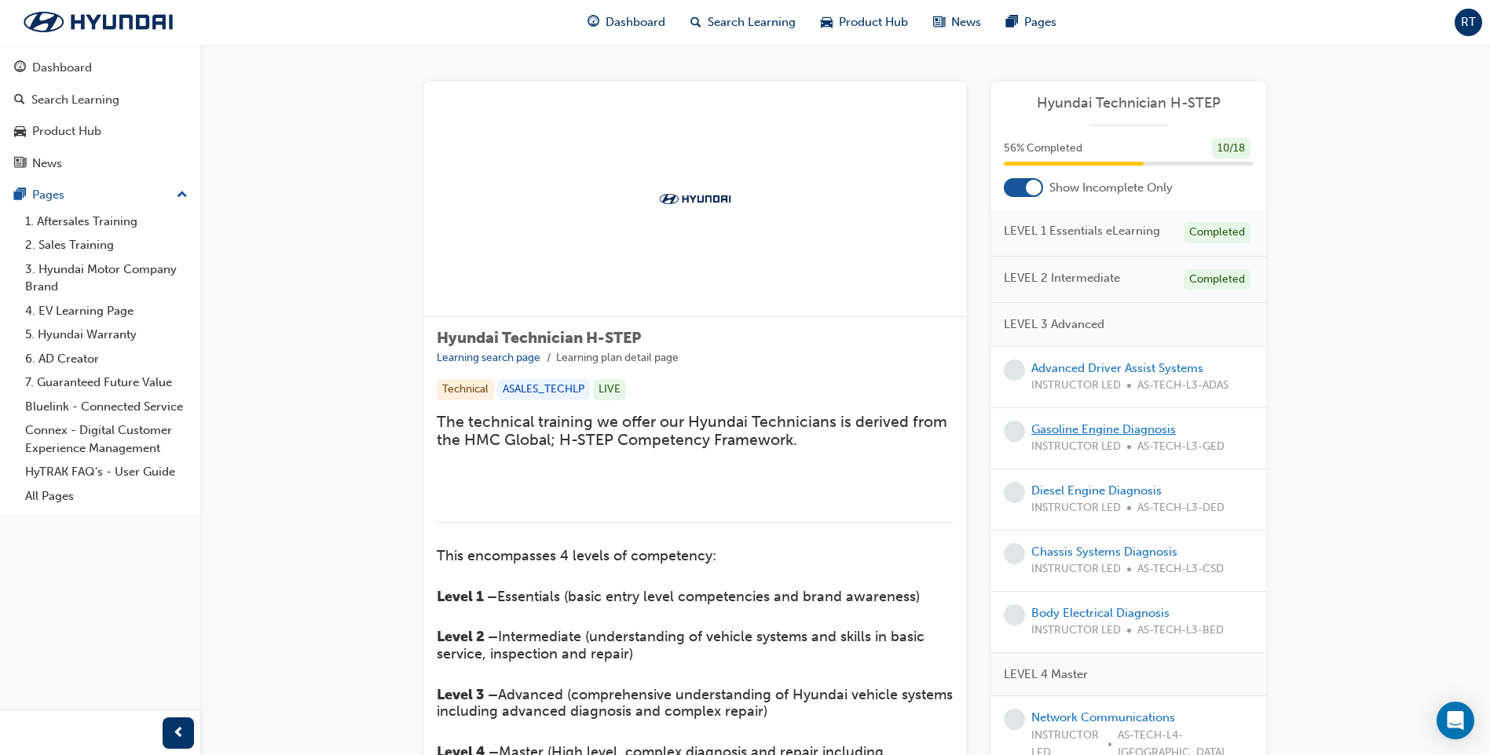
click at [1088, 429] on link "Gasoline Engine Diagnosis" at bounding box center [1103, 429] width 144 height 14
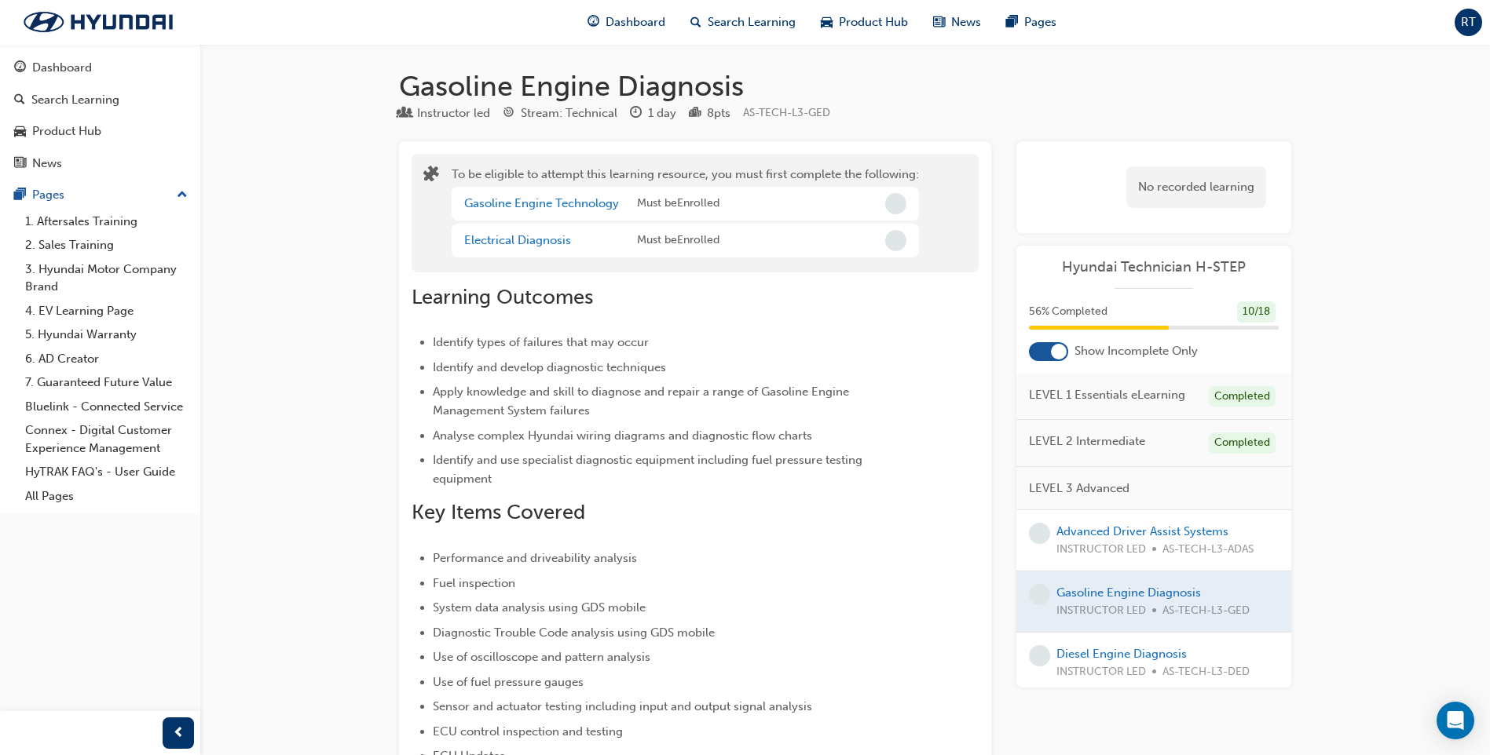
click at [1145, 271] on span "Hyundai Technician H-STEP" at bounding box center [1154, 267] width 250 height 18
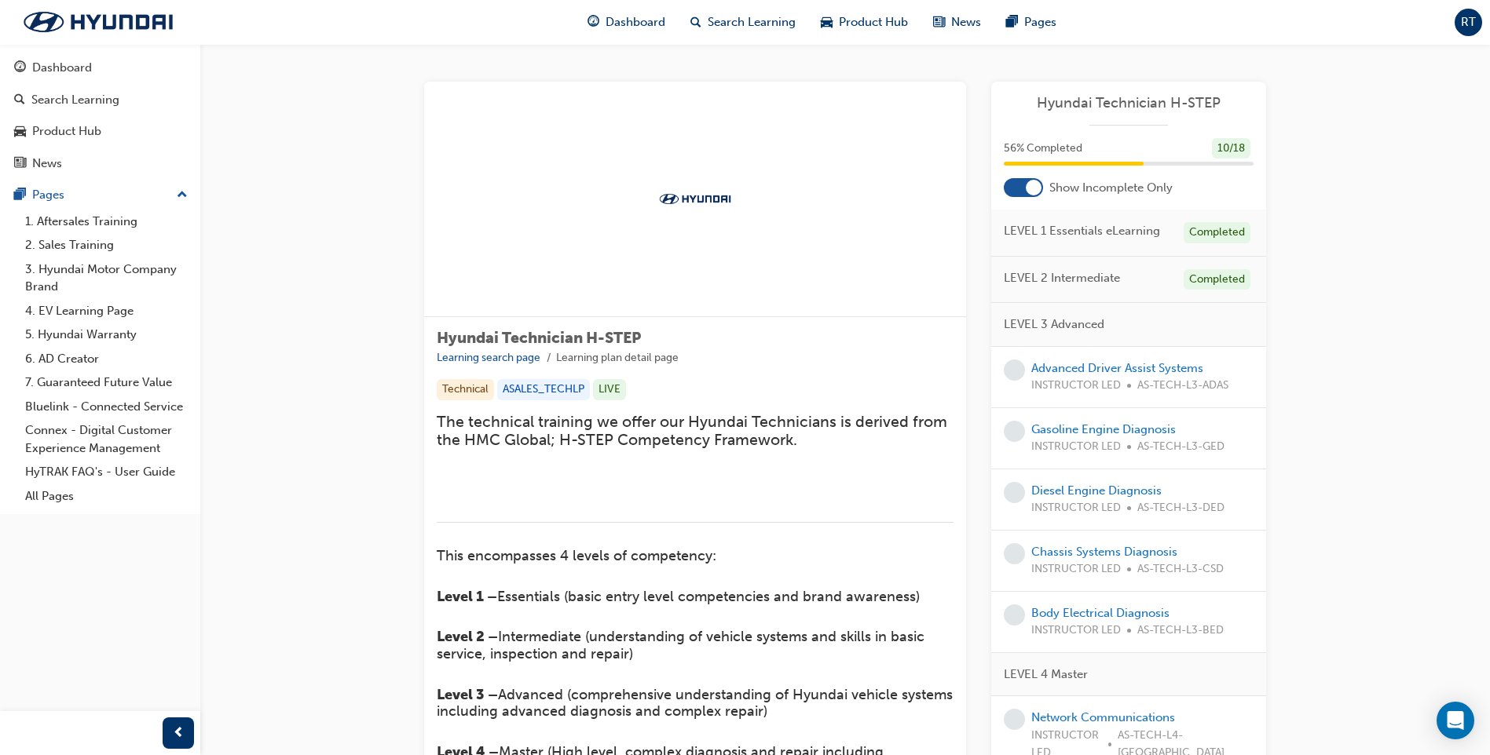
click at [1017, 183] on div at bounding box center [1022, 187] width 39 height 19
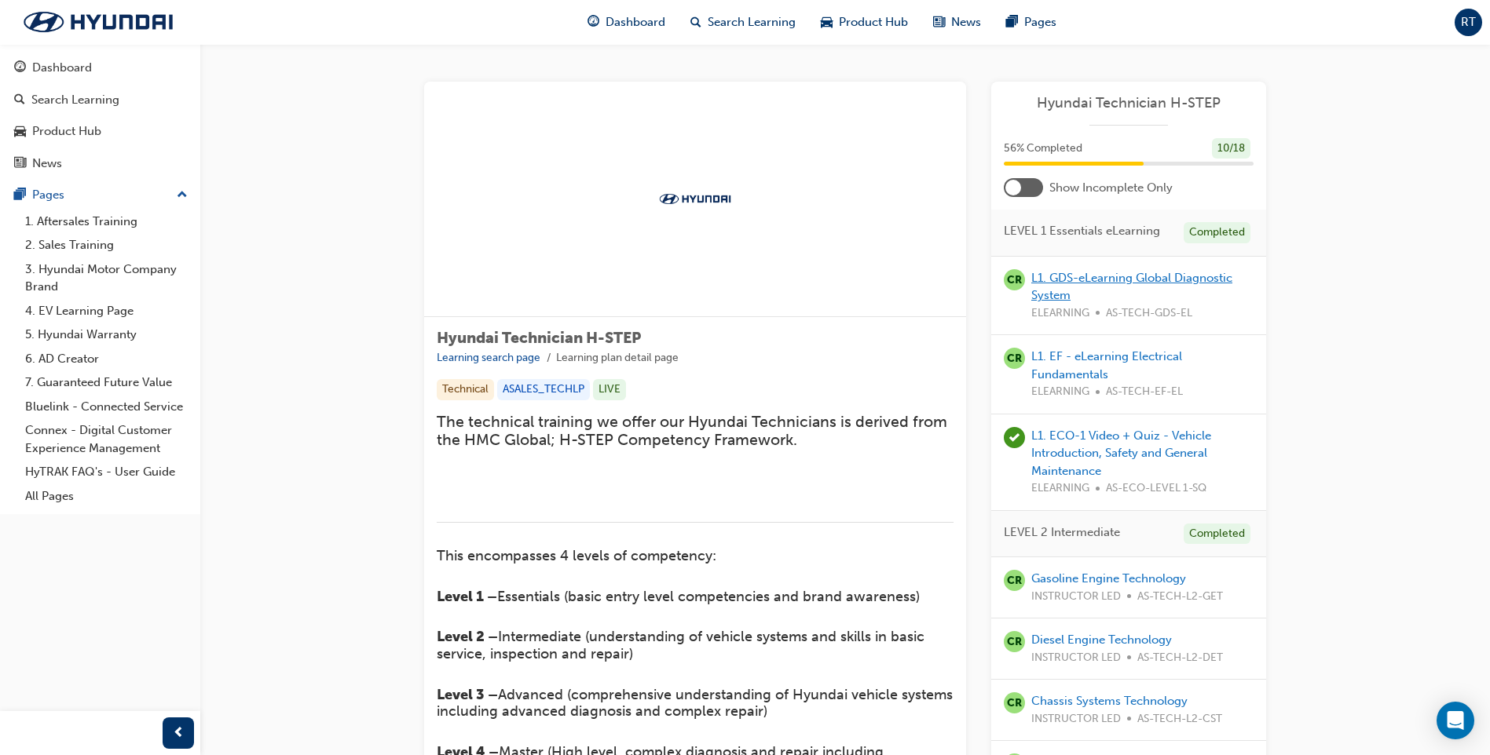
click at [1113, 278] on link "L1. GDS-eLearning Global Diagnostic System" at bounding box center [1131, 287] width 201 height 32
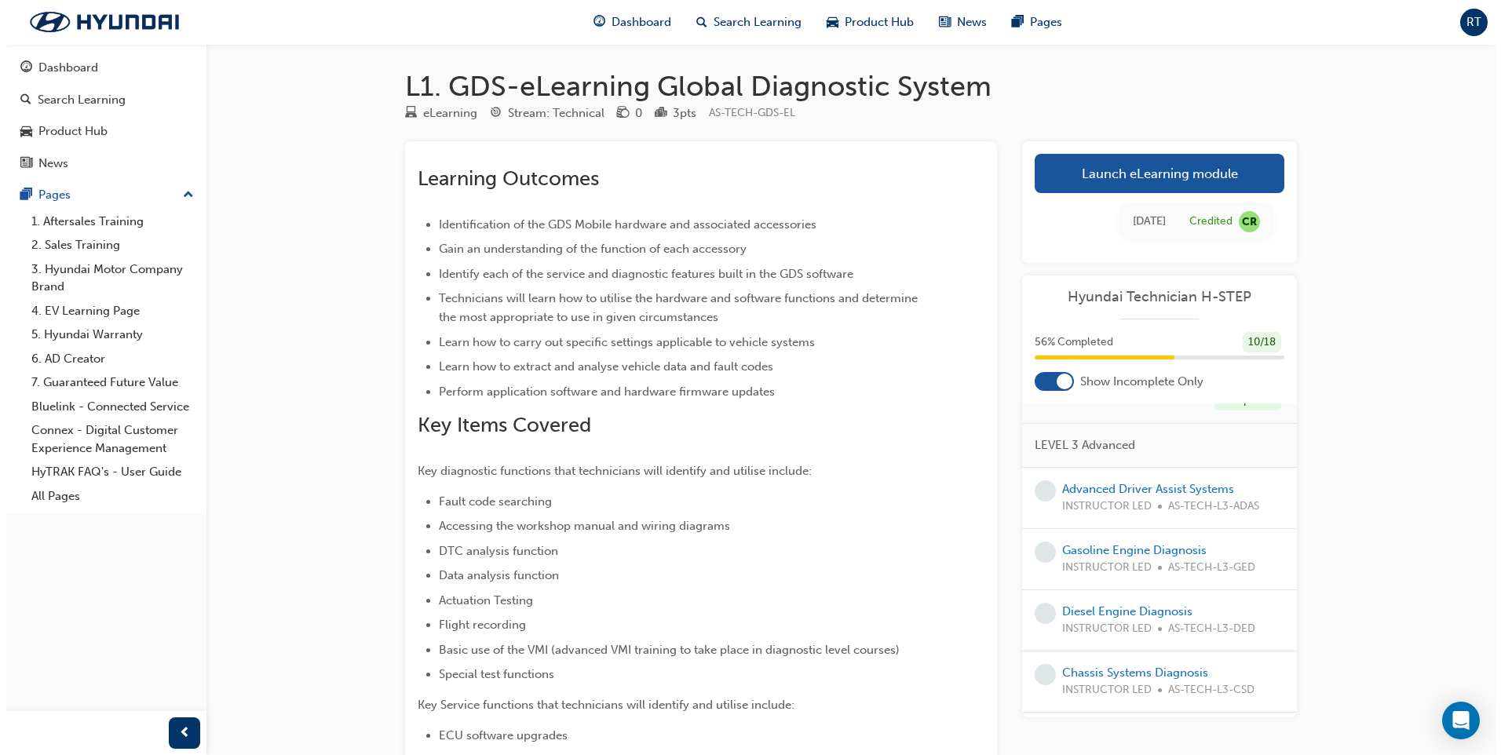
scroll to position [42, 0]
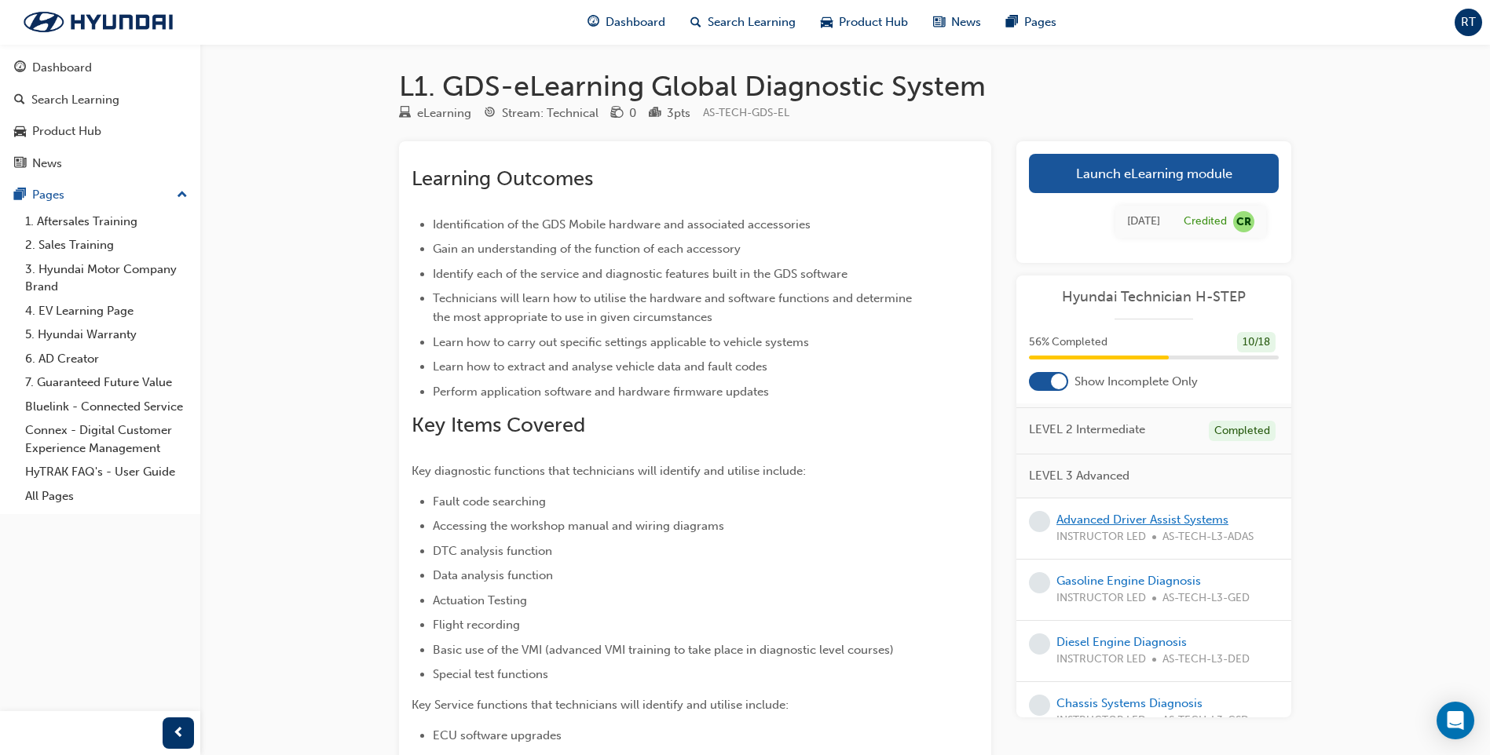
click at [1113, 518] on link "Advanced Driver Assist Systems" at bounding box center [1142, 520] width 172 height 14
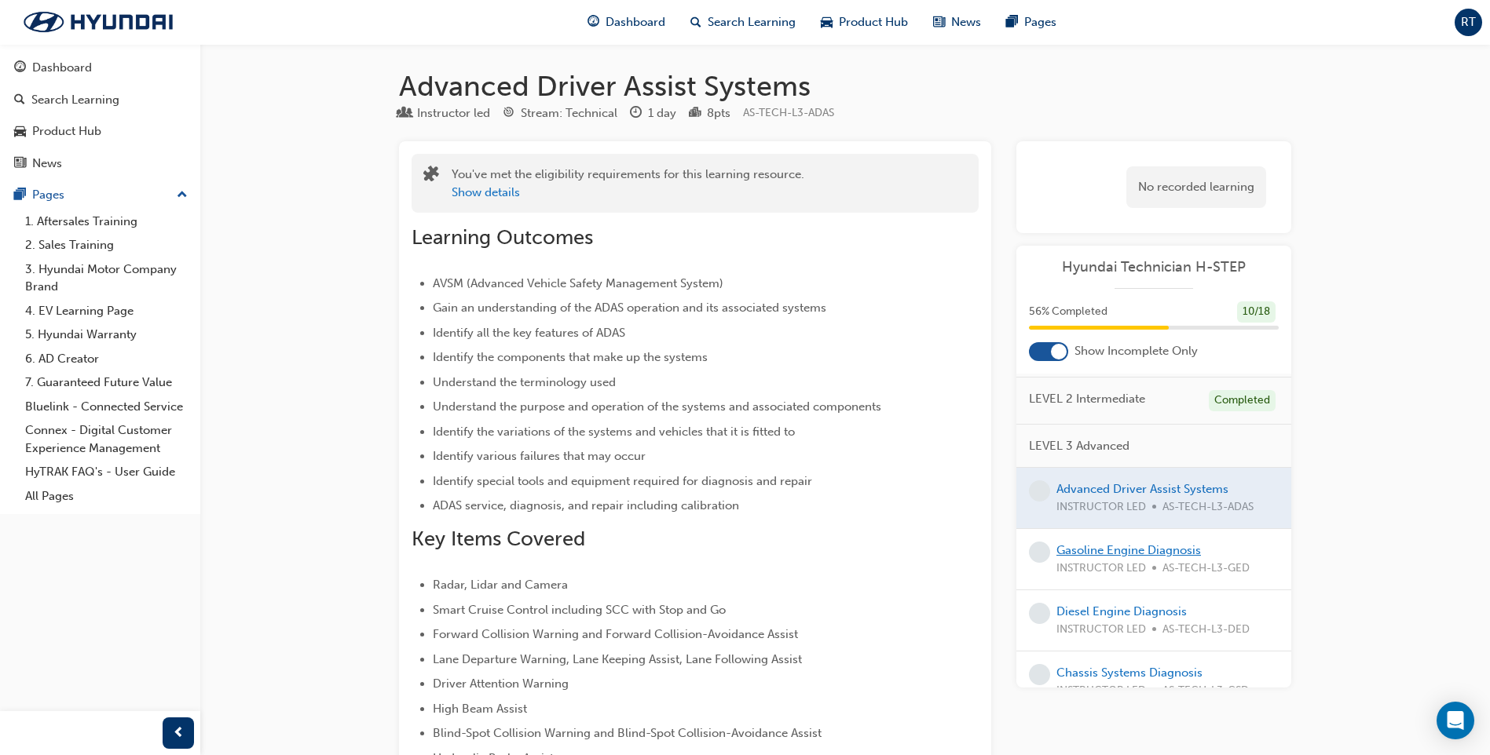
click at [1100, 548] on link "Gasoline Engine Diagnosis" at bounding box center [1128, 550] width 144 height 14
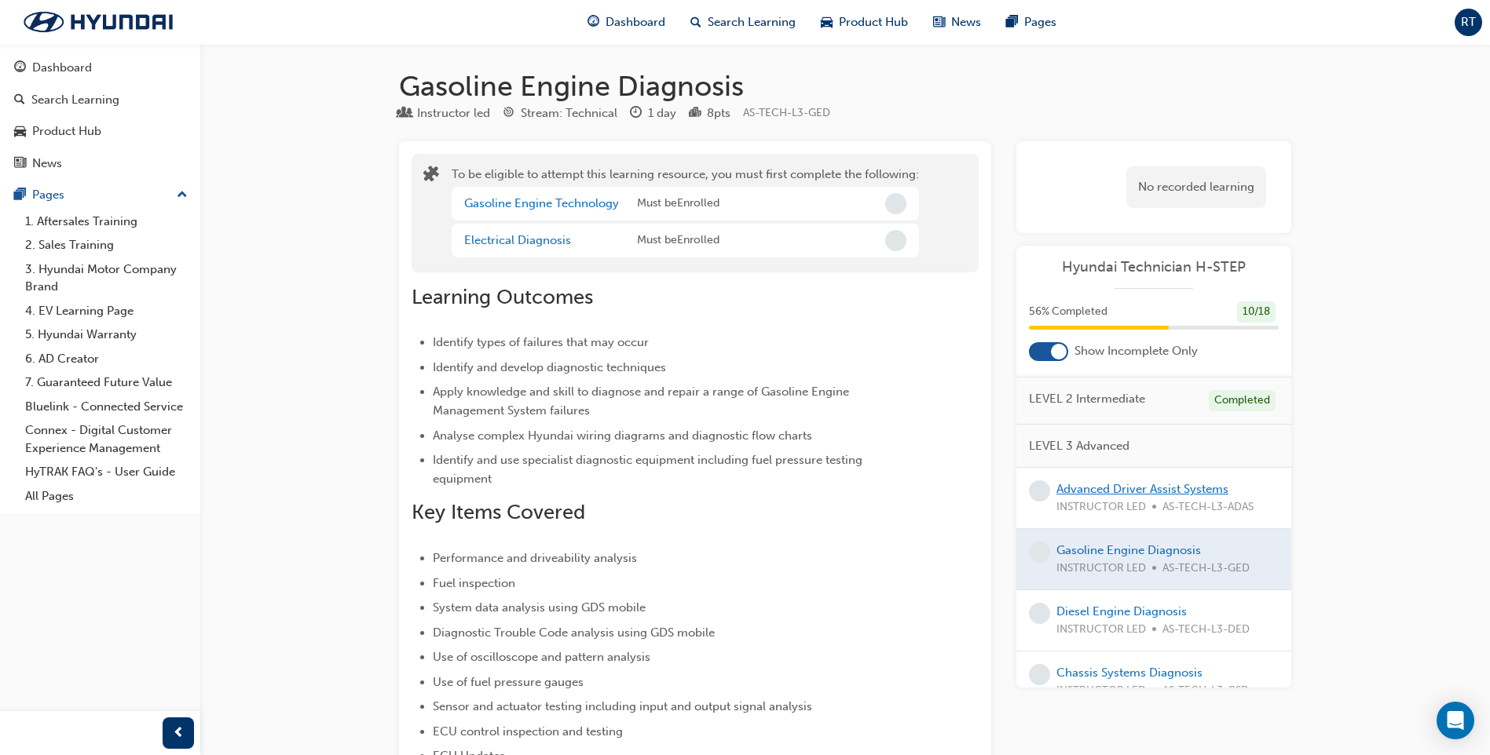
click at [1116, 488] on link "Advanced Driver Assist Systems" at bounding box center [1142, 489] width 172 height 14
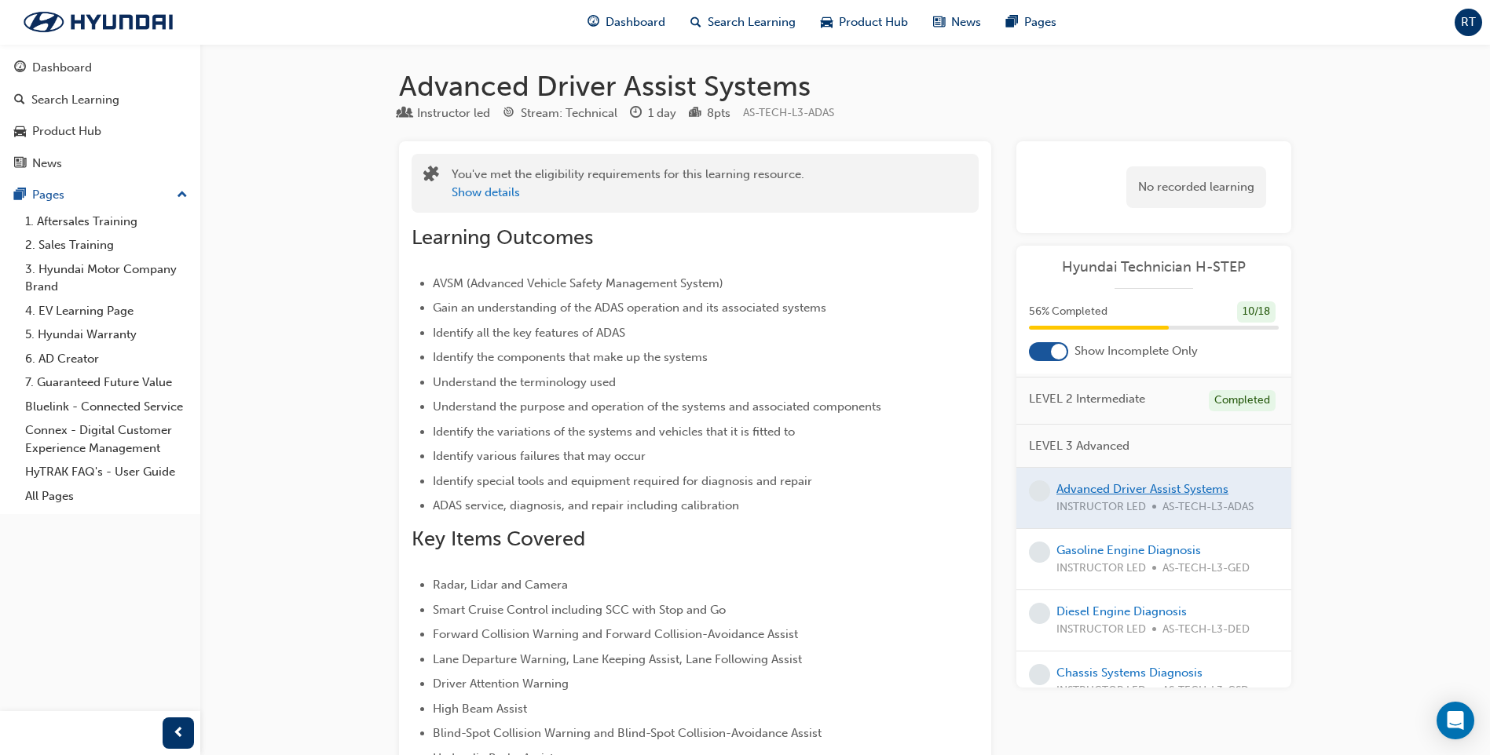
click at [1116, 488] on div at bounding box center [1153, 498] width 275 height 60
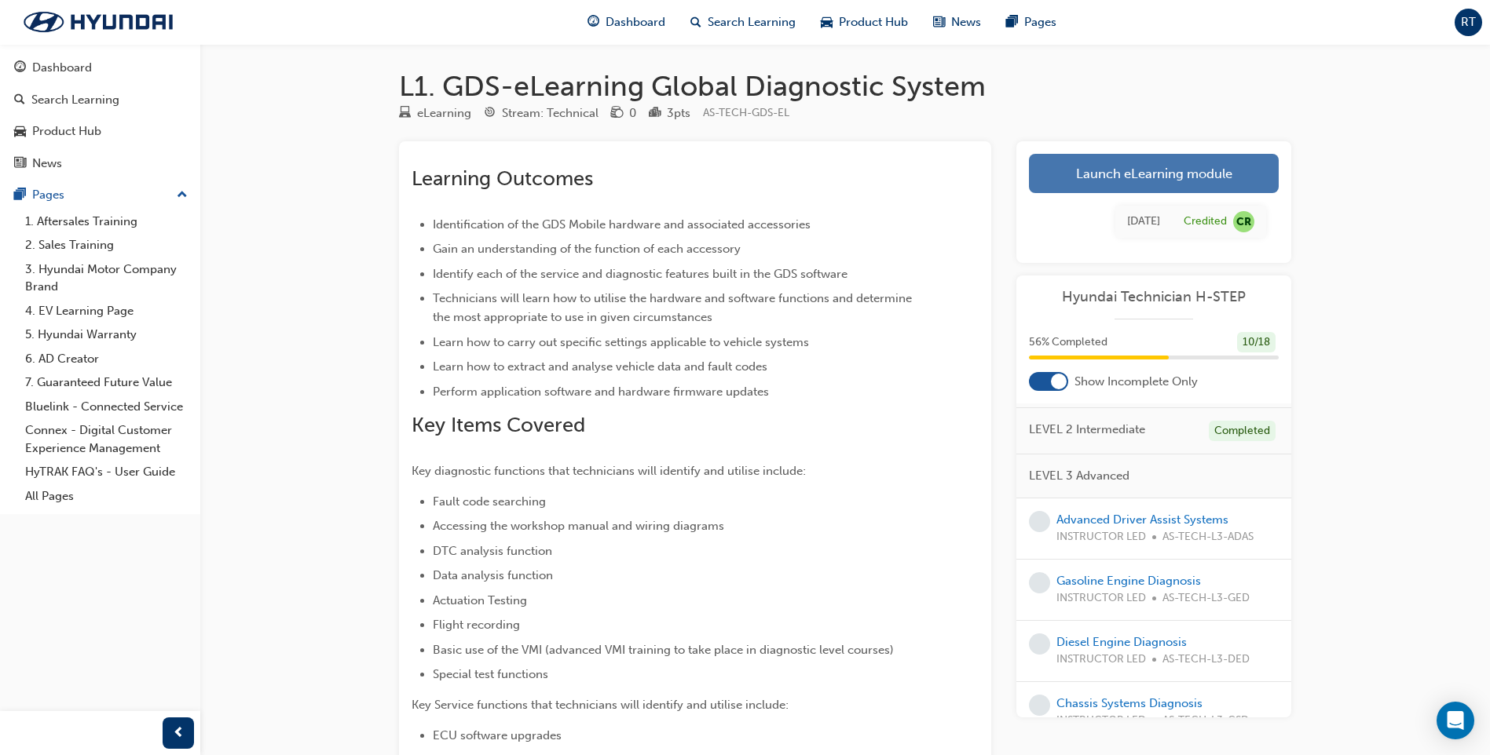
click at [1135, 170] on link "Launch eLearning module" at bounding box center [1154, 173] width 250 height 39
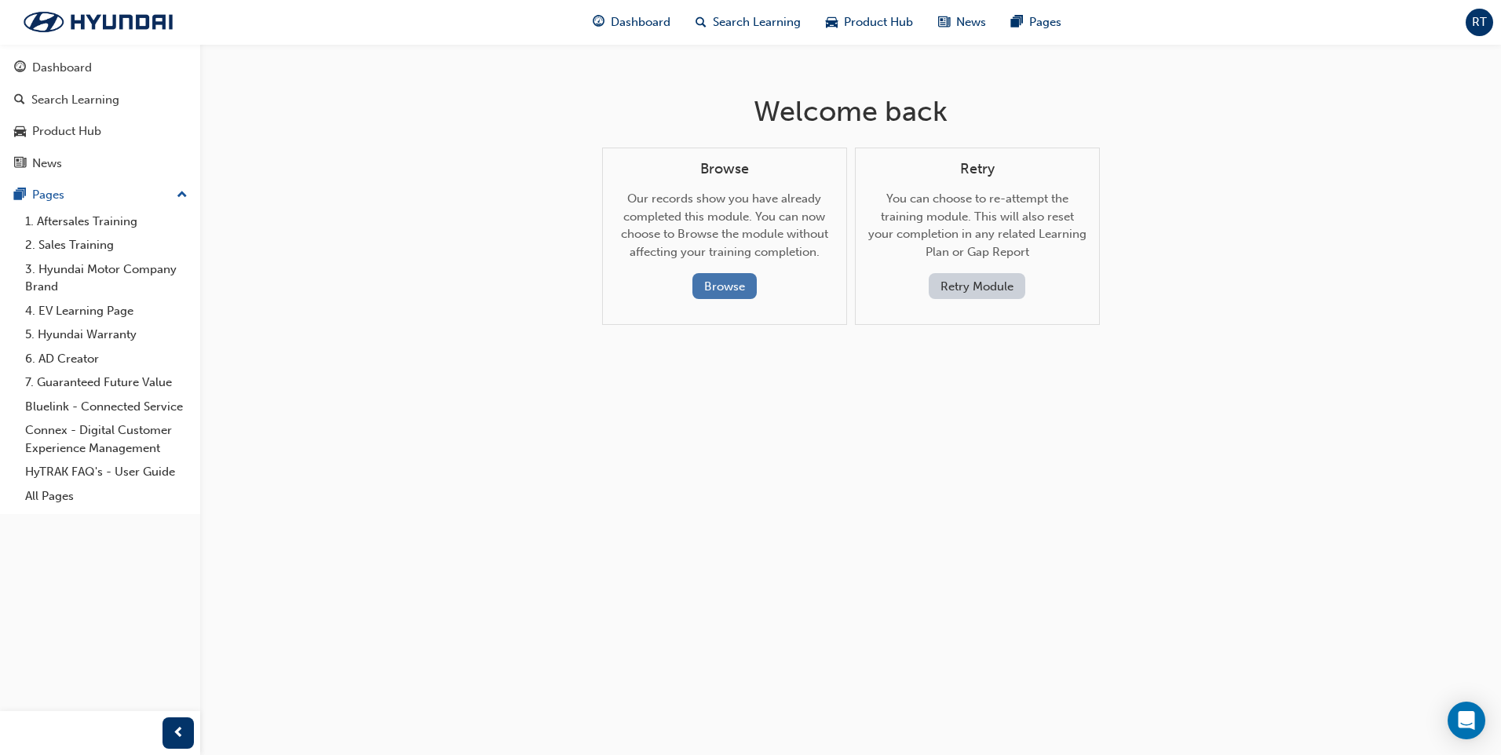
click at [732, 280] on button "Browse" at bounding box center [725, 286] width 64 height 26
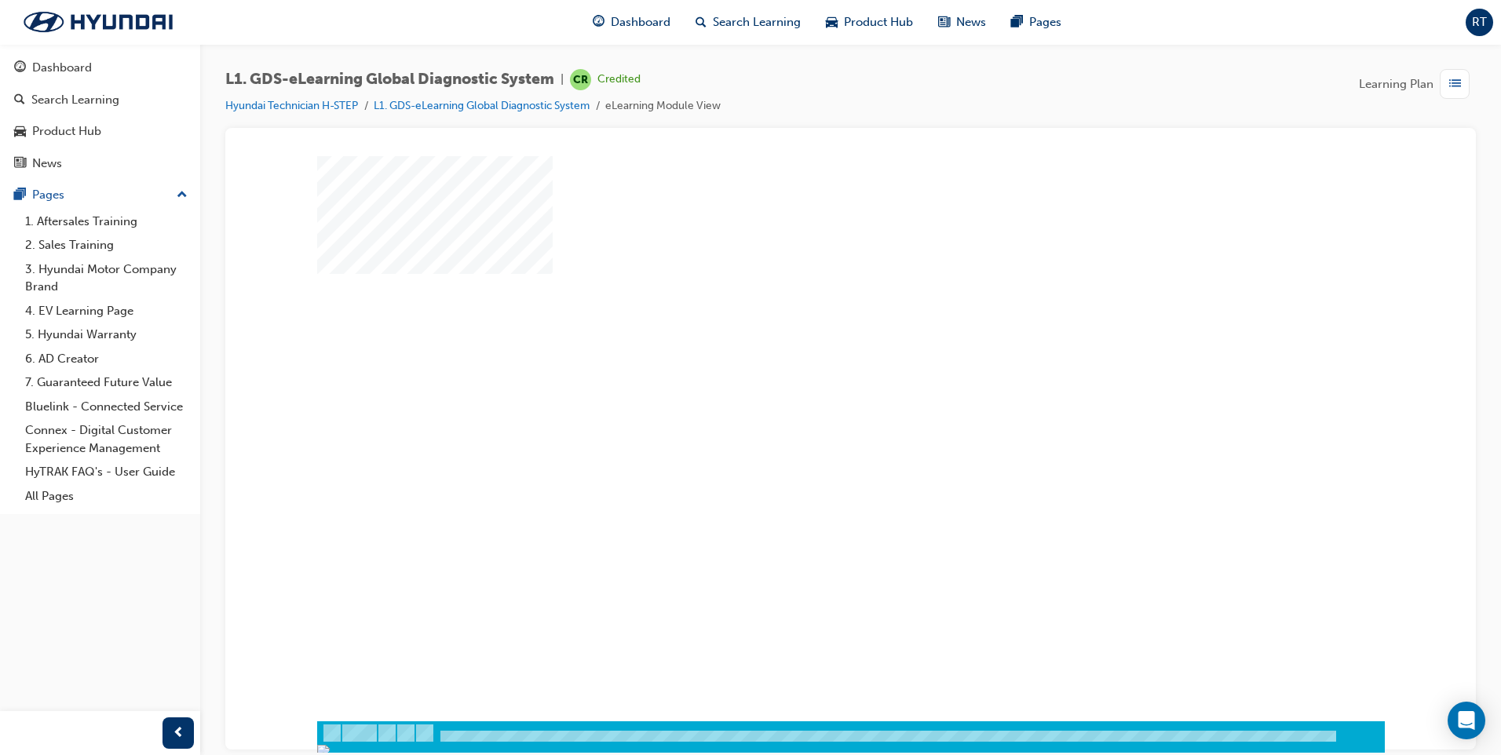
click at [806, 393] on div "play" at bounding box center [806, 393] width 0 height 0
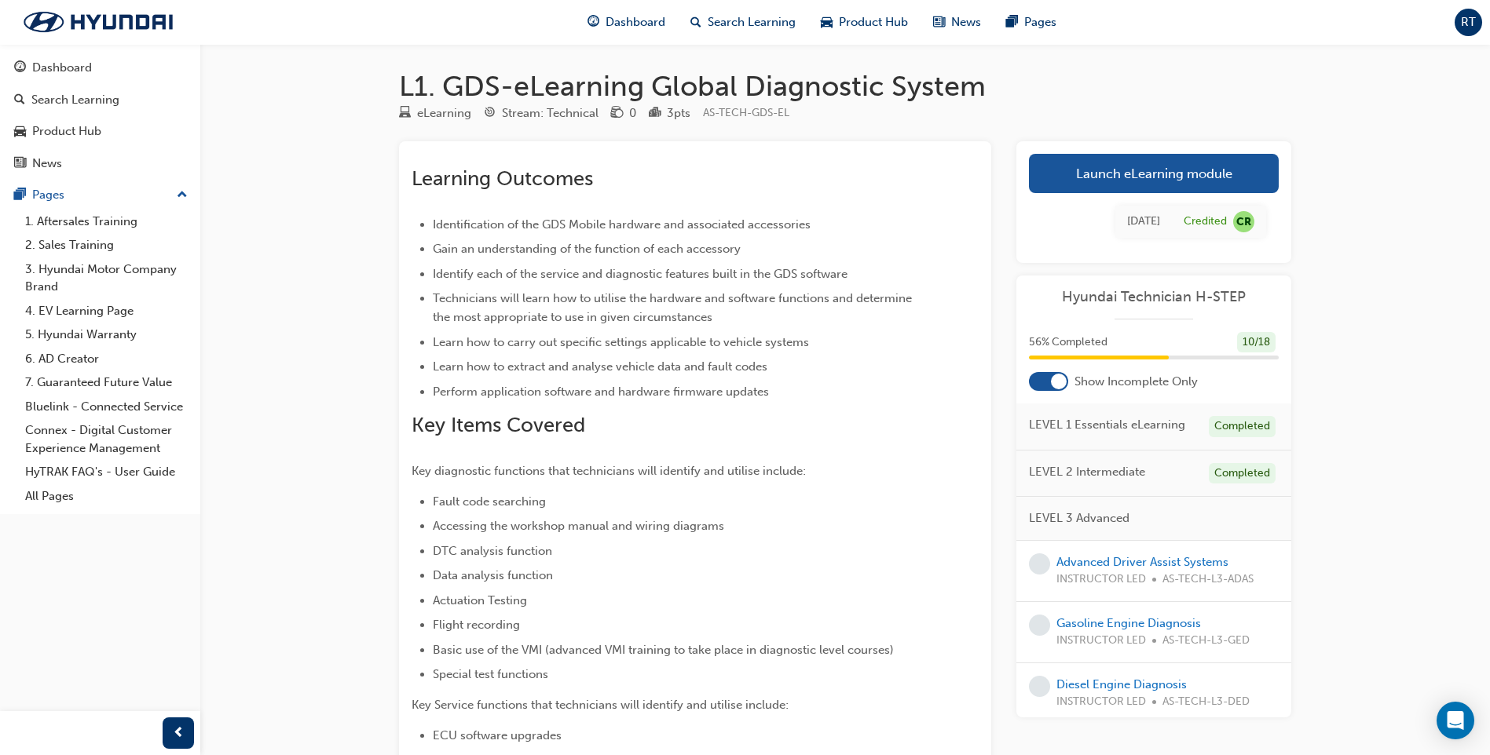
click at [1157, 171] on link "Launch eLearning module" at bounding box center [1154, 173] width 250 height 39
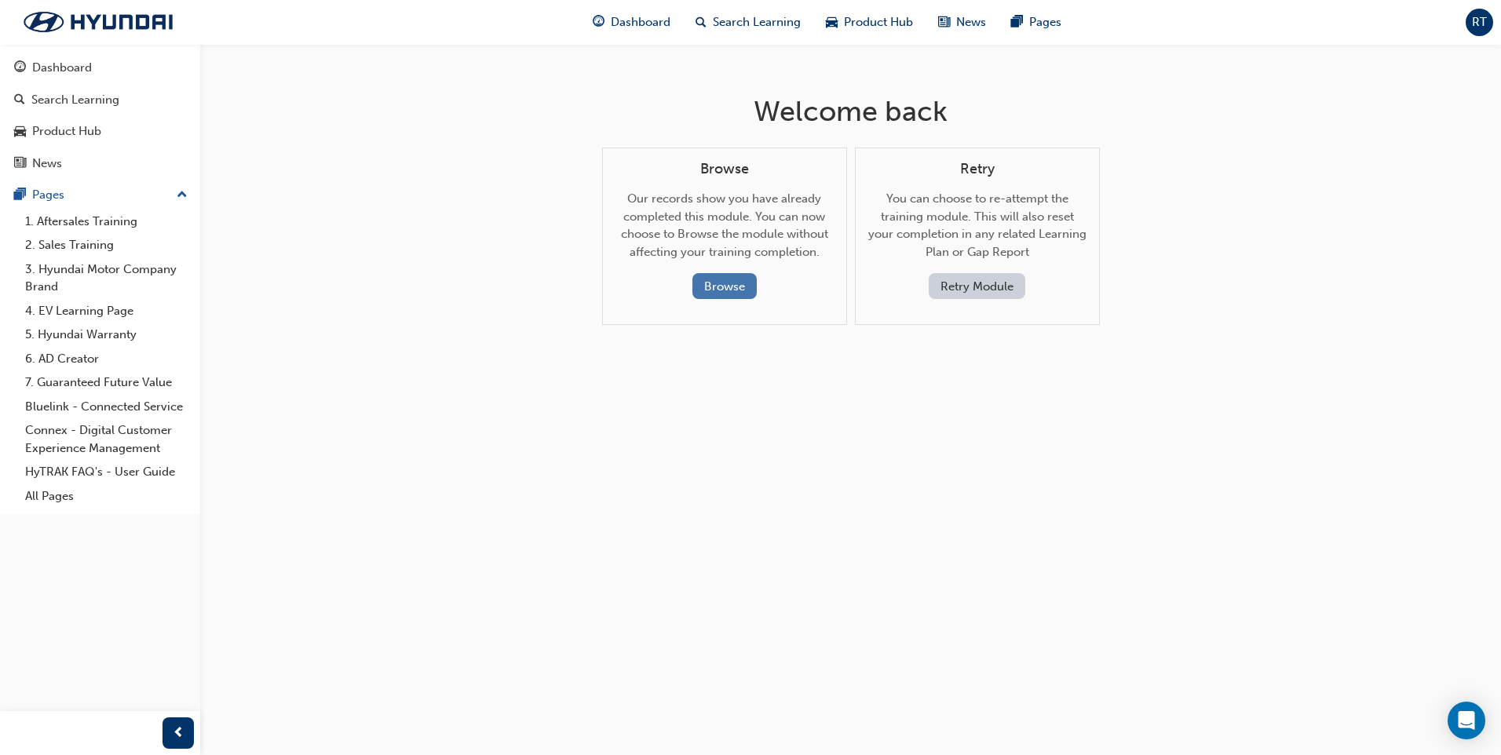
click at [740, 288] on button "Browse" at bounding box center [725, 286] width 64 height 26
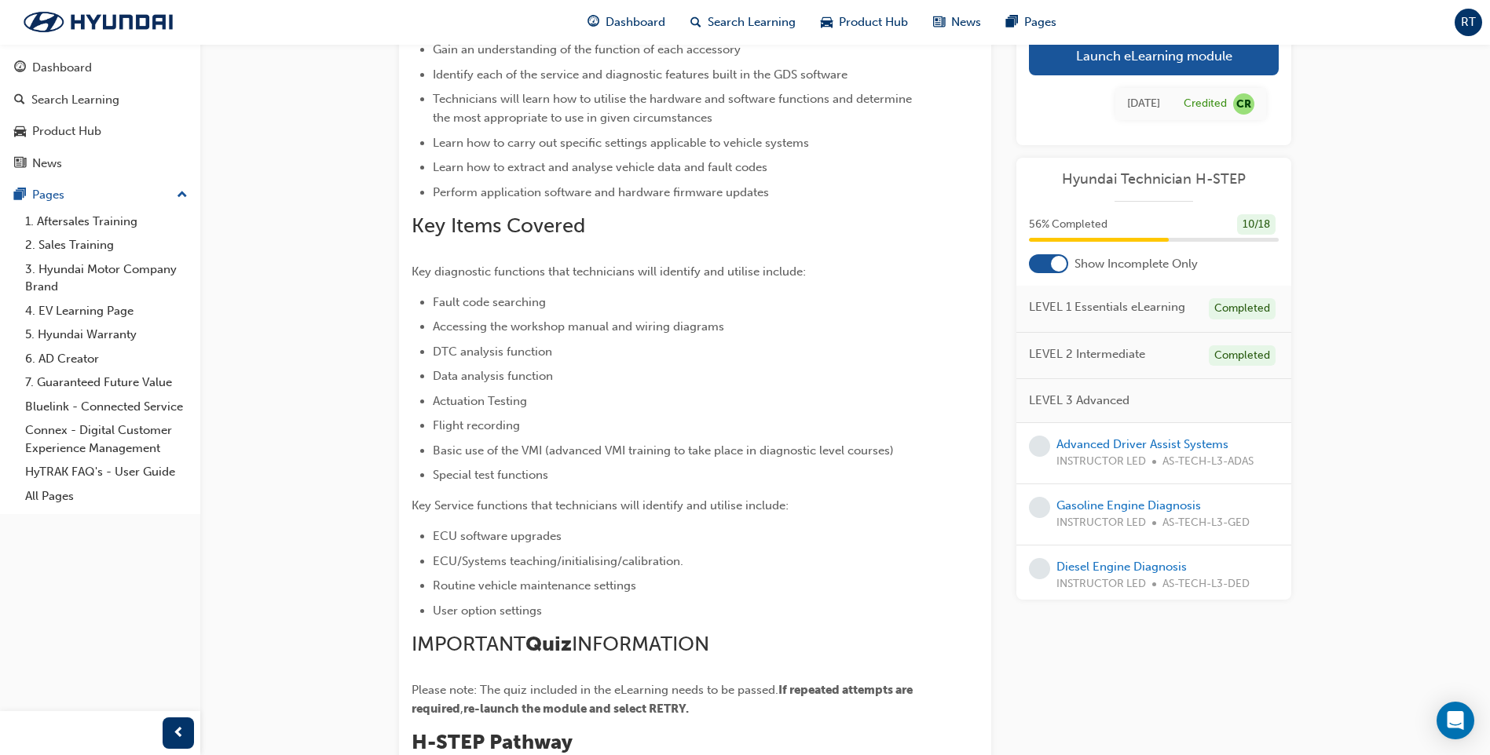
scroll to position [236, 0]
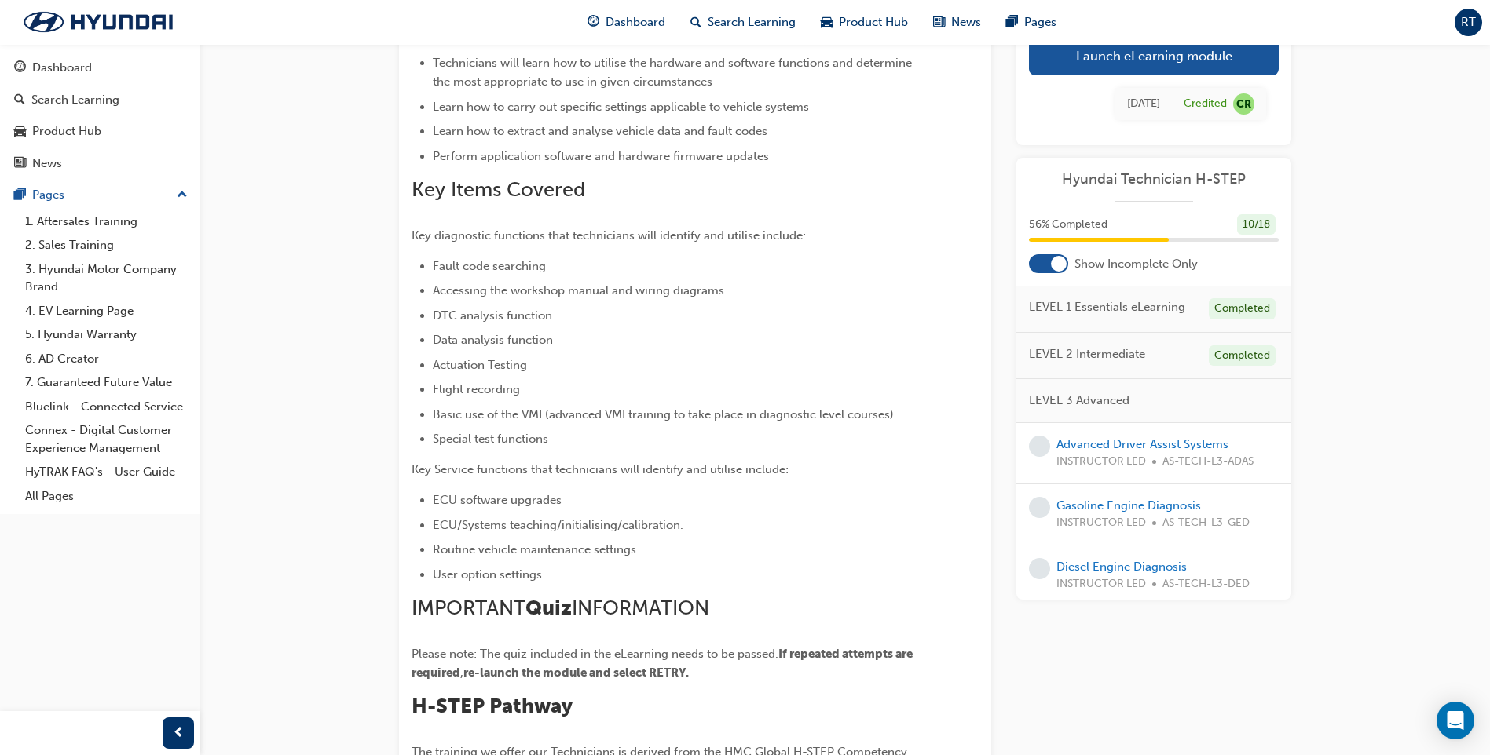
click at [1043, 254] on div at bounding box center [1048, 263] width 39 height 19
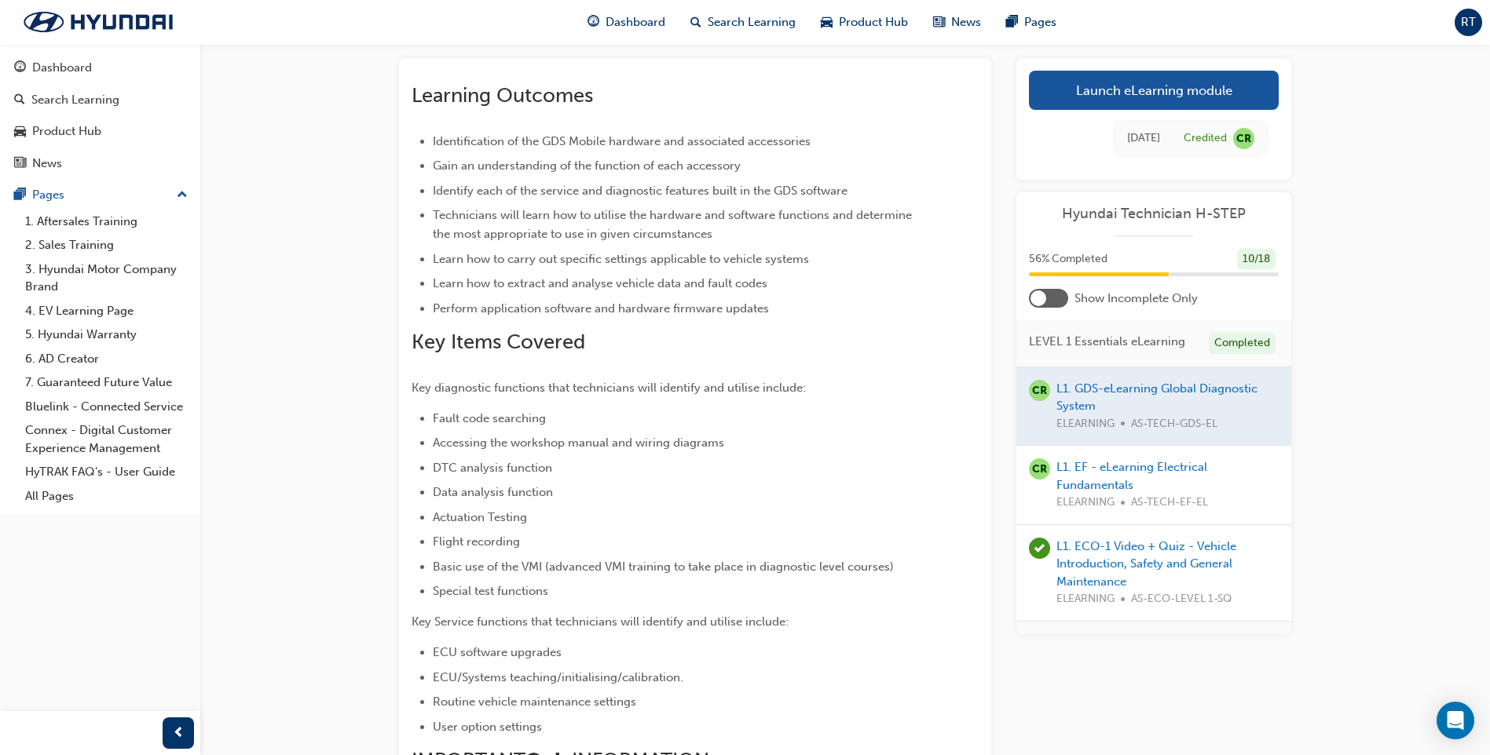
scroll to position [79, 0]
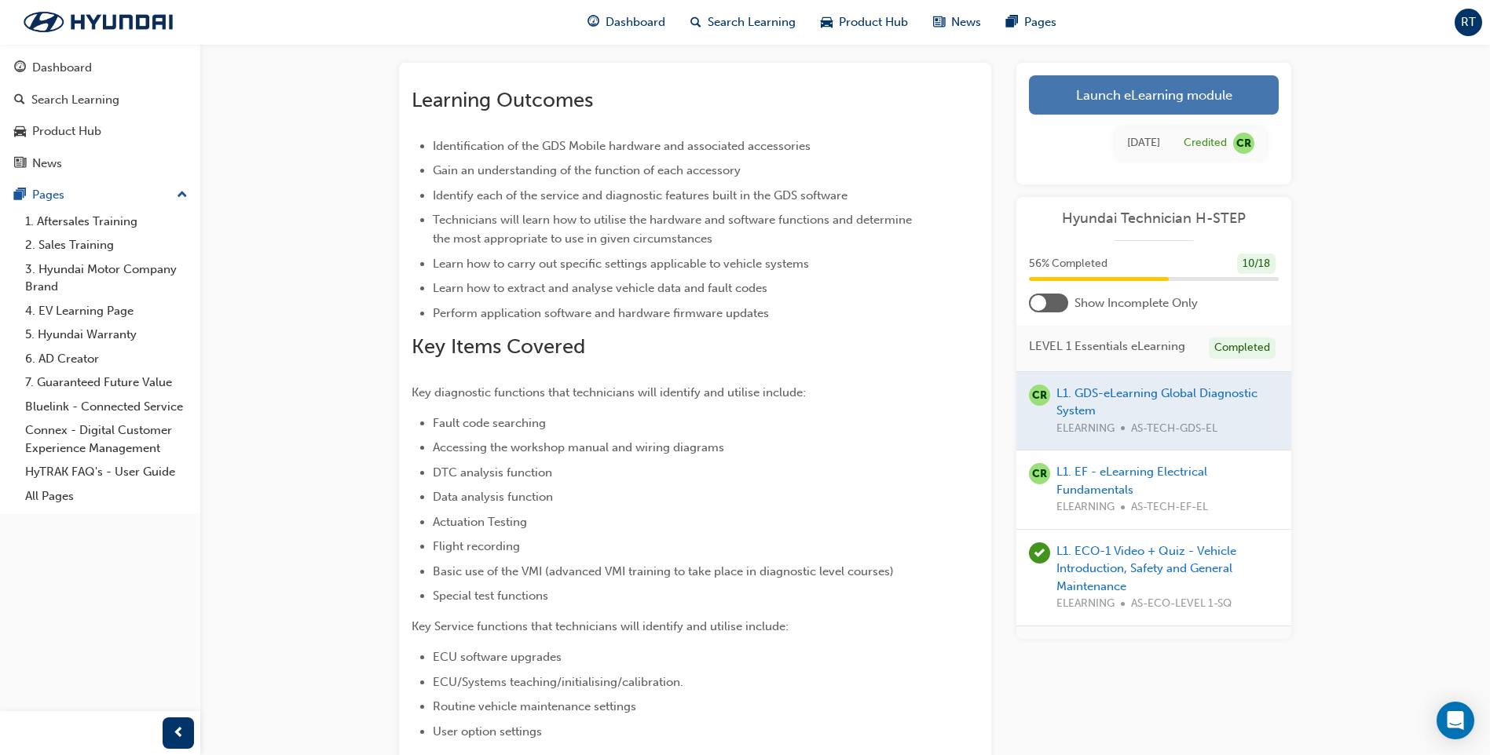
click at [1150, 98] on link "Launch eLearning module" at bounding box center [1154, 94] width 250 height 39
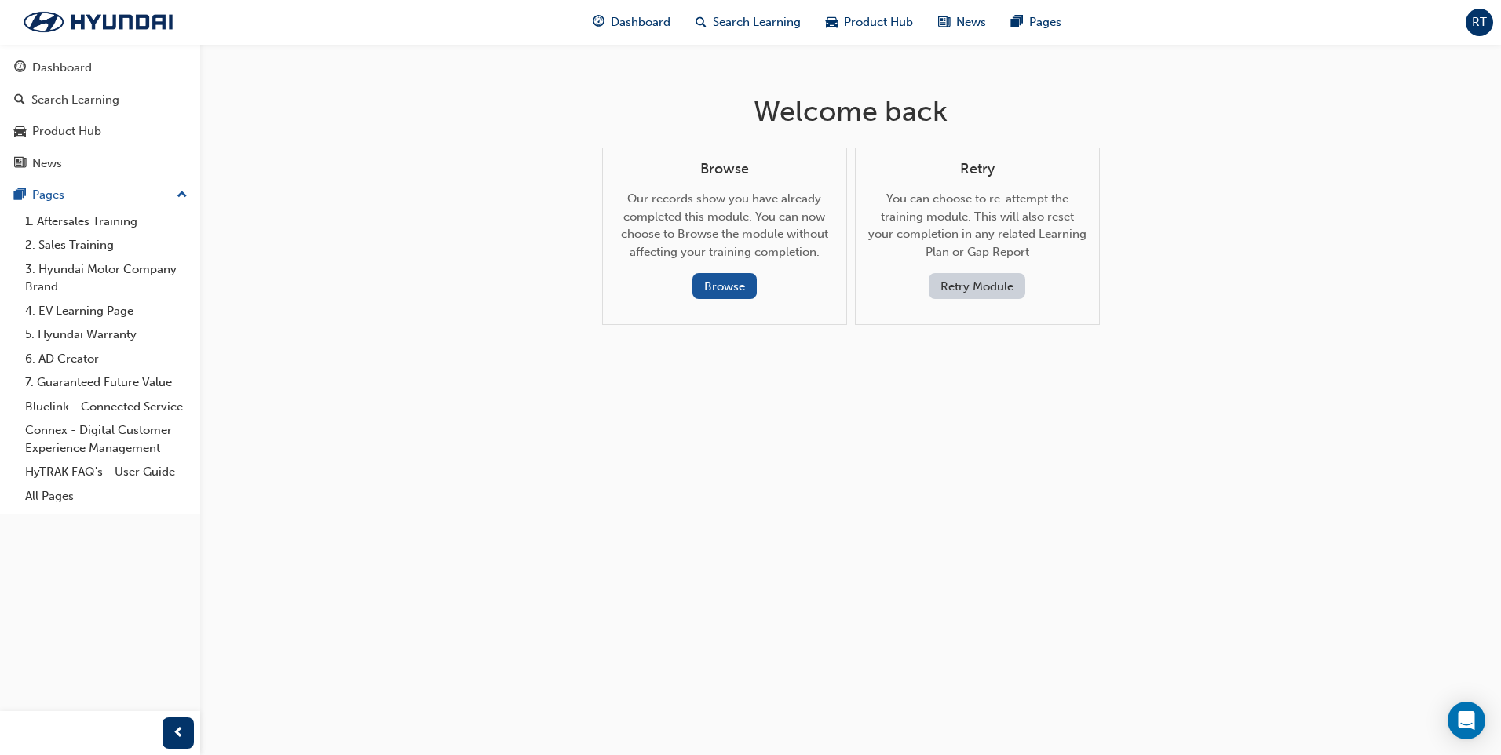
click at [982, 284] on button "Retry Module" at bounding box center [977, 286] width 97 height 26
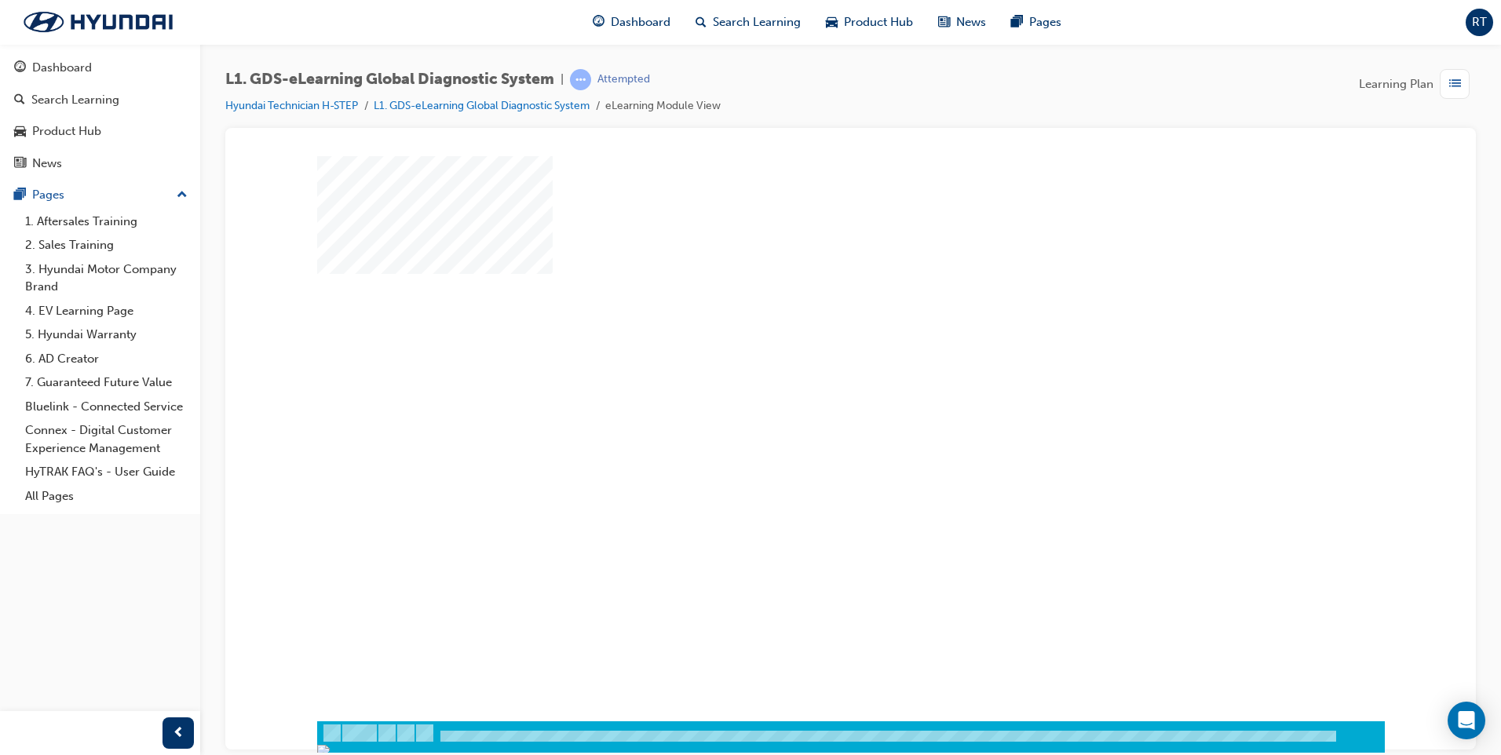
click at [806, 393] on div "play" at bounding box center [806, 393] width 0 height 0
